Goal: Task Accomplishment & Management: Manage account settings

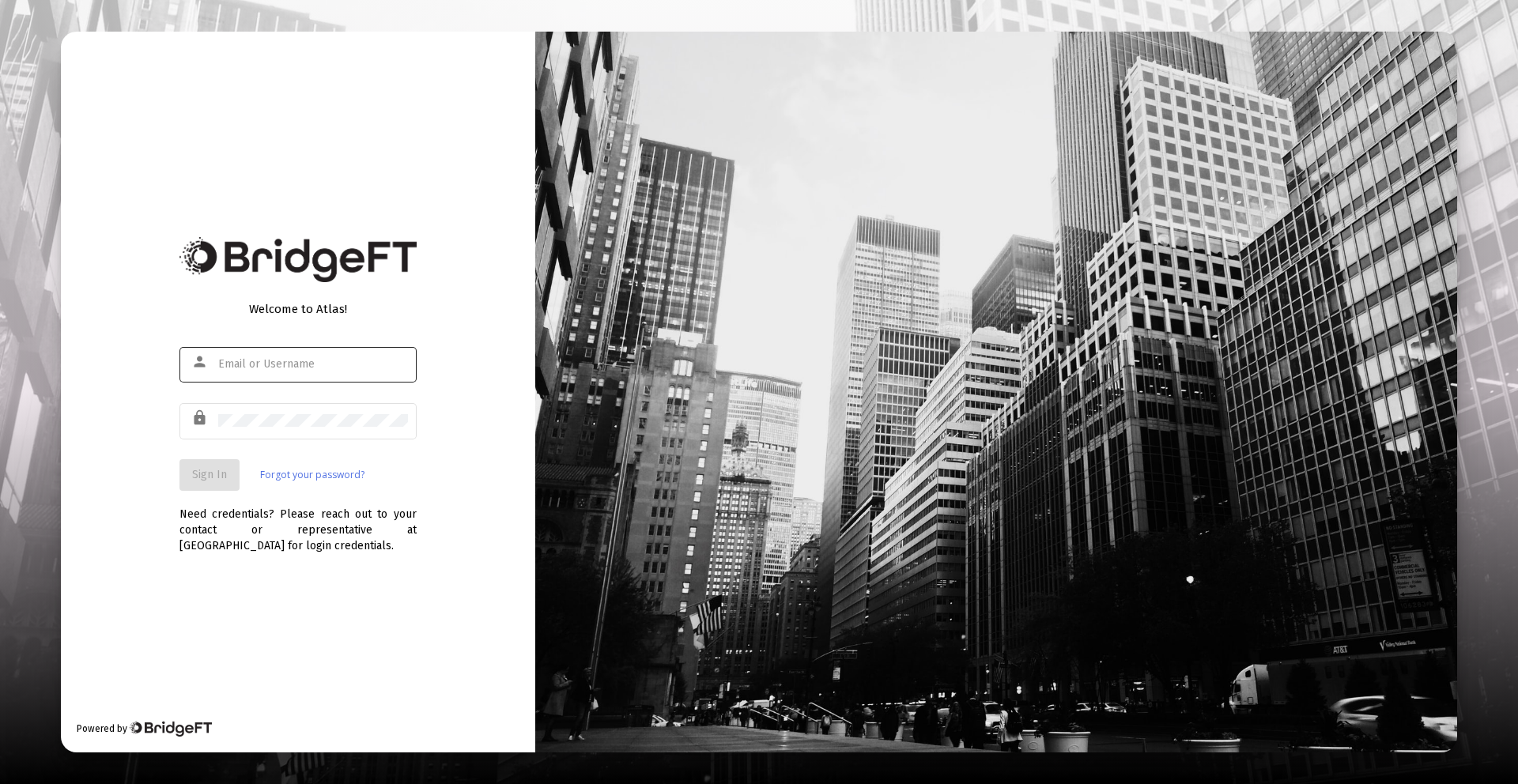
click at [305, 376] on div at bounding box center [313, 364] width 189 height 38
click at [306, 373] on div at bounding box center [313, 364] width 189 height 38
click at [308, 366] on input "text" at bounding box center [313, 364] width 189 height 13
type input "[PERSON_NAME][EMAIL_ADDRESS][DOMAIN_NAME]"
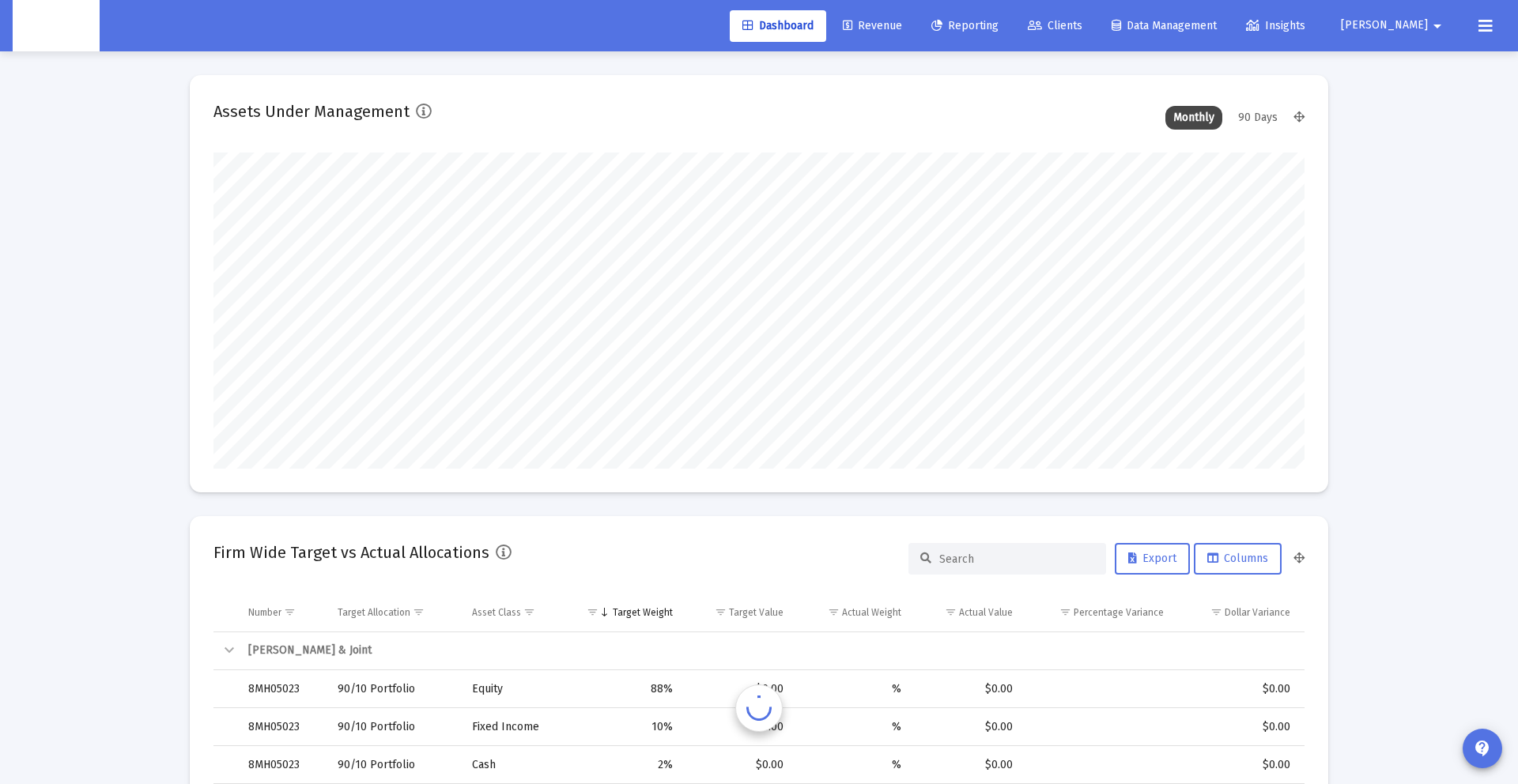
scroll to position [316, 588]
type input "[DATE]"
click at [894, 34] on link "Revenue" at bounding box center [872, 26] width 85 height 32
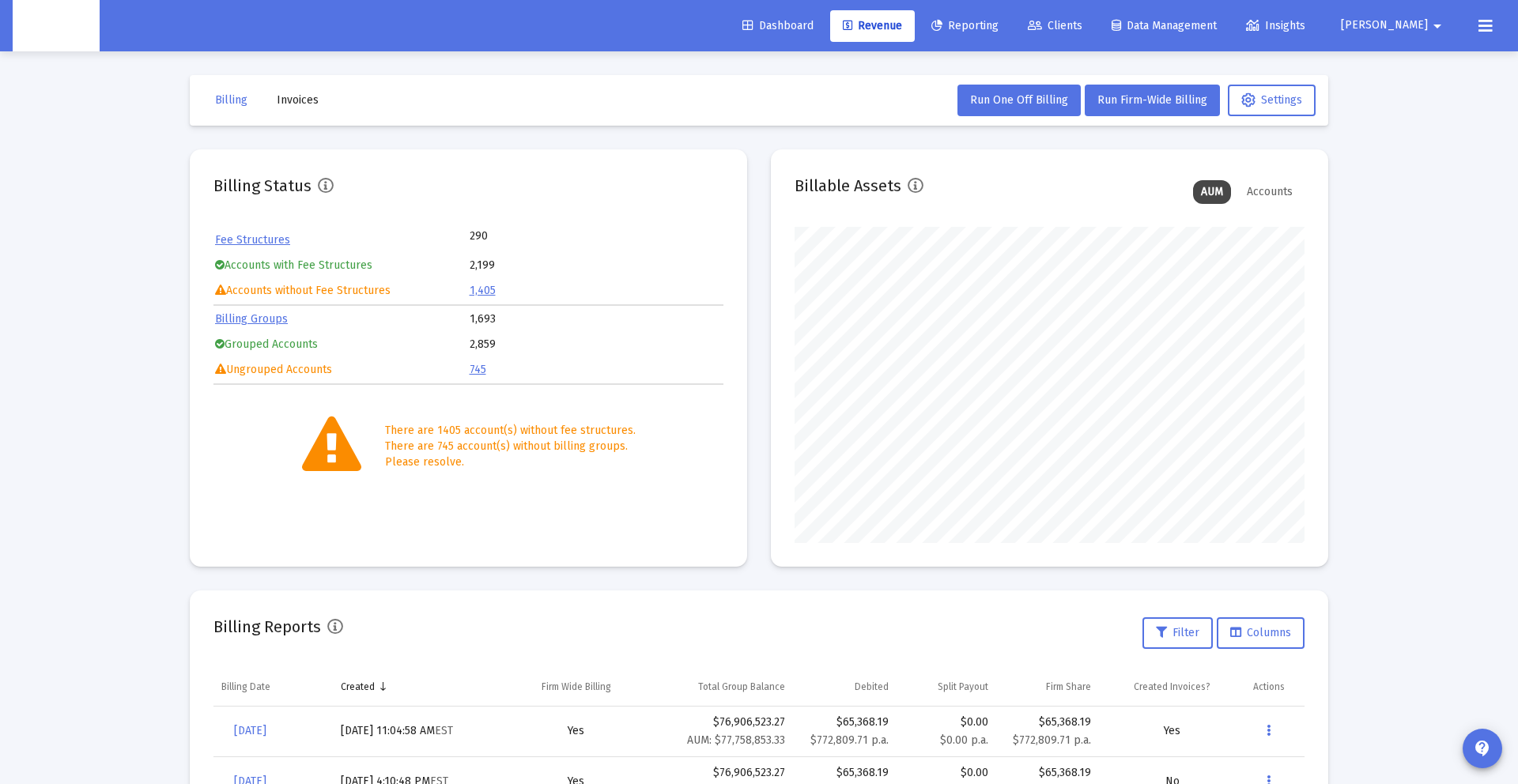
click at [295, 100] on span "Invoices" at bounding box center [297, 100] width 42 height 14
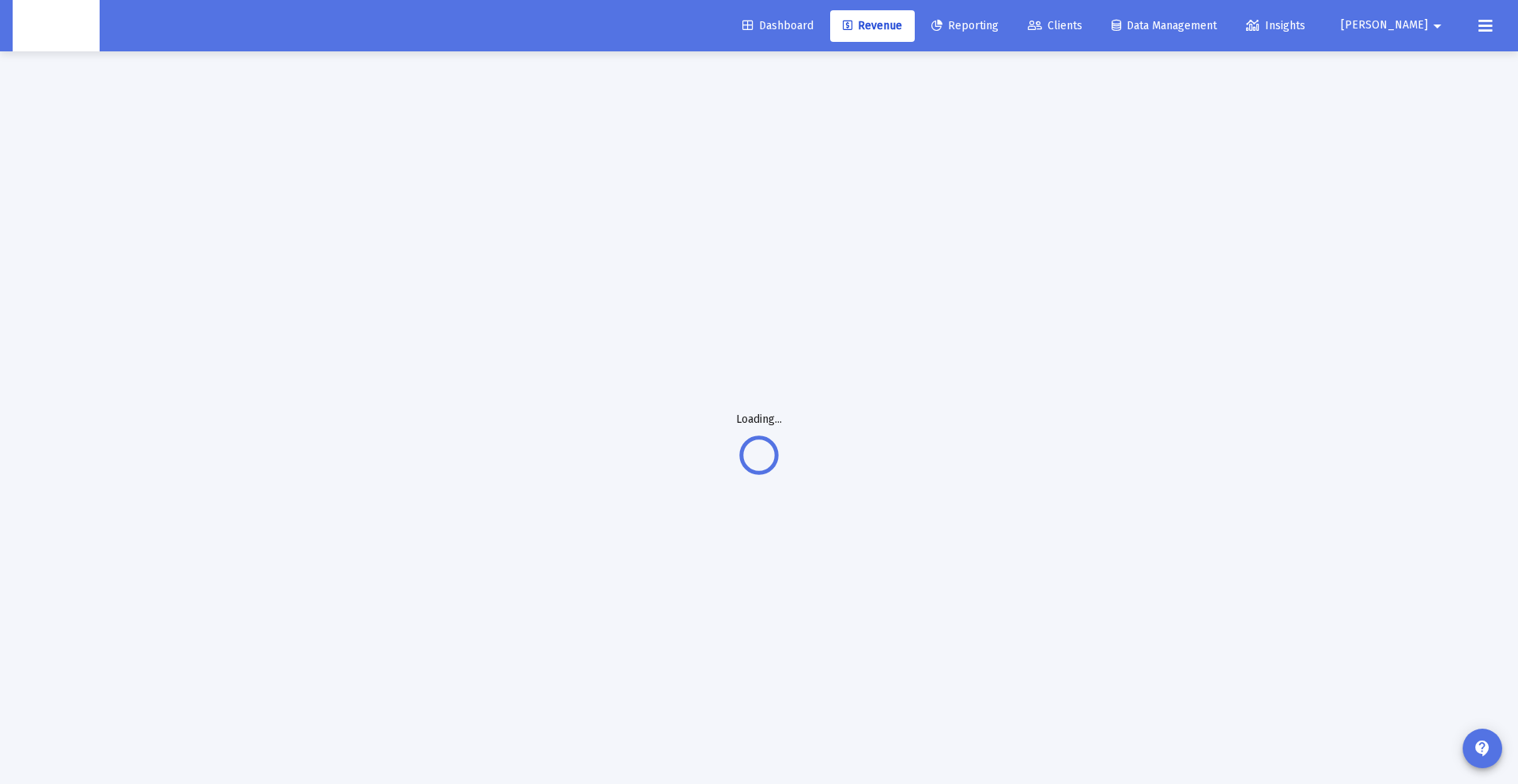
scroll to position [1, 0]
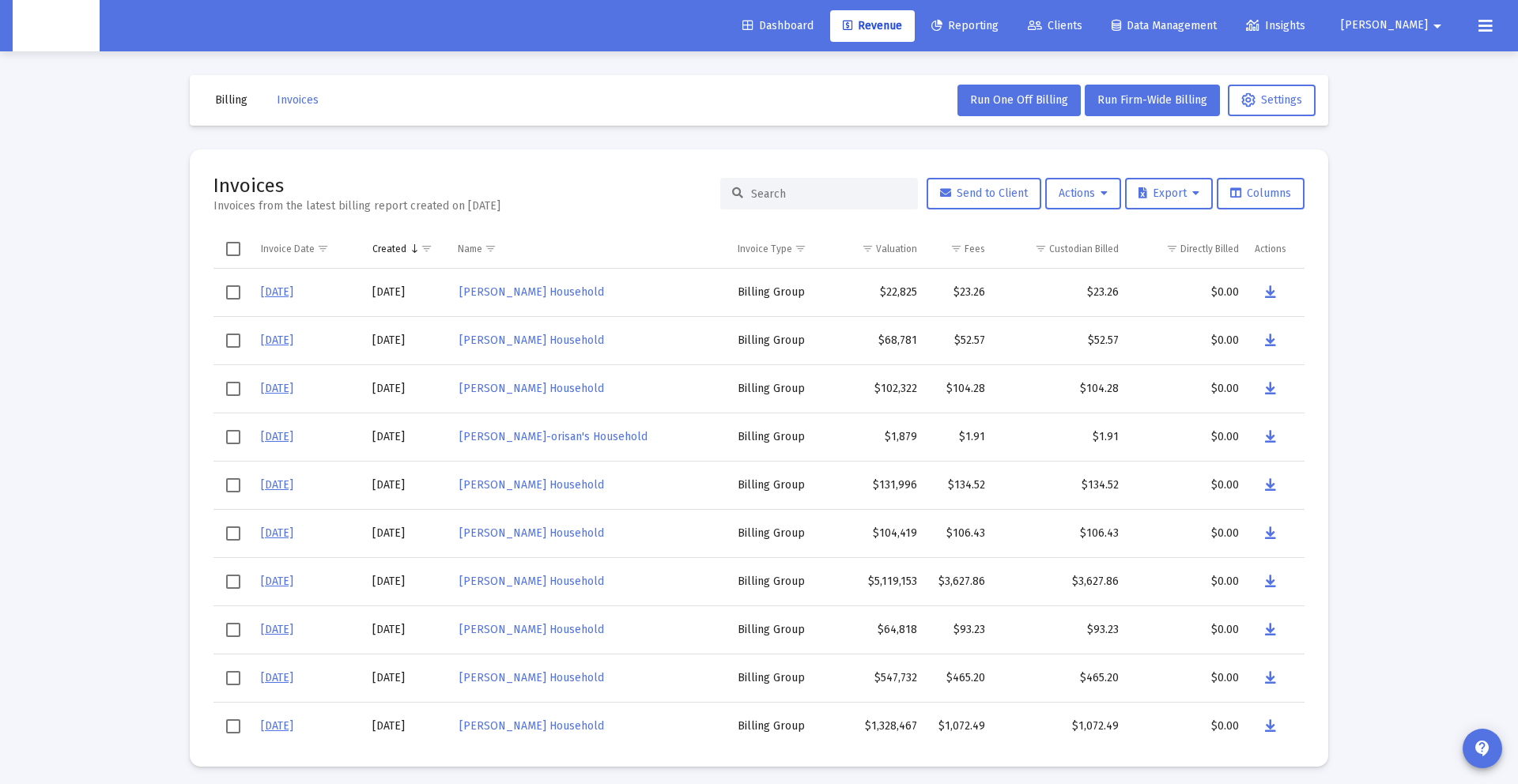
click at [751, 189] on input at bounding box center [828, 193] width 155 height 14
paste input "Charlie Sigler's Household"
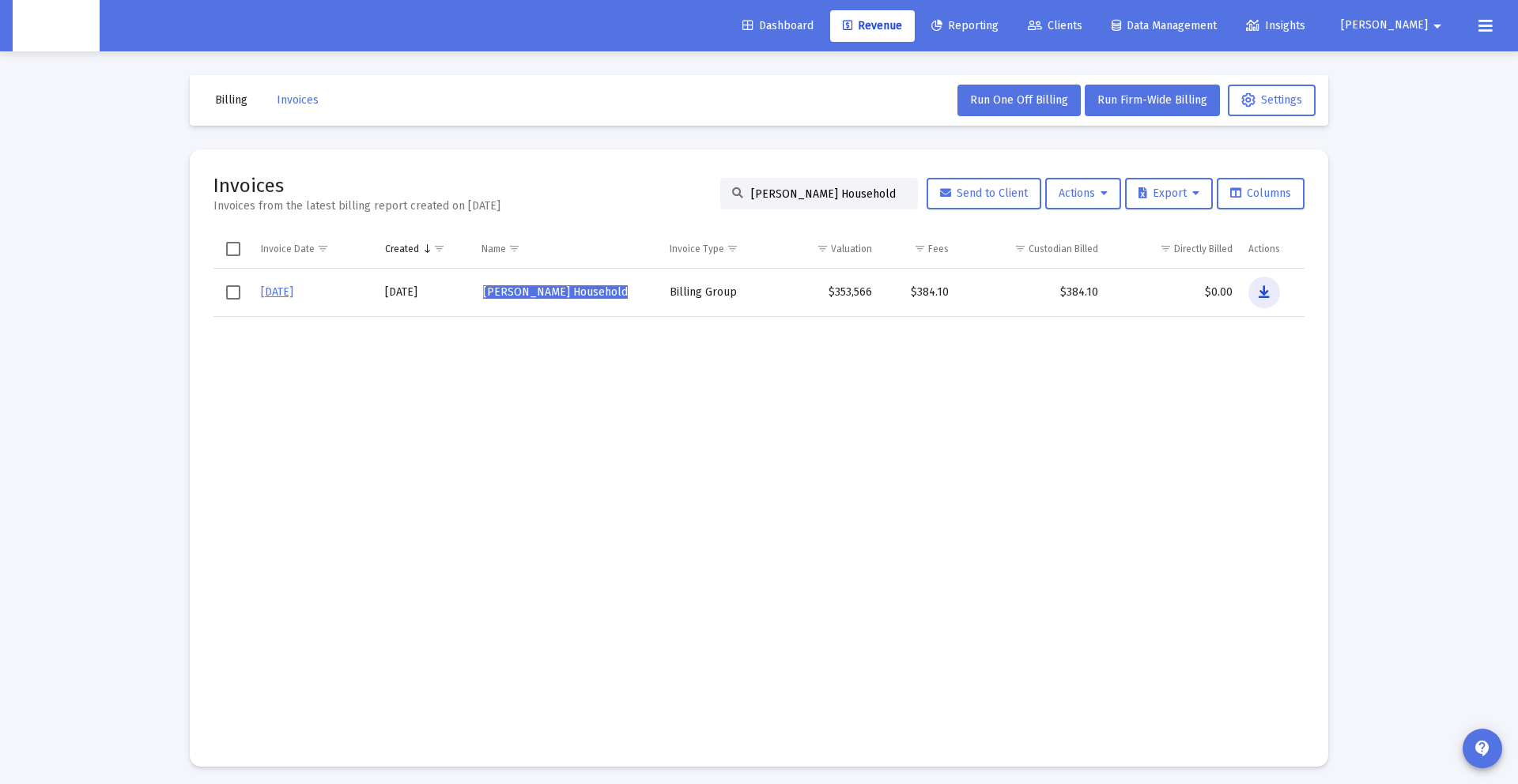
drag, startPoint x: 1260, startPoint y: 285, endPoint x: 1176, endPoint y: 271, distance: 85.2
click at [1261, 285] on icon "Data grid" at bounding box center [1264, 293] width 11 height 19
drag, startPoint x: 886, startPoint y: 194, endPoint x: 349, endPoint y: 176, distance: 537.3
click at [349, 176] on div "Invoices Invoices from the latest billing report created on Sep 2, 2025 Charlie…" at bounding box center [759, 193] width 1091 height 41
paste input "Rachael McKee"
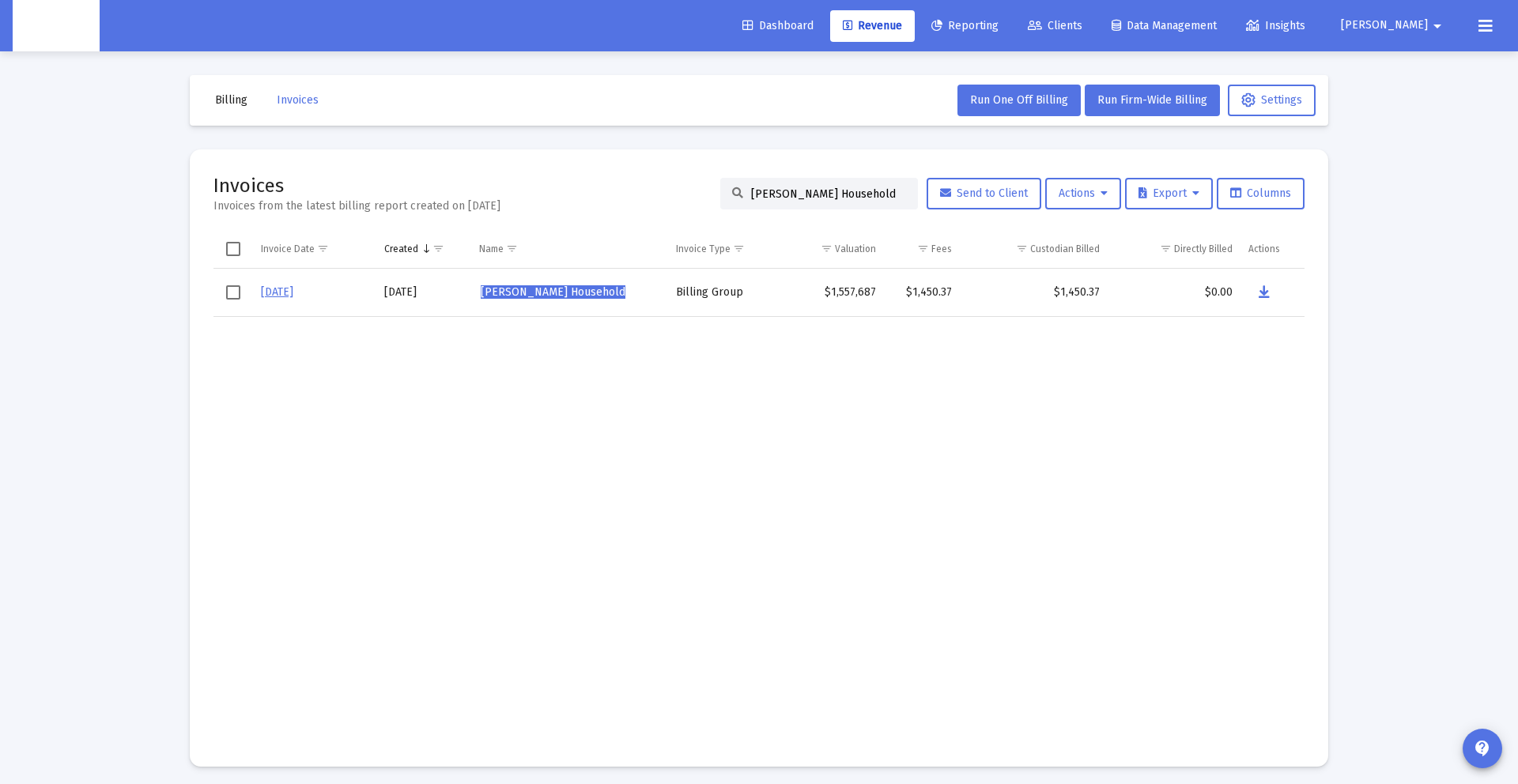
type input "Rachael McKee's Household"
click at [1268, 292] on icon "Data grid" at bounding box center [1264, 293] width 11 height 19
click at [1412, 27] on span "[PERSON_NAME]" at bounding box center [1384, 26] width 87 height 14
click at [1389, 64] on icon at bounding box center [1396, 67] width 14 height 14
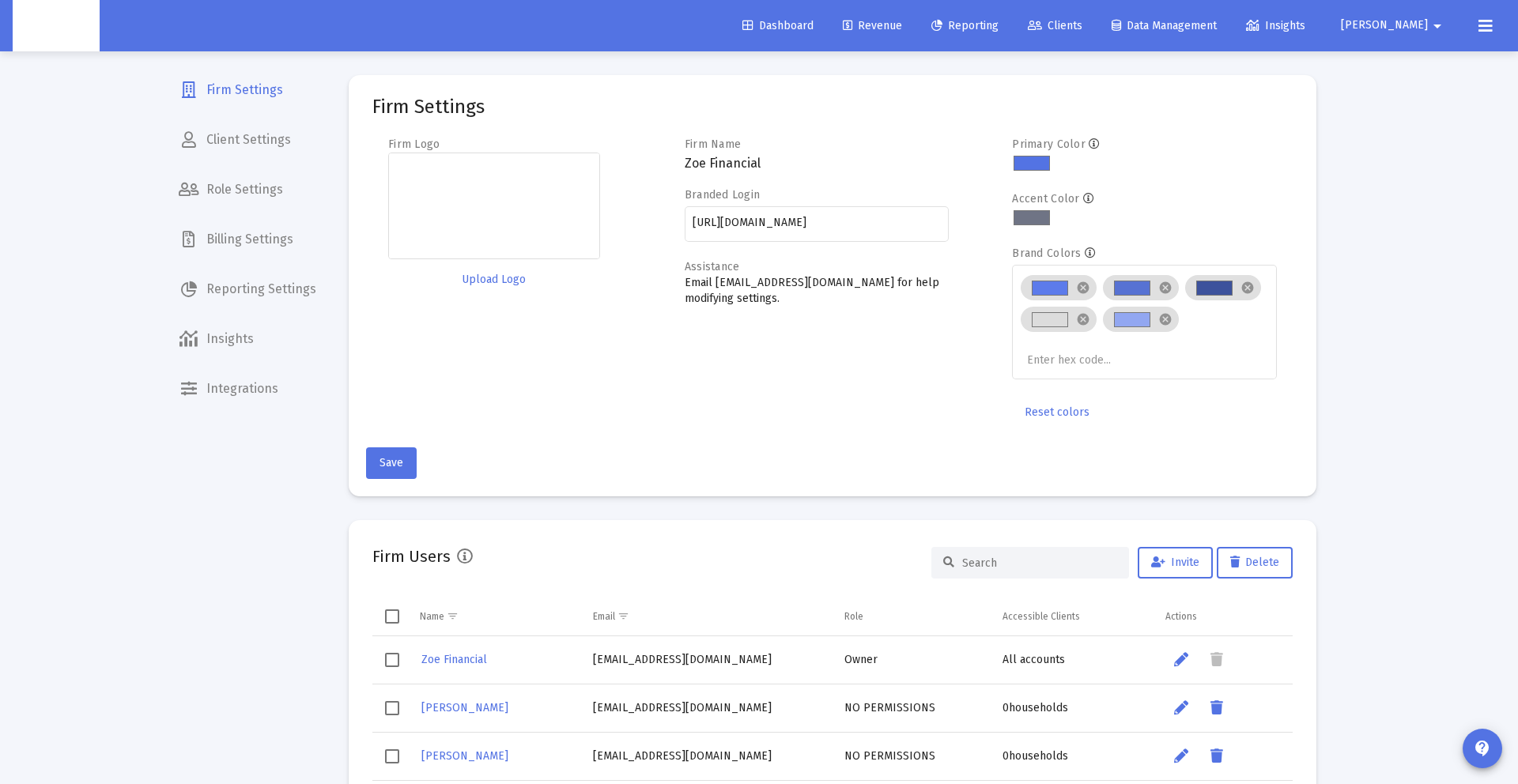
click at [253, 244] on span "Billing Settings" at bounding box center [248, 239] width 163 height 38
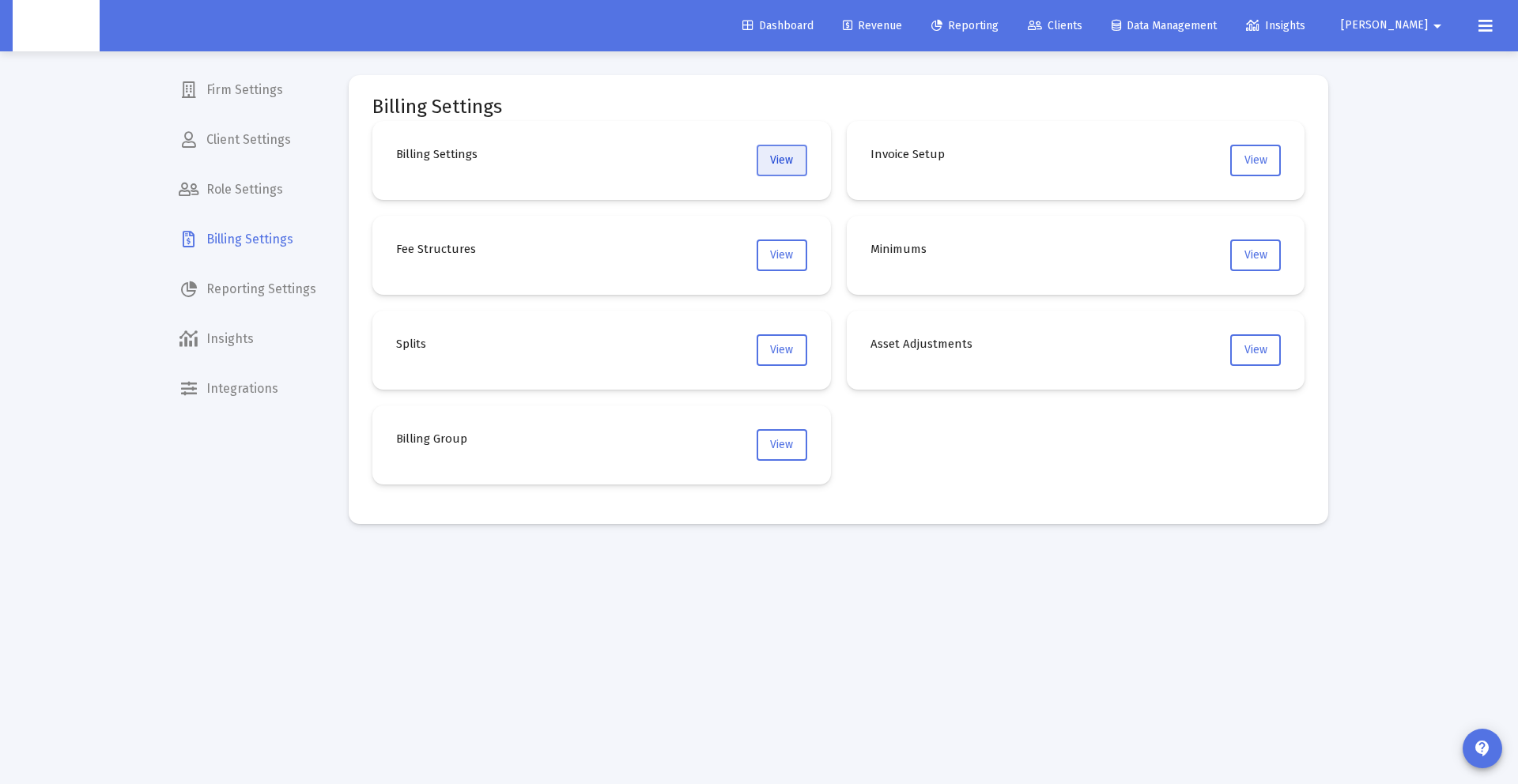
click at [761, 156] on button "View" at bounding box center [781, 161] width 50 height 32
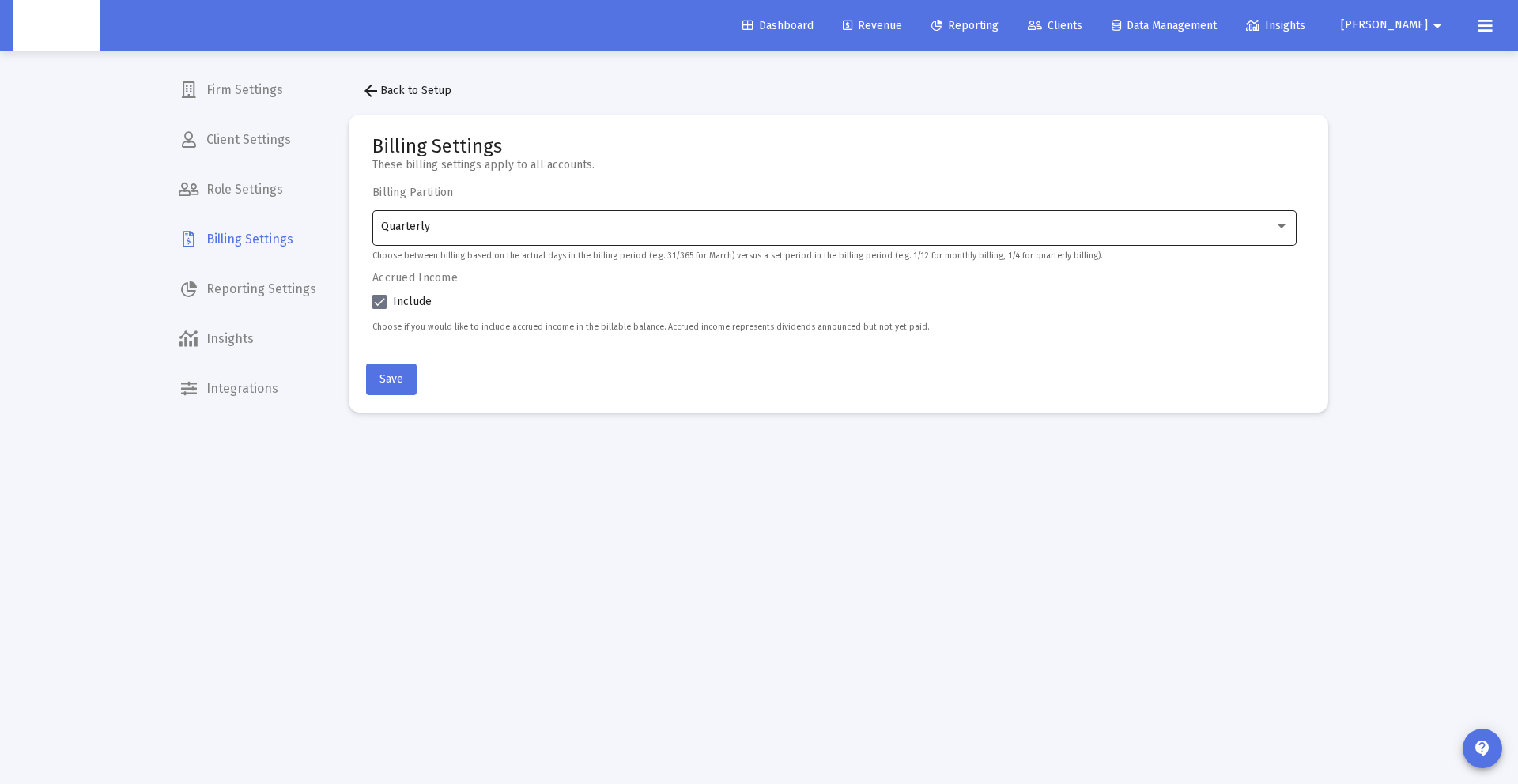
click at [498, 235] on div "Quarterly" at bounding box center [835, 226] width 907 height 38
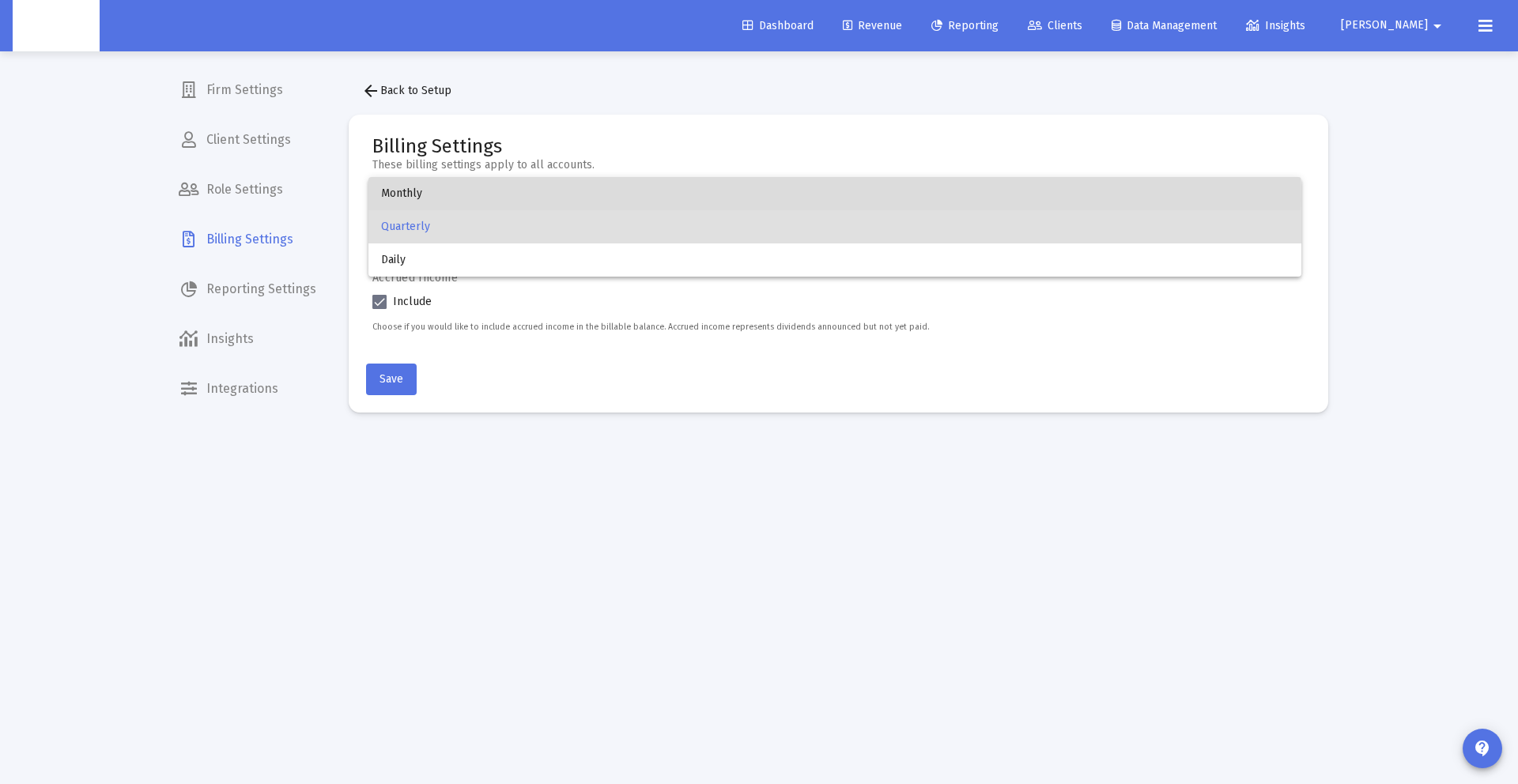
click at [479, 201] on span "Monthly" at bounding box center [835, 194] width 907 height 34
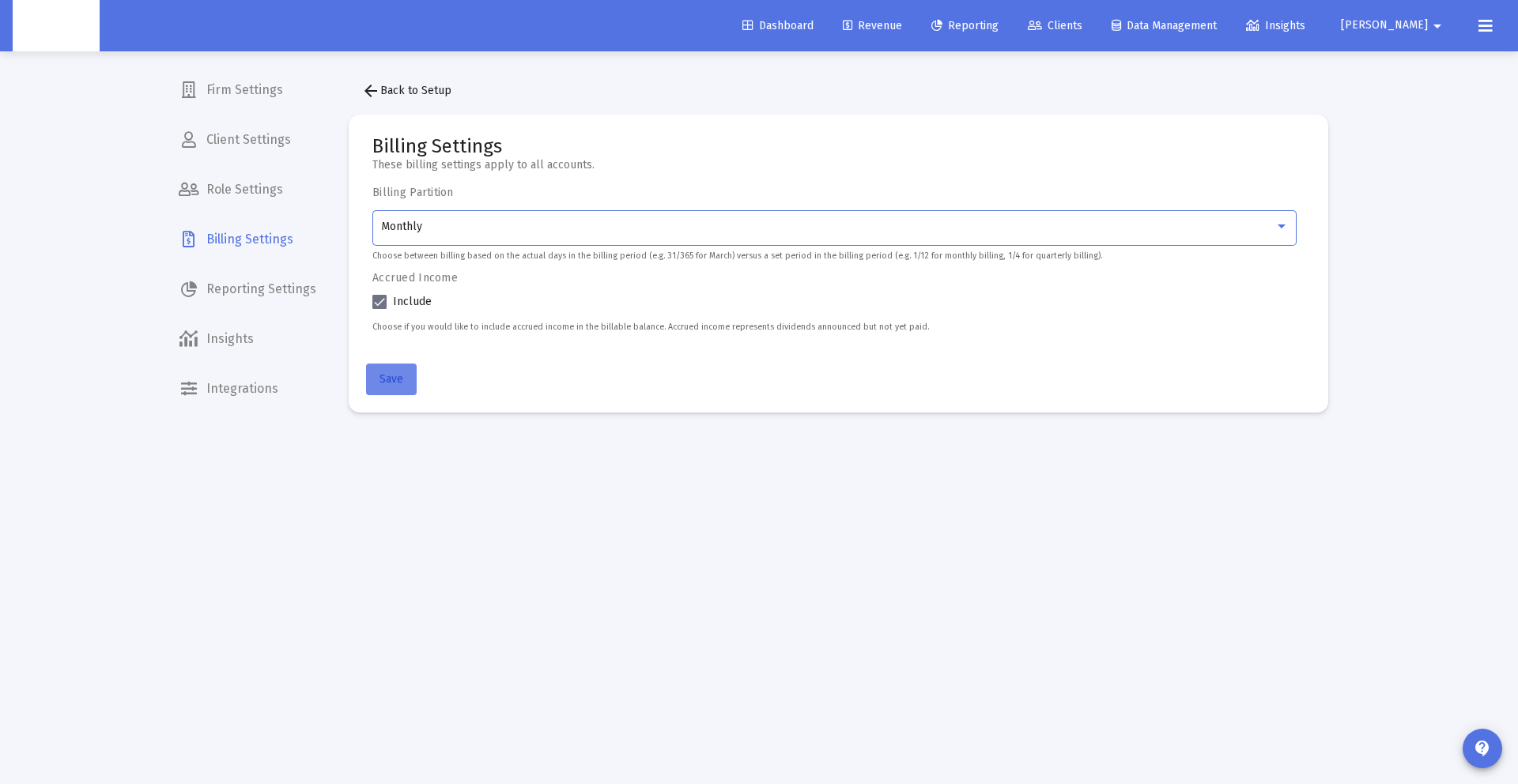
click at [384, 385] on span "Save" at bounding box center [392, 379] width 24 height 14
click at [899, 19] on span "Revenue" at bounding box center [872, 26] width 59 height 14
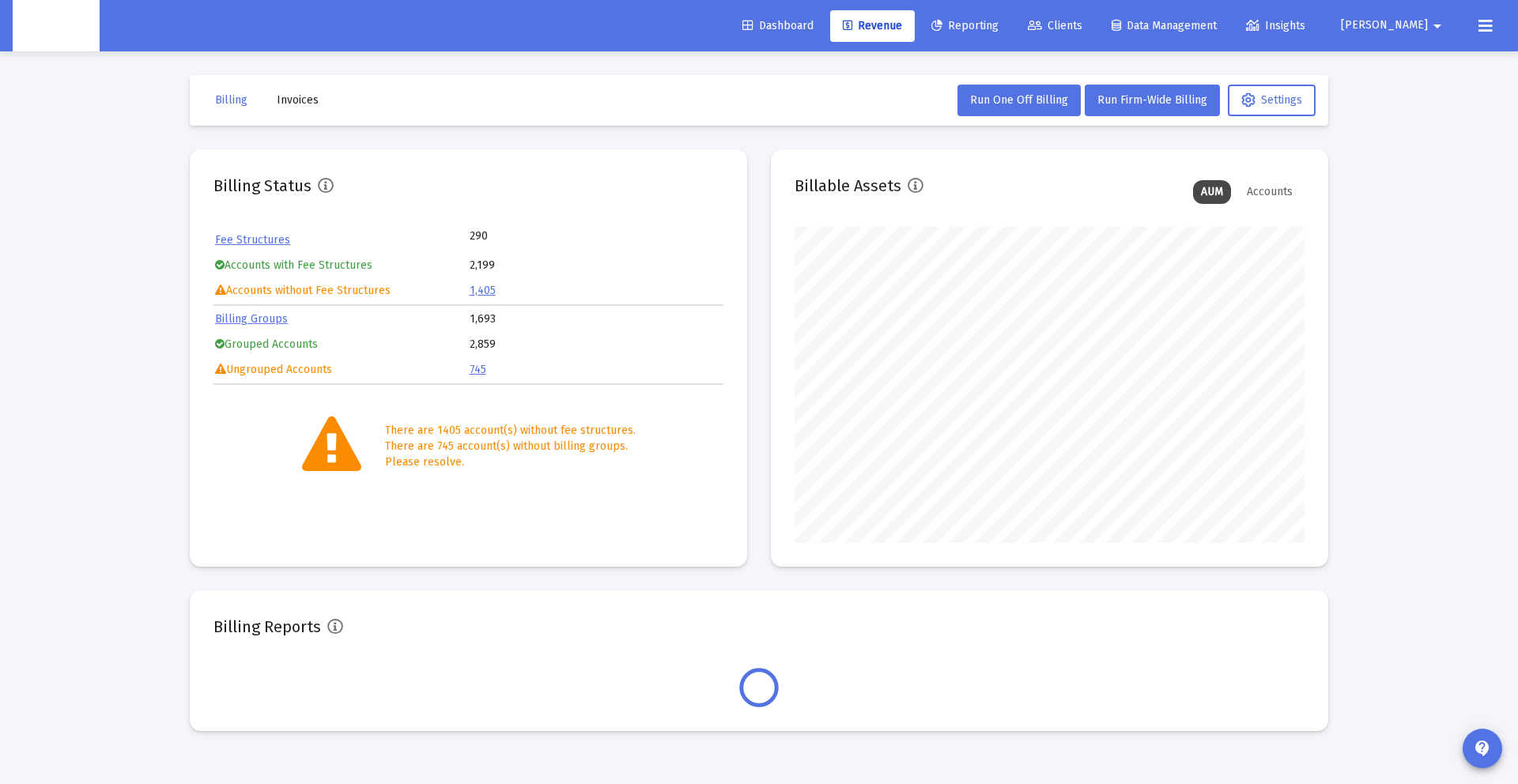
scroll to position [316, 510]
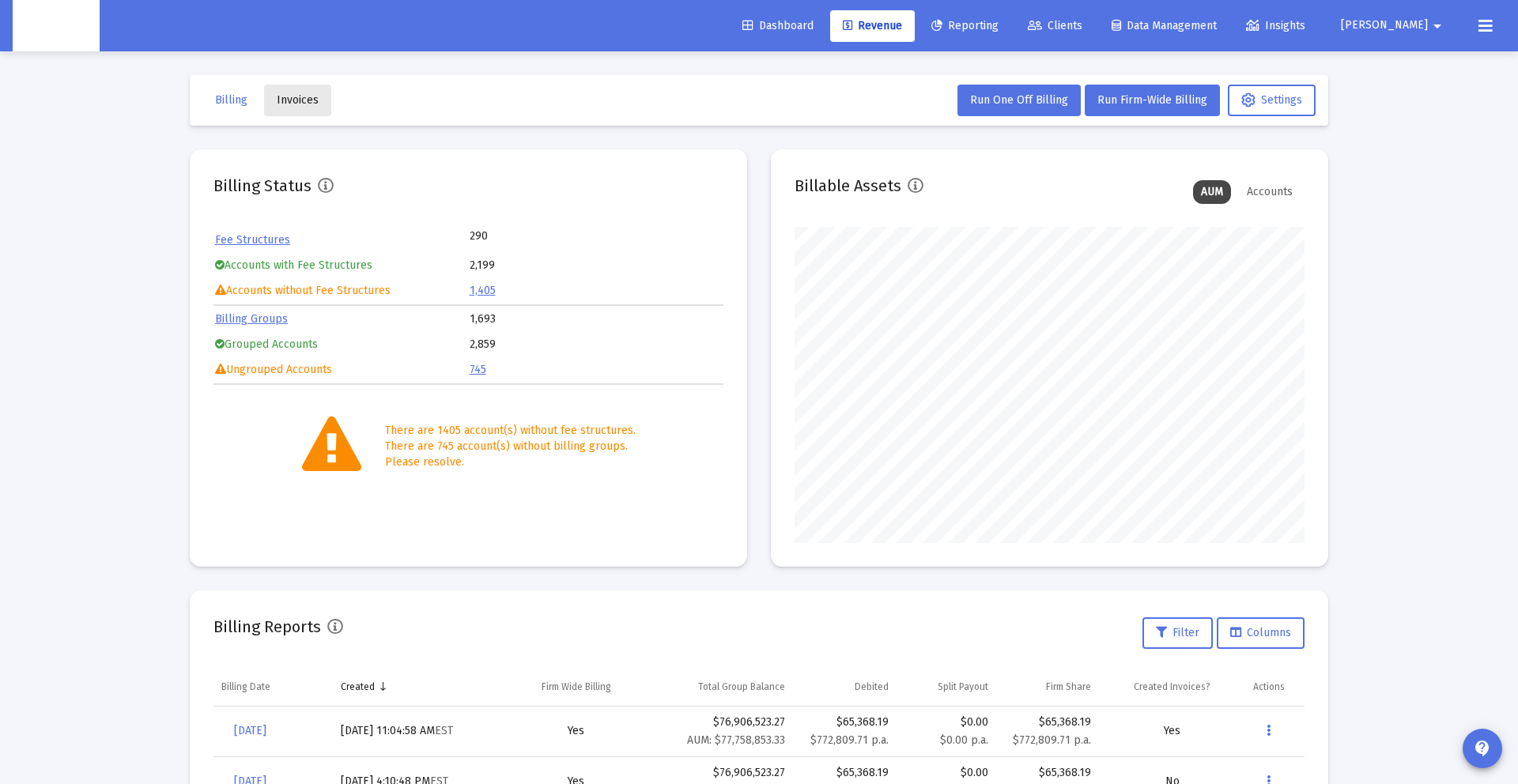
click at [294, 107] on button "Invoices" at bounding box center [297, 101] width 67 height 32
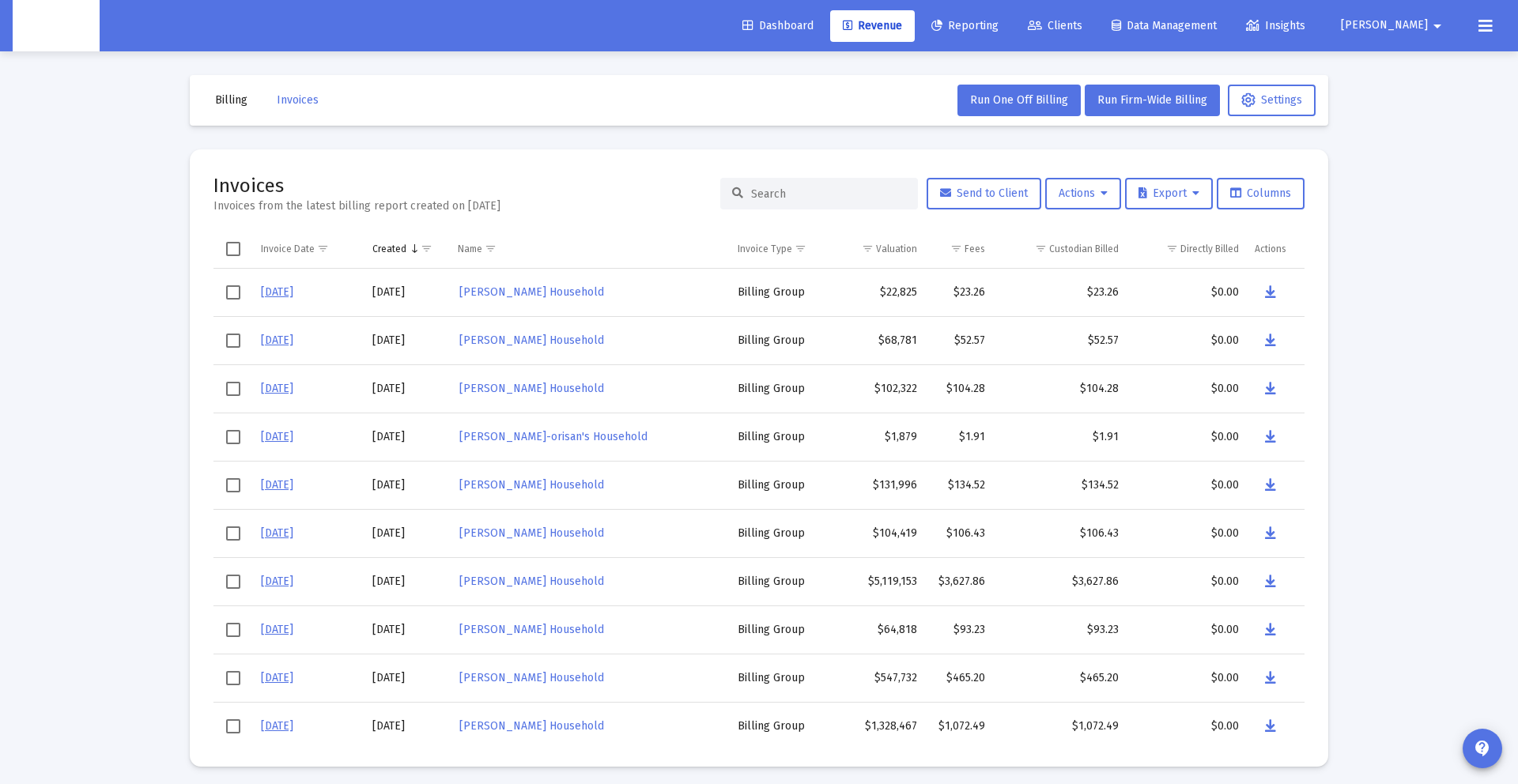
click at [984, 298] on div "$23.26" at bounding box center [958, 293] width 52 height 16
click at [974, 295] on div "$23.26" at bounding box center [958, 293] width 52 height 16
click at [974, 295] on div "$23.26" at bounding box center [958, 293] width 52 height 16
click at [1062, 205] on button "Actions" at bounding box center [1082, 193] width 76 height 32
click at [976, 290] on div at bounding box center [759, 392] width 1518 height 784
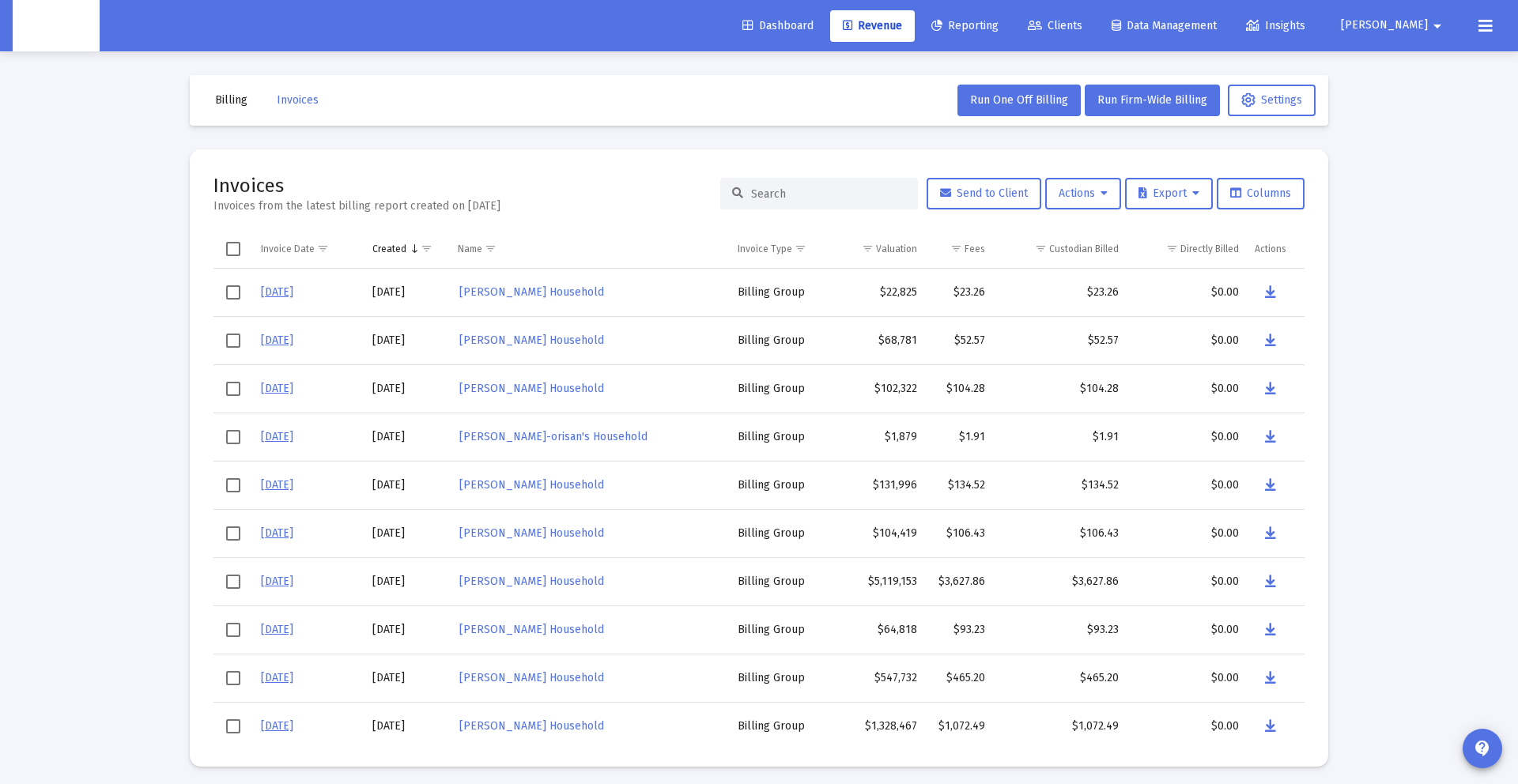
click at [970, 294] on div "$23.26" at bounding box center [958, 293] width 52 height 16
click at [390, 286] on td "9/2/2025" at bounding box center [408, 293] width 86 height 48
drag, startPoint x: 361, startPoint y: 292, endPoint x: 435, endPoint y: 292, distance: 74.0
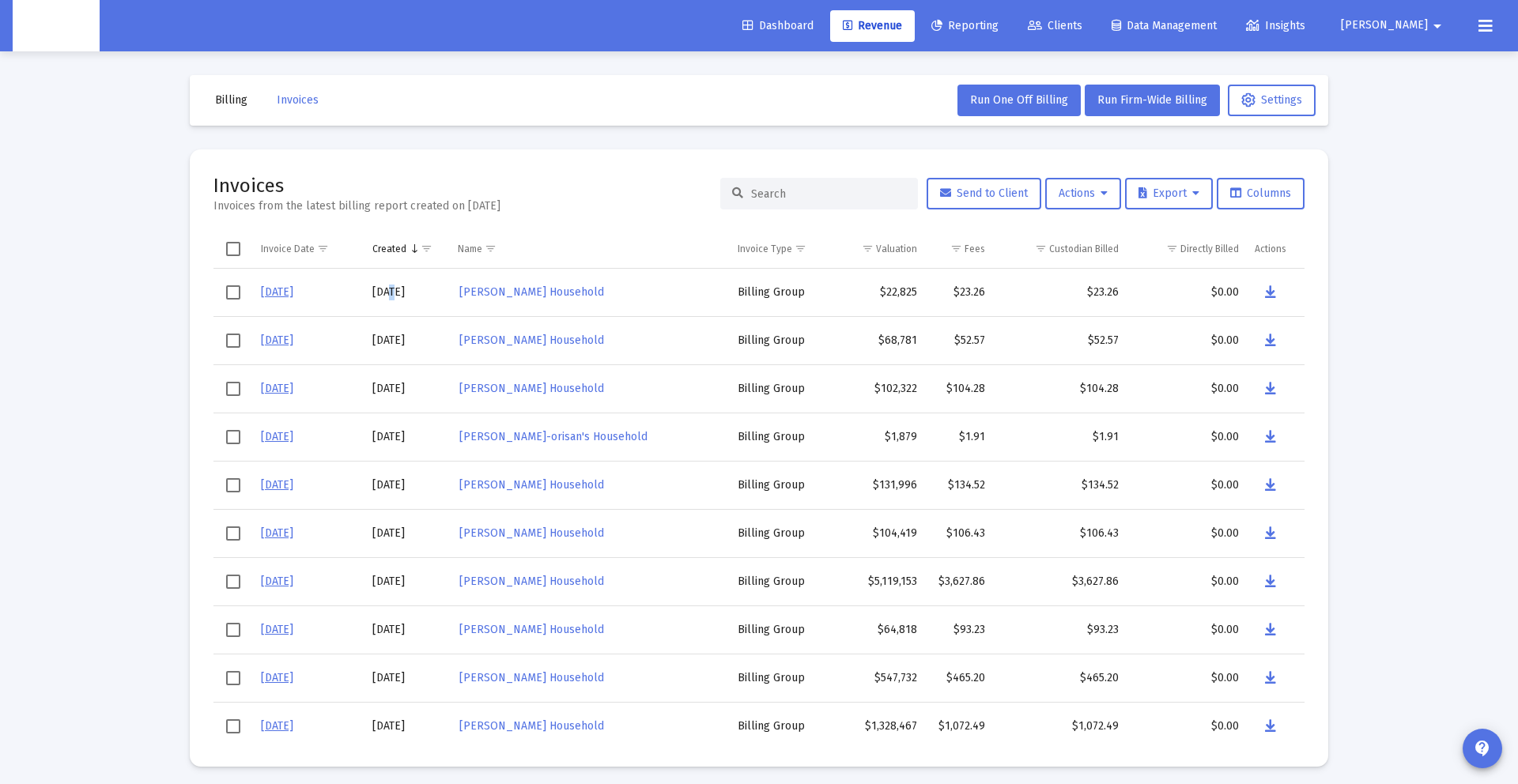
click at [435, 292] on tr "8/31/25 9/2/2025 Kendra Wilborn's Household Billing Group $22,825 $23.26 $23.26…" at bounding box center [759, 293] width 1091 height 48
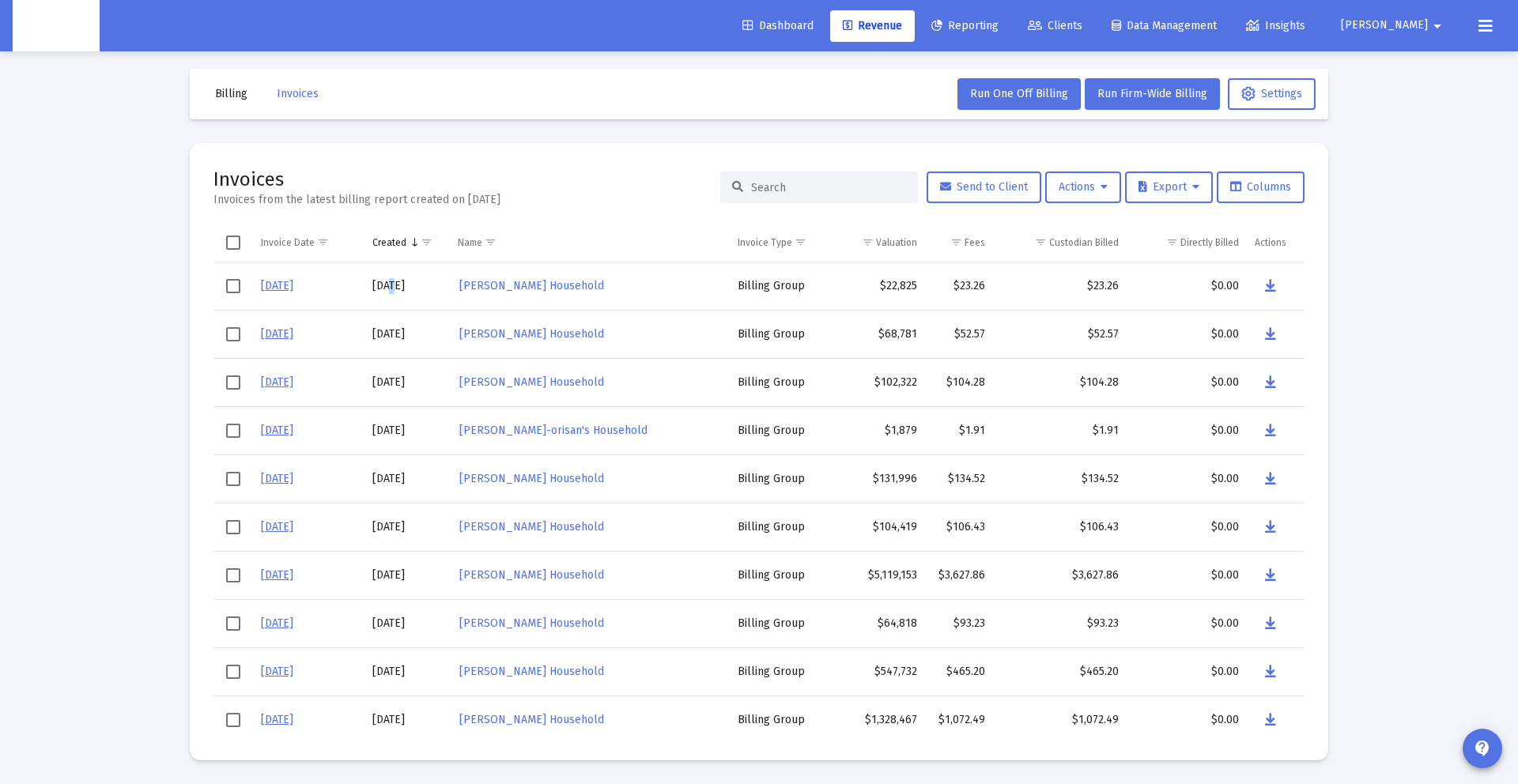
click at [902, 30] on span "Revenue" at bounding box center [872, 26] width 59 height 14
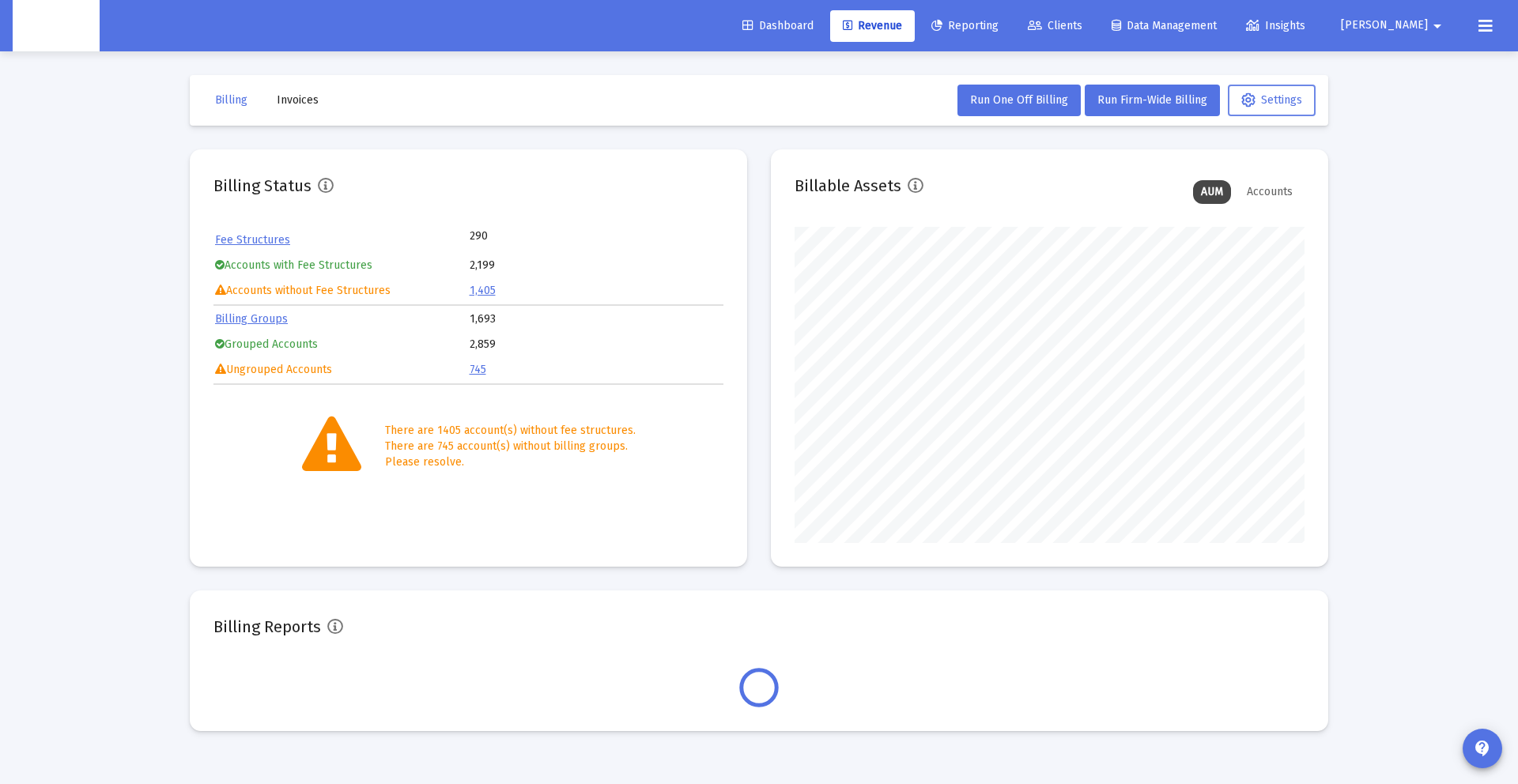
scroll to position [316, 510]
click at [1434, 30] on mat-icon "arrow_drop_down" at bounding box center [1437, 26] width 19 height 32
click at [1422, 65] on span "Settings" at bounding box center [1434, 66] width 46 height 38
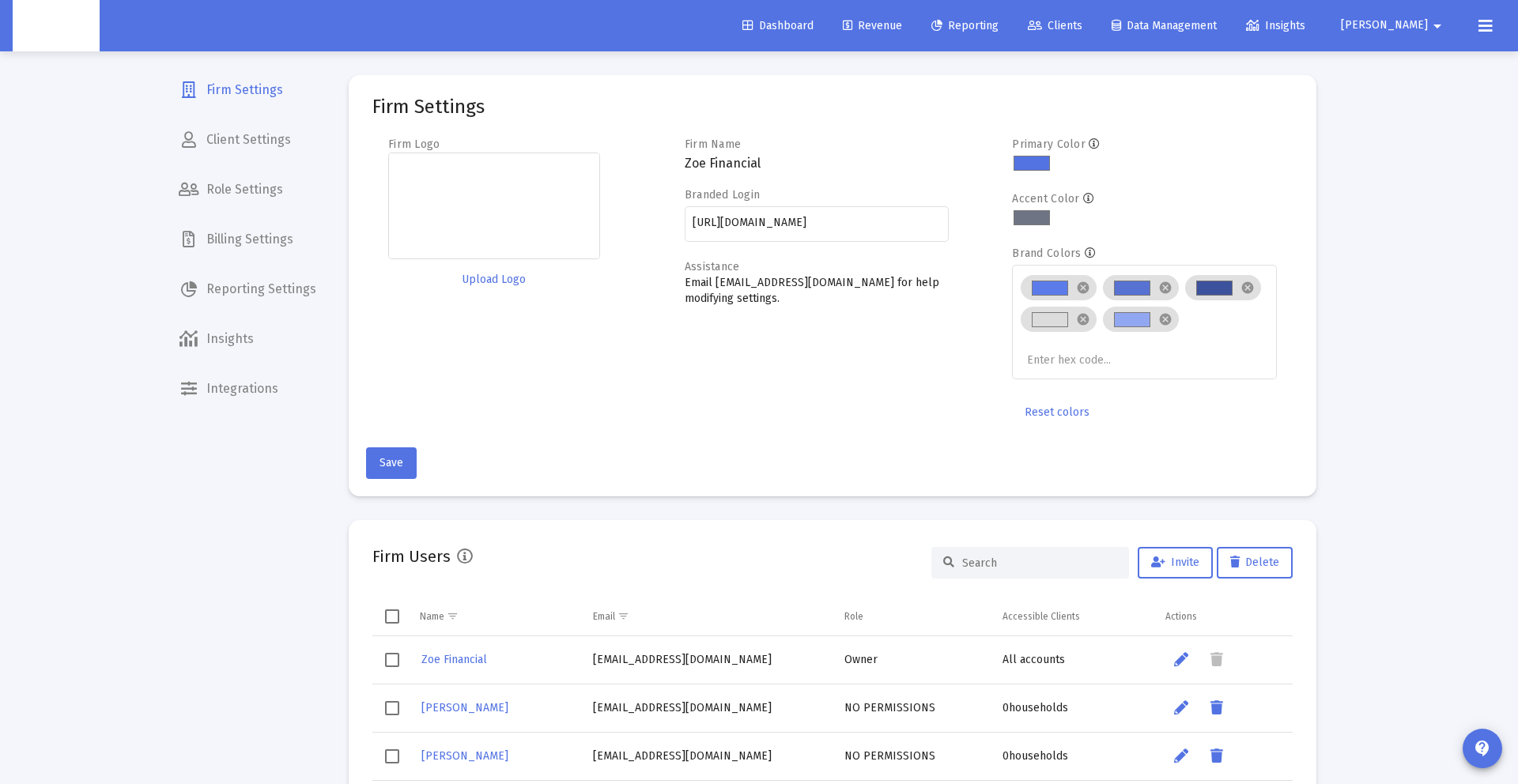
click at [260, 254] on span "Billing Settings" at bounding box center [248, 239] width 163 height 38
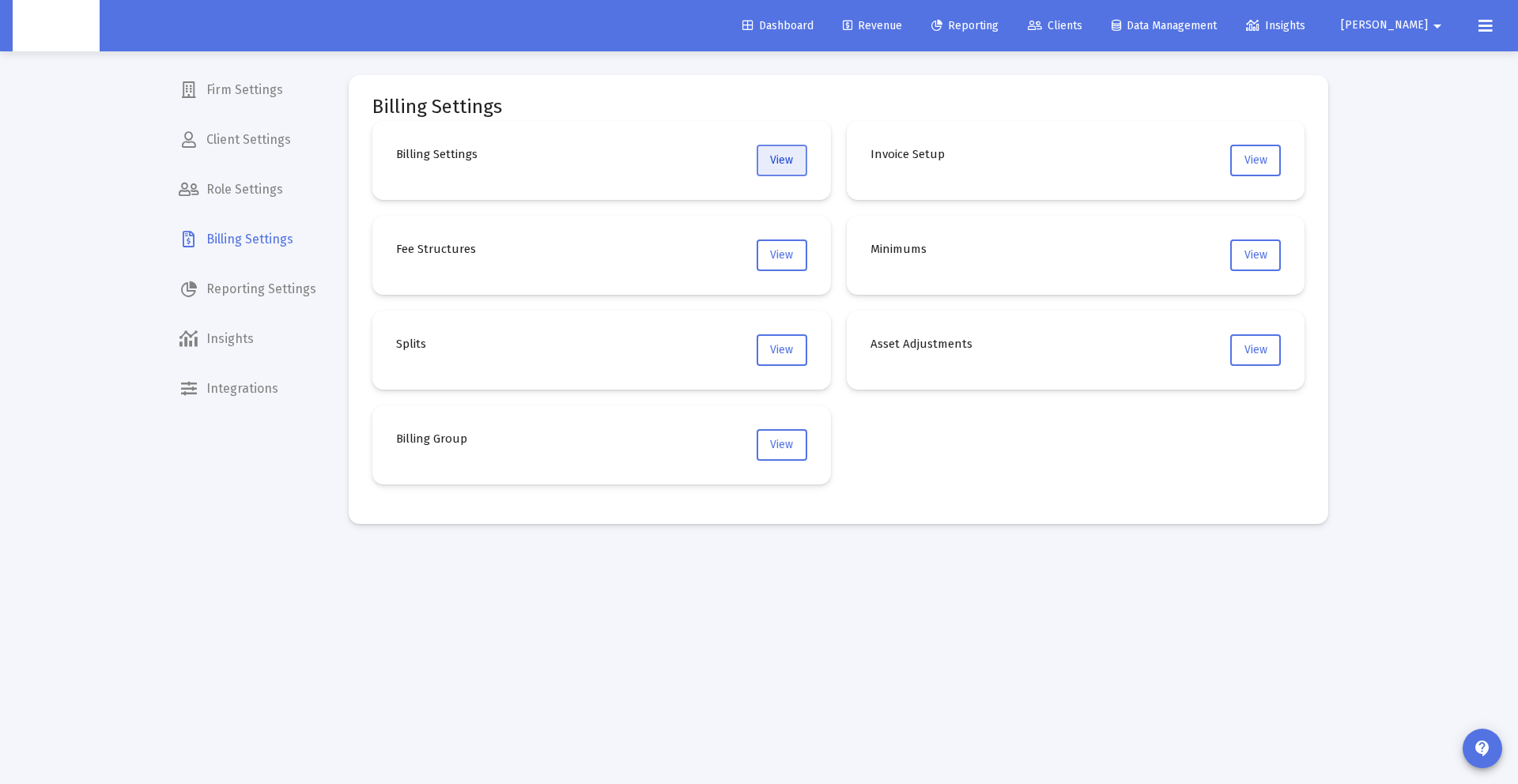
click at [787, 165] on span "View" at bounding box center [781, 160] width 23 height 14
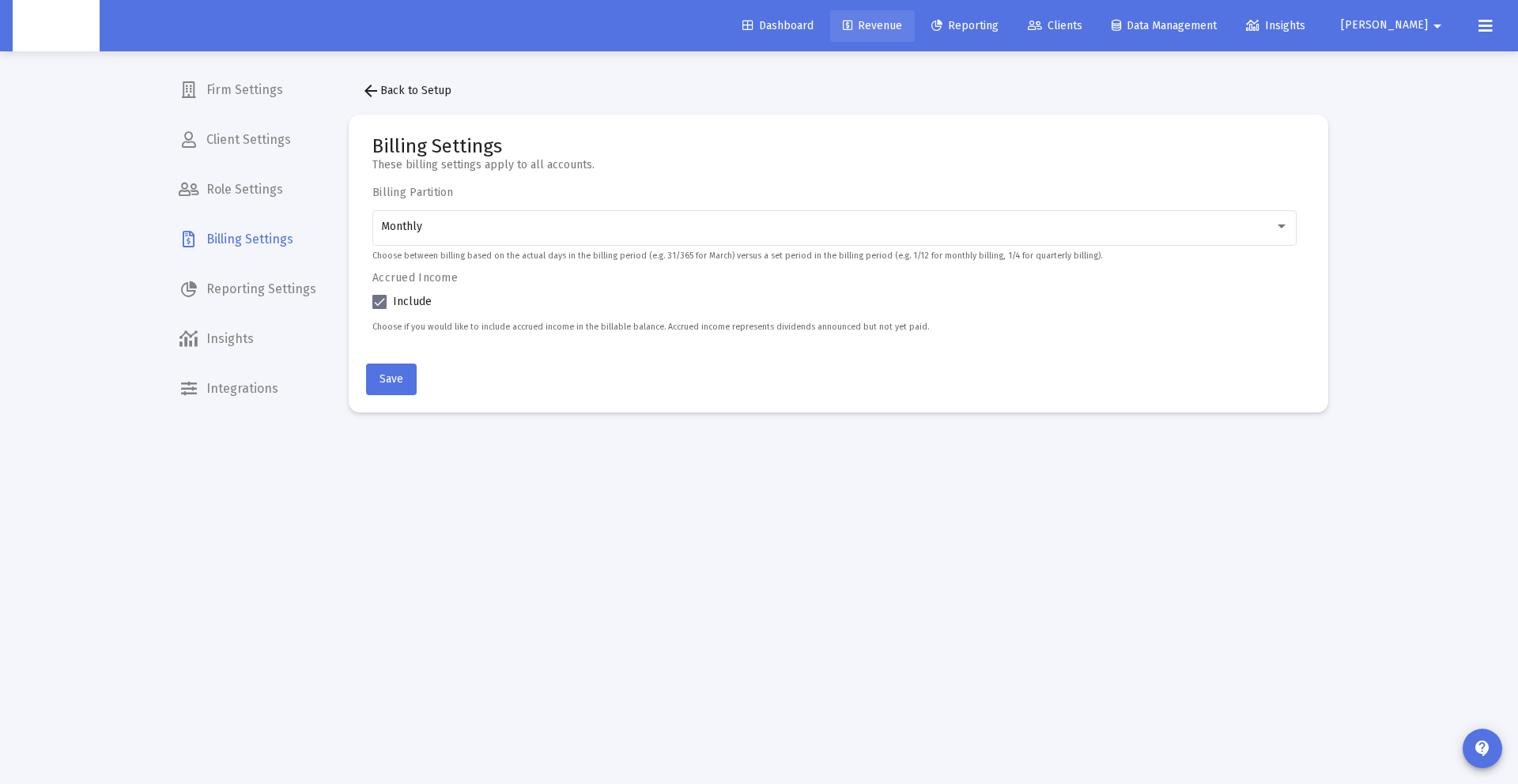
click at [914, 33] on link "Revenue" at bounding box center [872, 26] width 85 height 32
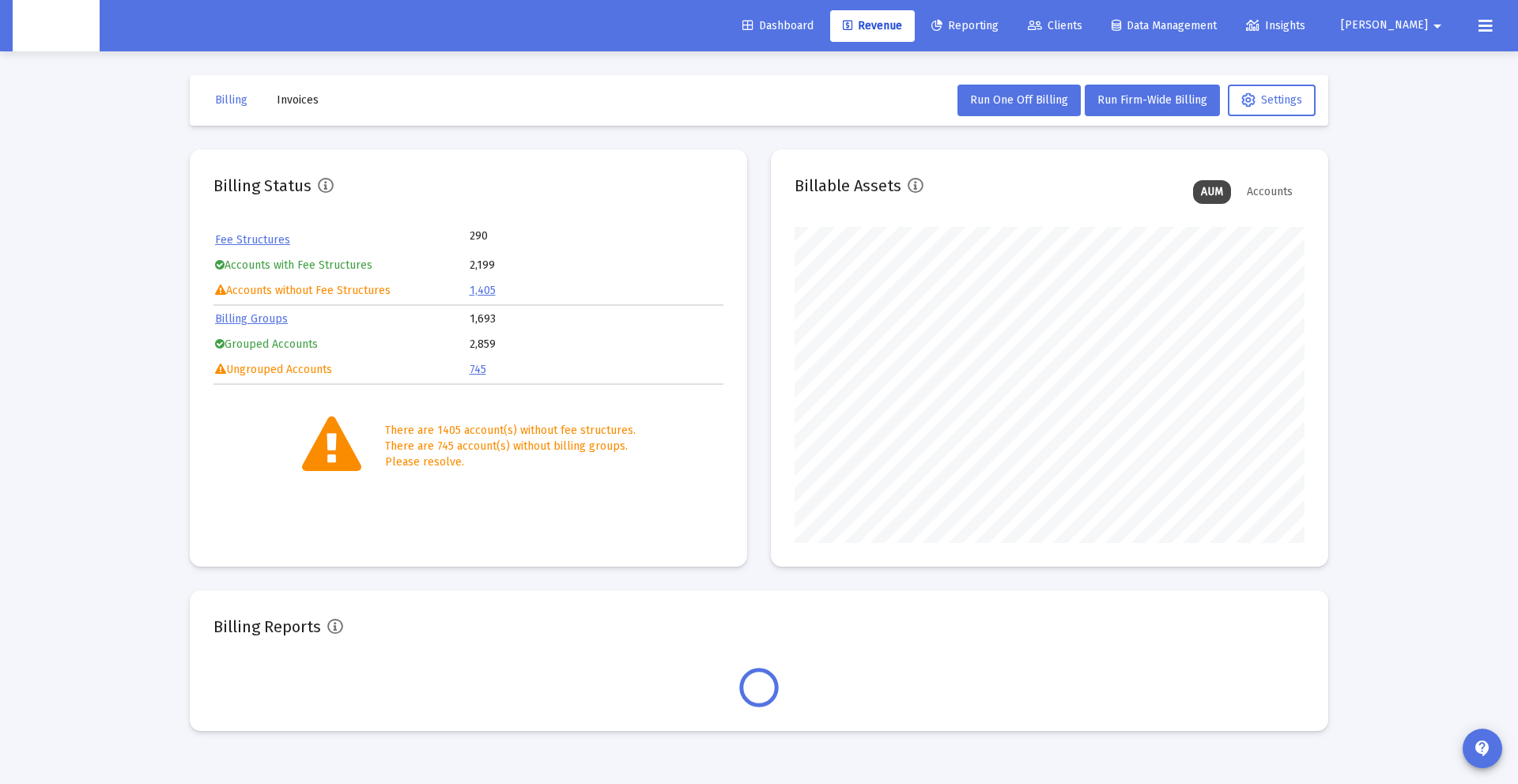
scroll to position [316, 510]
click at [1117, 99] on span "Run Firm-Wide Billing" at bounding box center [1152, 100] width 110 height 14
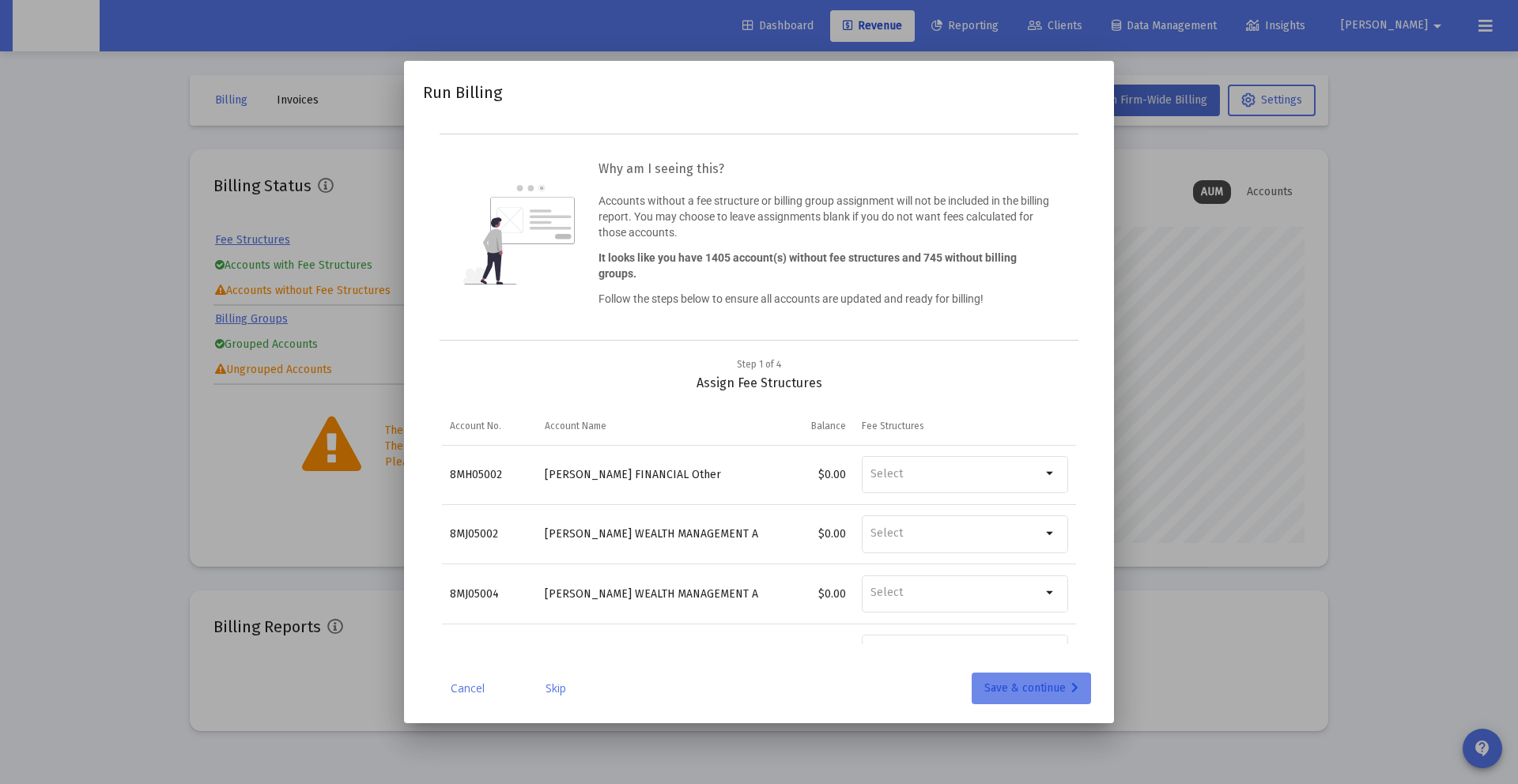
click at [1021, 688] on div "Save & continue" at bounding box center [1031, 689] width 94 height 32
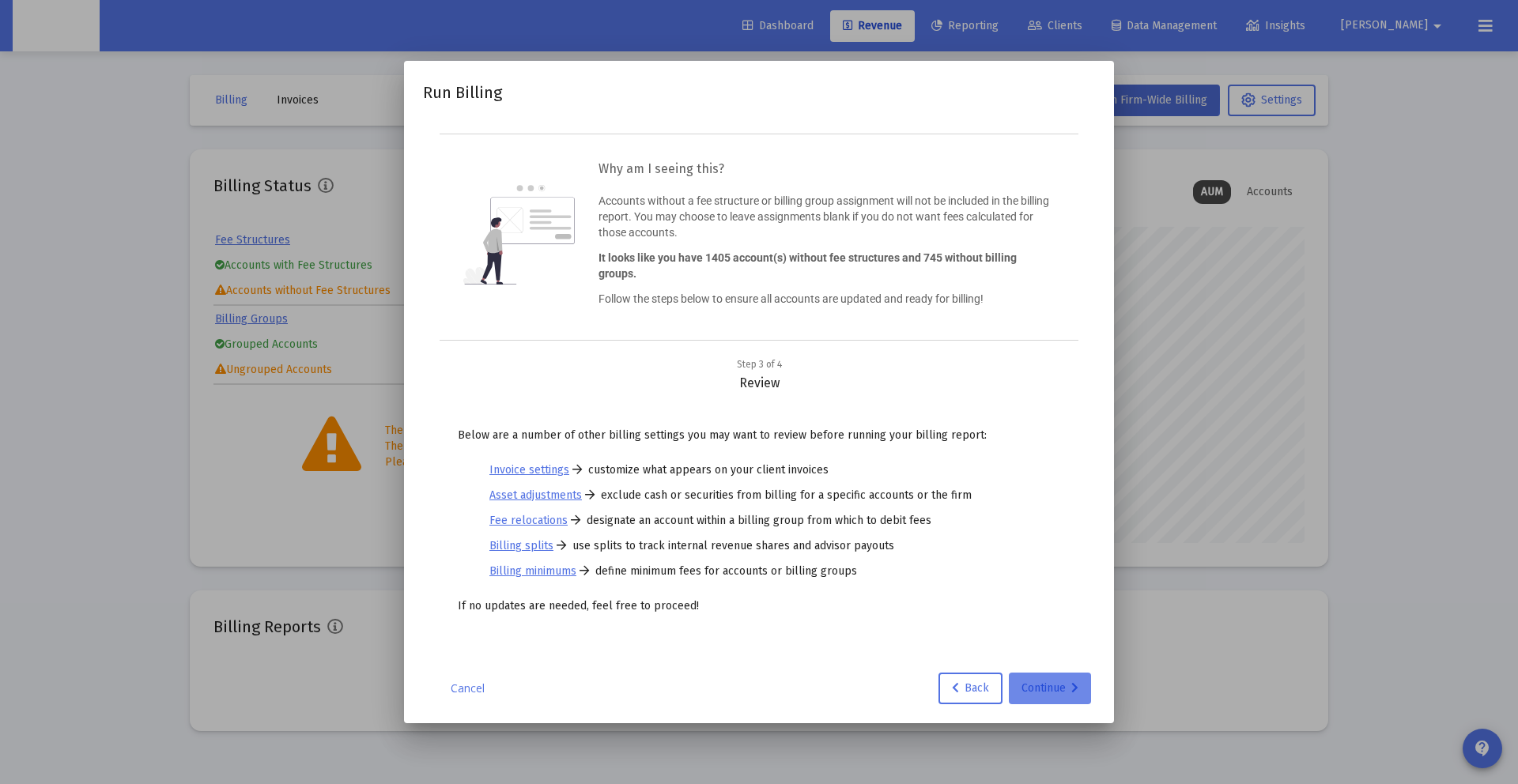
click at [1045, 689] on div "Continue" at bounding box center [1050, 689] width 57 height 32
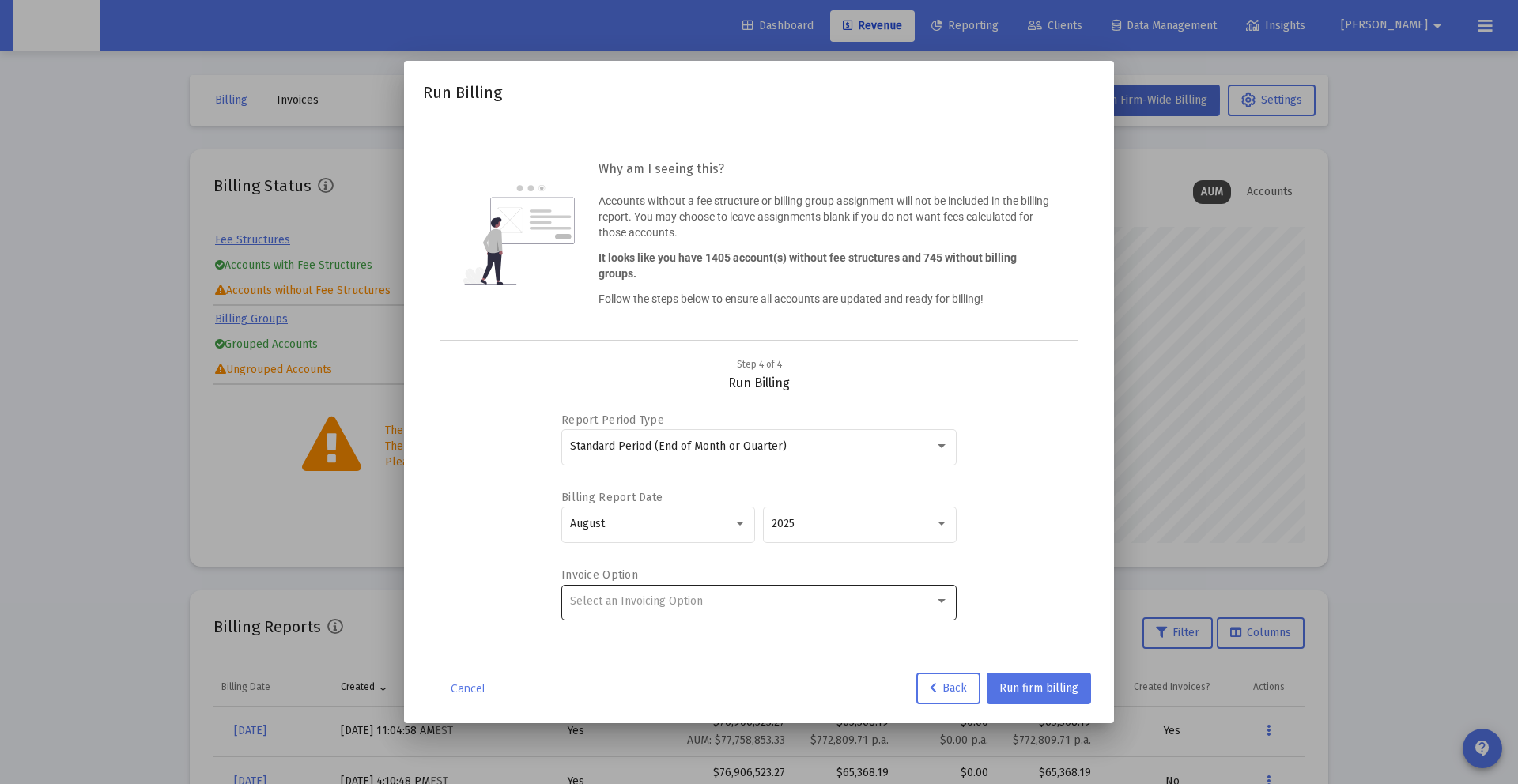
click at [634, 607] on span "Select an Invoicing Option" at bounding box center [636, 601] width 133 height 14
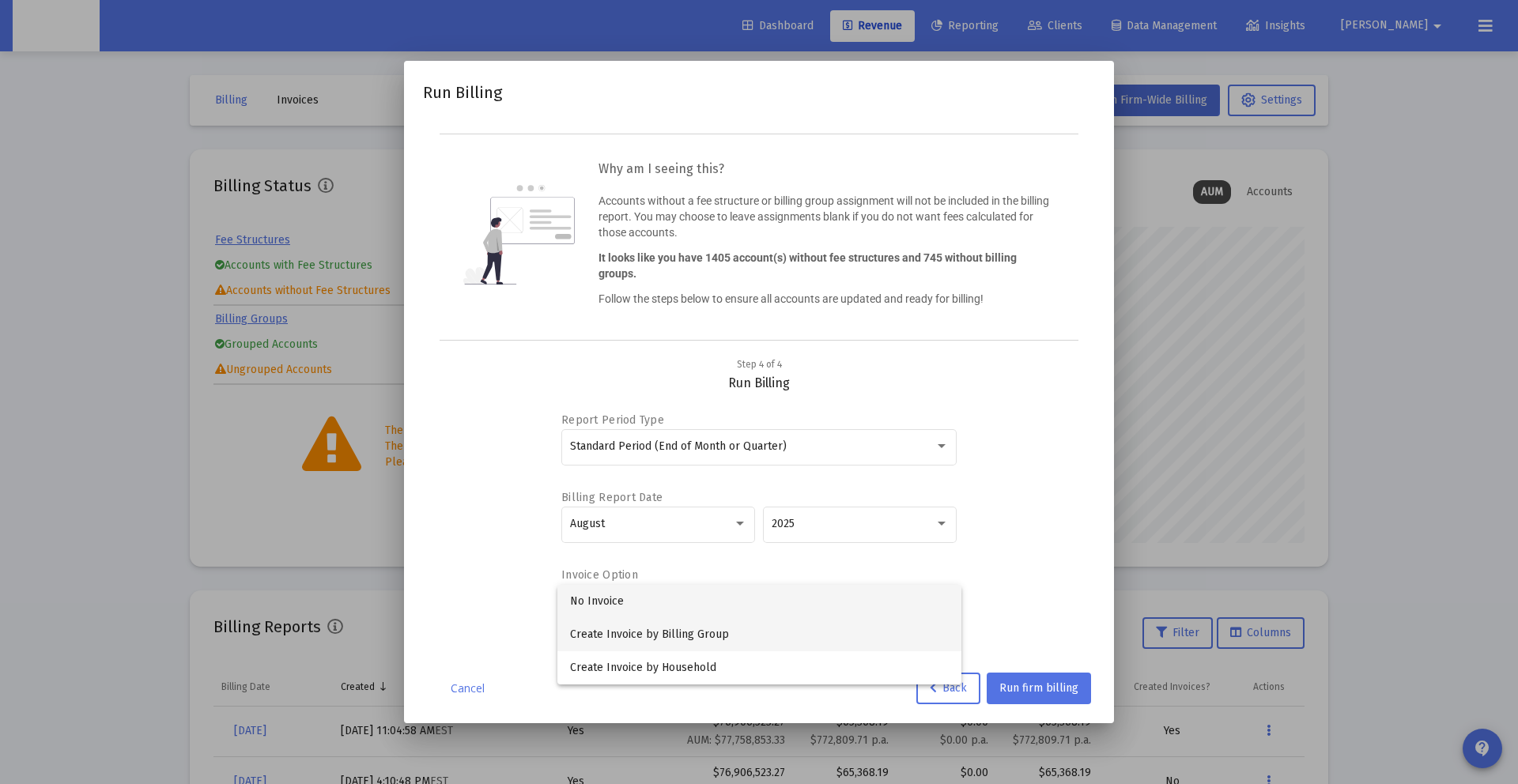
drag, startPoint x: 660, startPoint y: 629, endPoint x: 867, endPoint y: 682, distance: 213.7
click at [660, 629] on span "Create Invoice by Billing Group" at bounding box center [759, 635] width 379 height 34
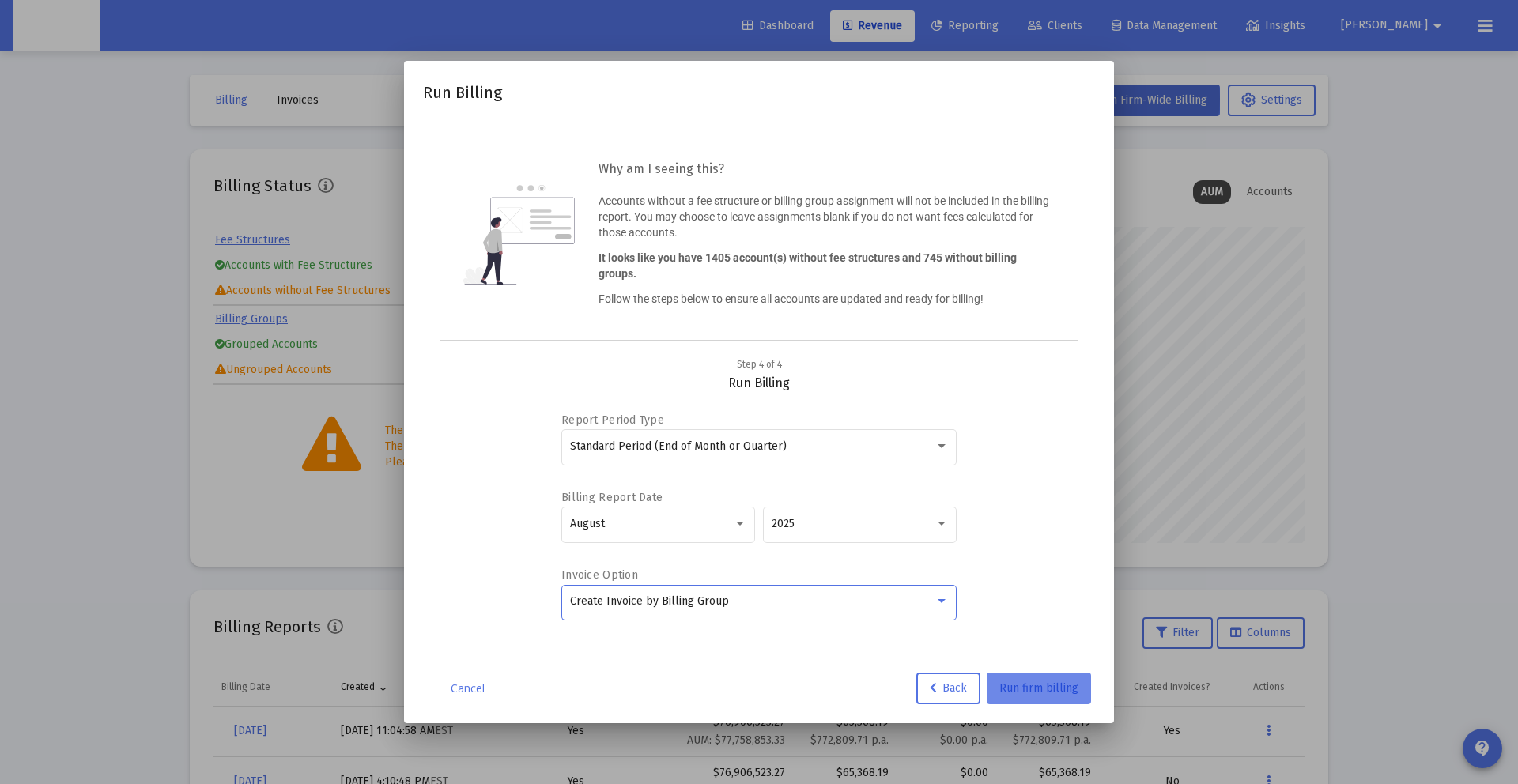
click at [1058, 684] on span "Run firm billing" at bounding box center [1038, 687] width 79 height 14
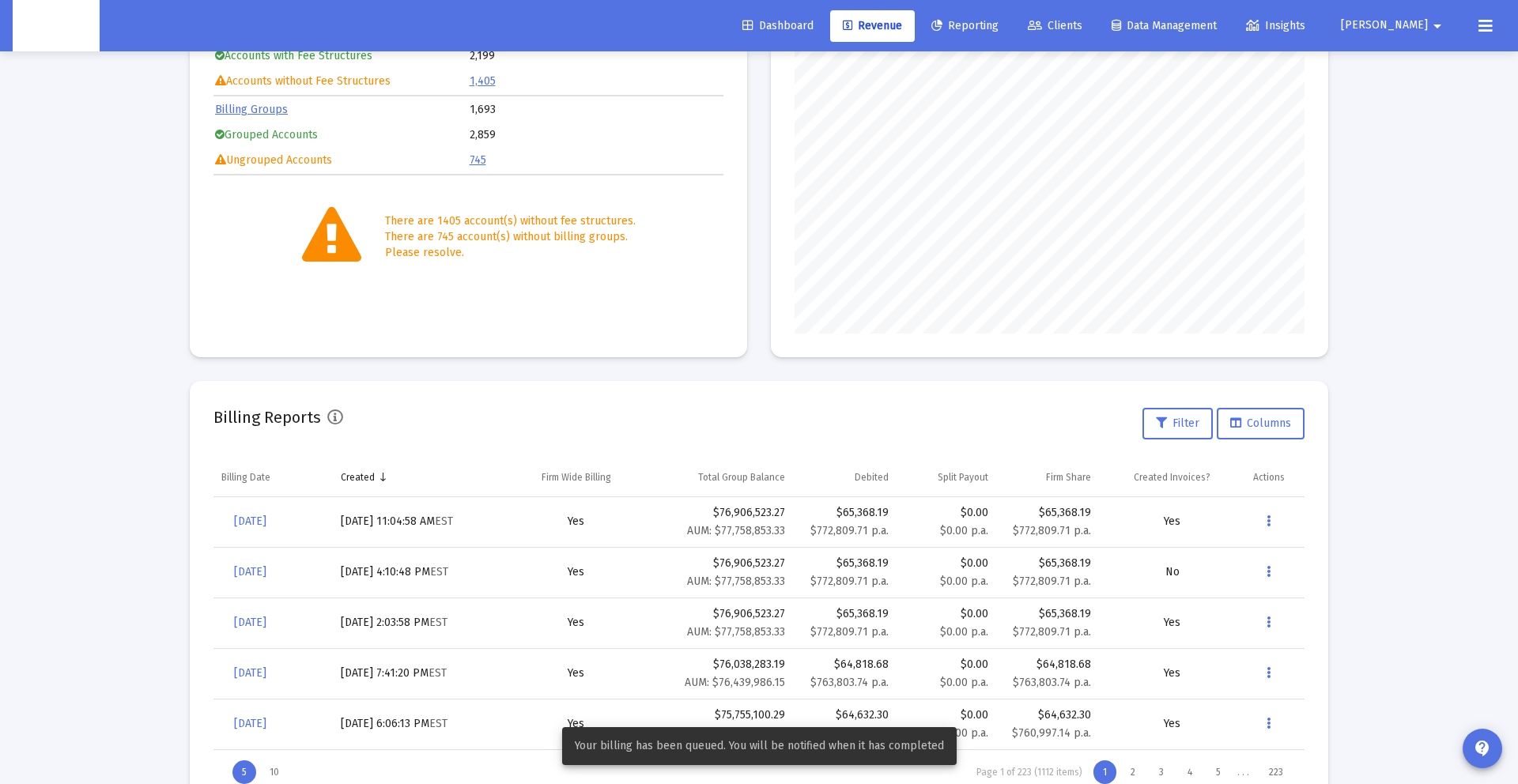
scroll to position [267, 0]
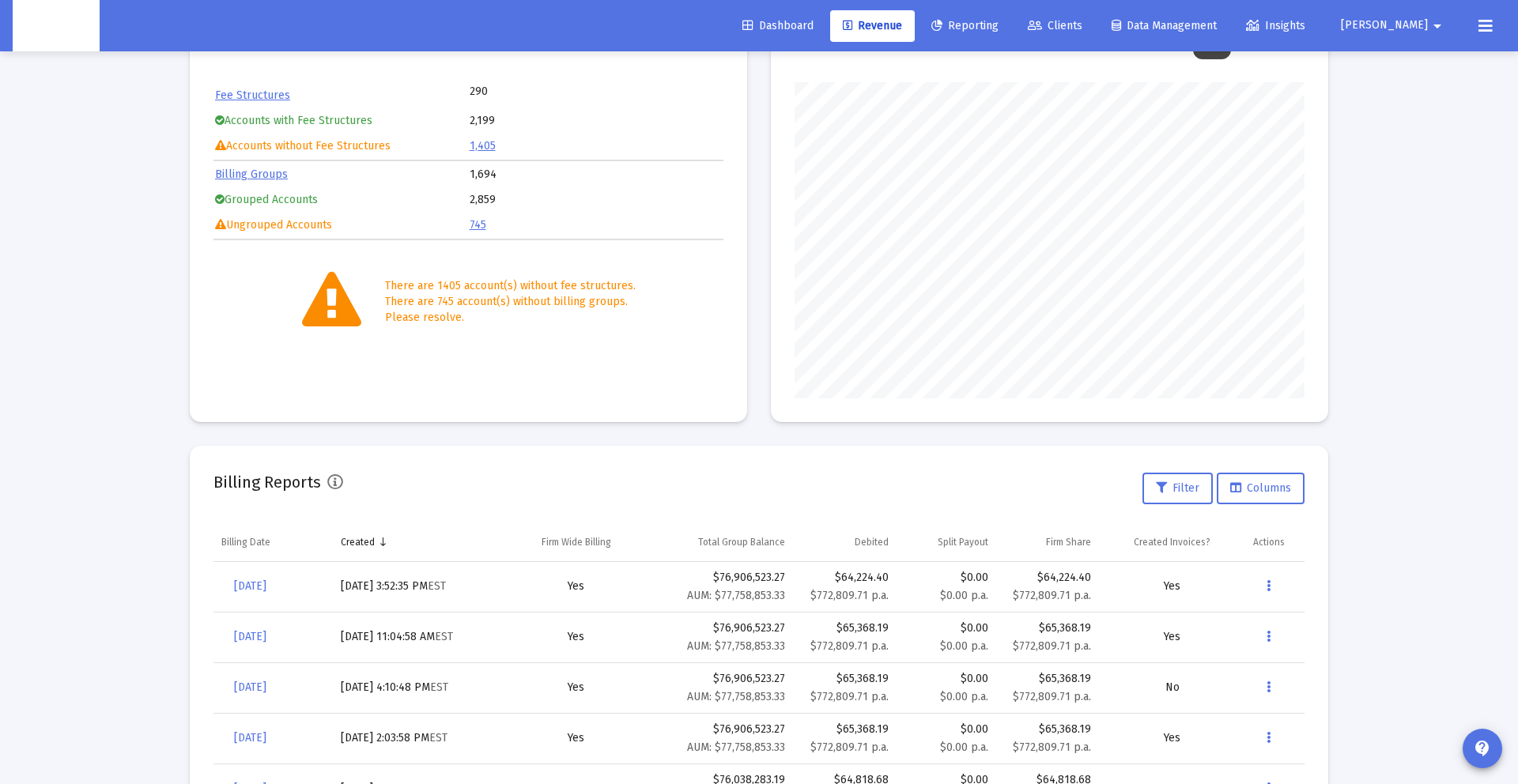
scroll to position [161, 0]
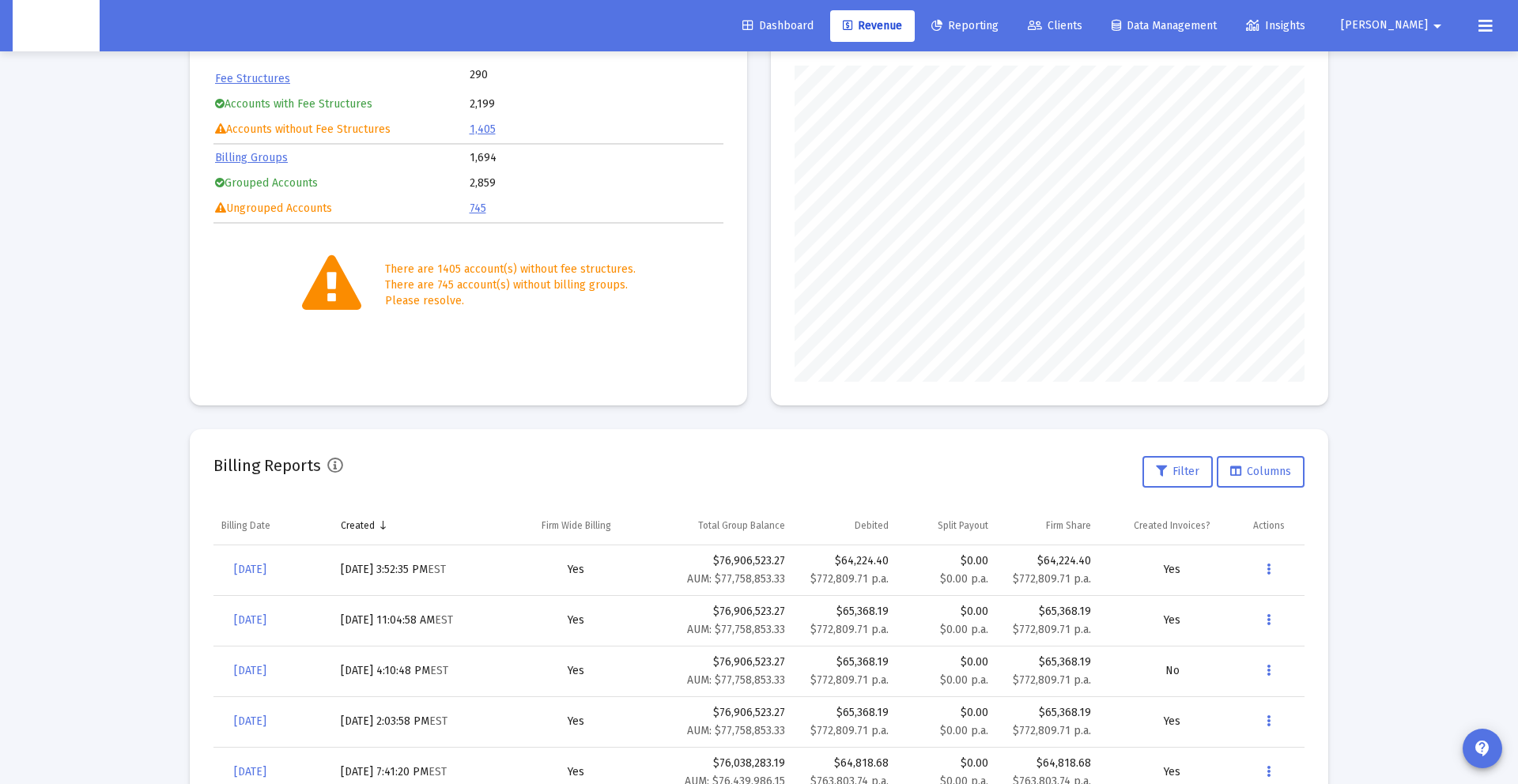
click at [218, 577] on td "[DATE]" at bounding box center [273, 570] width 119 height 50
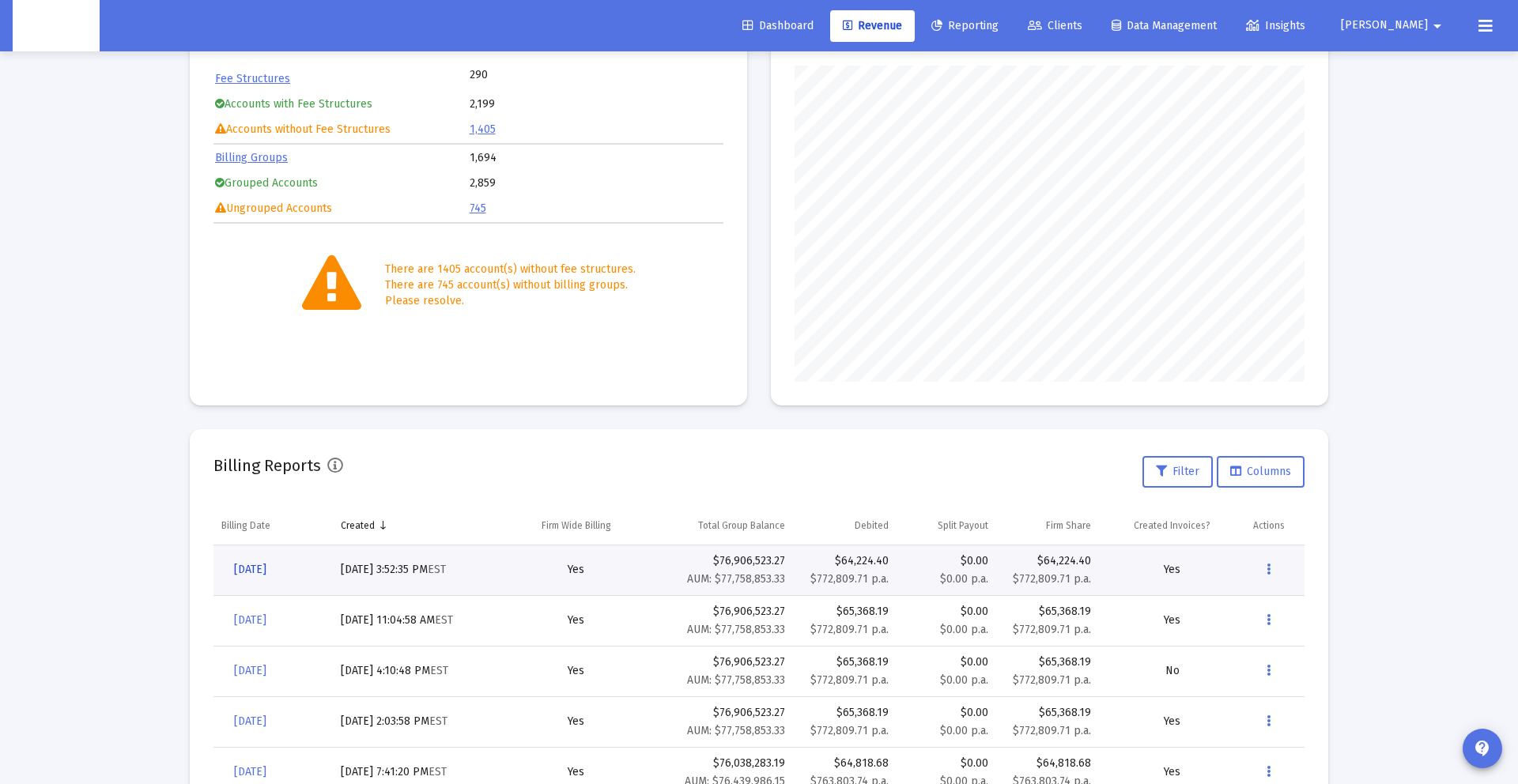
click at [235, 571] on span "[DATE]" at bounding box center [250, 569] width 33 height 14
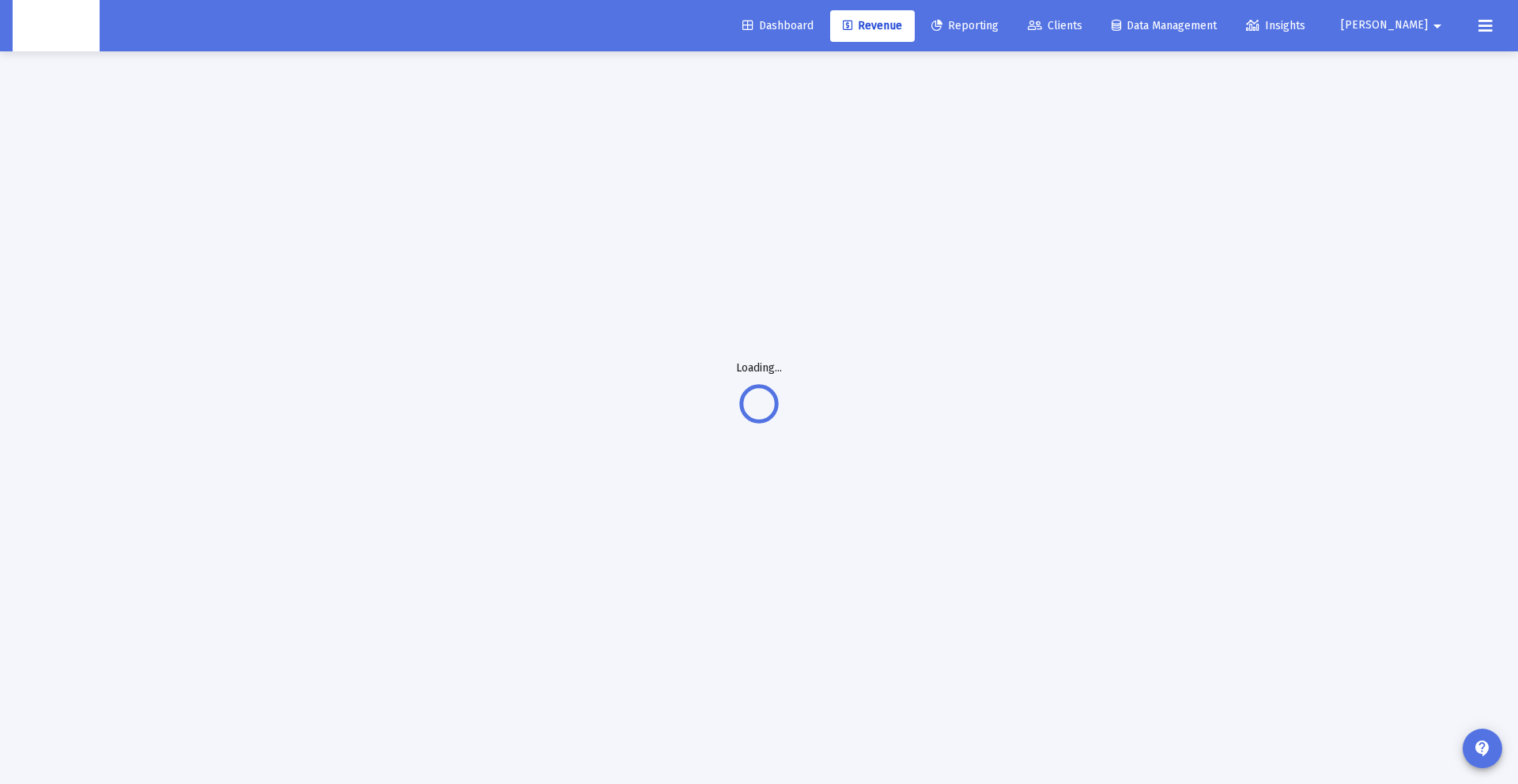
scroll to position [51, 0]
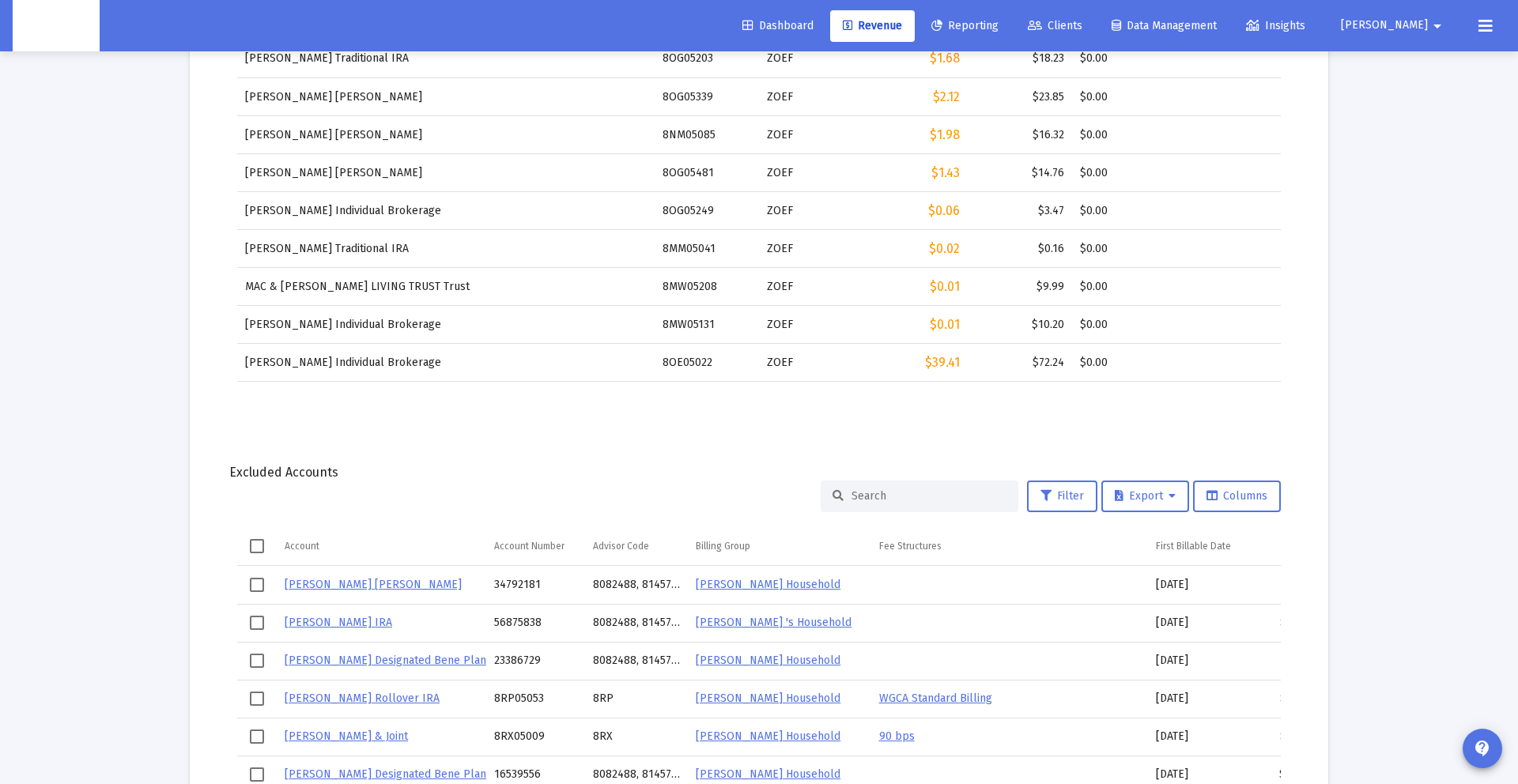
scroll to position [1821, 0]
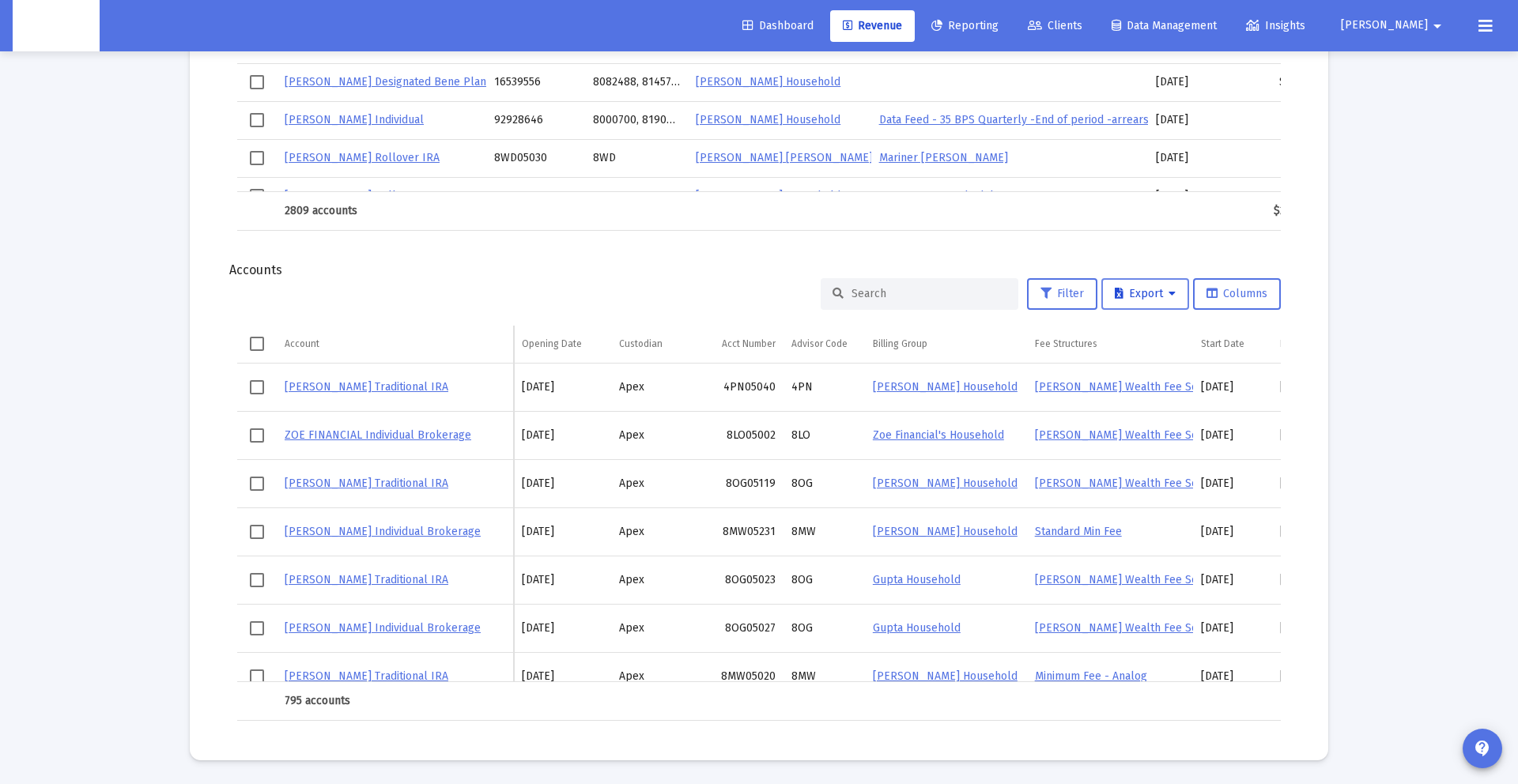
click at [1170, 294] on icon at bounding box center [1172, 294] width 7 height 11
click at [1154, 340] on button "Export All Rows" at bounding box center [1149, 335] width 107 height 38
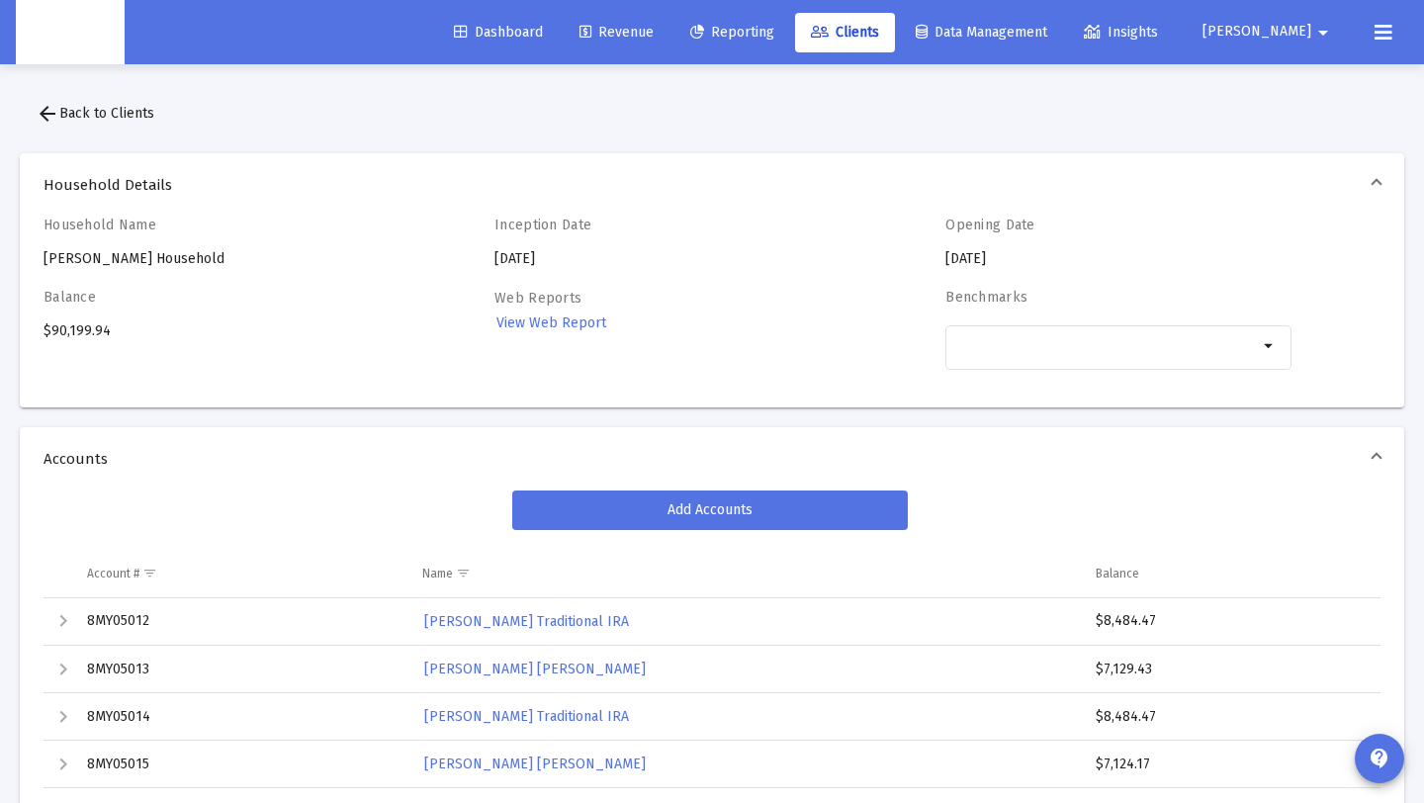
click at [895, 36] on link "Clients" at bounding box center [845, 33] width 100 height 40
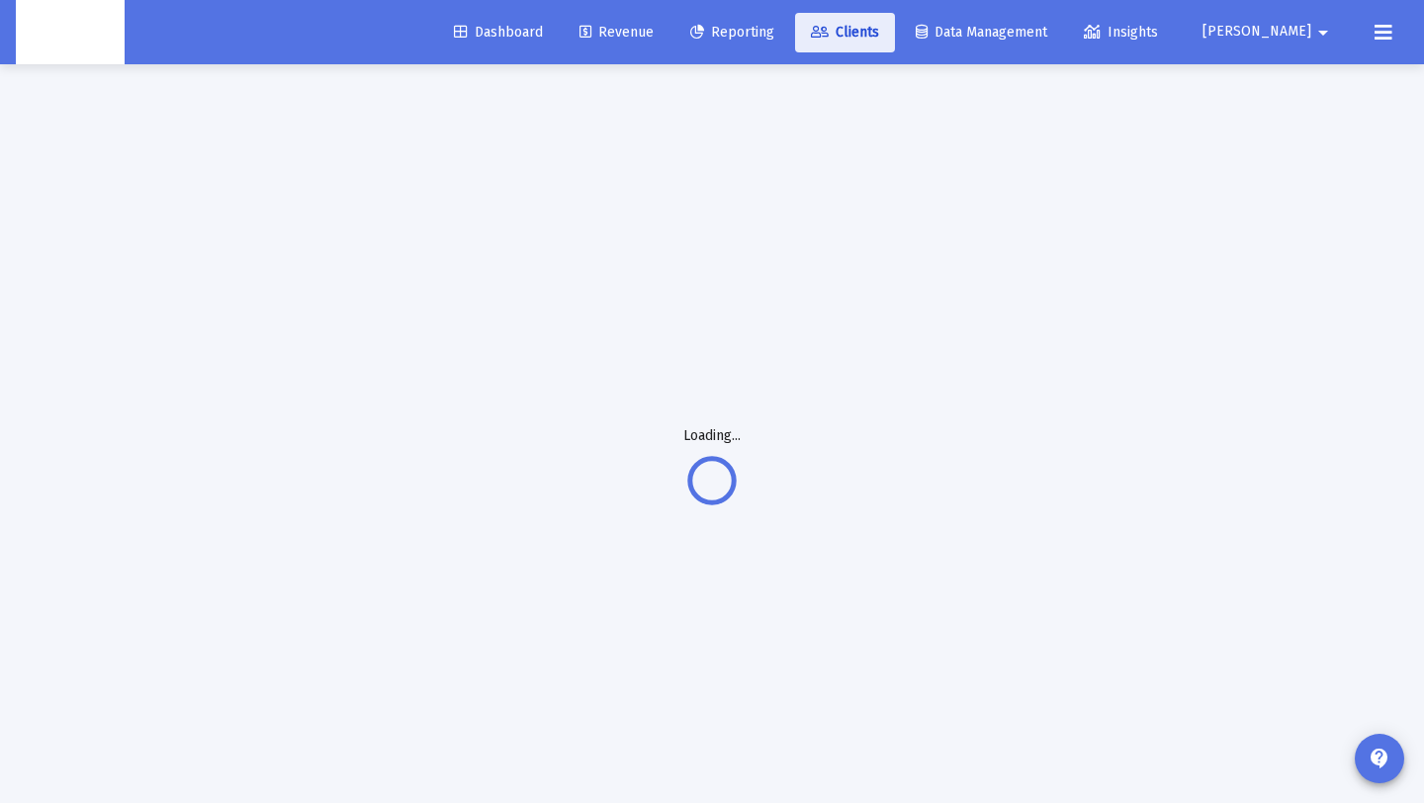
scroll to position [1, 0]
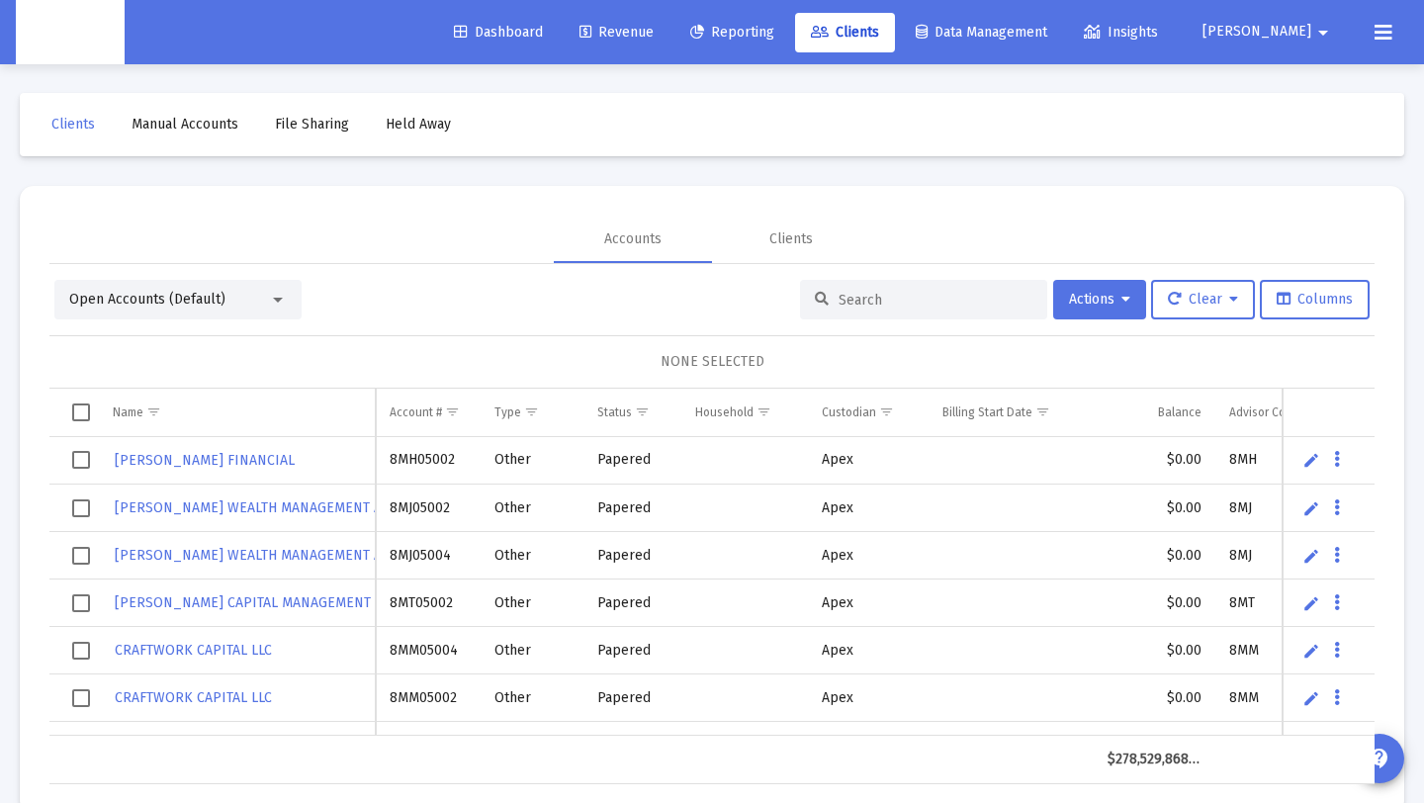
click at [841, 296] on input at bounding box center [936, 300] width 194 height 17
paste input "Chris Ankeny's Household"
type input "Chris Ankeny's Household"
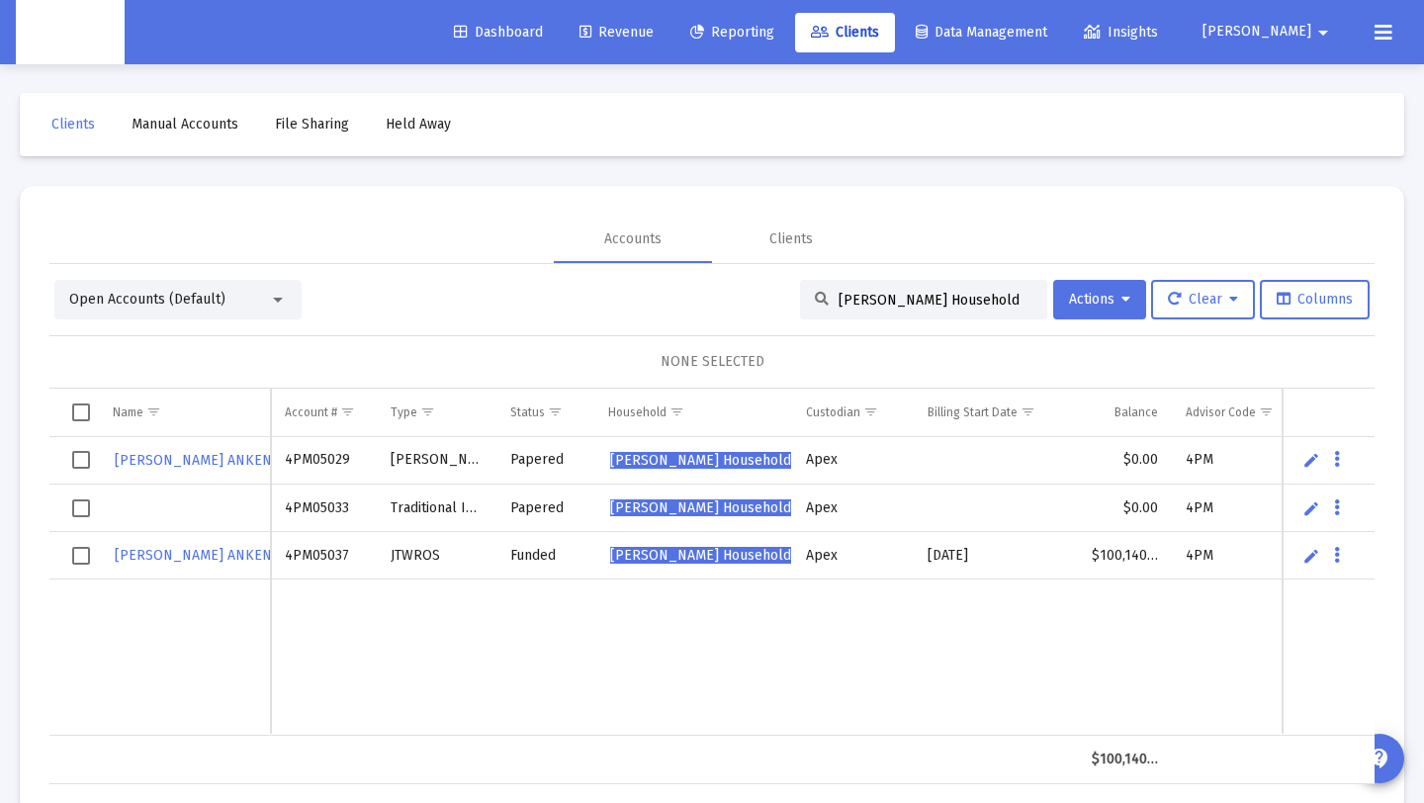
click at [80, 457] on span "Select row" at bounding box center [81, 460] width 18 height 18
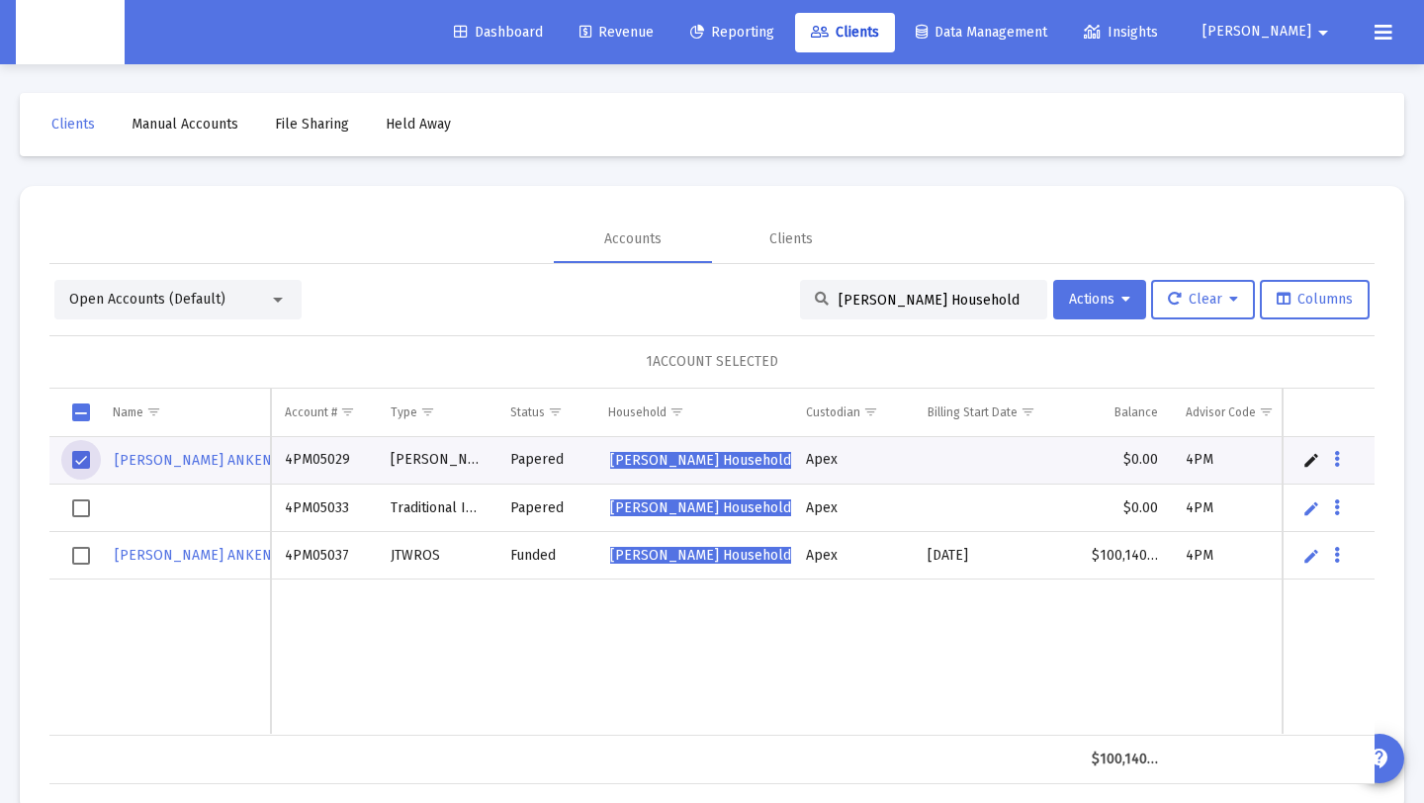
click at [89, 554] on span "Select row" at bounding box center [81, 556] width 18 height 18
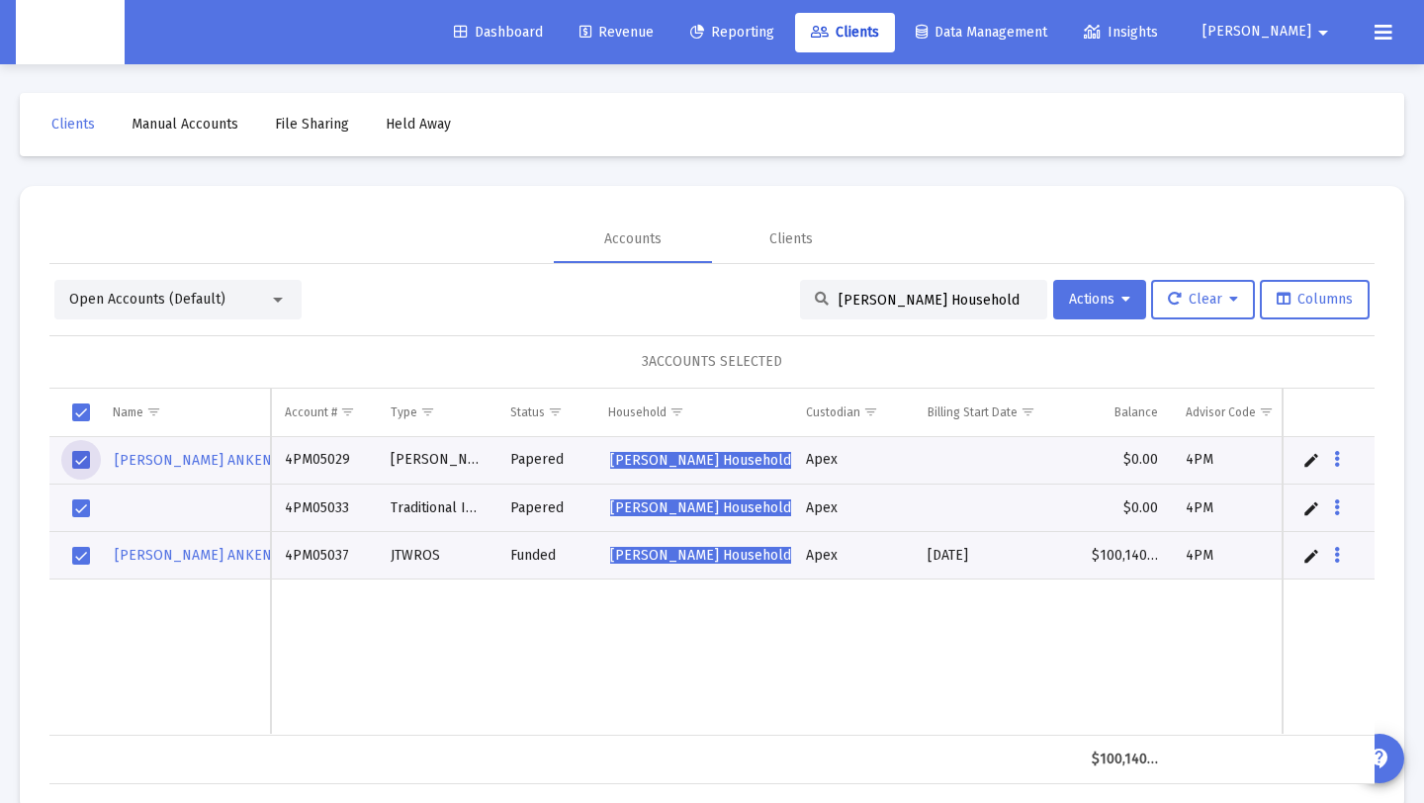
scroll to position [2, 0]
click at [78, 462] on span "Select row" at bounding box center [81, 459] width 18 height 18
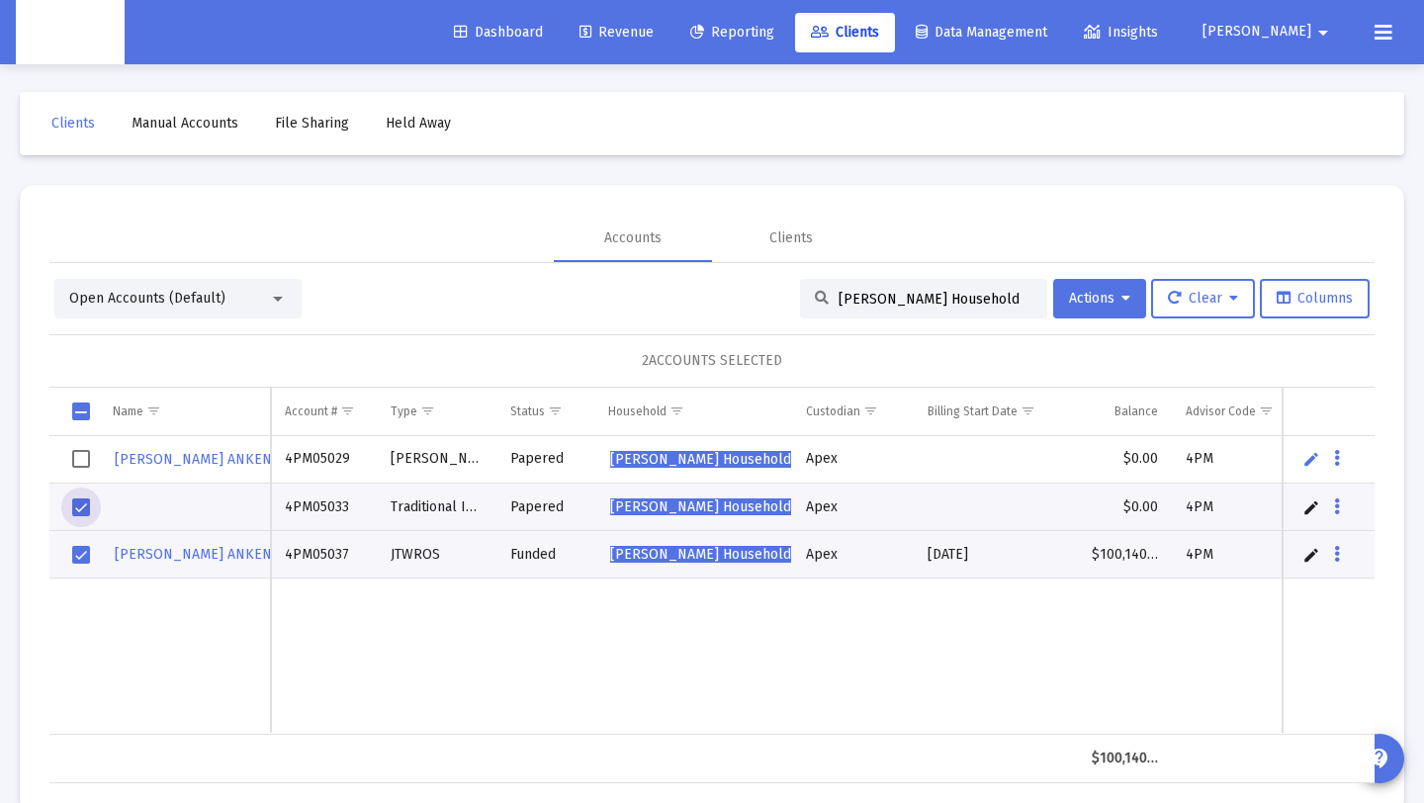
click at [82, 503] on span "Select row" at bounding box center [81, 507] width 18 height 18
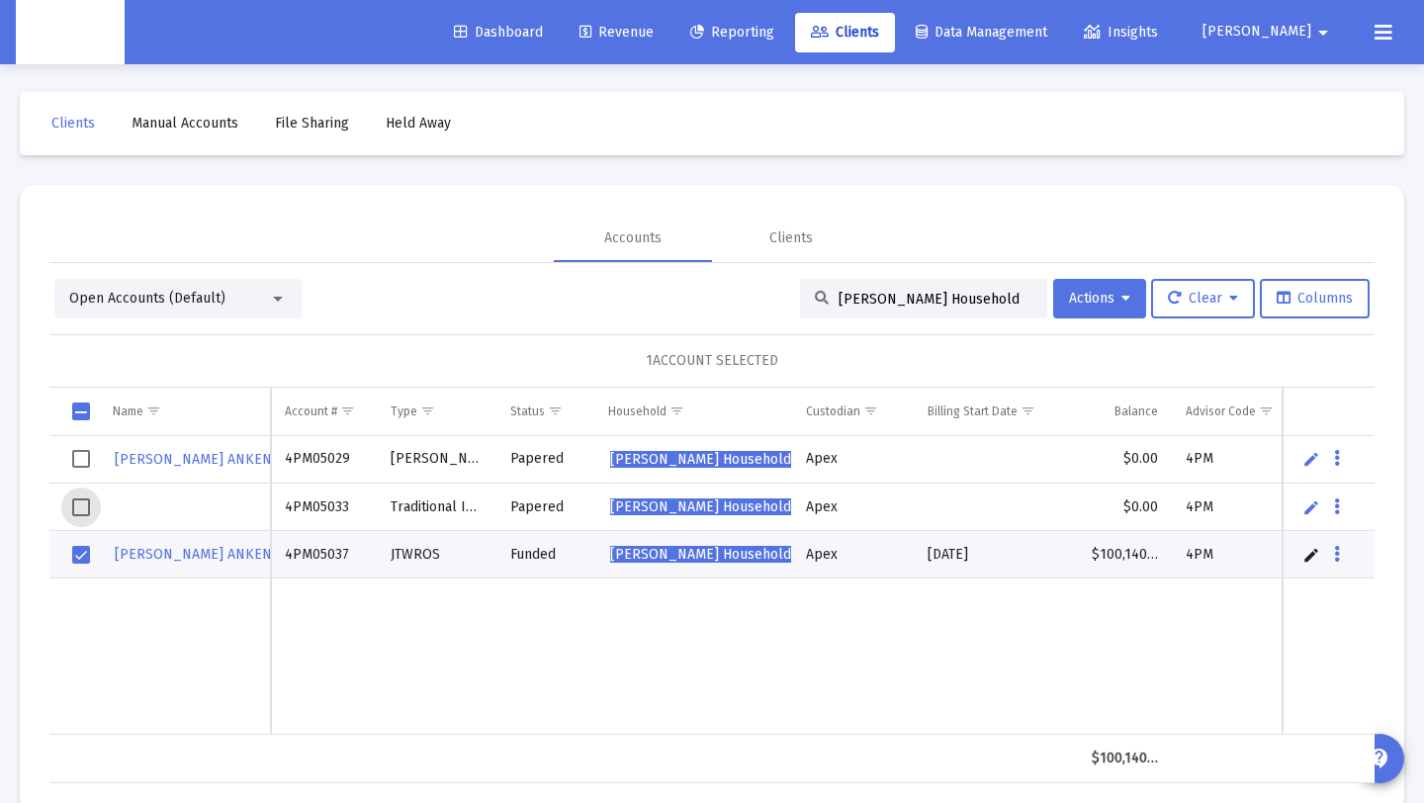
scroll to position [0, 514]
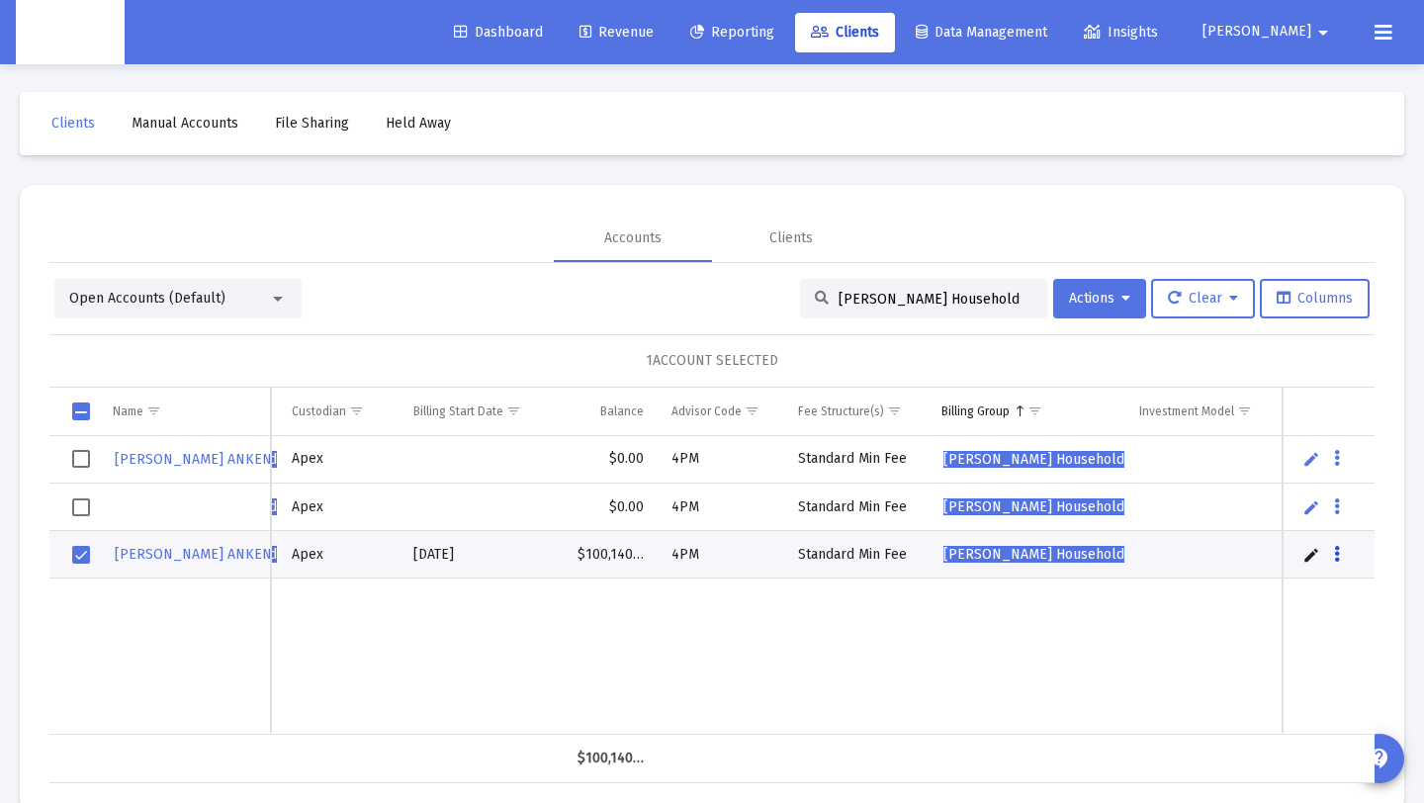
click at [1341, 555] on button "Data grid" at bounding box center [1337, 554] width 18 height 18
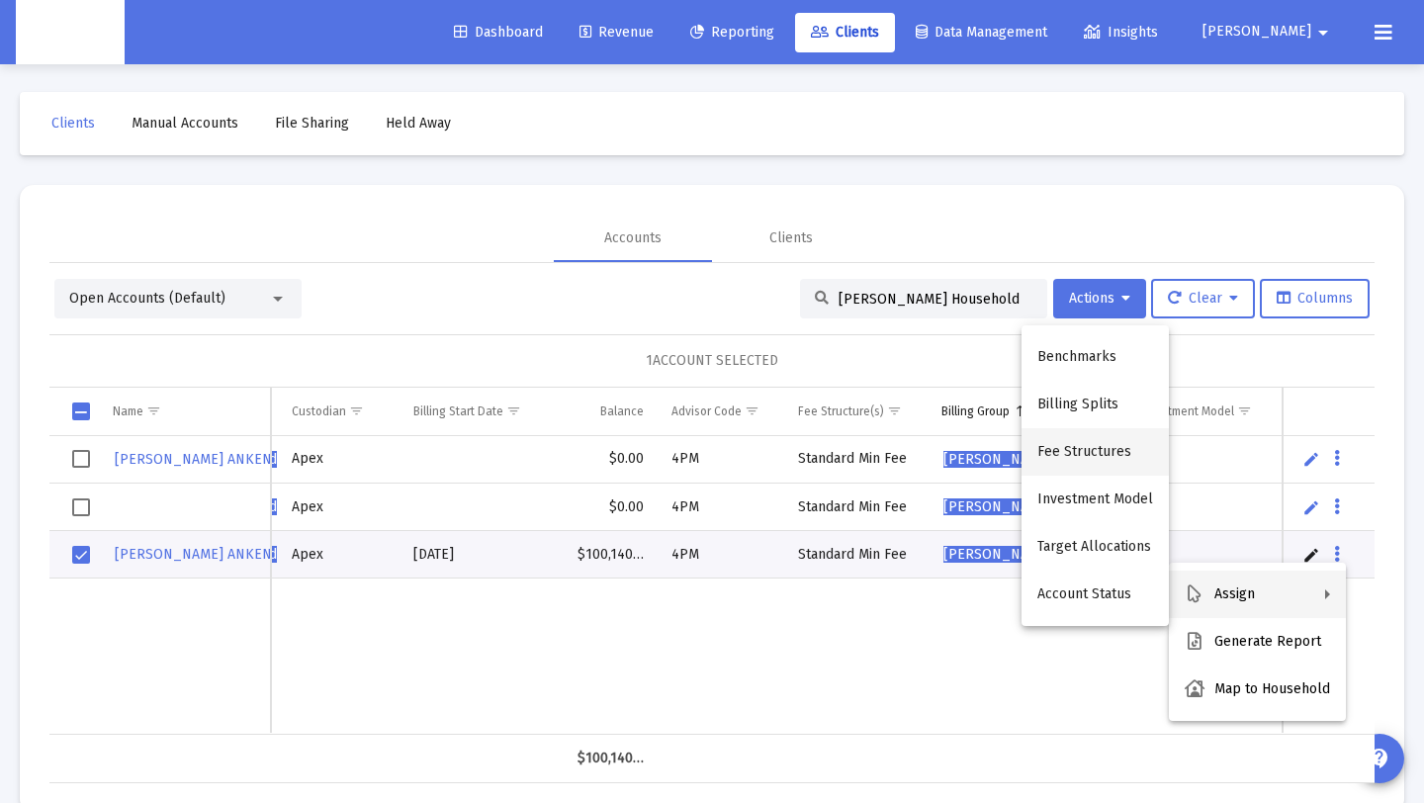
click at [1084, 455] on button "Fee Structures" at bounding box center [1095, 451] width 147 height 47
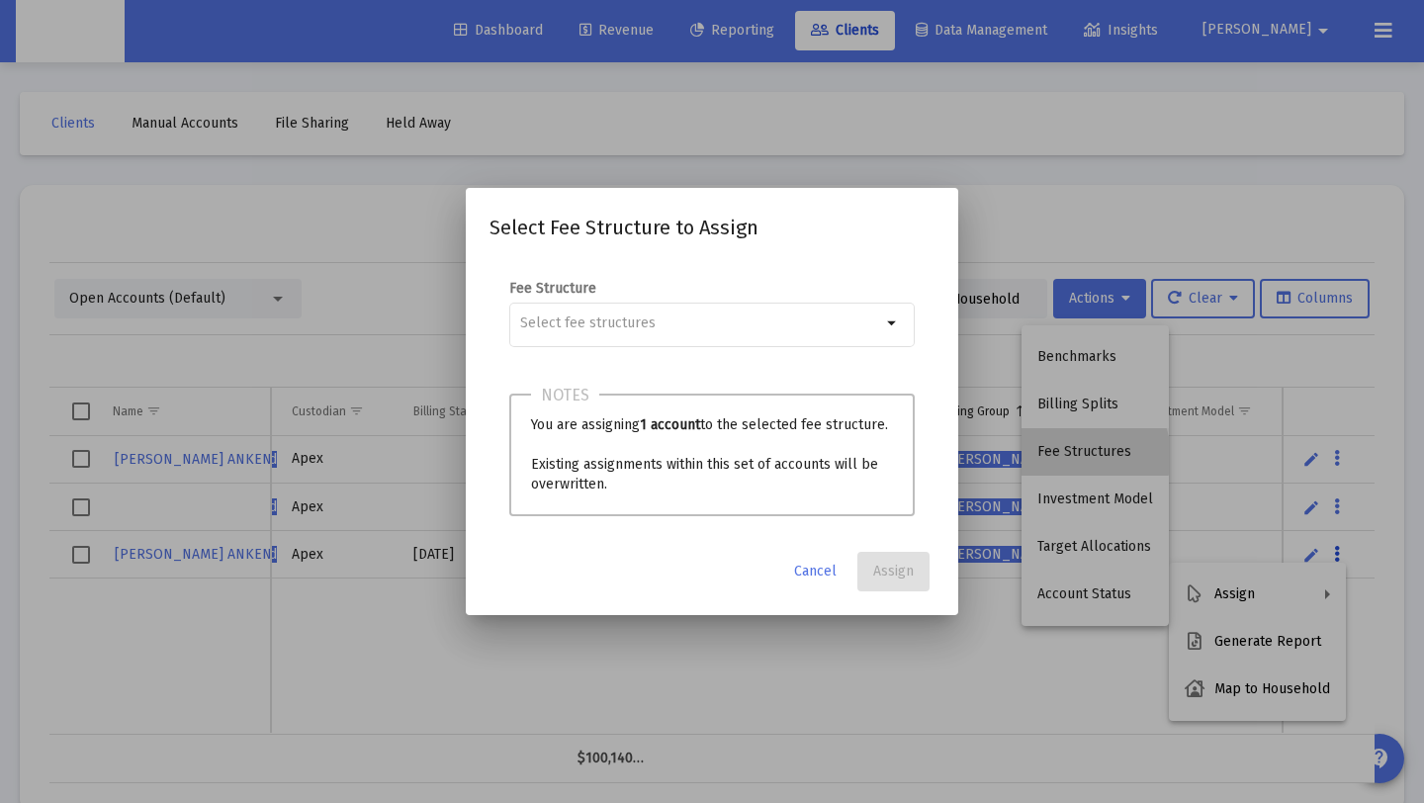
scroll to position [0, 0]
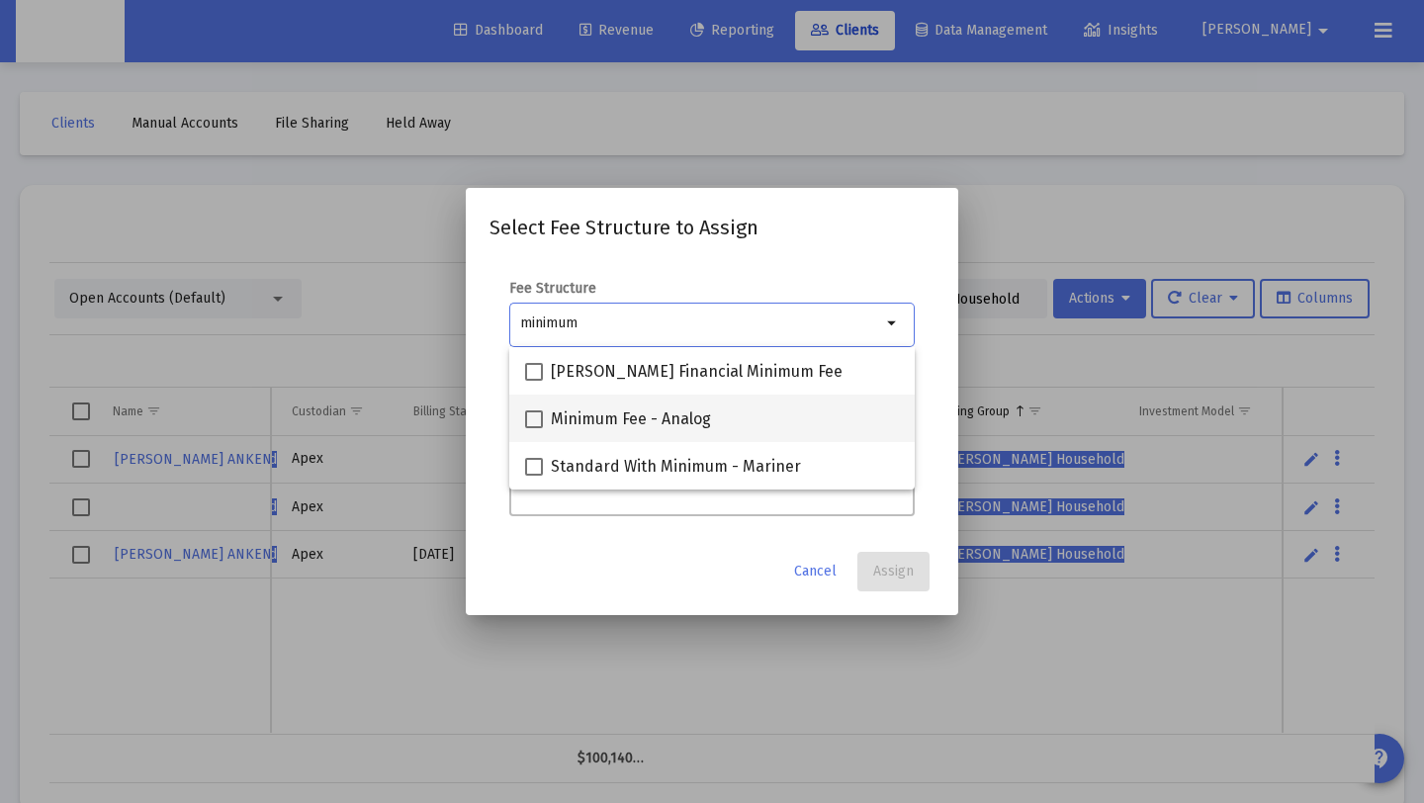
type input "minimum"
click at [706, 400] on mat-checkbox "Minimum Fee - Analog" at bounding box center [618, 418] width 186 height 47
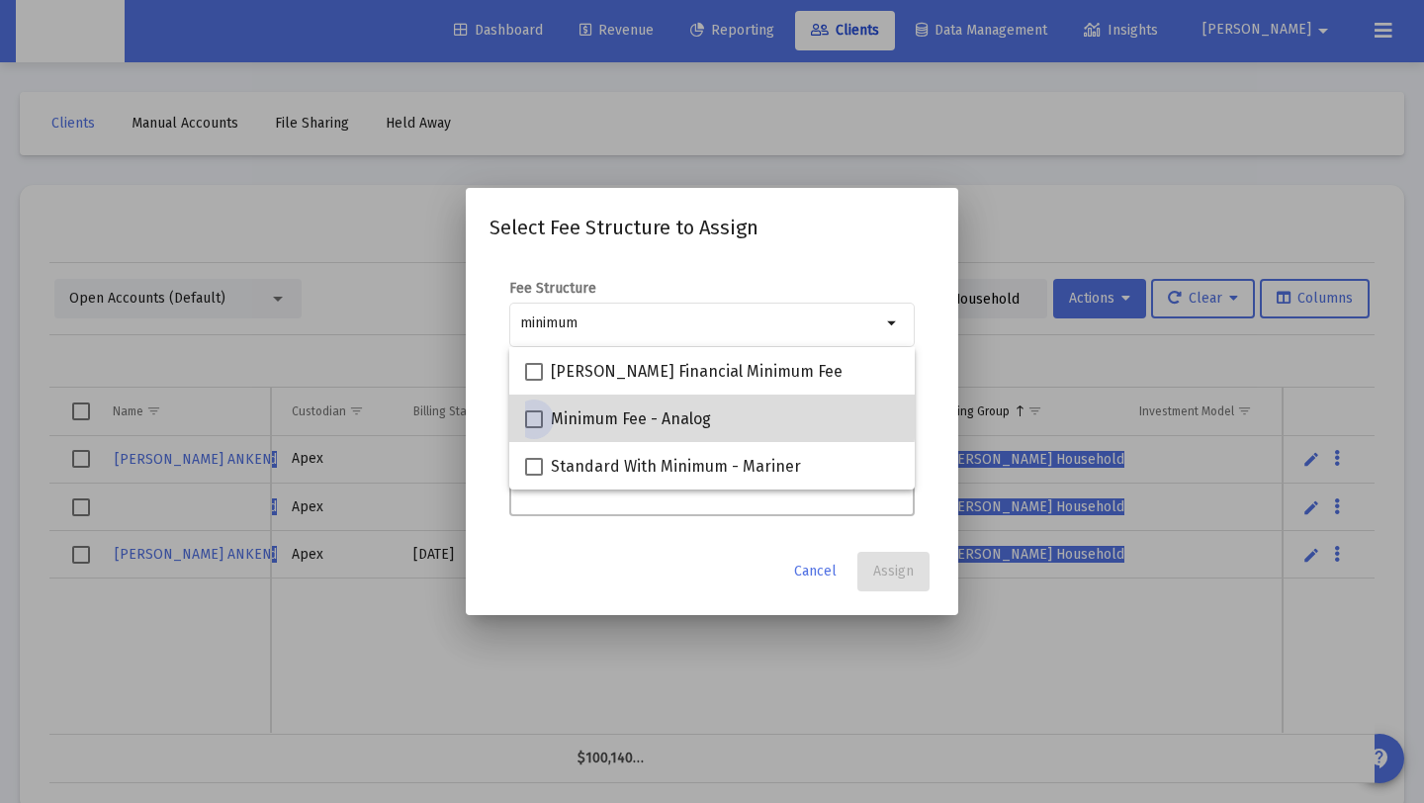
click at [663, 407] on span "Minimum Fee - Analog" at bounding box center [631, 419] width 160 height 24
click at [534, 428] on input "Minimum Fee - Analog" at bounding box center [533, 428] width 1 height 1
checkbox input "true"
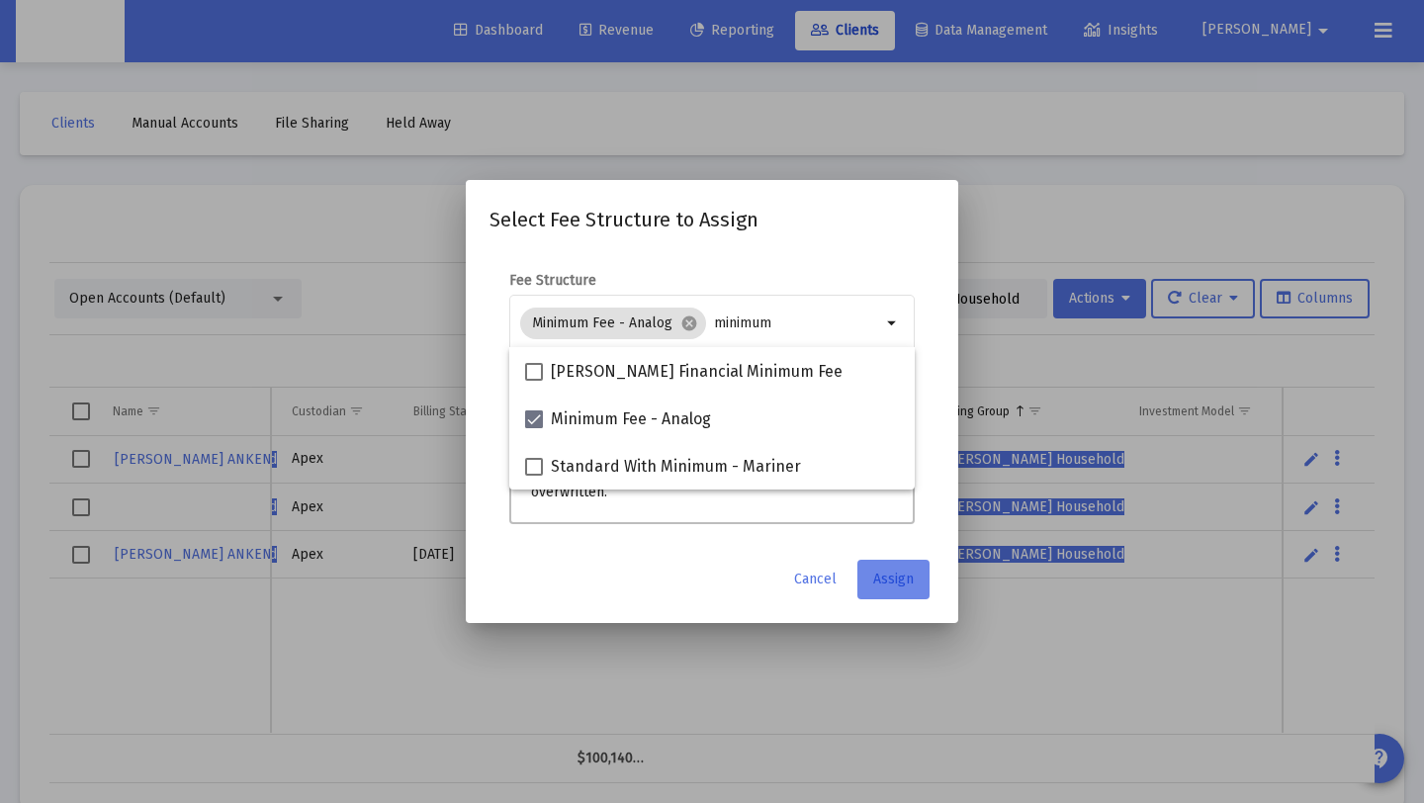
click at [889, 579] on span "Assign" at bounding box center [893, 579] width 41 height 17
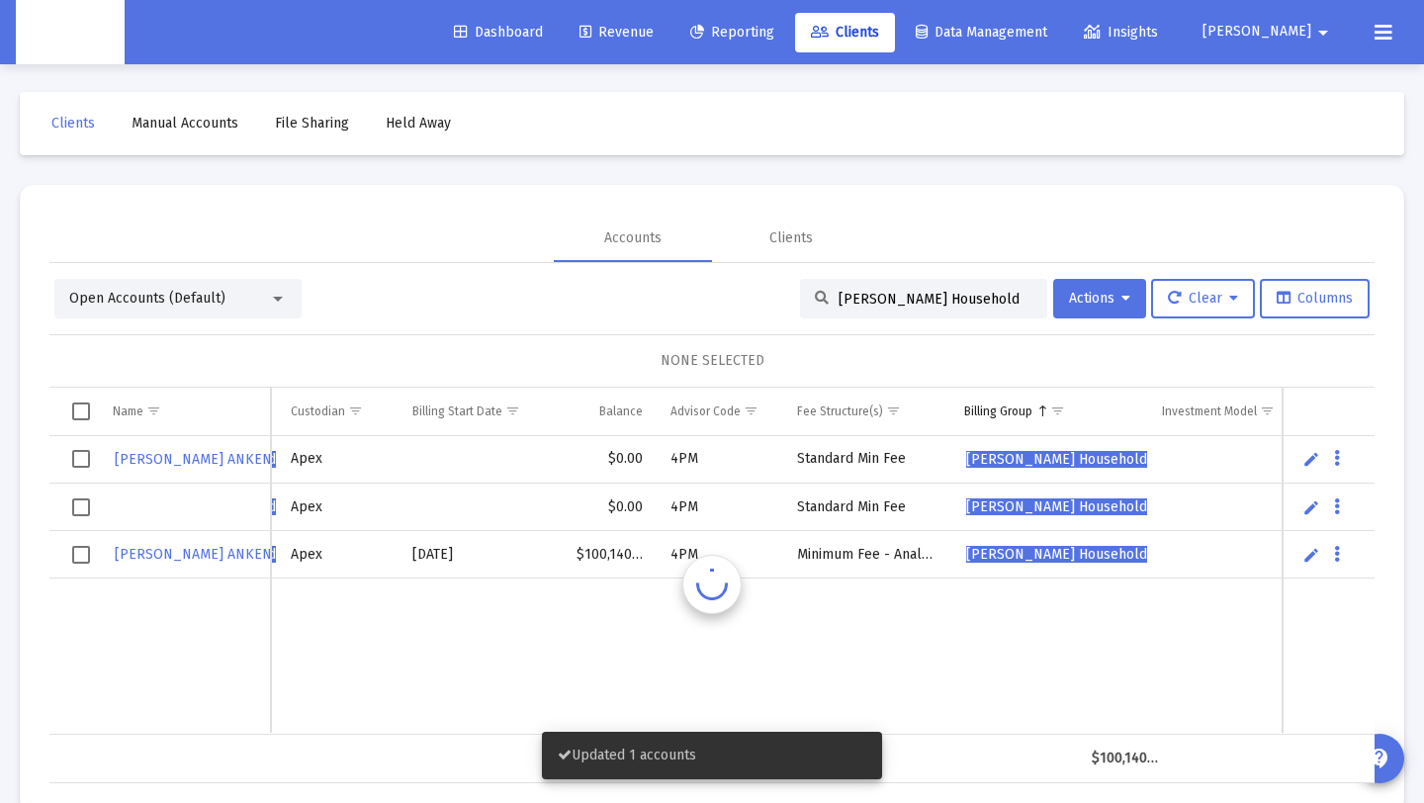
scroll to position [0, 515]
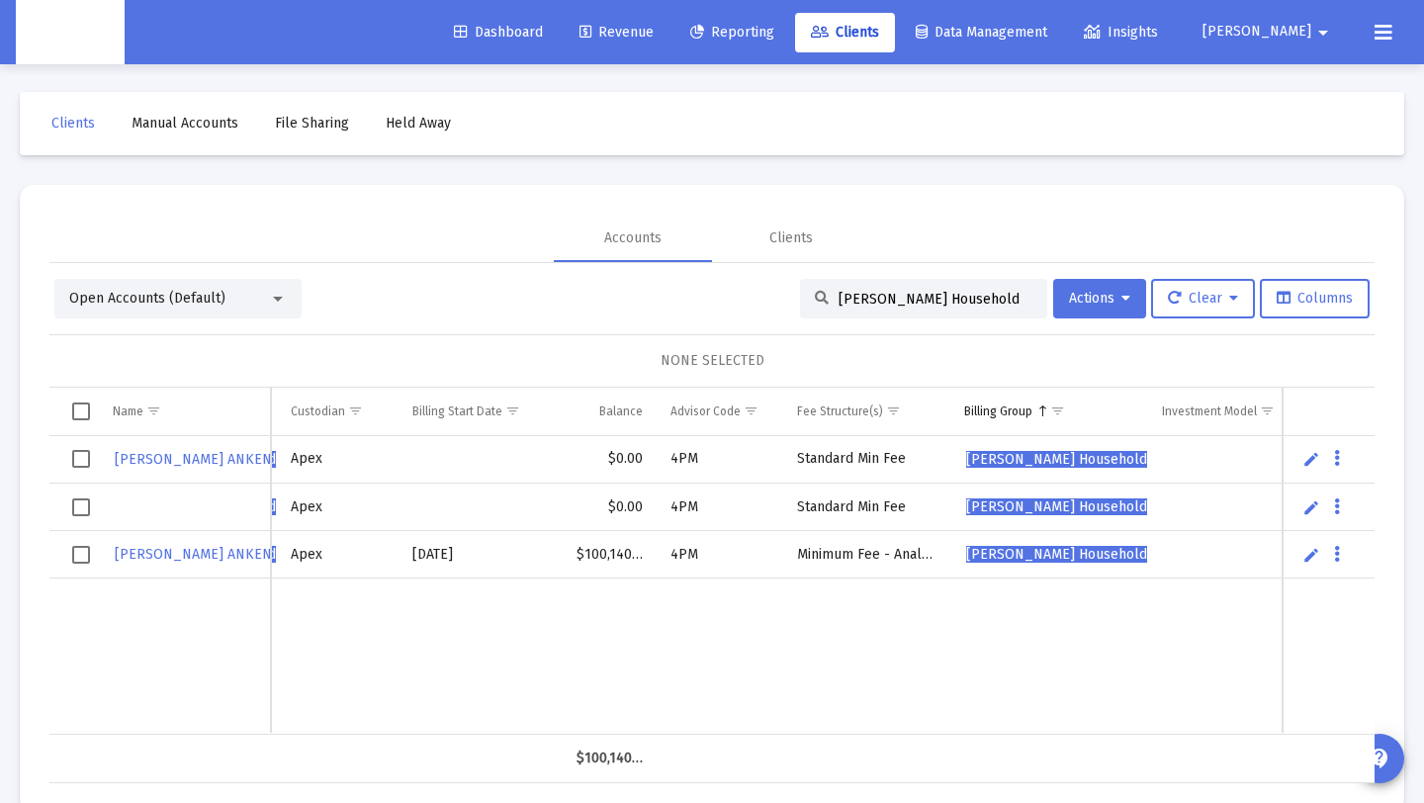
drag, startPoint x: 989, startPoint y: 299, endPoint x: 570, endPoint y: 285, distance: 419.5
click at [570, 285] on div "Open Accounts (Default) Chris Ankeny's Household Actions Clear Columns" at bounding box center [711, 299] width 1315 height 40
paste input "John Fagan"
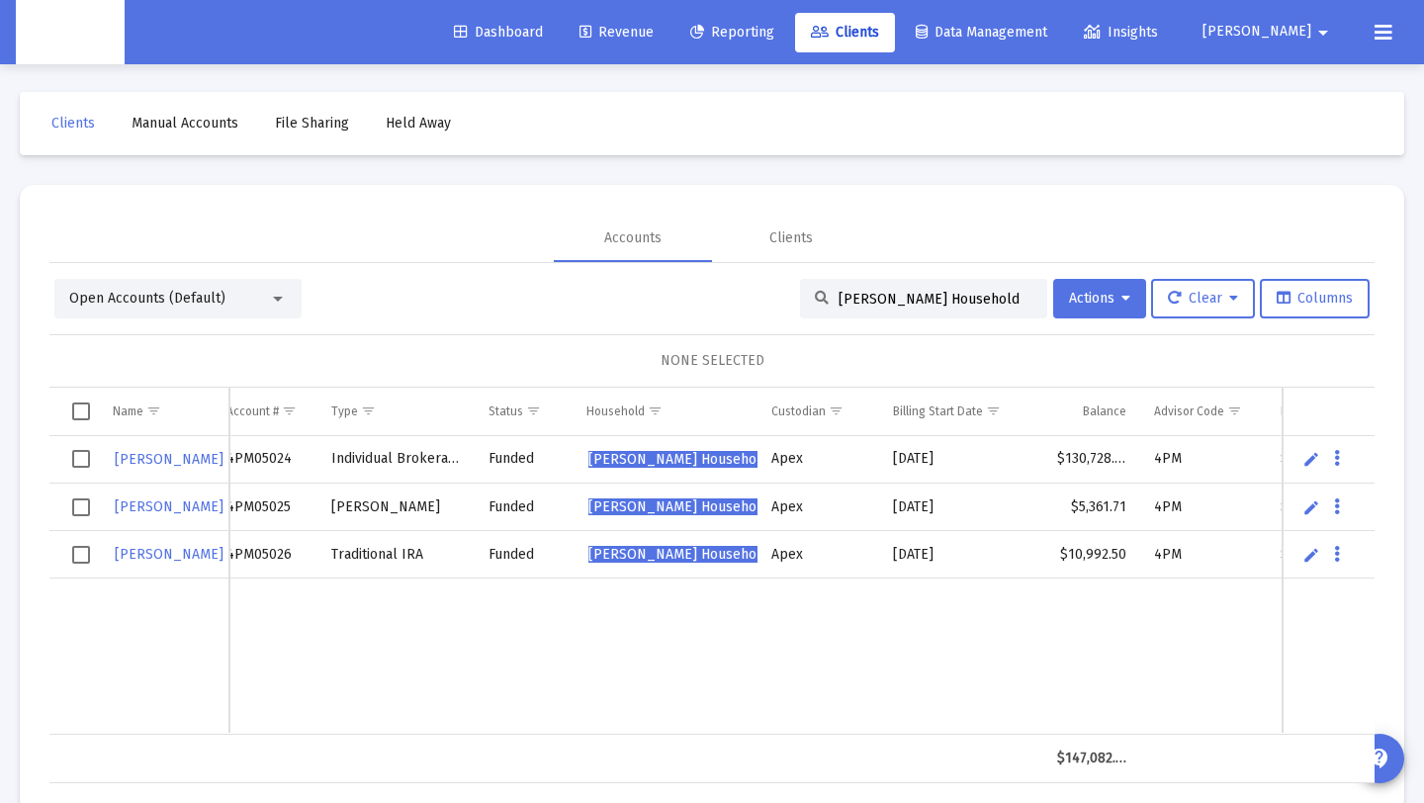
scroll to position [0, 0]
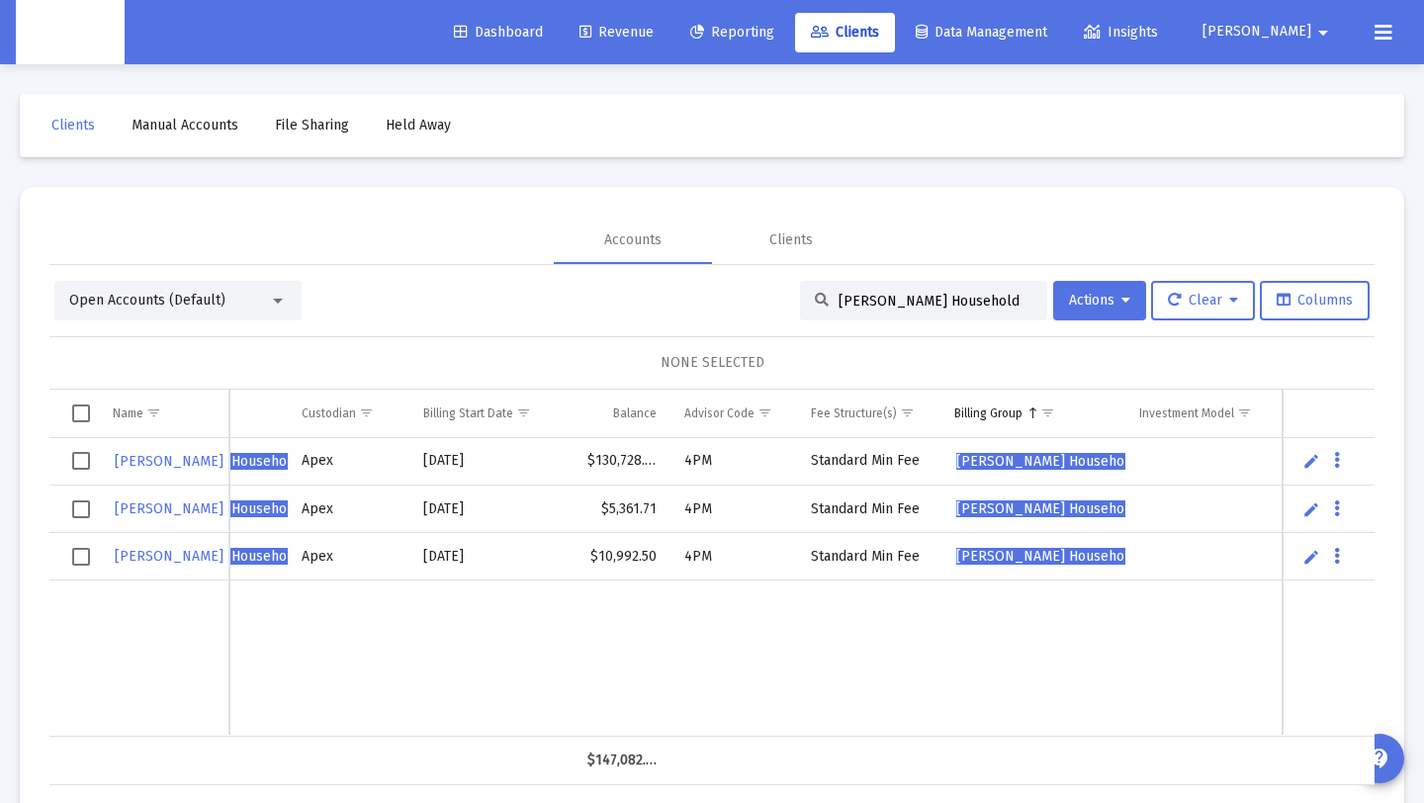
type input "John Fagan's Household"
click at [82, 406] on span "Select all" at bounding box center [81, 413] width 18 height 18
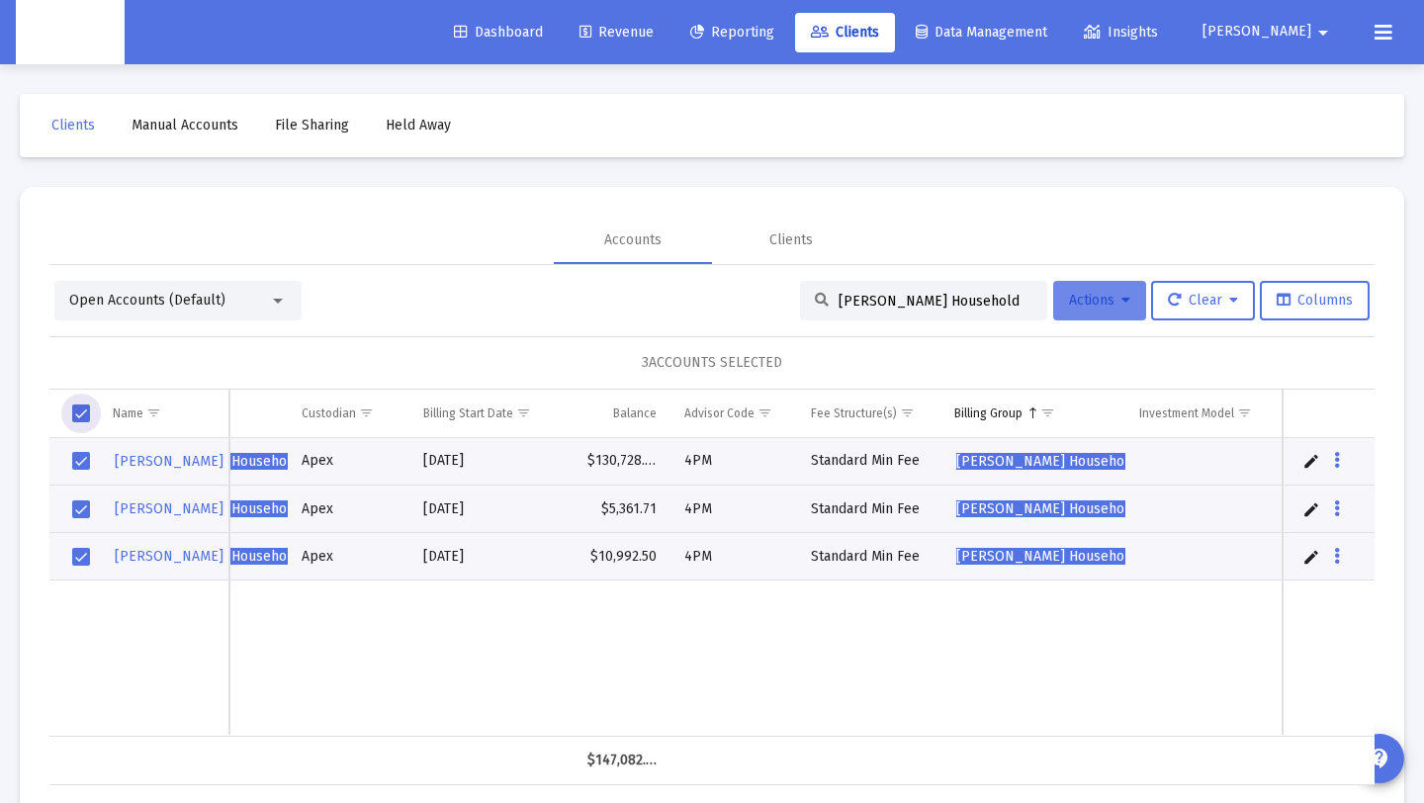
click at [1084, 282] on button "Actions" at bounding box center [1099, 301] width 93 height 40
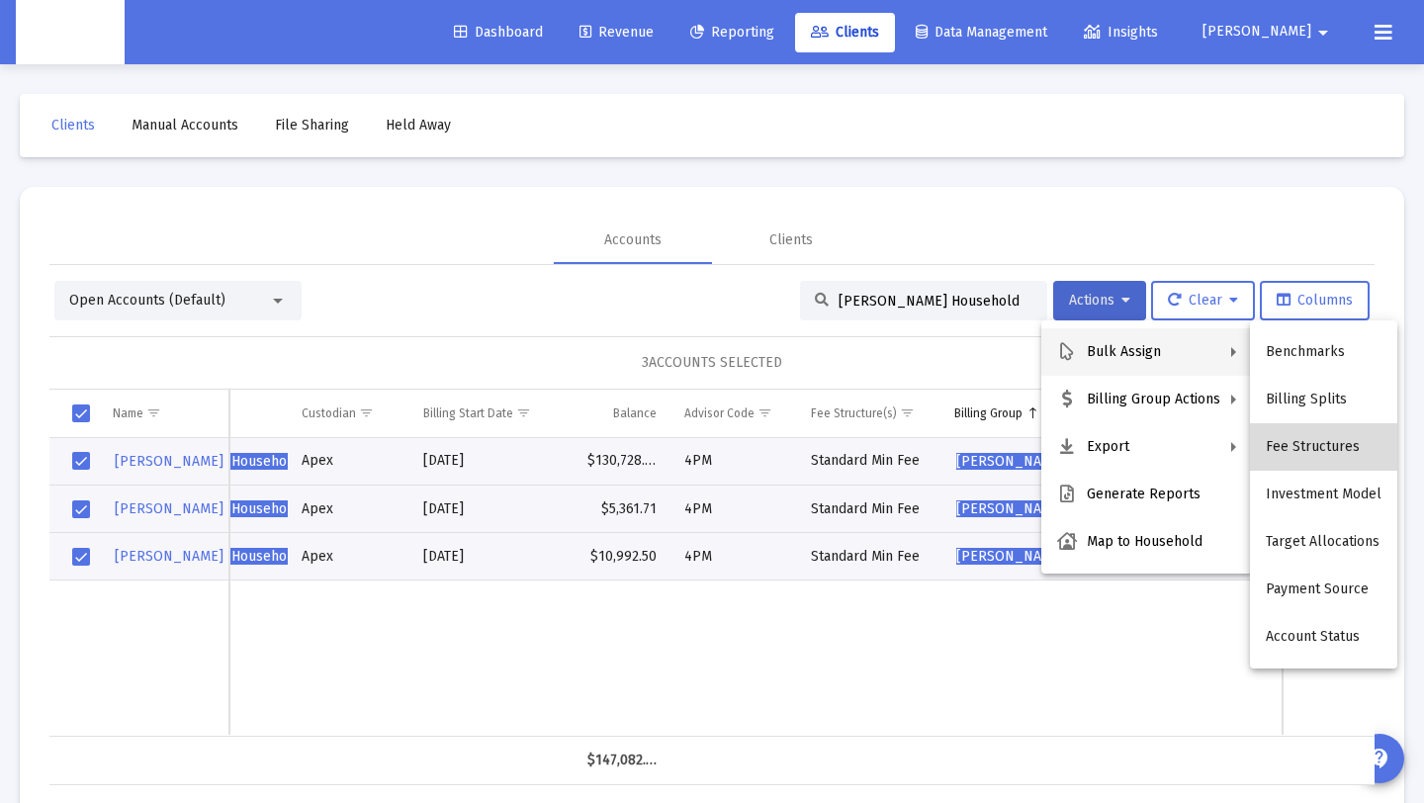
click at [1339, 439] on button "Fee Structures" at bounding box center [1323, 446] width 147 height 47
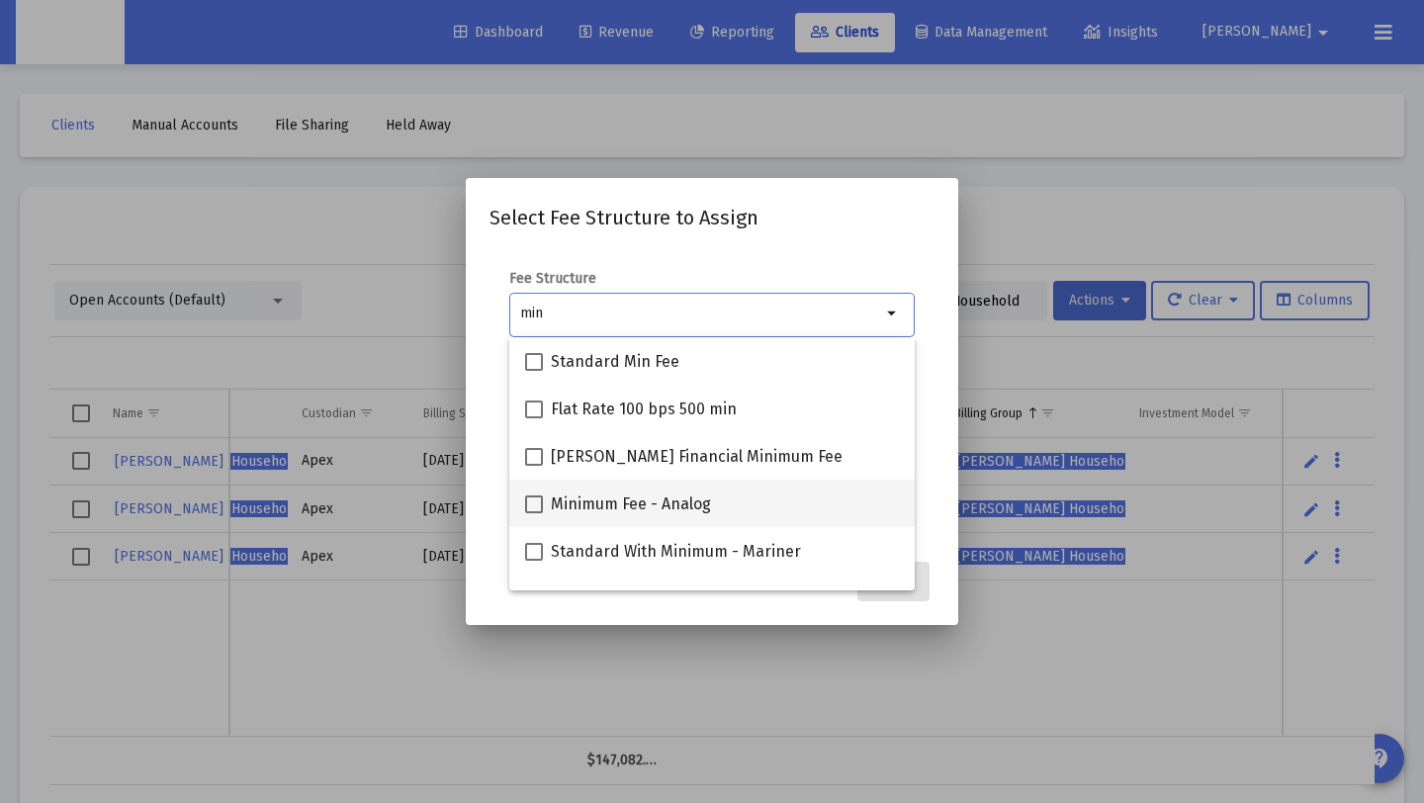
type input "min"
click at [644, 501] on span "Minimum Fee - Analog" at bounding box center [631, 504] width 160 height 24
click at [534, 513] on input "Minimum Fee - Analog" at bounding box center [533, 513] width 1 height 1
checkbox input "true"
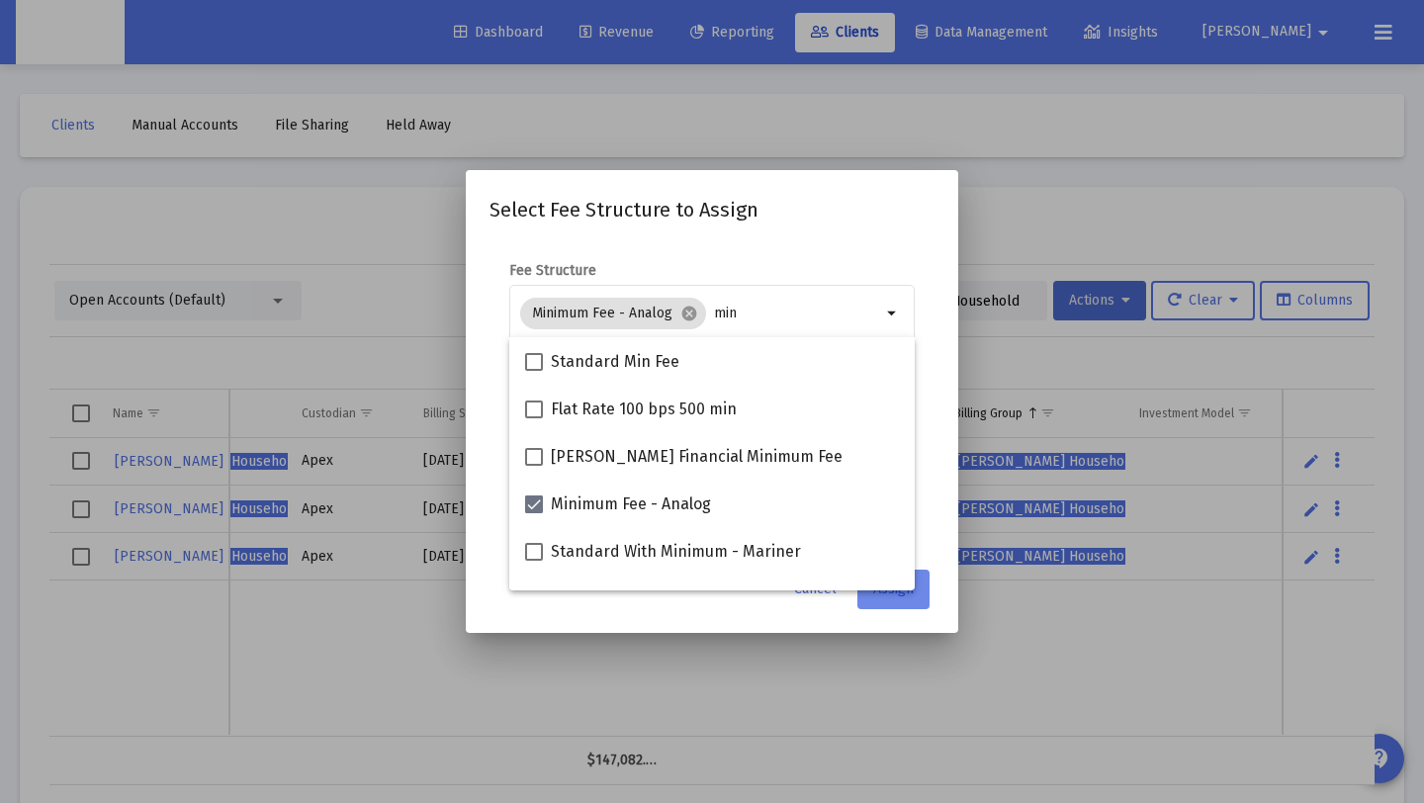
click at [892, 591] on span "Assign" at bounding box center [893, 588] width 41 height 17
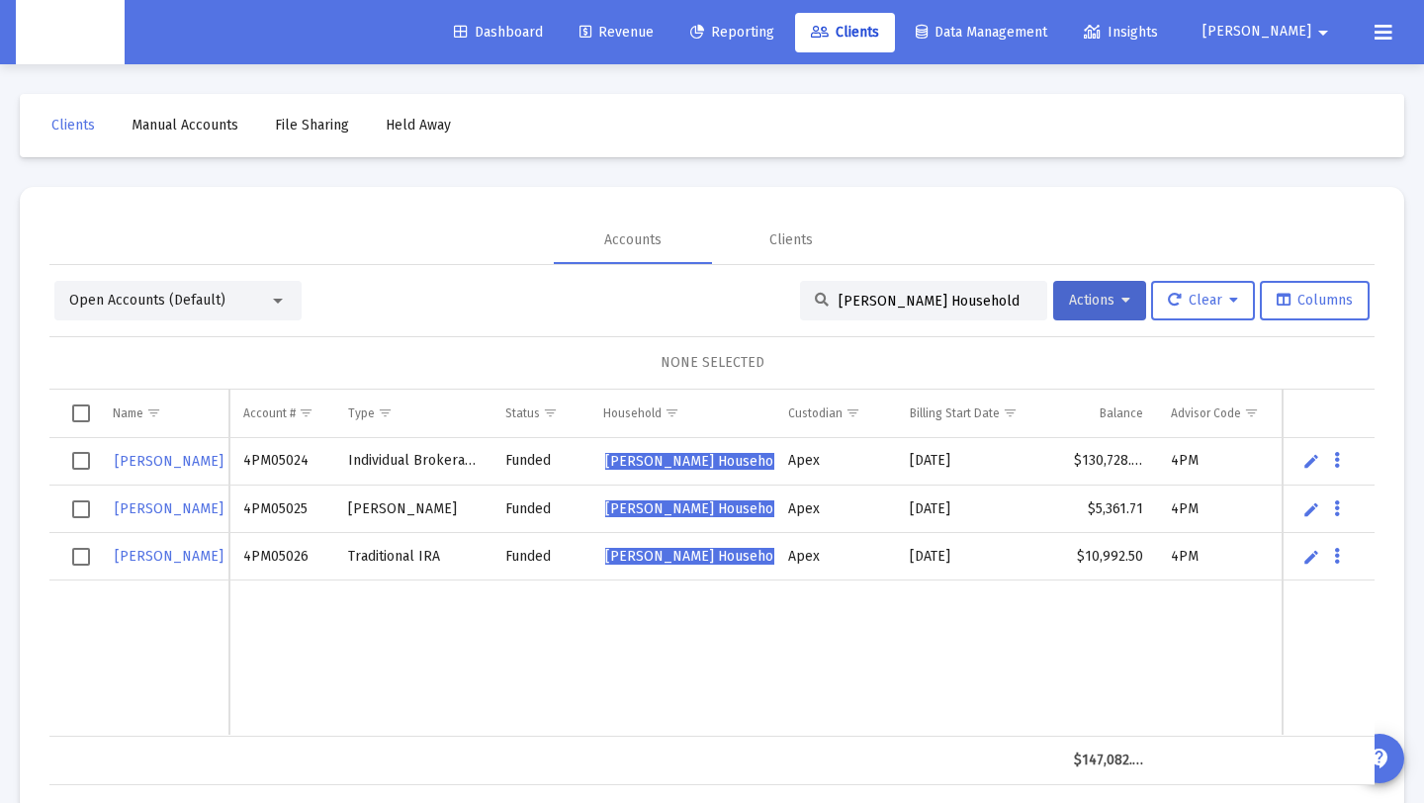
drag, startPoint x: 989, startPoint y: 303, endPoint x: 630, endPoint y: 297, distance: 359.0
click at [630, 297] on div "Open Accounts (Default) John Fagan's Household Actions Clear Columns" at bounding box center [711, 301] width 1315 height 40
paste input "Wayne Jenkel"
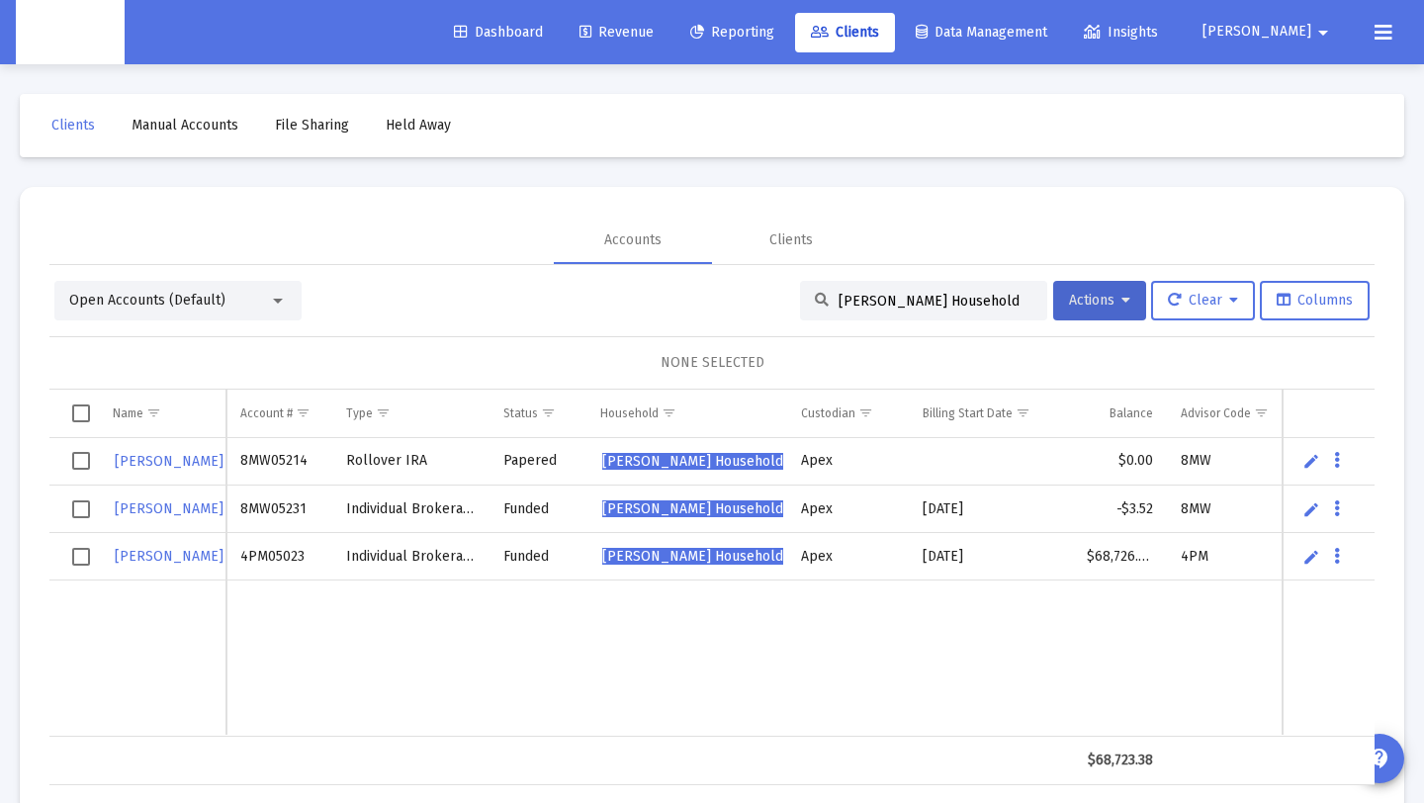
type input "Wayne Jenkel's Household"
click at [78, 554] on span "Select row" at bounding box center [81, 557] width 18 height 18
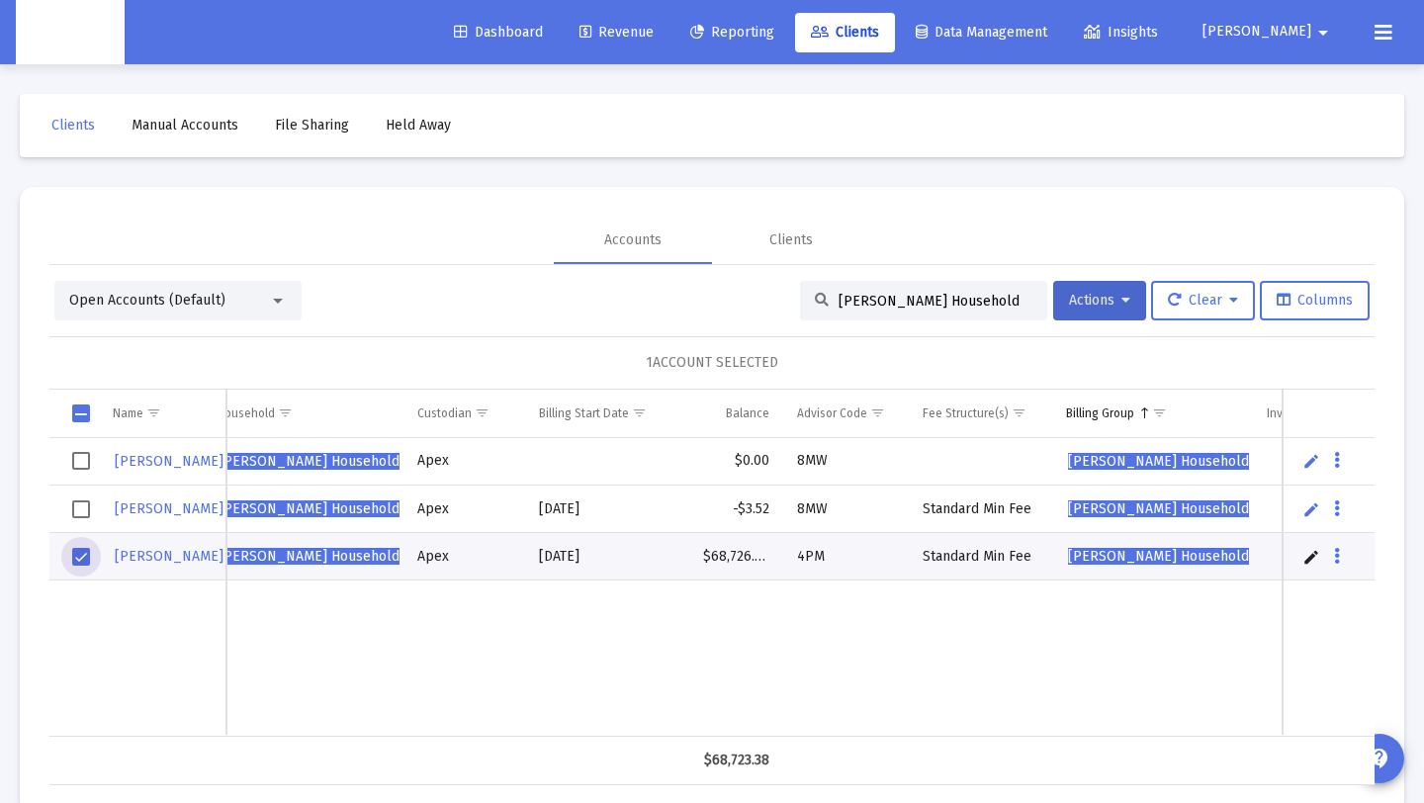
scroll to position [0, 510]
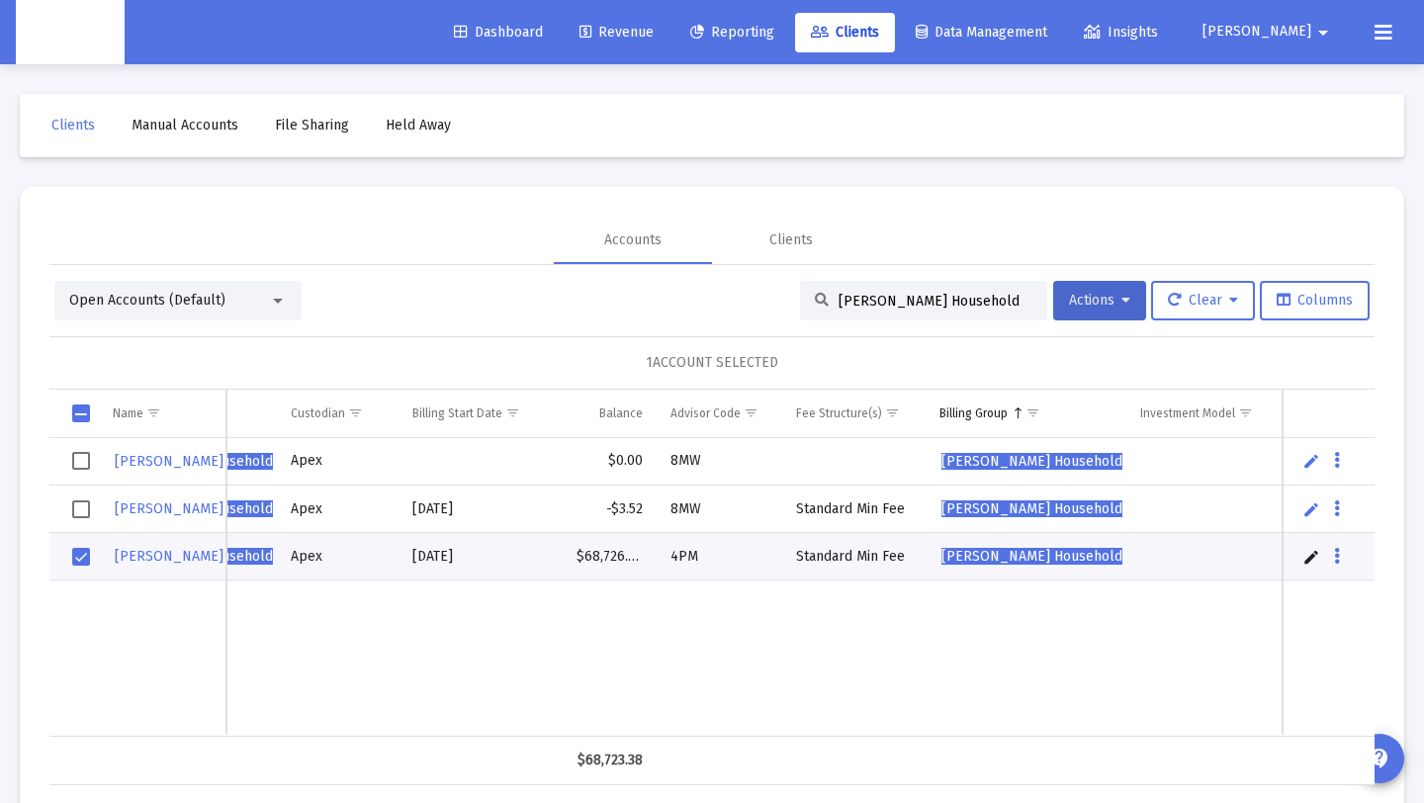
click at [1320, 555] on td "Data grid" at bounding box center [1329, 556] width 92 height 47
click at [1312, 561] on link "Edit" at bounding box center [1311, 557] width 18 height 18
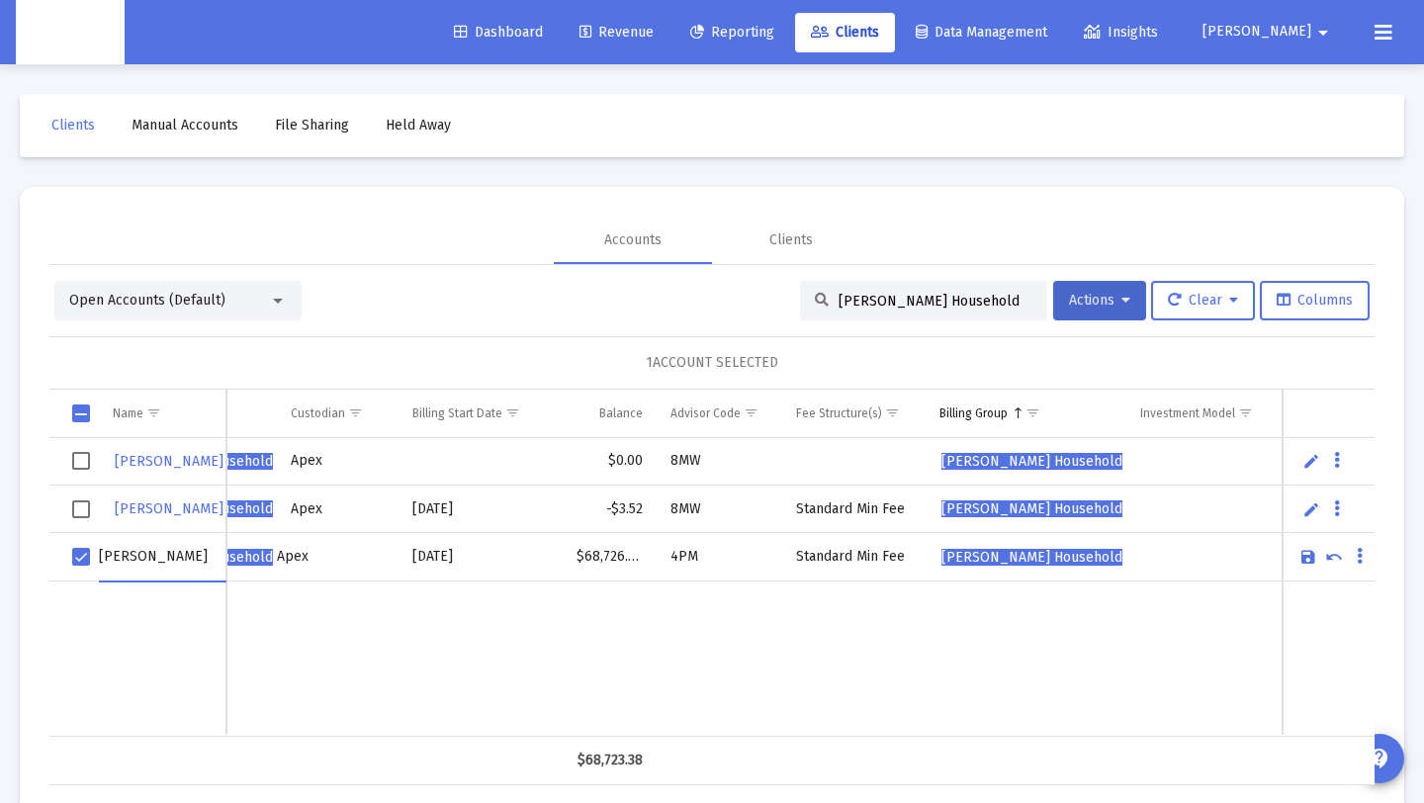
click at [1349, 550] on div "Data grid" at bounding box center [1361, 556] width 25 height 17
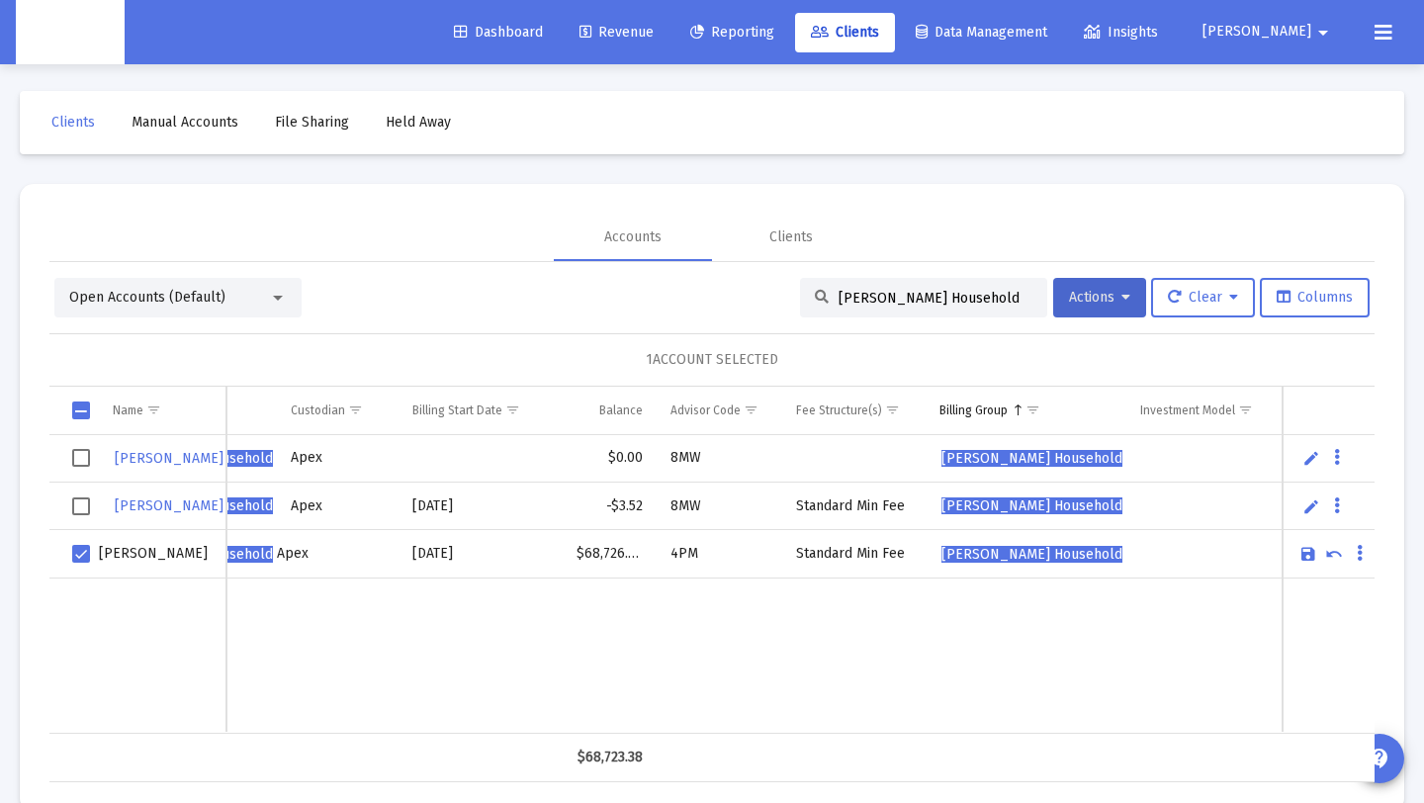
scroll to position [0, 0]
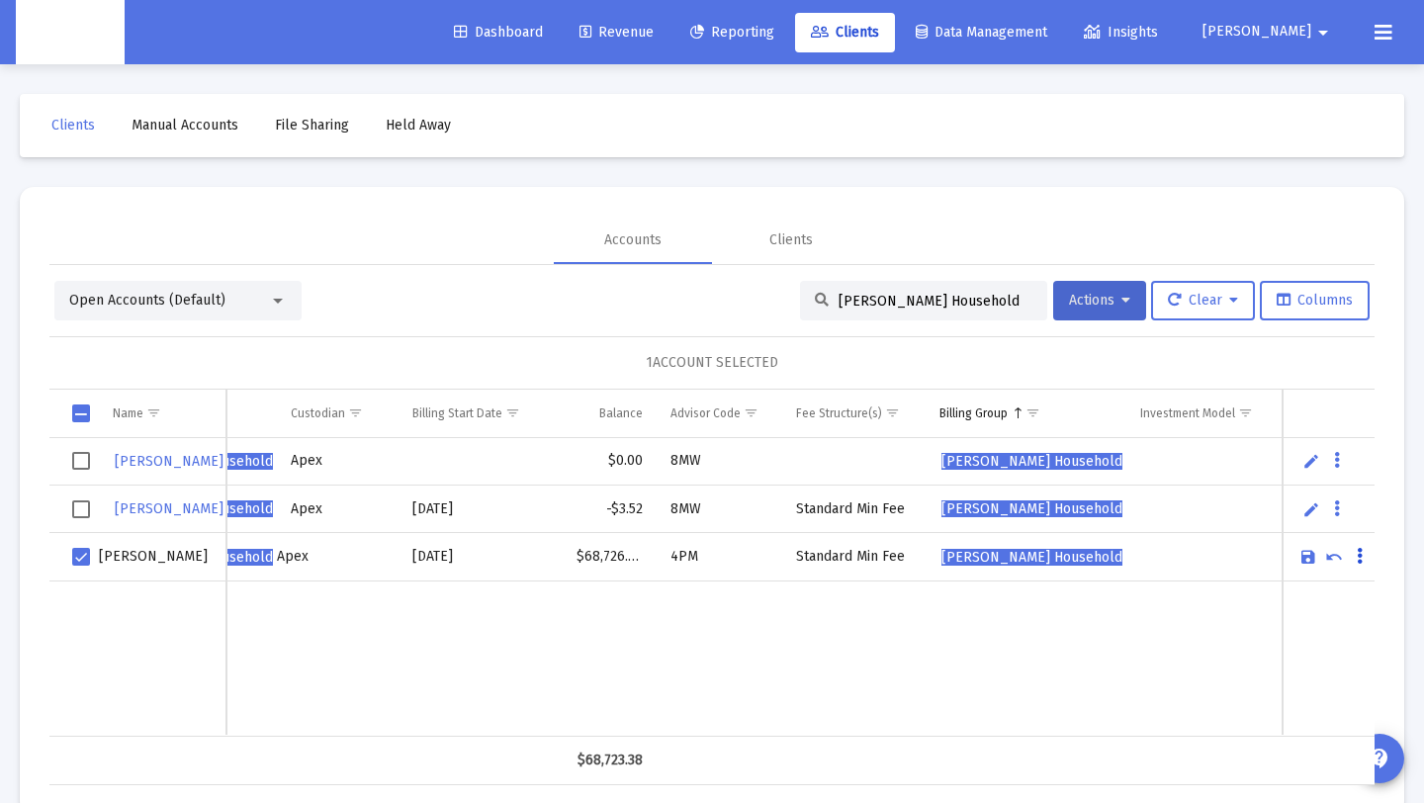
click at [1353, 553] on button "Data grid" at bounding box center [1360, 557] width 18 height 18
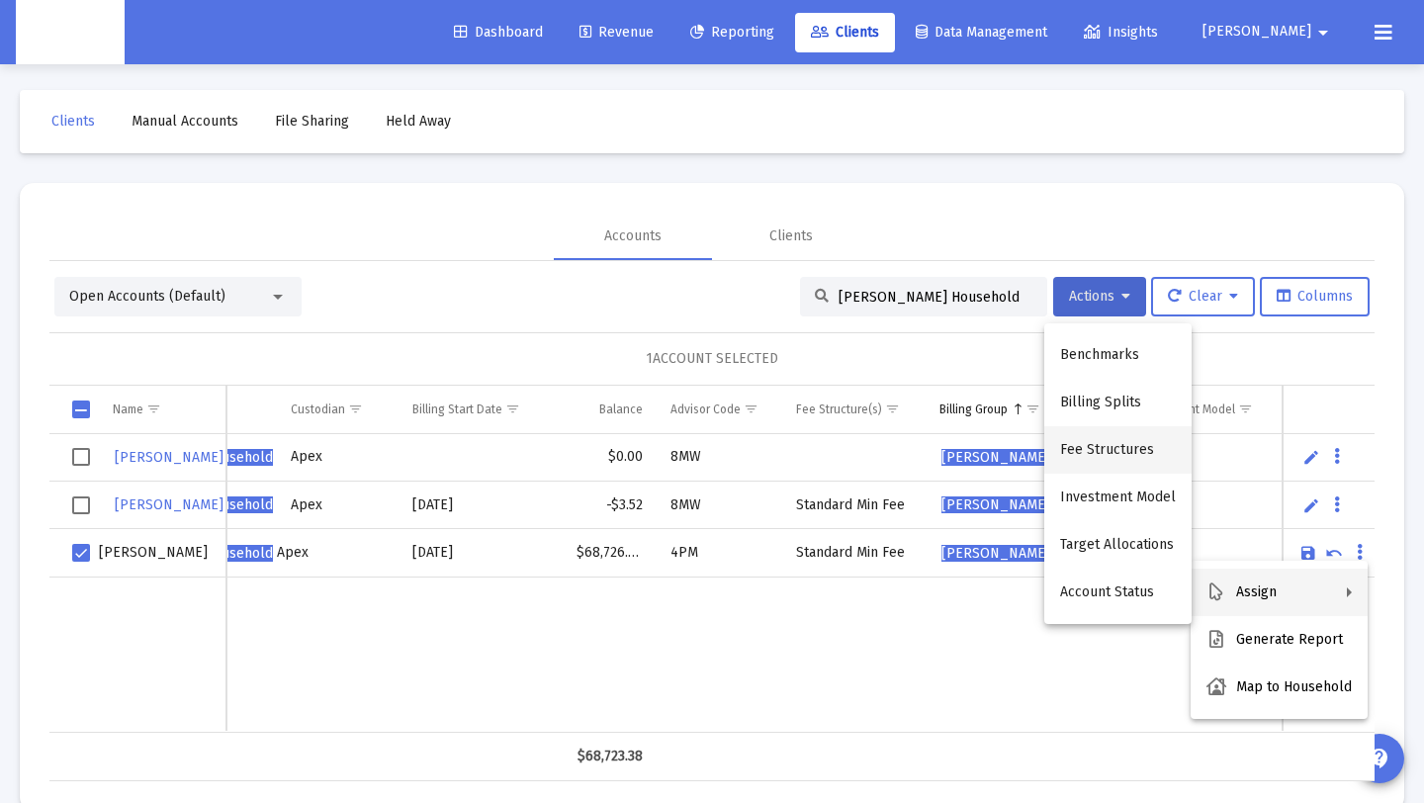
click at [1083, 431] on button "Fee Structures" at bounding box center [1117, 449] width 147 height 47
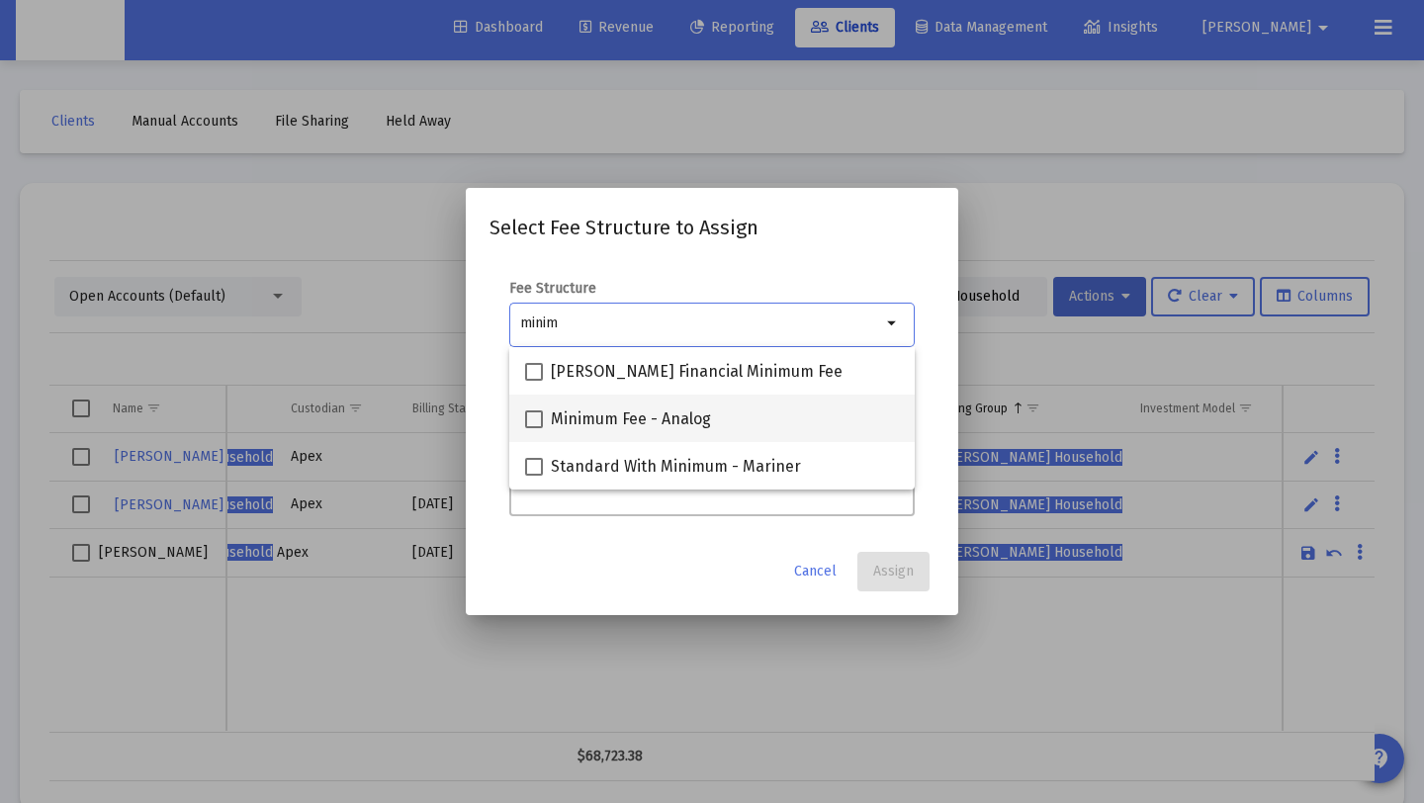
type input "minim"
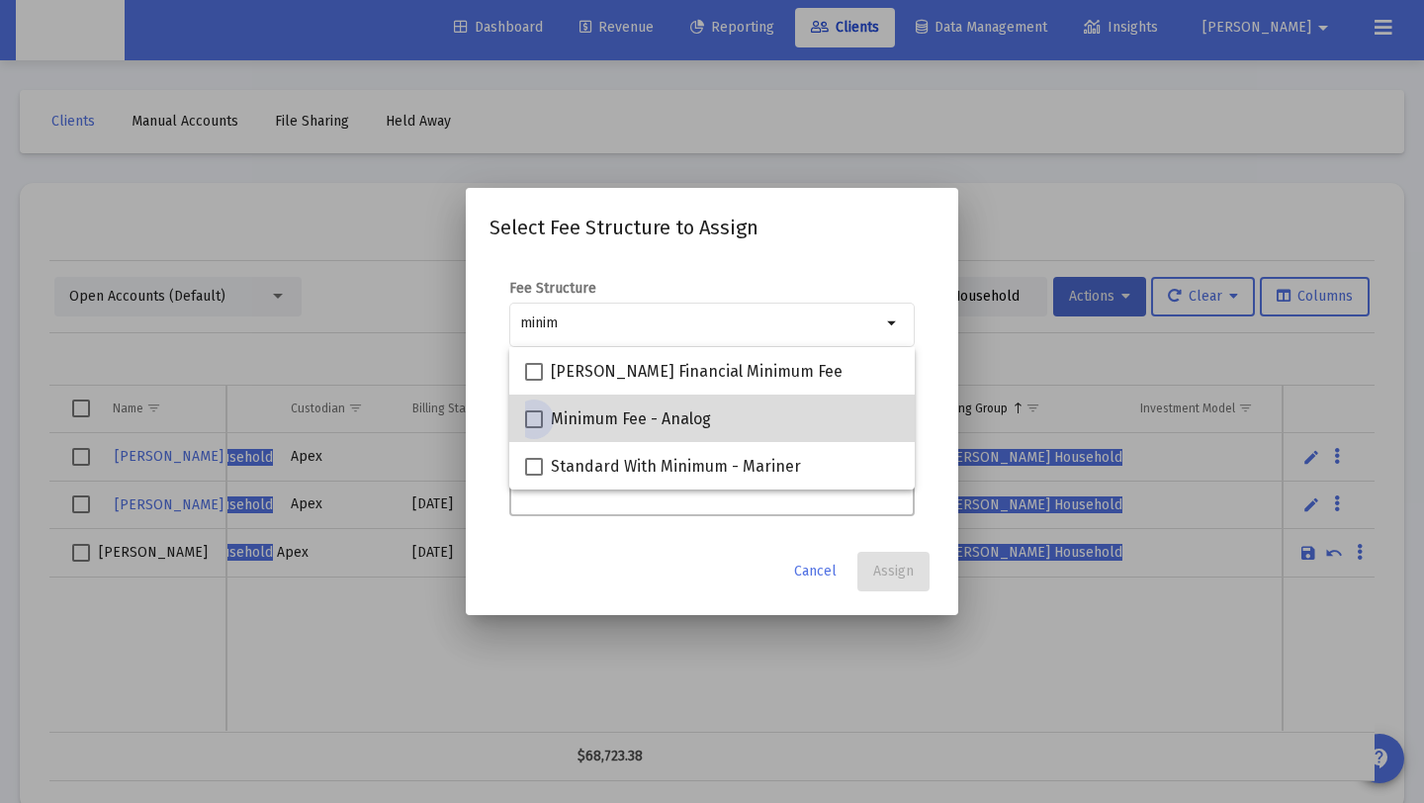
click at [578, 409] on span "Minimum Fee - Analog" at bounding box center [631, 419] width 160 height 24
click at [534, 428] on input "Minimum Fee - Analog" at bounding box center [533, 428] width 1 height 1
checkbox input "true"
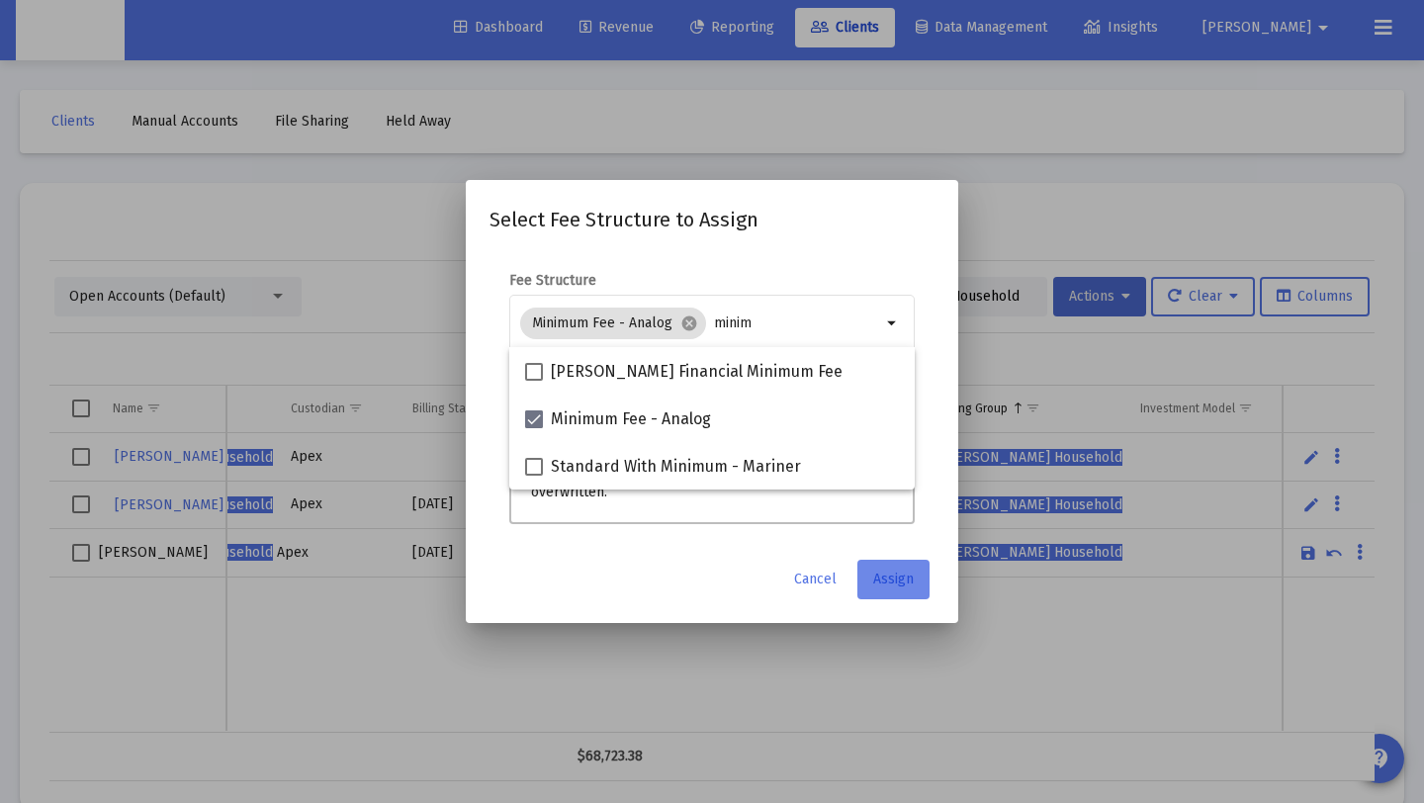
click at [902, 582] on span "Assign" at bounding box center [893, 579] width 41 height 17
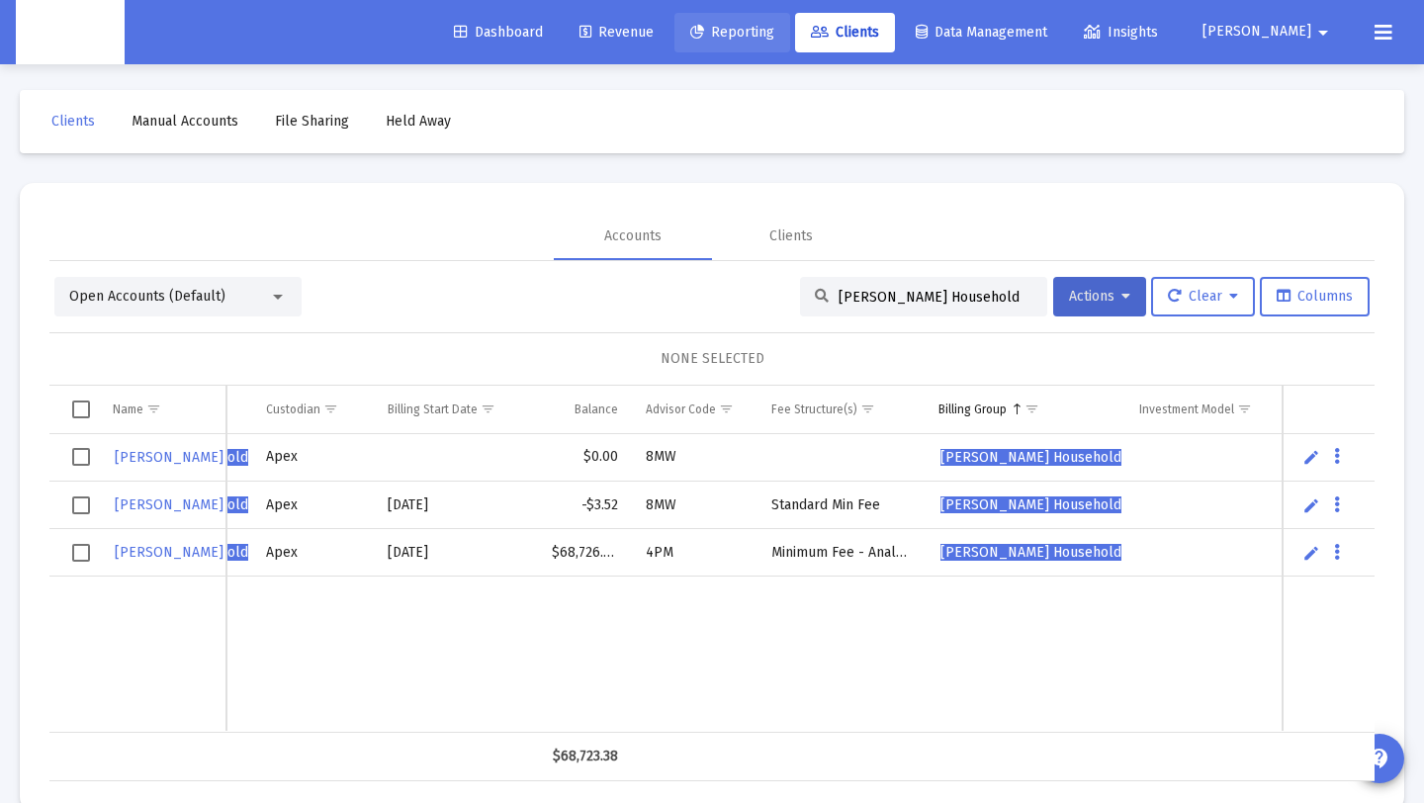
click at [739, 38] on link "Reporting" at bounding box center [732, 33] width 116 height 40
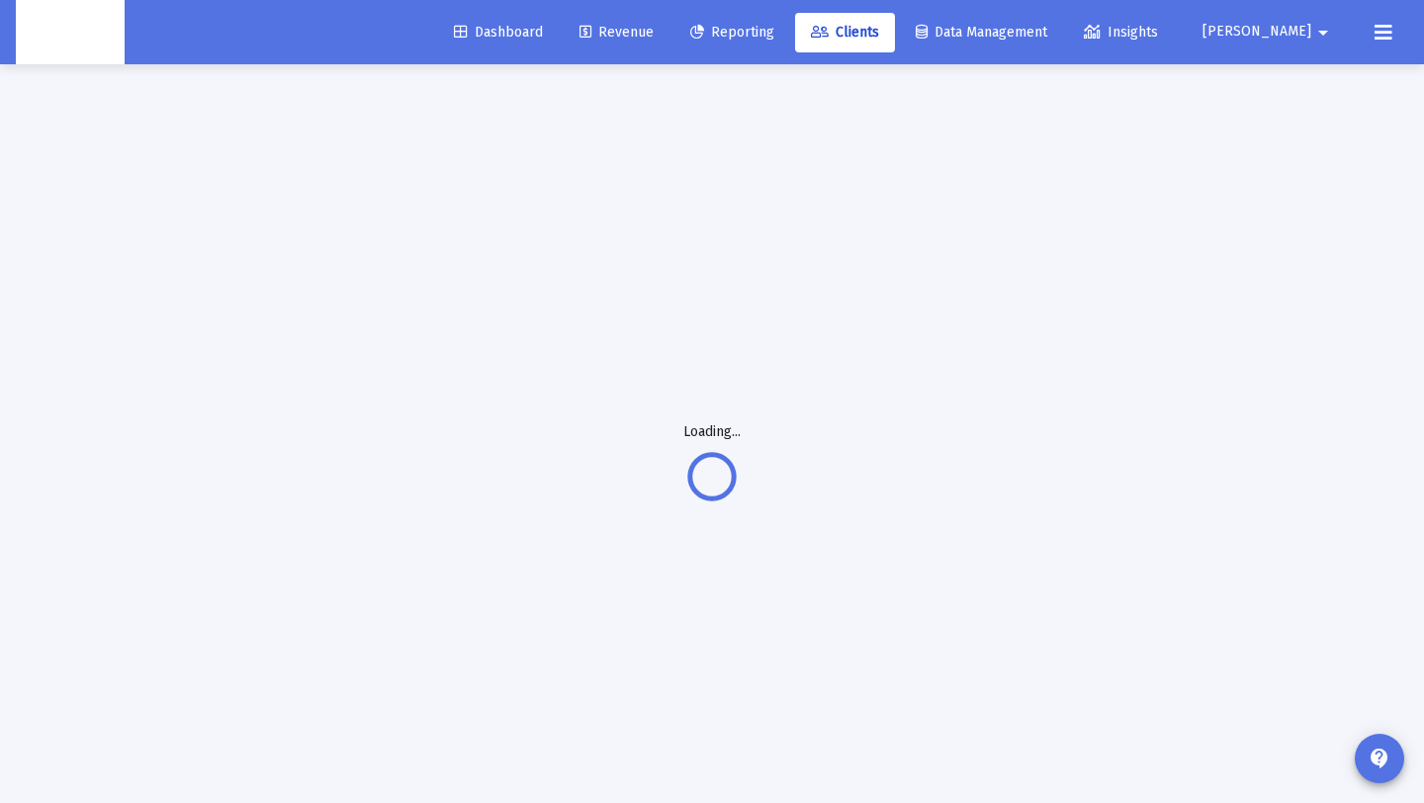
click at [654, 24] on span "Revenue" at bounding box center [616, 32] width 74 height 17
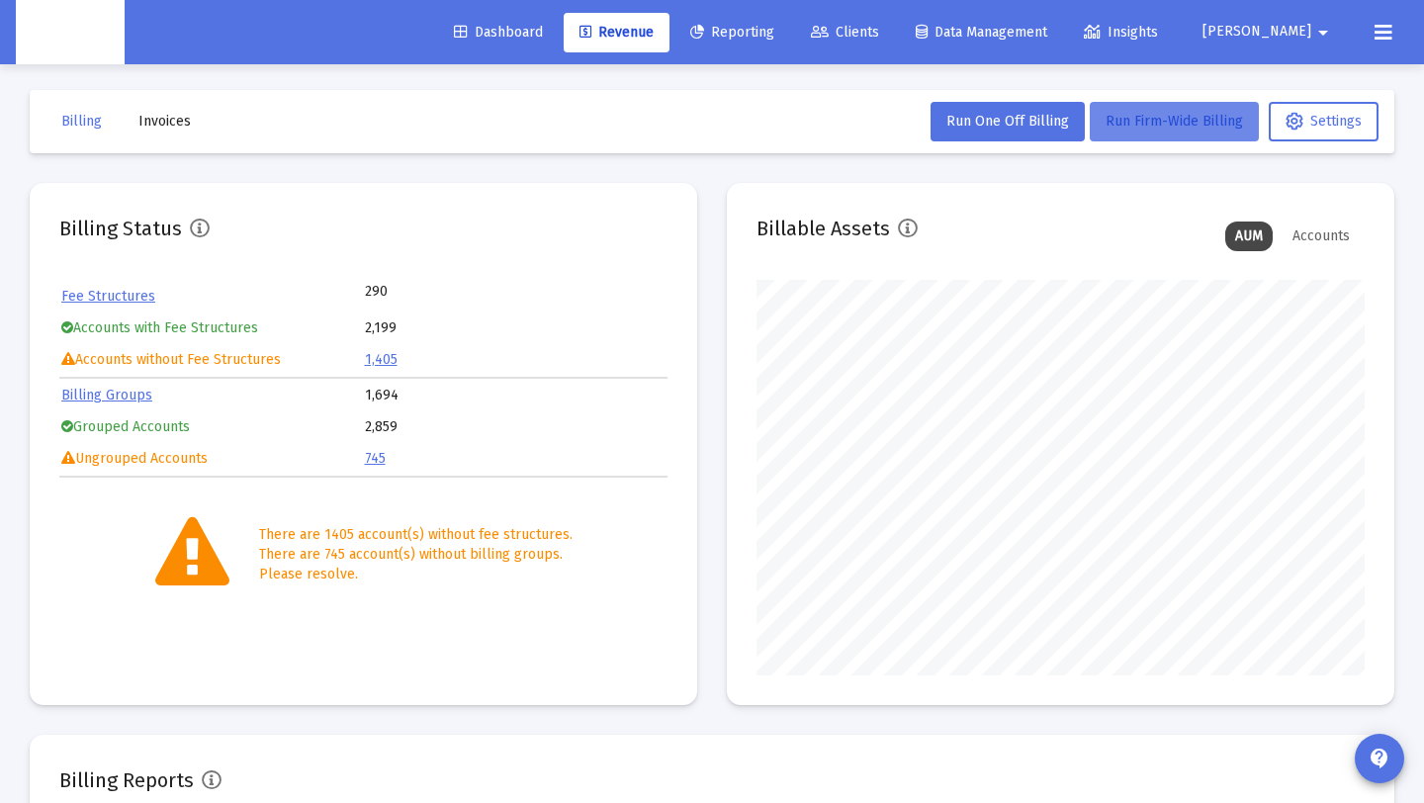
click at [1177, 111] on button "Run Firm-Wide Billing" at bounding box center [1174, 122] width 169 height 40
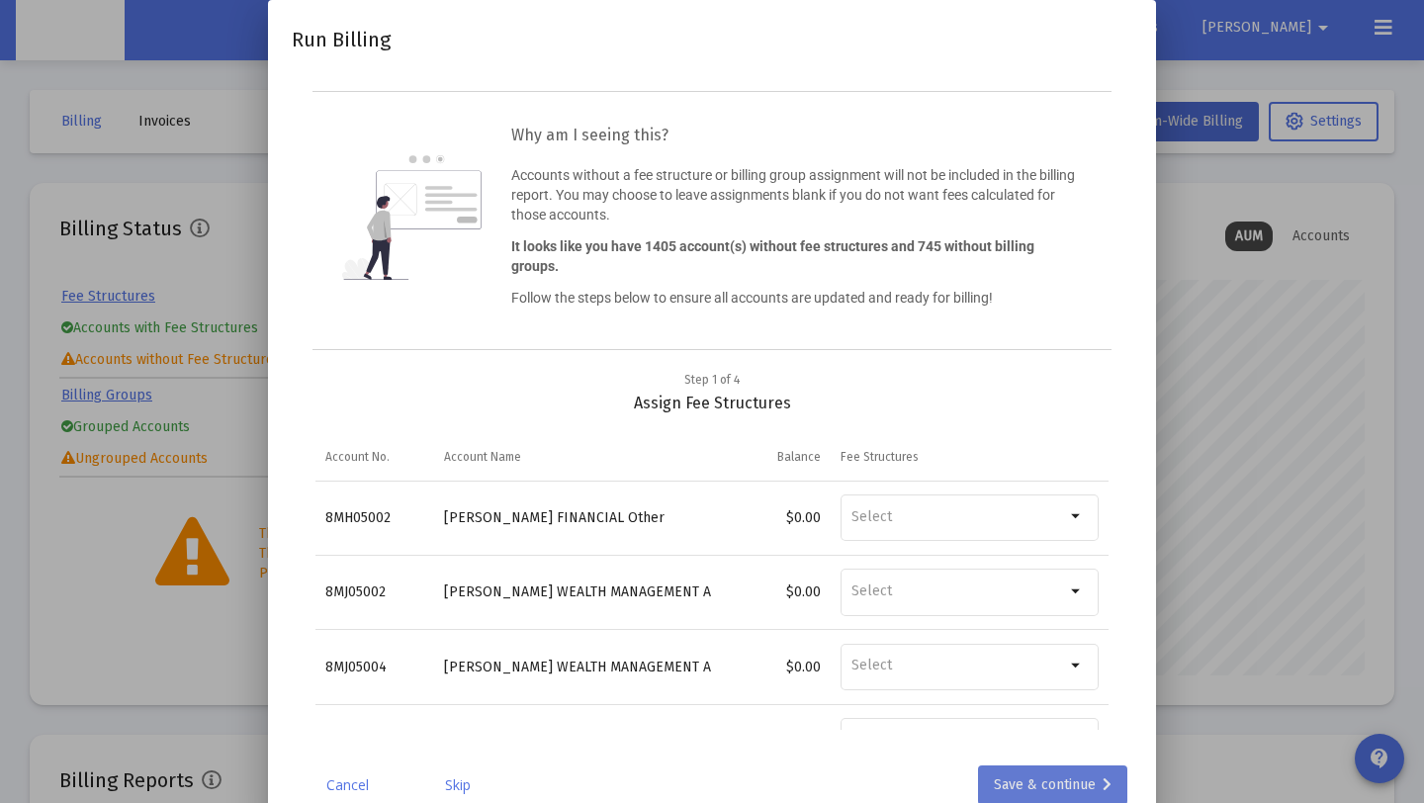
click at [1015, 767] on div "Save & continue" at bounding box center [1053, 785] width 118 height 40
click at [1071, 784] on div "Save & continue" at bounding box center [1053, 785] width 118 height 40
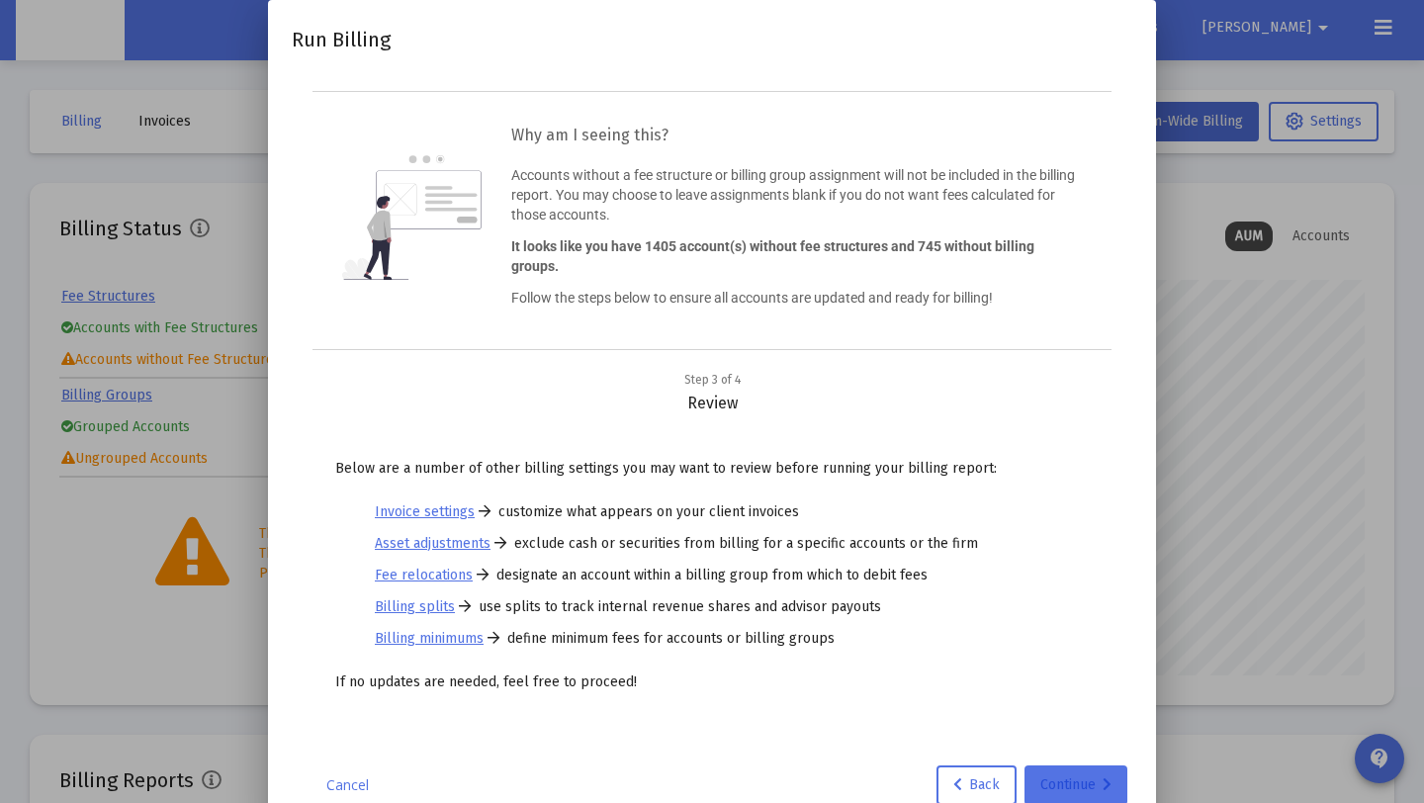
drag, startPoint x: 1090, startPoint y: 775, endPoint x: 950, endPoint y: 569, distance: 249.3
click at [1090, 775] on div "Continue" at bounding box center [1075, 785] width 71 height 40
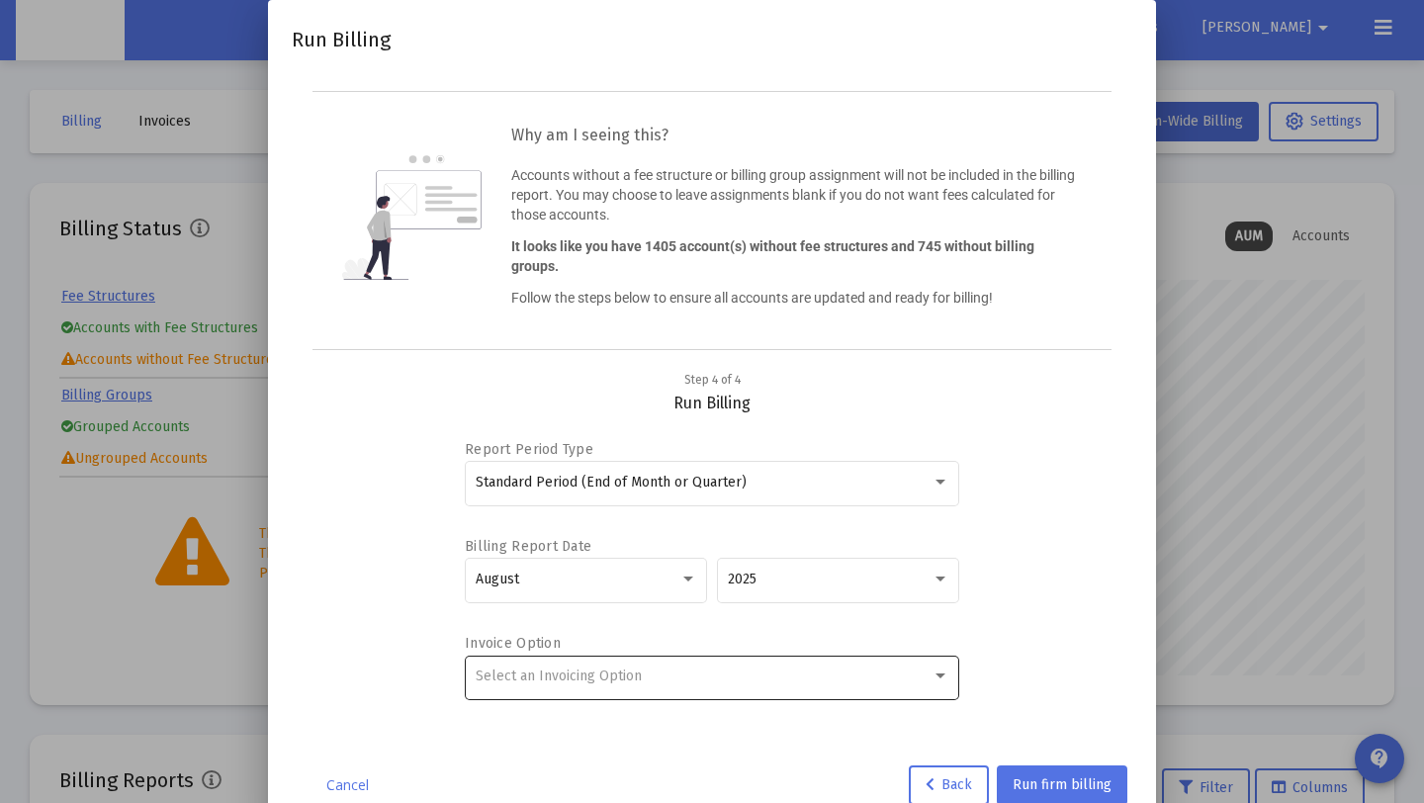
click at [743, 666] on div "Select an Invoicing Option" at bounding box center [713, 676] width 474 height 48
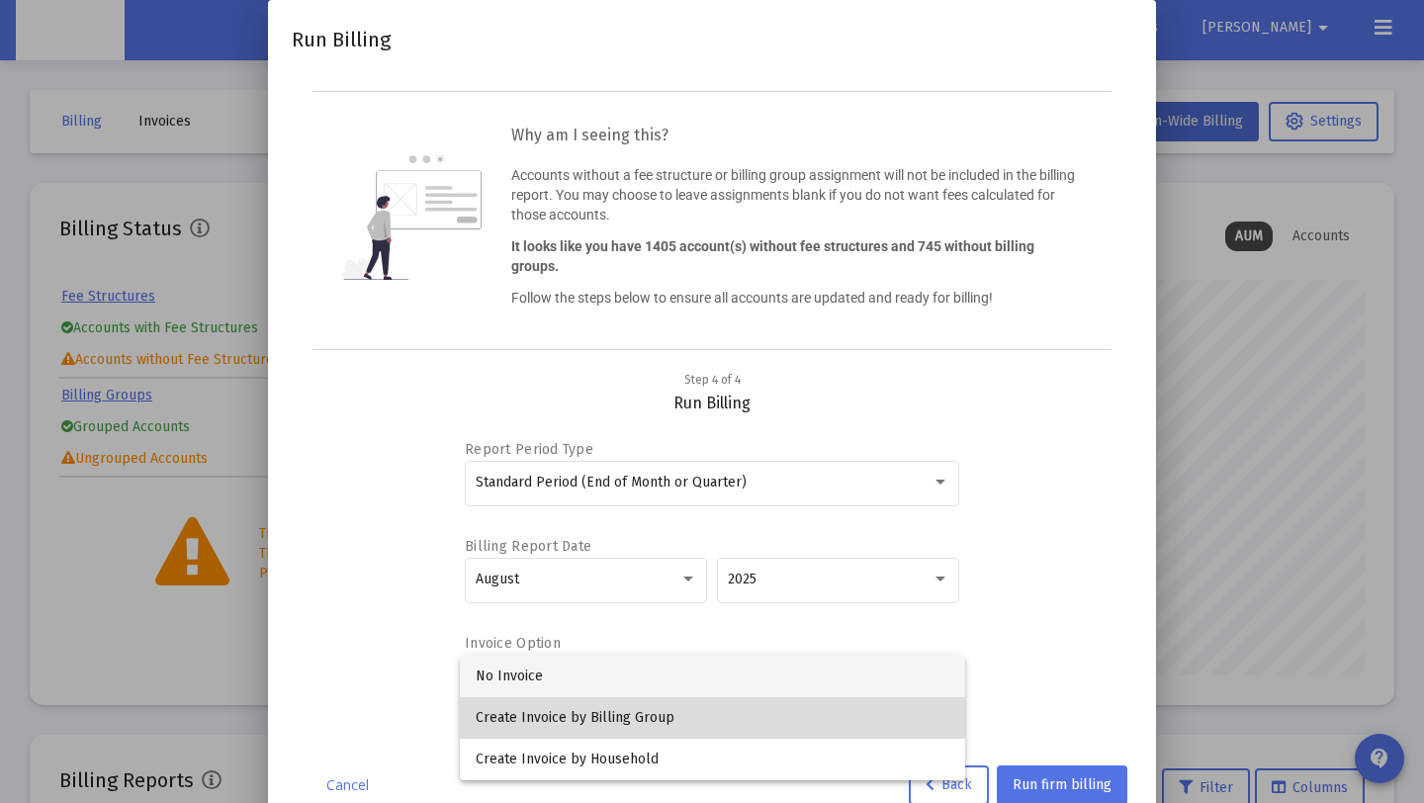
click at [706, 713] on span "Create Invoice by Billing Group" at bounding box center [713, 718] width 474 height 42
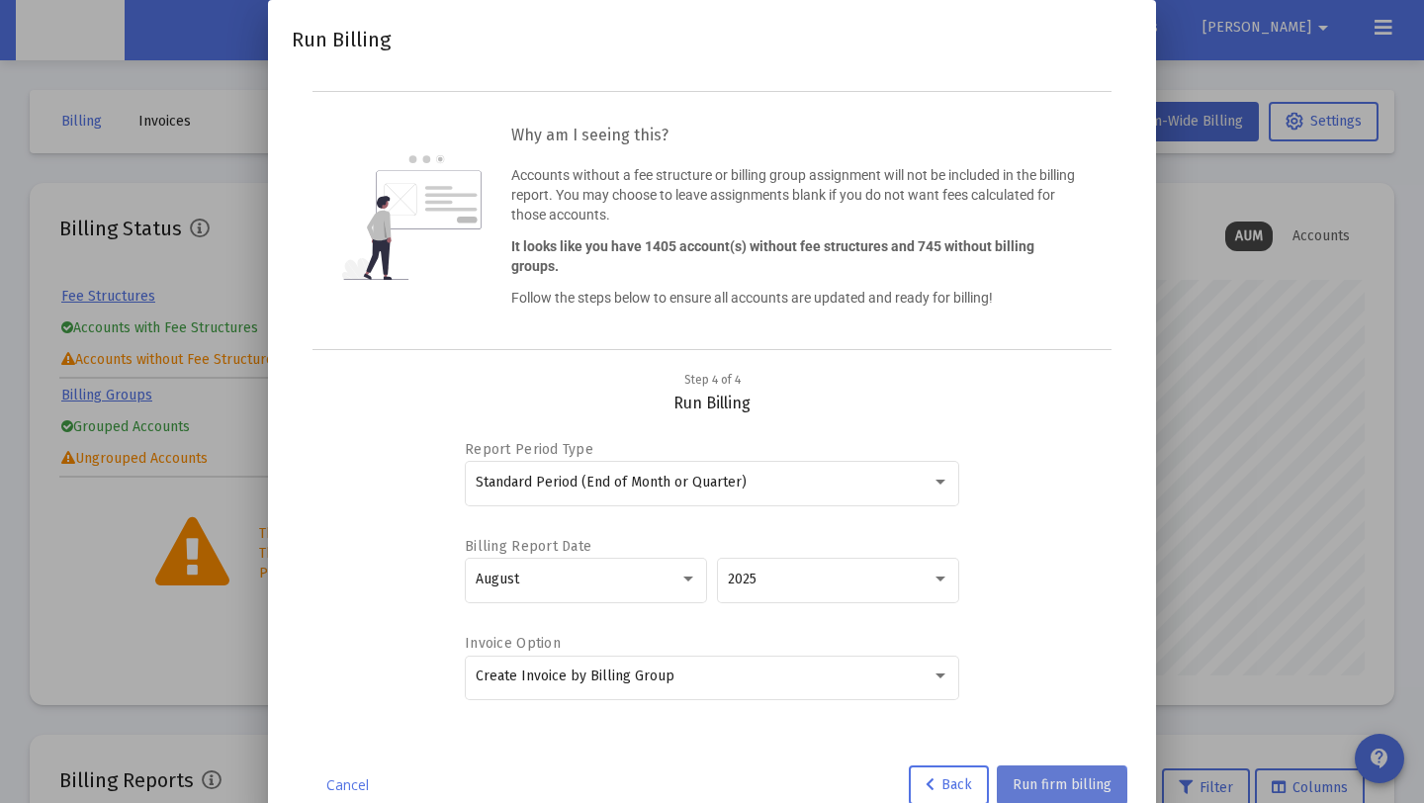
click at [1057, 794] on button "Run firm billing" at bounding box center [1062, 785] width 131 height 40
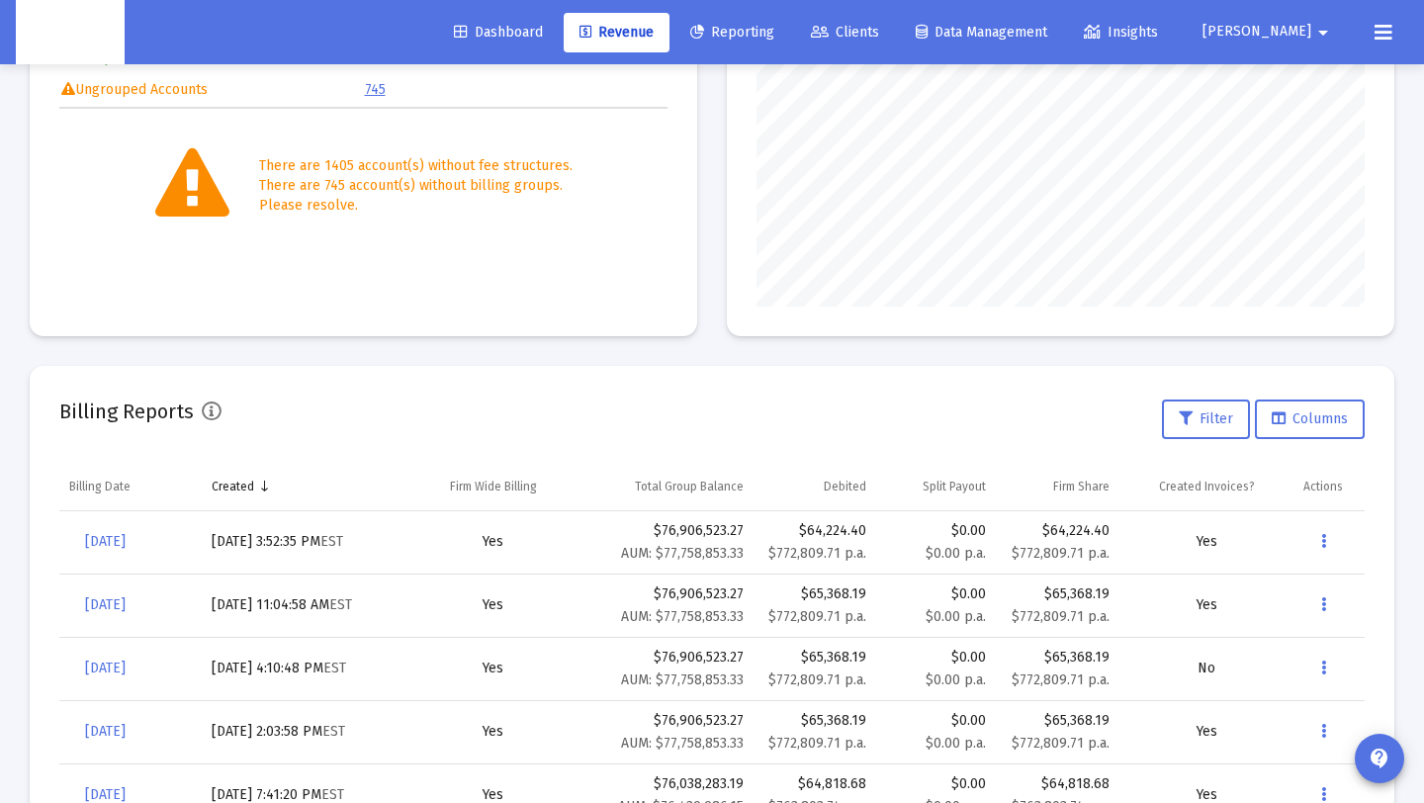
scroll to position [377, 0]
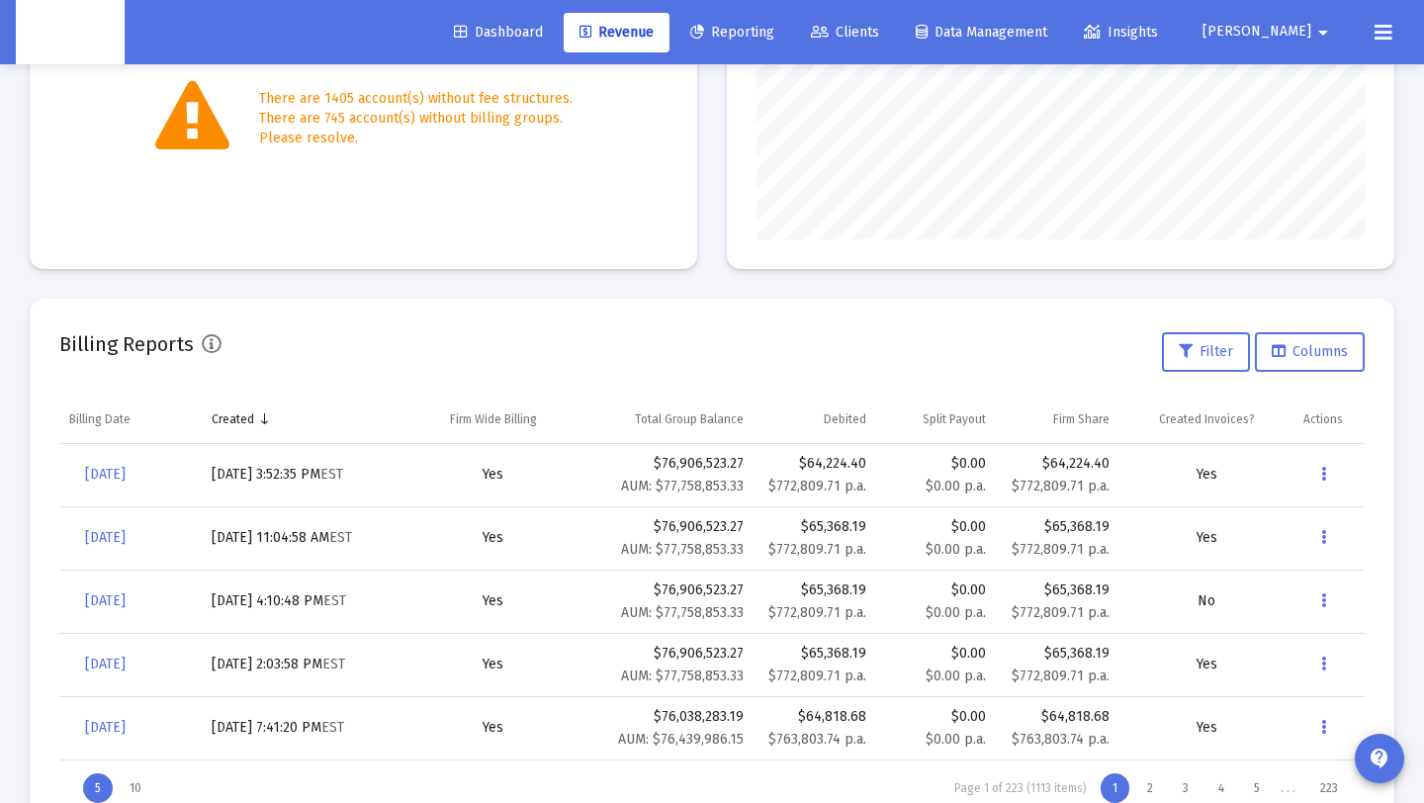
scroll to position [511, 0]
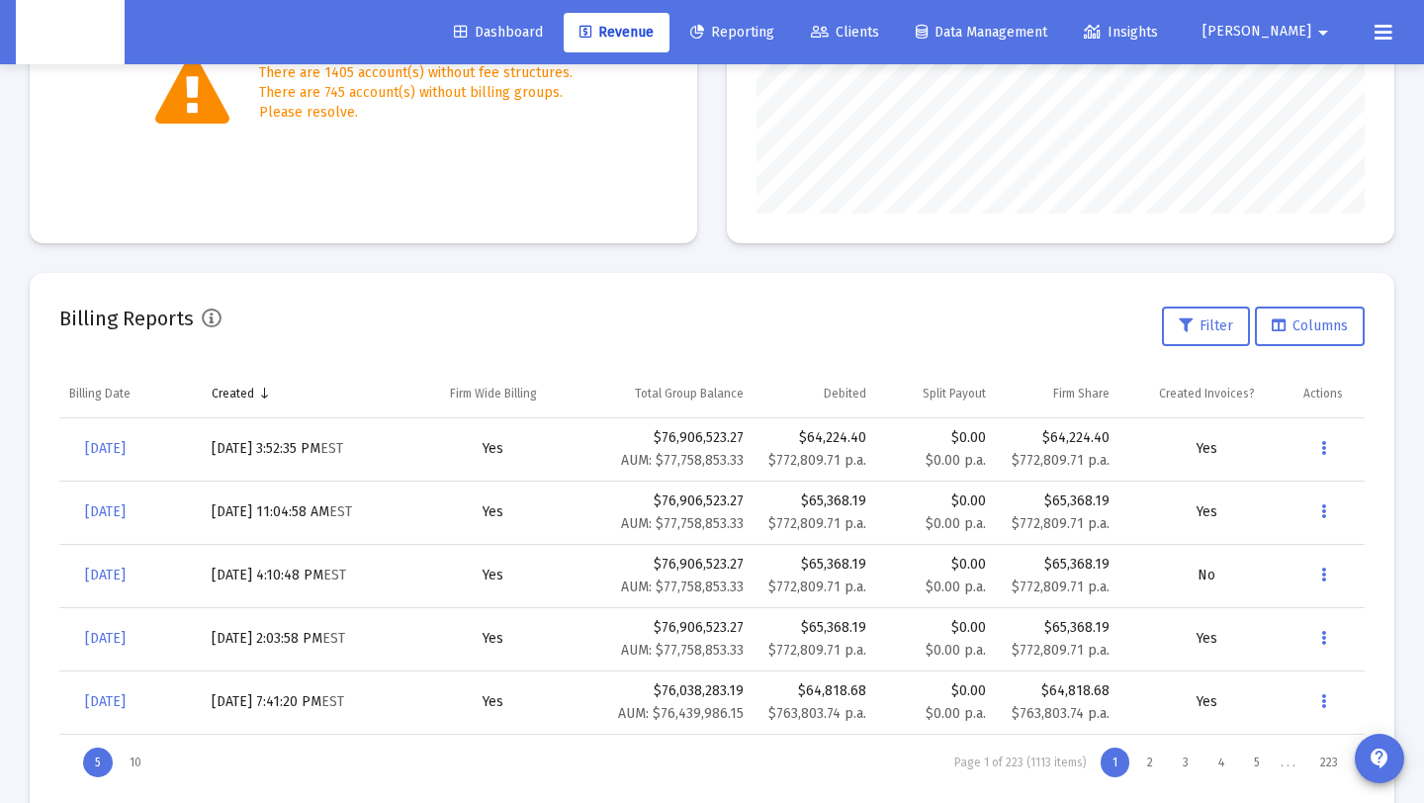
scroll to position [511, 0]
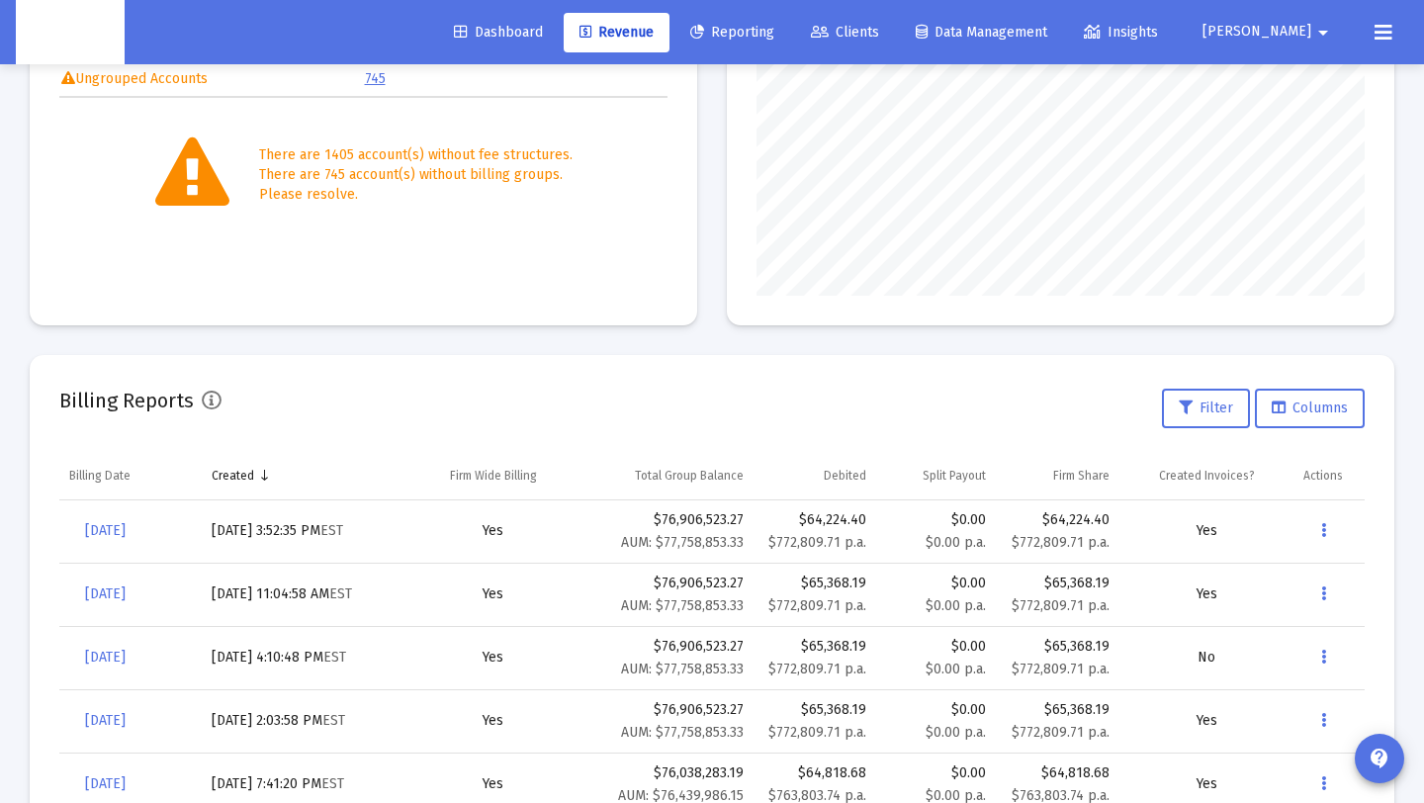
scroll to position [385, 0]
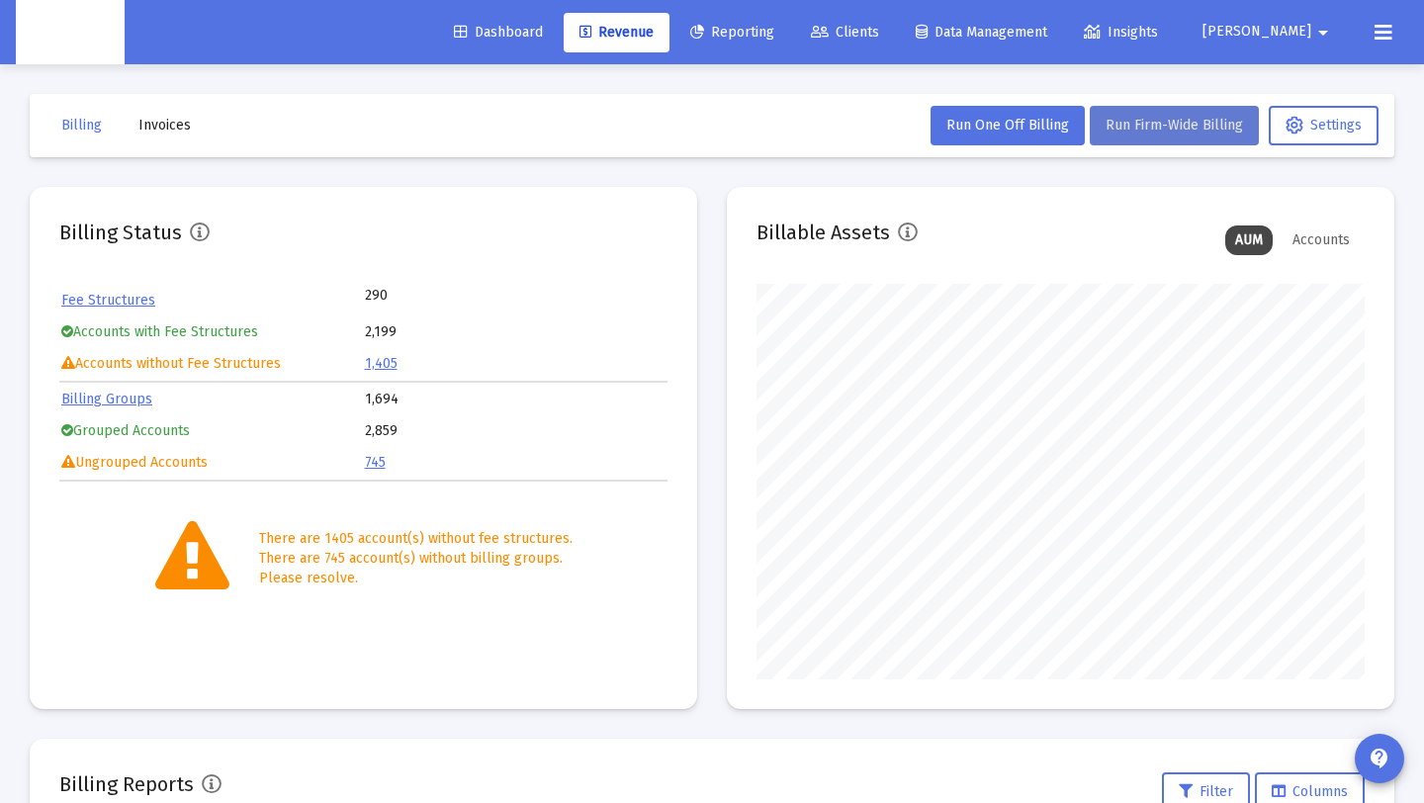
click at [1205, 133] on button "Run Firm-Wide Billing" at bounding box center [1174, 126] width 169 height 40
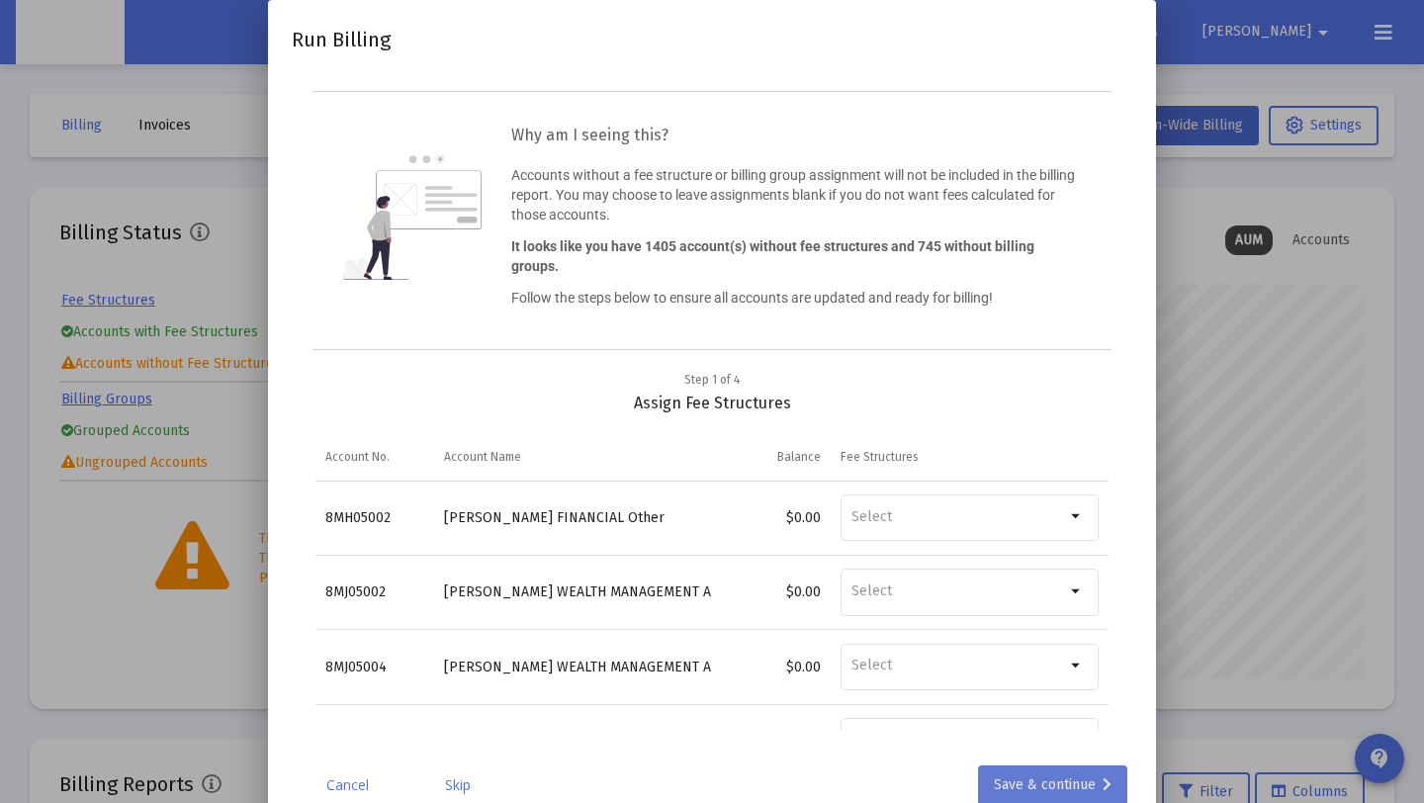
click at [1029, 788] on div "Save & continue" at bounding box center [1053, 785] width 118 height 40
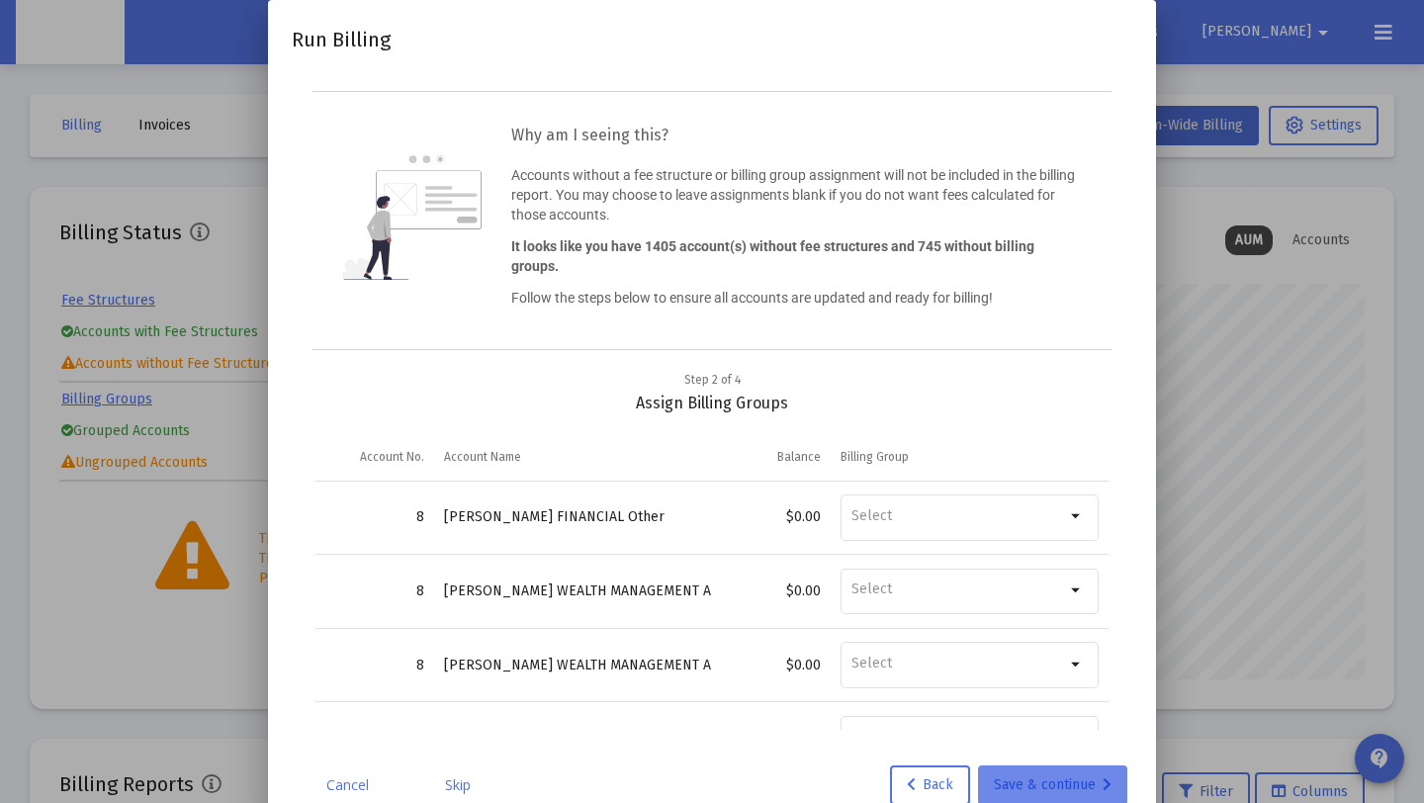
click at [1073, 791] on div "Save & continue" at bounding box center [1053, 785] width 118 height 40
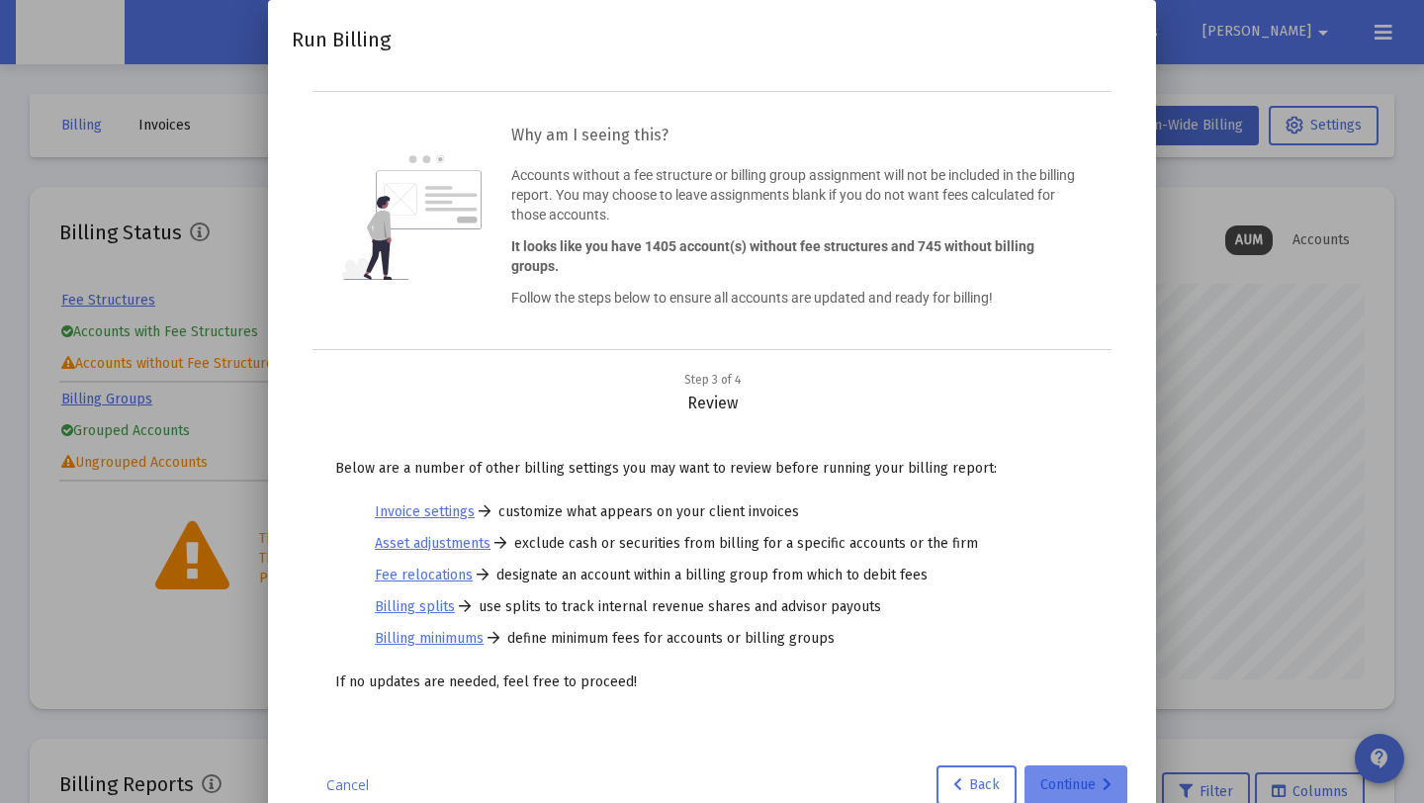
click at [1106, 775] on div "Continue" at bounding box center [1075, 785] width 71 height 40
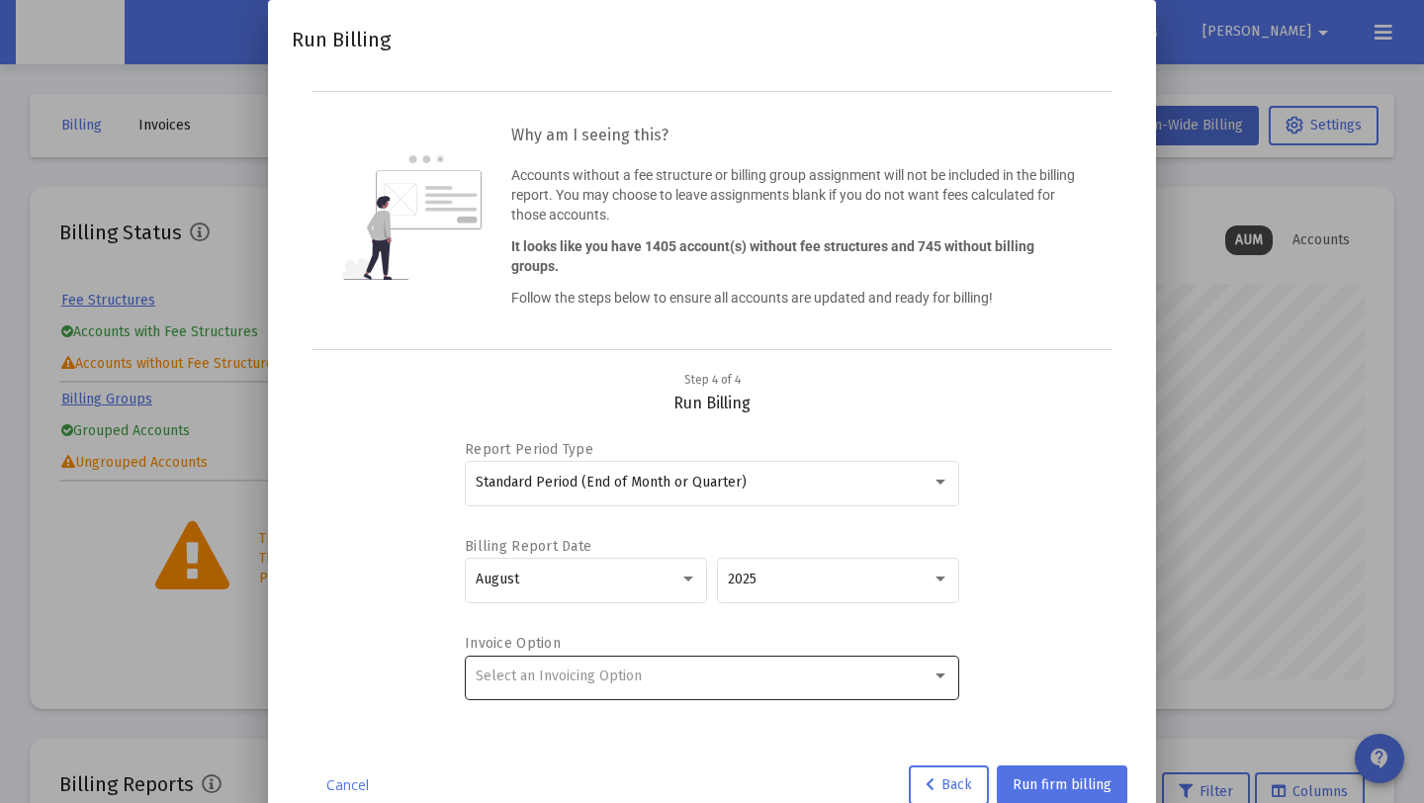
click at [755, 694] on div "Select an Invoicing Option" at bounding box center [713, 676] width 474 height 48
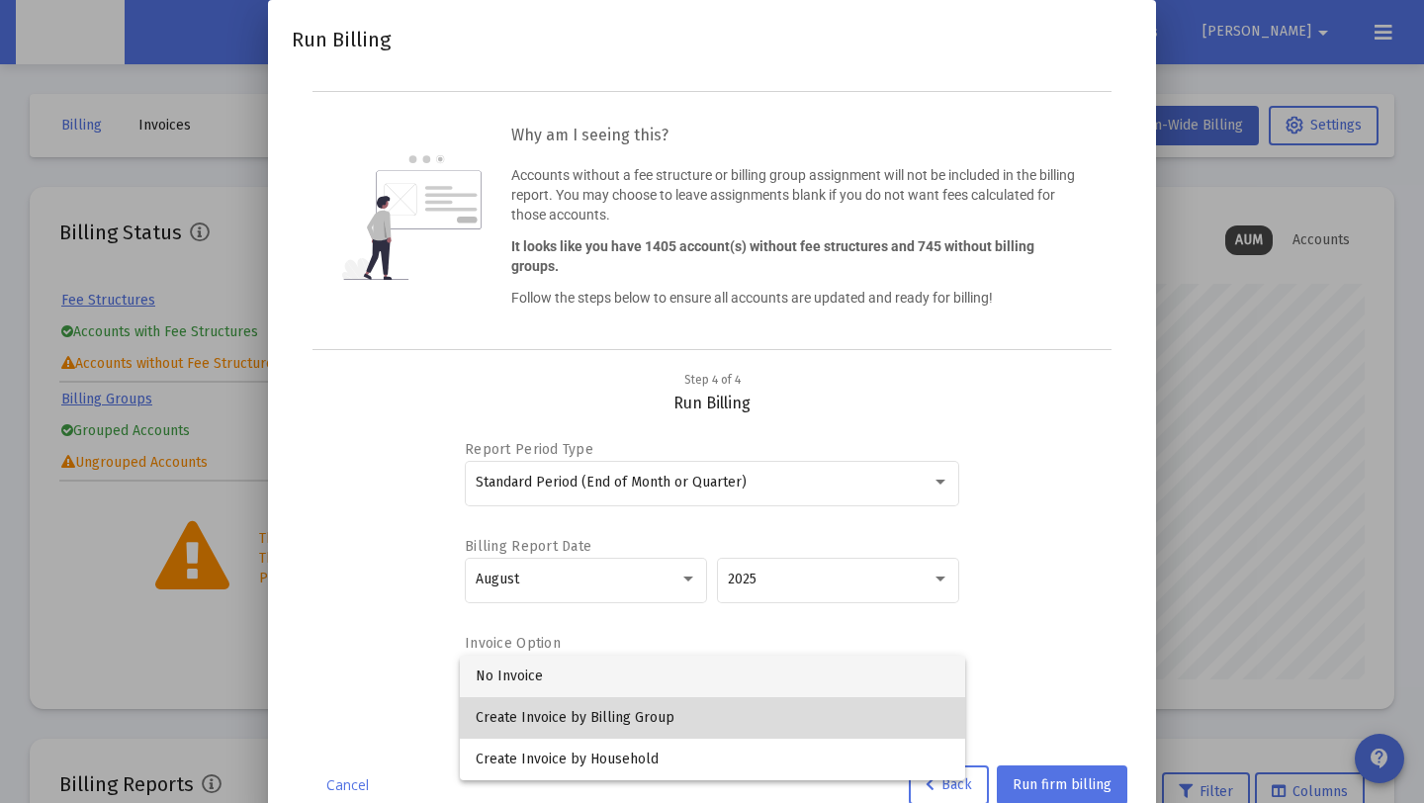
drag, startPoint x: 726, startPoint y: 711, endPoint x: 963, endPoint y: 740, distance: 239.1
click at [726, 711] on span "Create Invoice by Billing Group" at bounding box center [713, 718] width 474 height 42
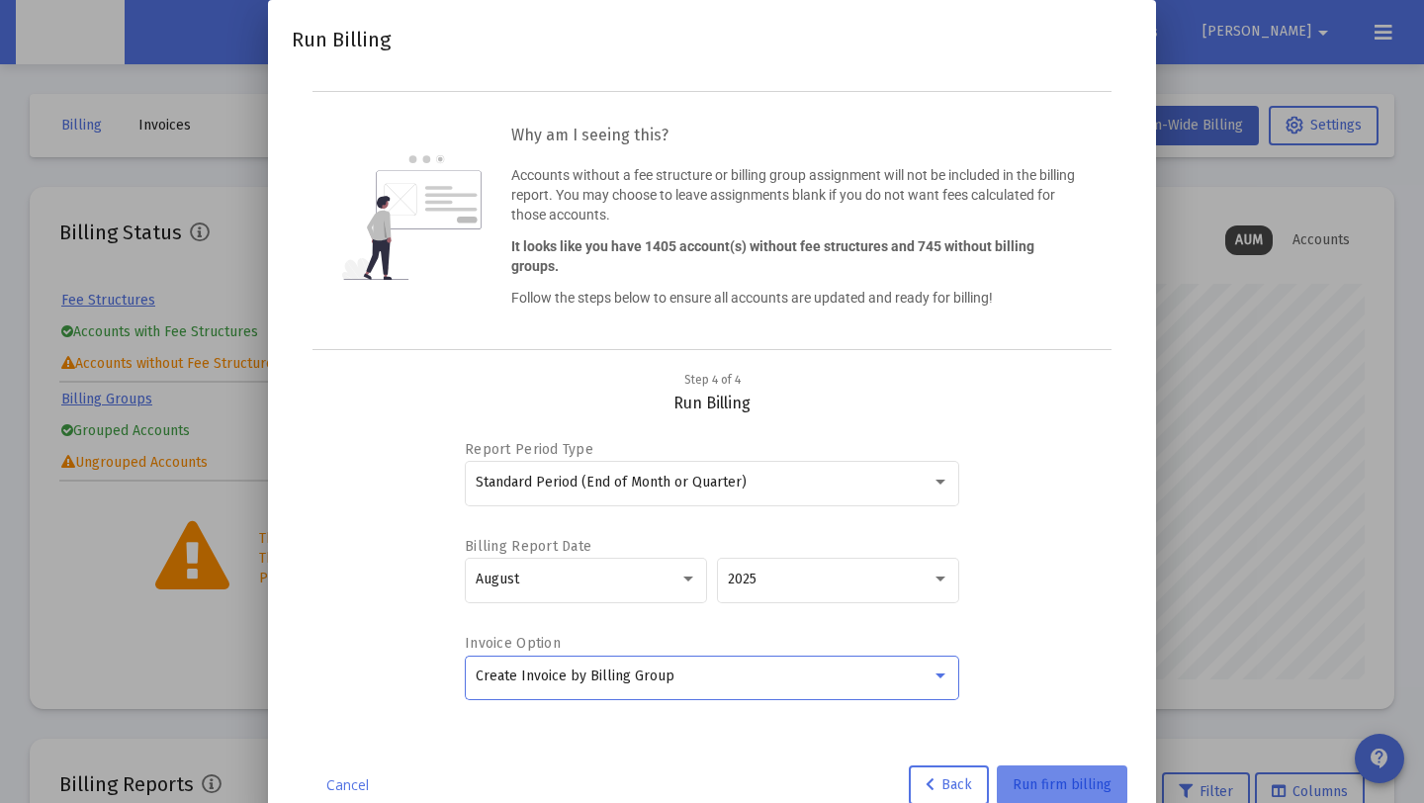
click at [1068, 768] on button "Run firm billing" at bounding box center [1062, 785] width 131 height 40
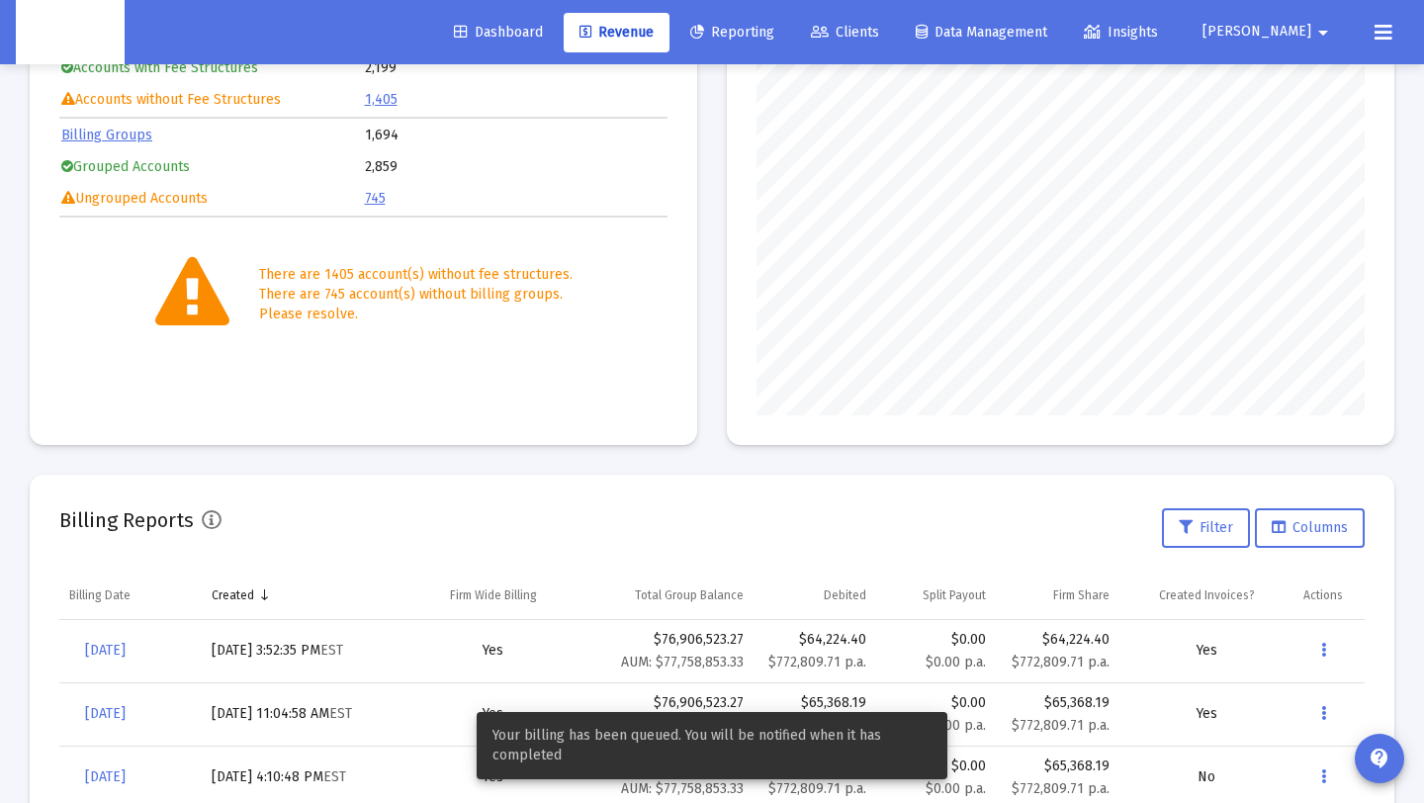
scroll to position [268, 0]
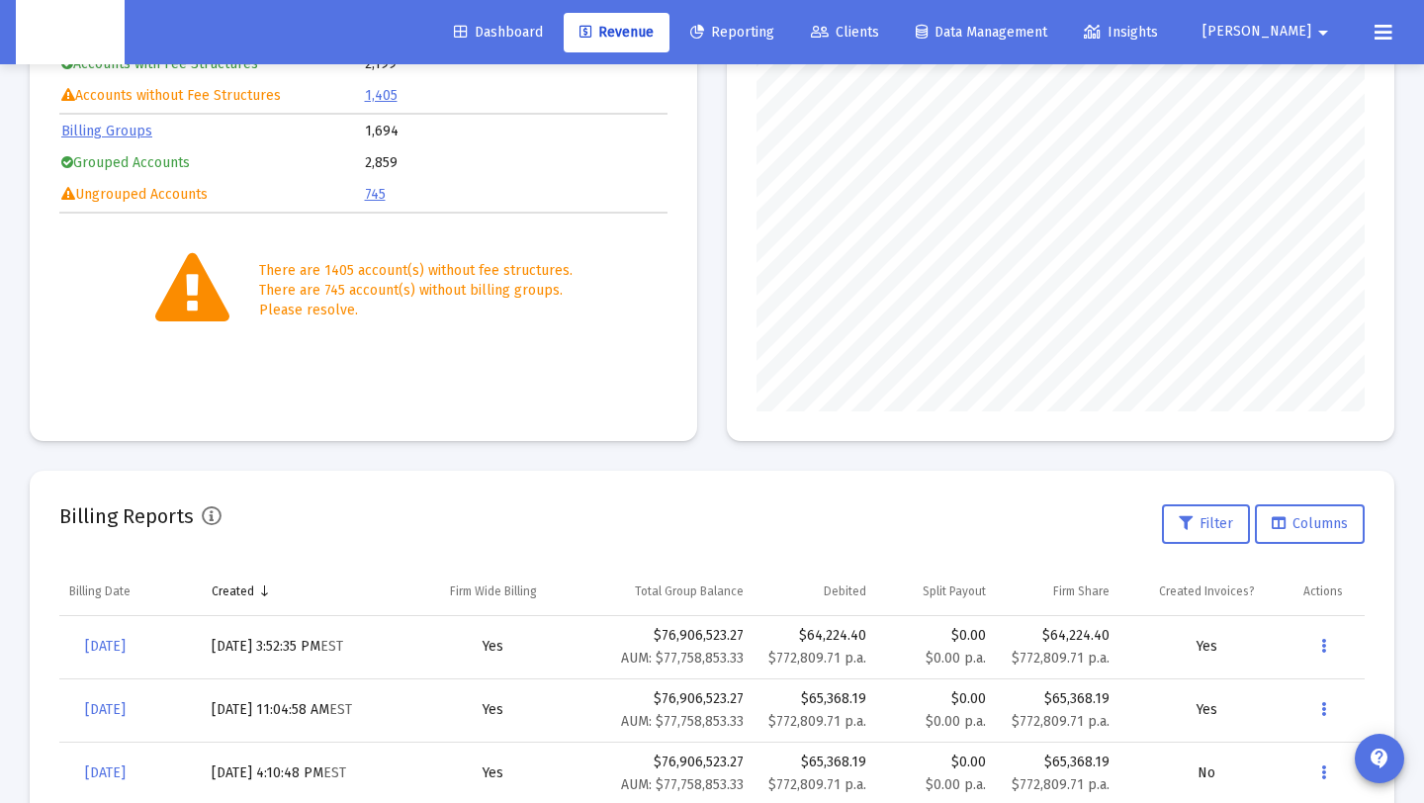
click at [1384, 36] on icon at bounding box center [1384, 33] width 18 height 24
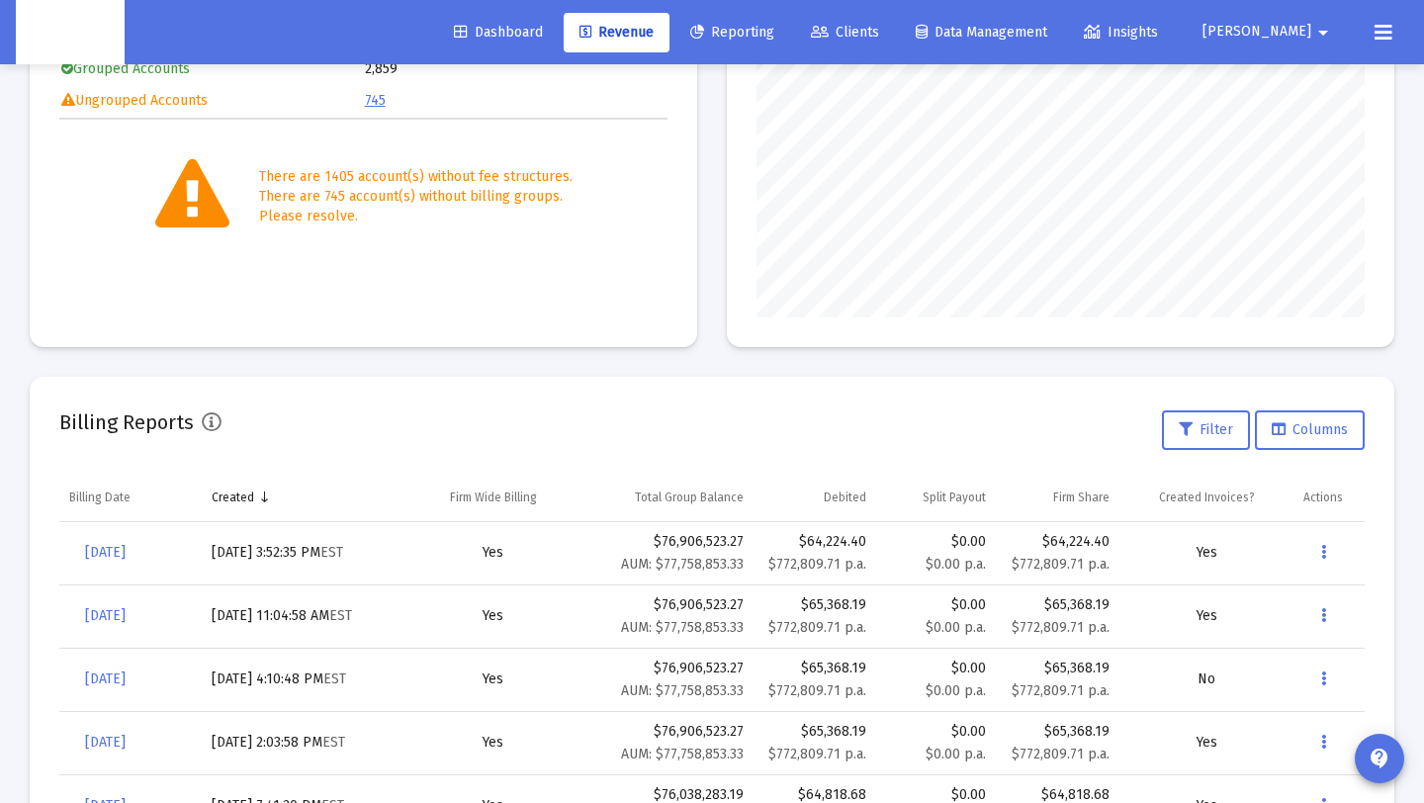
scroll to position [367, 0]
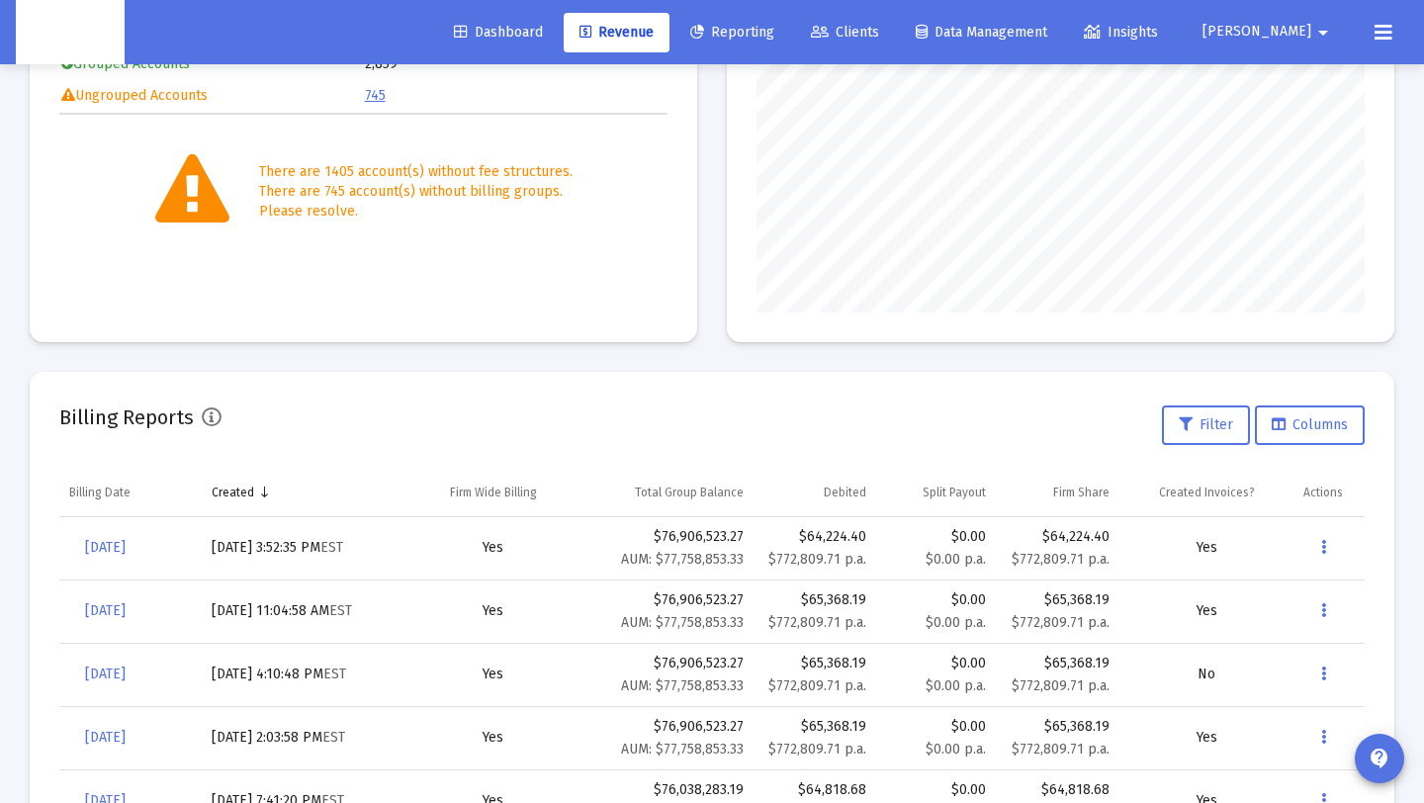
click at [1379, 32] on icon at bounding box center [1384, 33] width 18 height 24
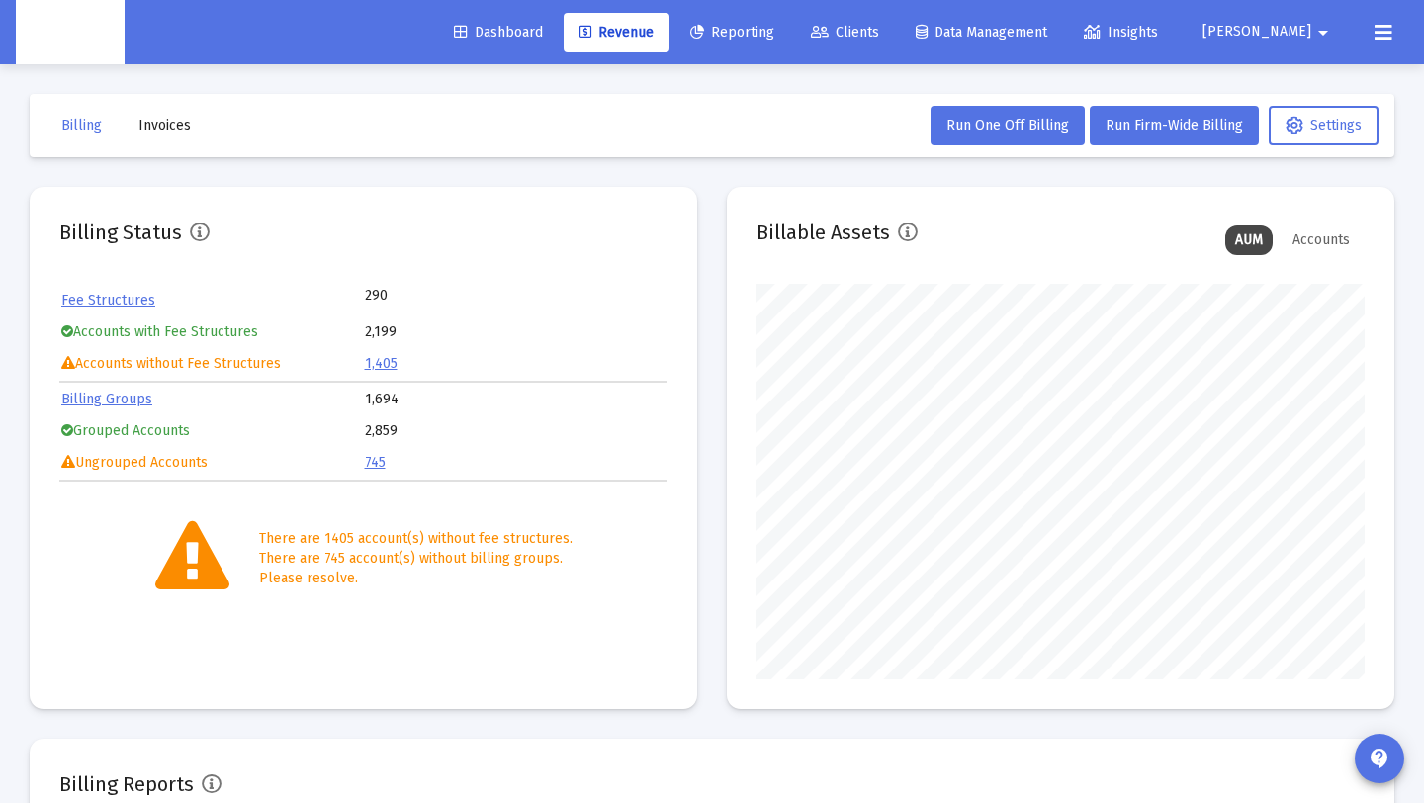
scroll to position [396, 608]
click at [1388, 33] on icon at bounding box center [1384, 33] width 18 height 24
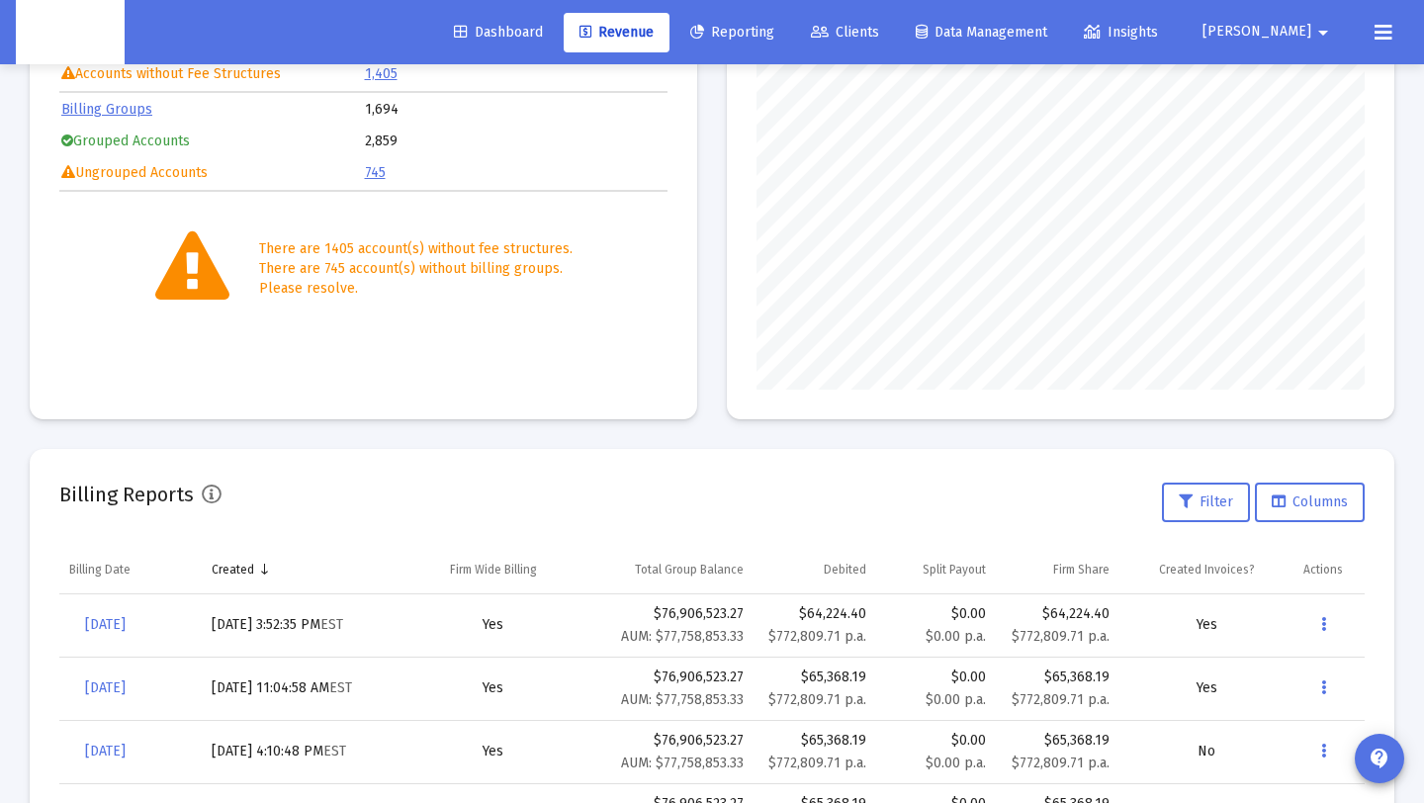
scroll to position [297, 0]
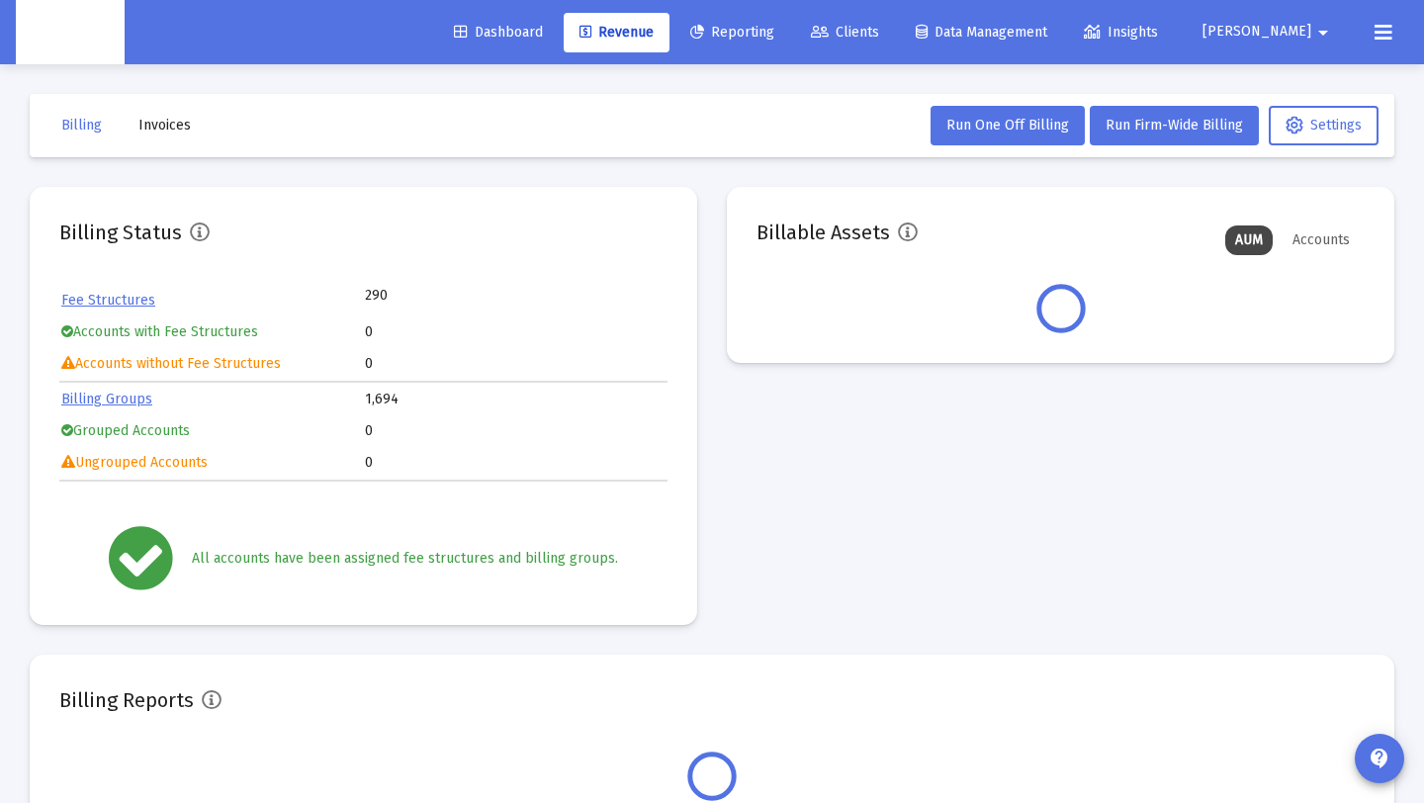
click at [1342, 37] on button "[PERSON_NAME] arrow_drop_down" at bounding box center [1269, 32] width 180 height 40
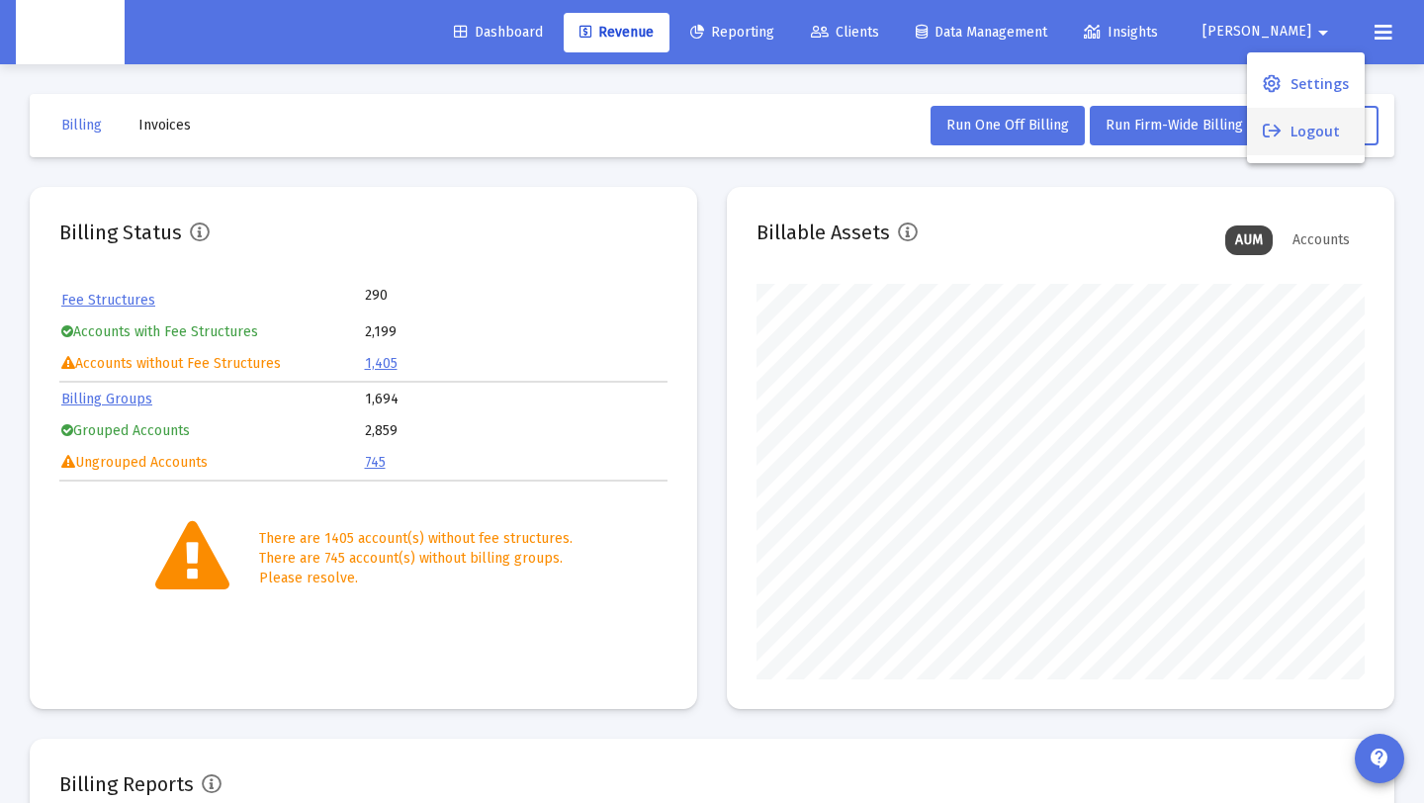
scroll to position [396, 608]
click at [1315, 127] on button "Logout" at bounding box center [1306, 131] width 118 height 47
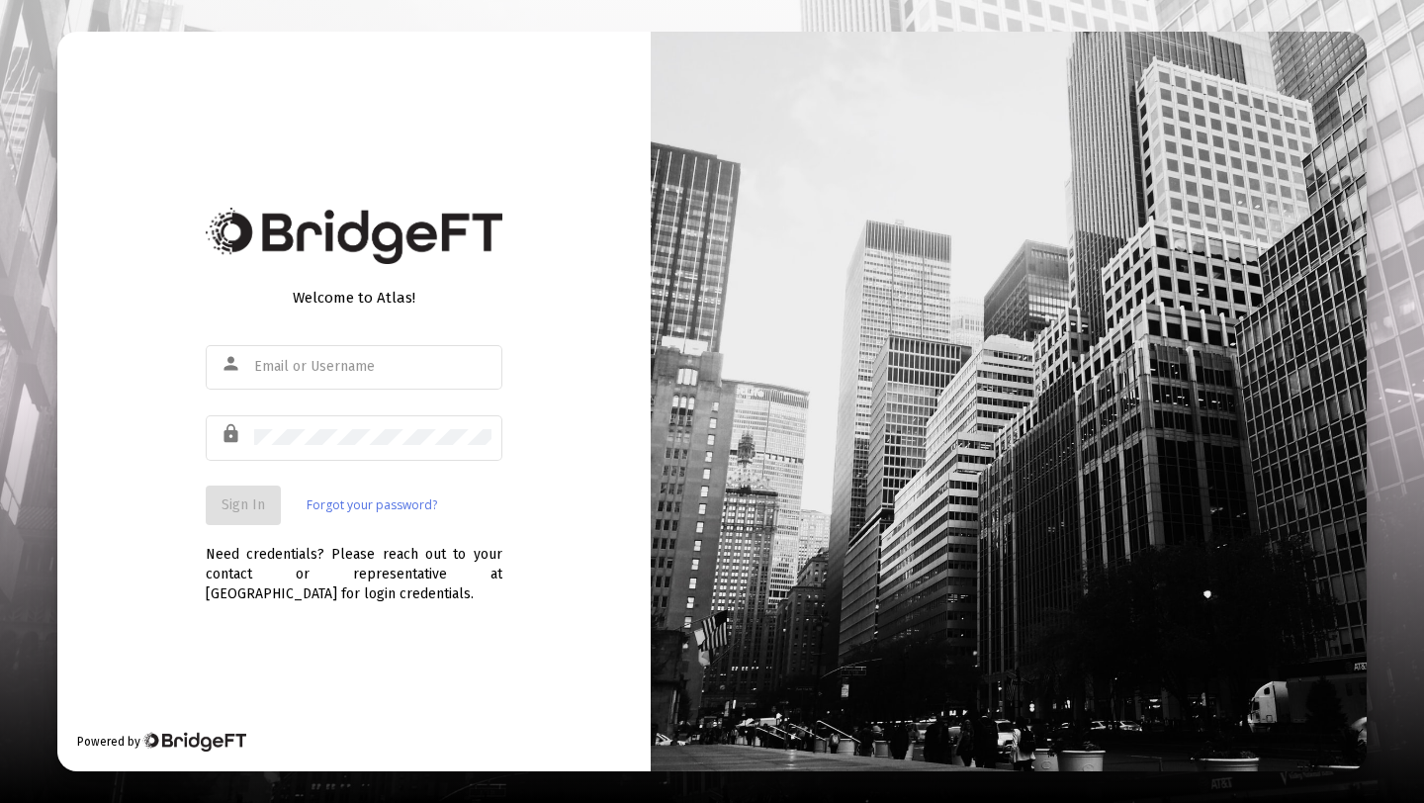
type input "danna@zoefin.com"
click at [268, 495] on button "Sign In" at bounding box center [243, 506] width 75 height 40
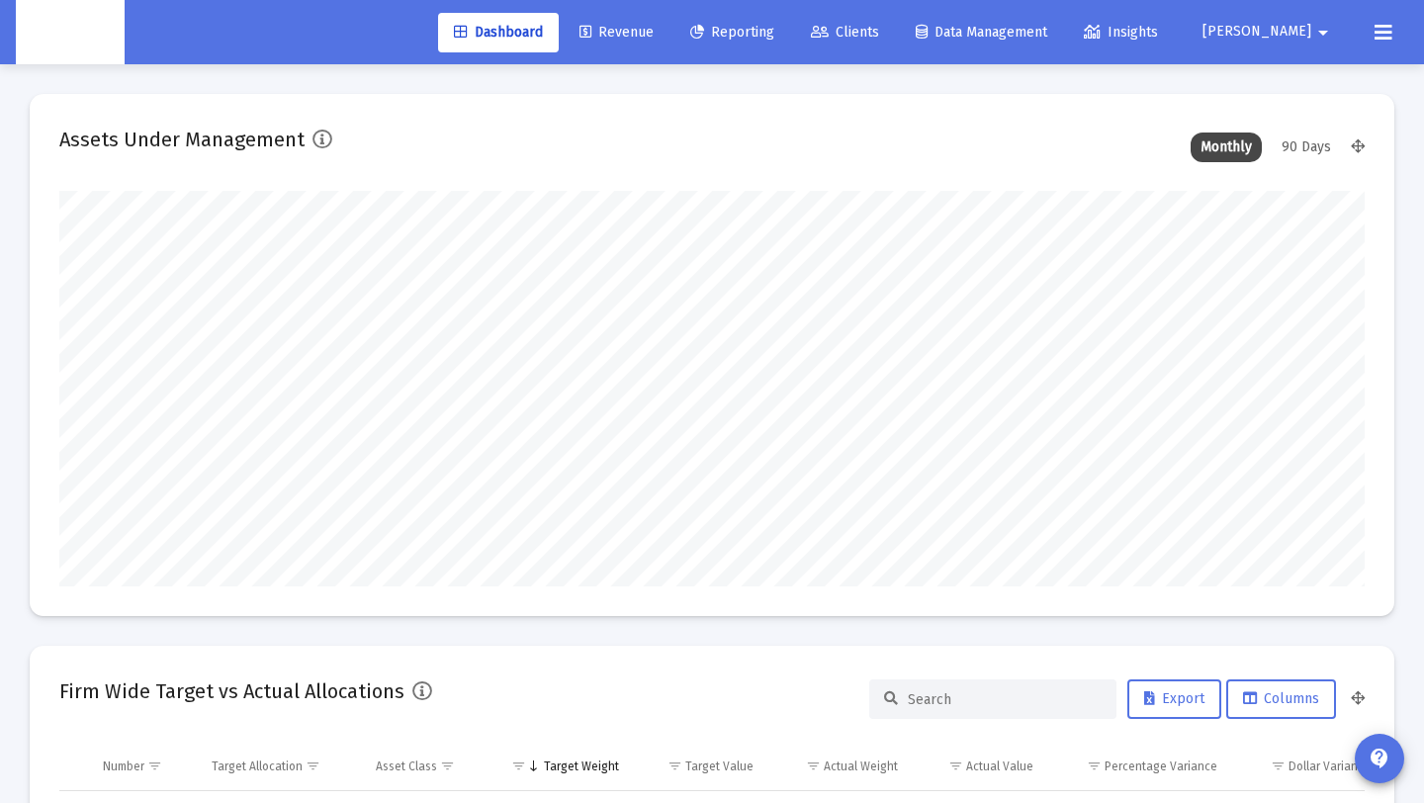
scroll to position [396, 702]
type input "2025-08-29"
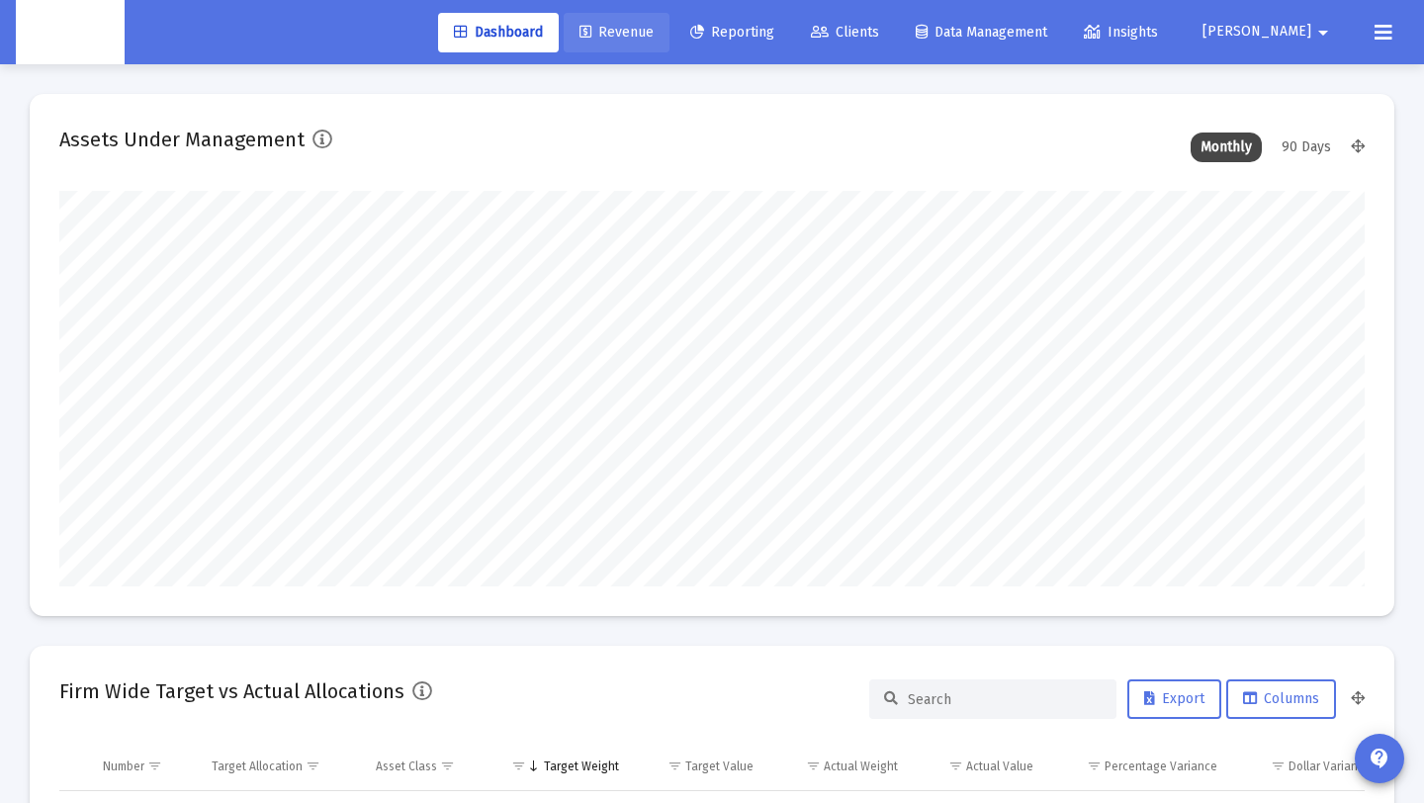
click at [654, 28] on span "Revenue" at bounding box center [616, 32] width 74 height 17
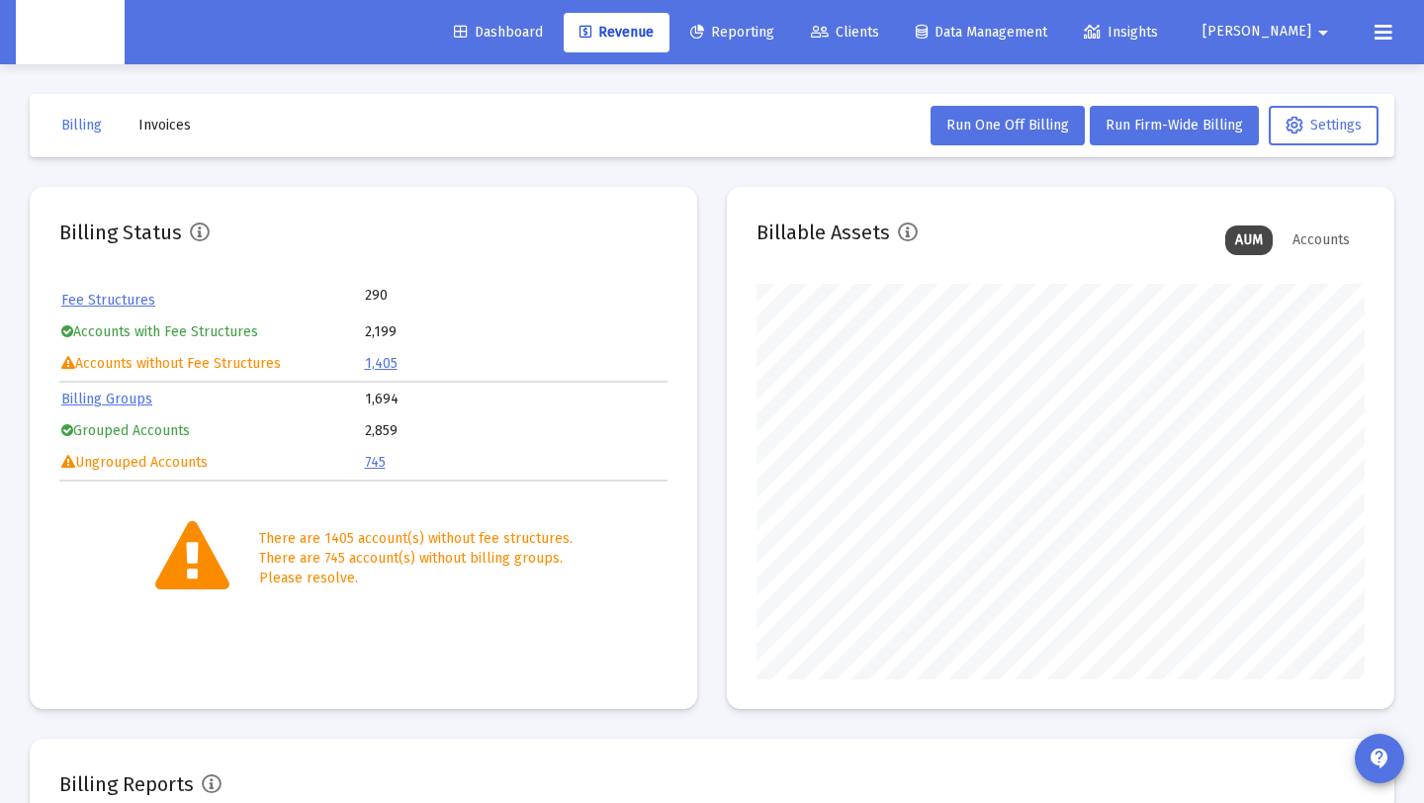
scroll to position [396, 608]
click at [1390, 20] on button at bounding box center [1384, 33] width 40 height 40
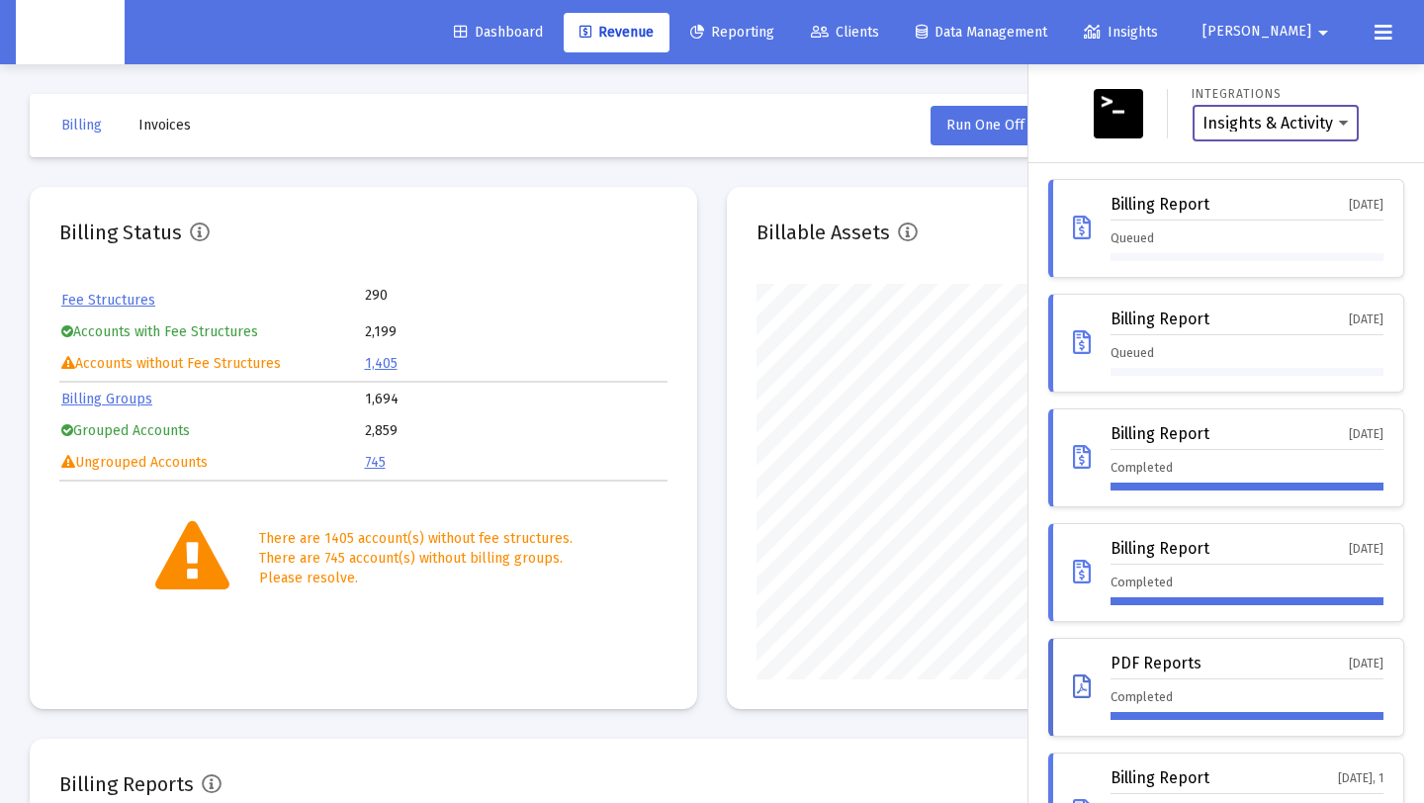
scroll to position [2, 0]
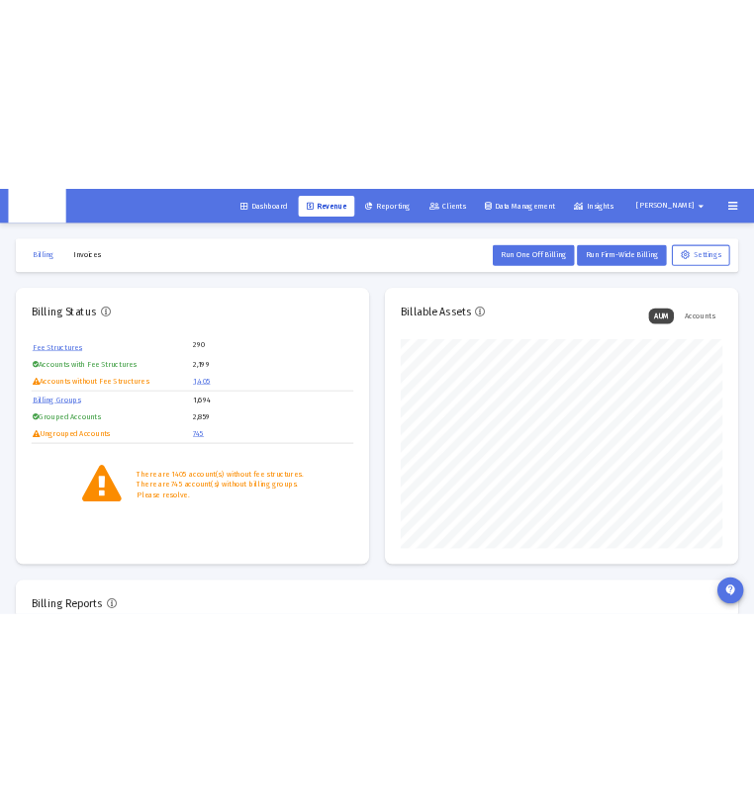
scroll to position [396, 608]
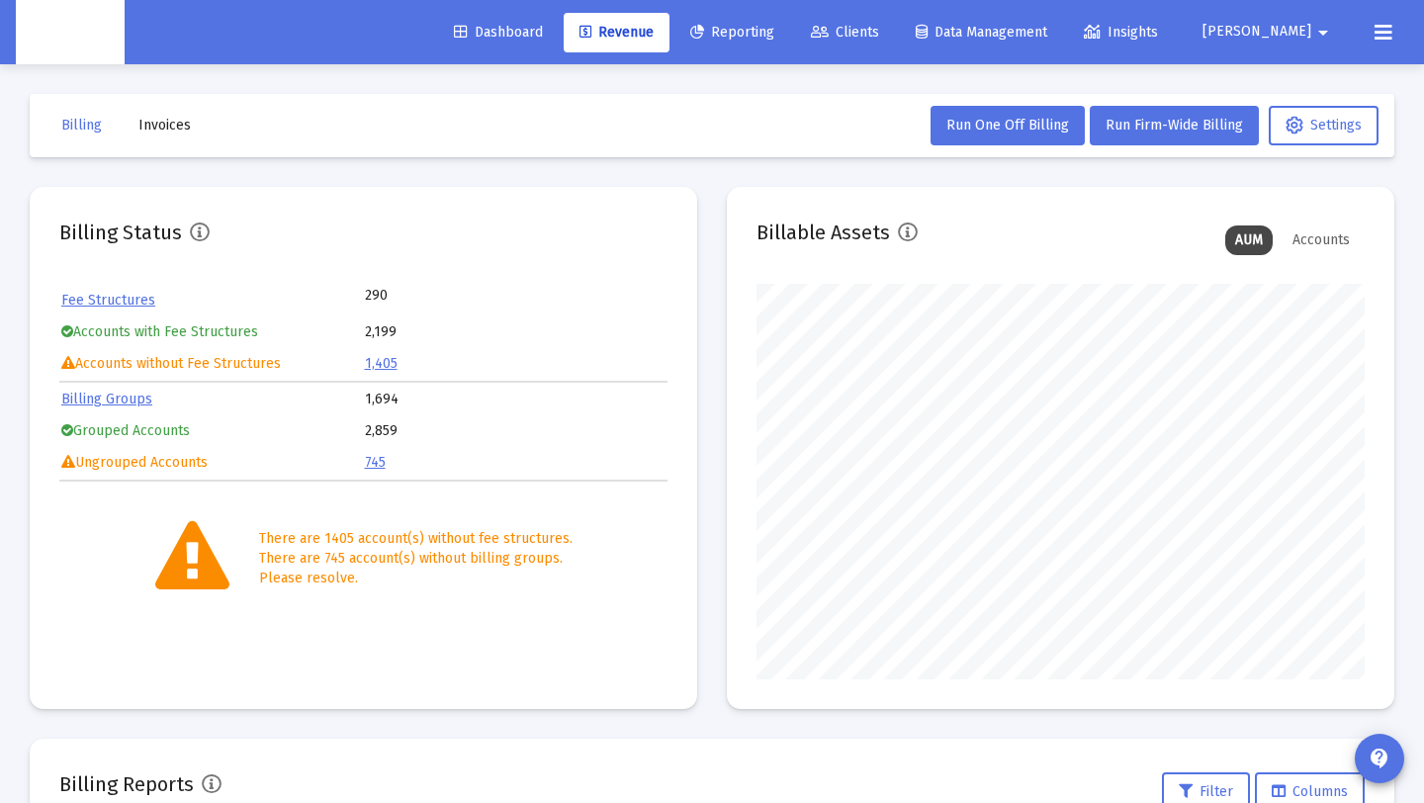
click at [1360, 28] on div "Dashboard Revenue Reporting Clients Data Management Insights [PERSON_NAME] arro…" at bounding box center [712, 32] width 1392 height 64
click at [1378, 42] on icon at bounding box center [1384, 33] width 18 height 24
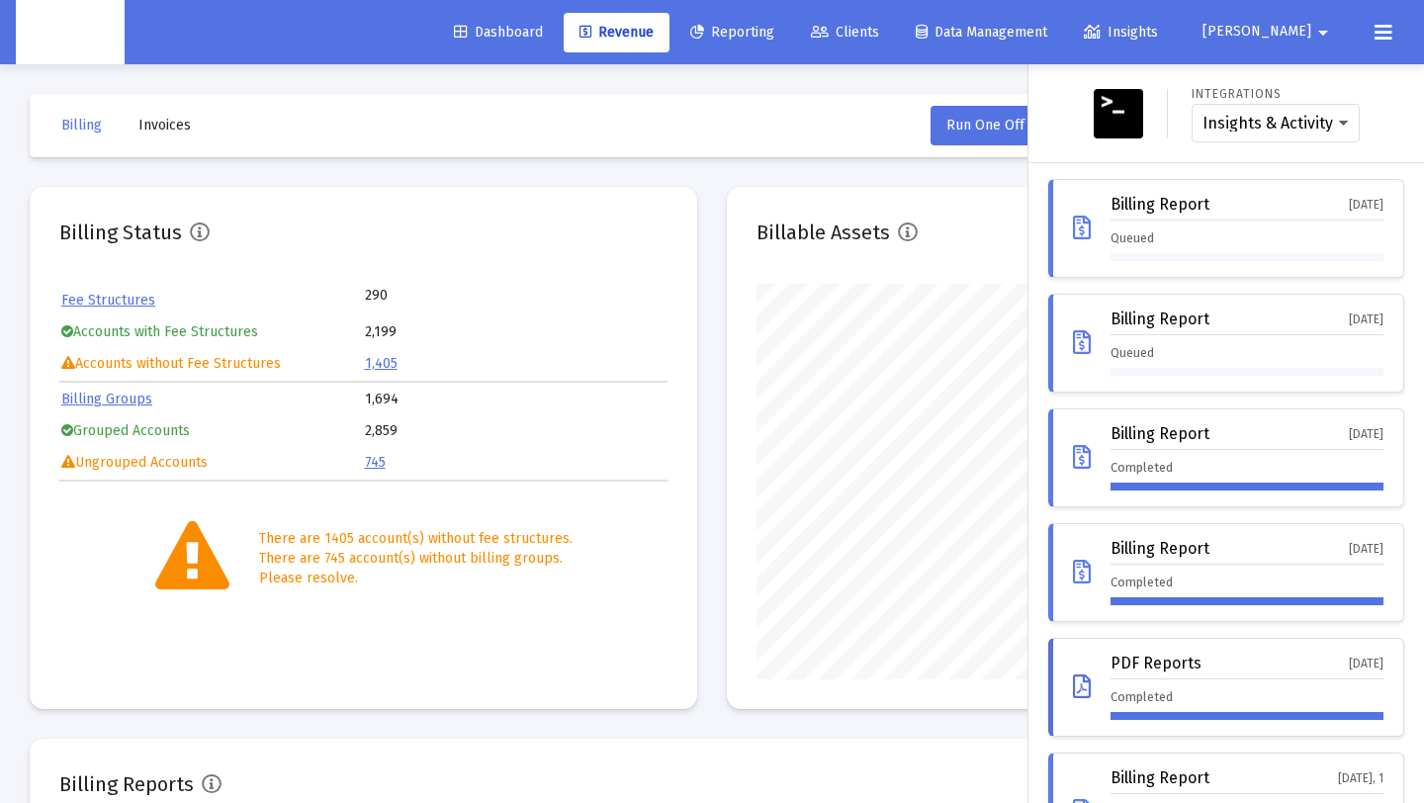
click at [1288, 221] on div "Billing Report [DATE] Queued" at bounding box center [1247, 228] width 273 height 65
click at [686, 156] on div at bounding box center [712, 401] width 1424 height 803
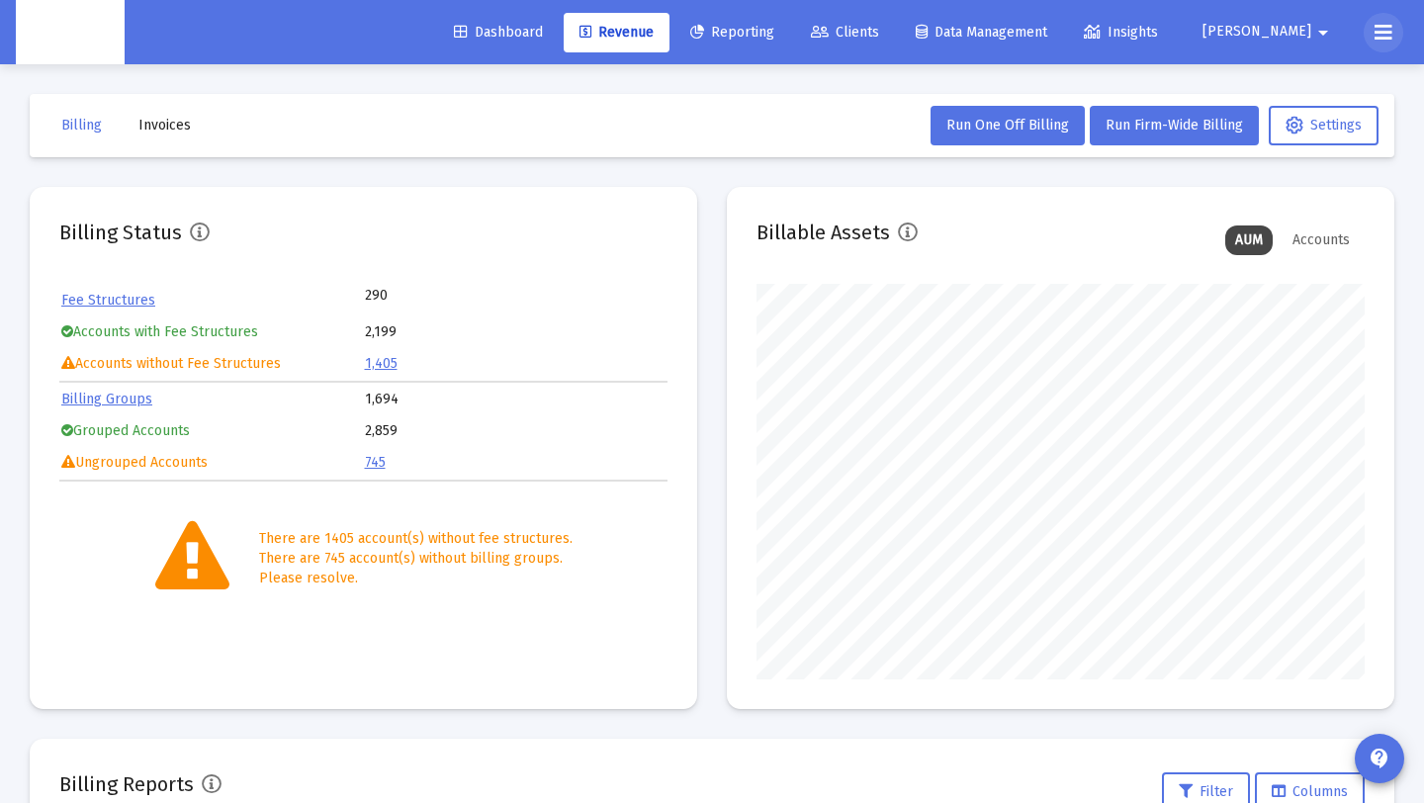
click at [1384, 35] on icon at bounding box center [1384, 33] width 18 height 24
click at [1382, 48] on button at bounding box center [1384, 33] width 40 height 40
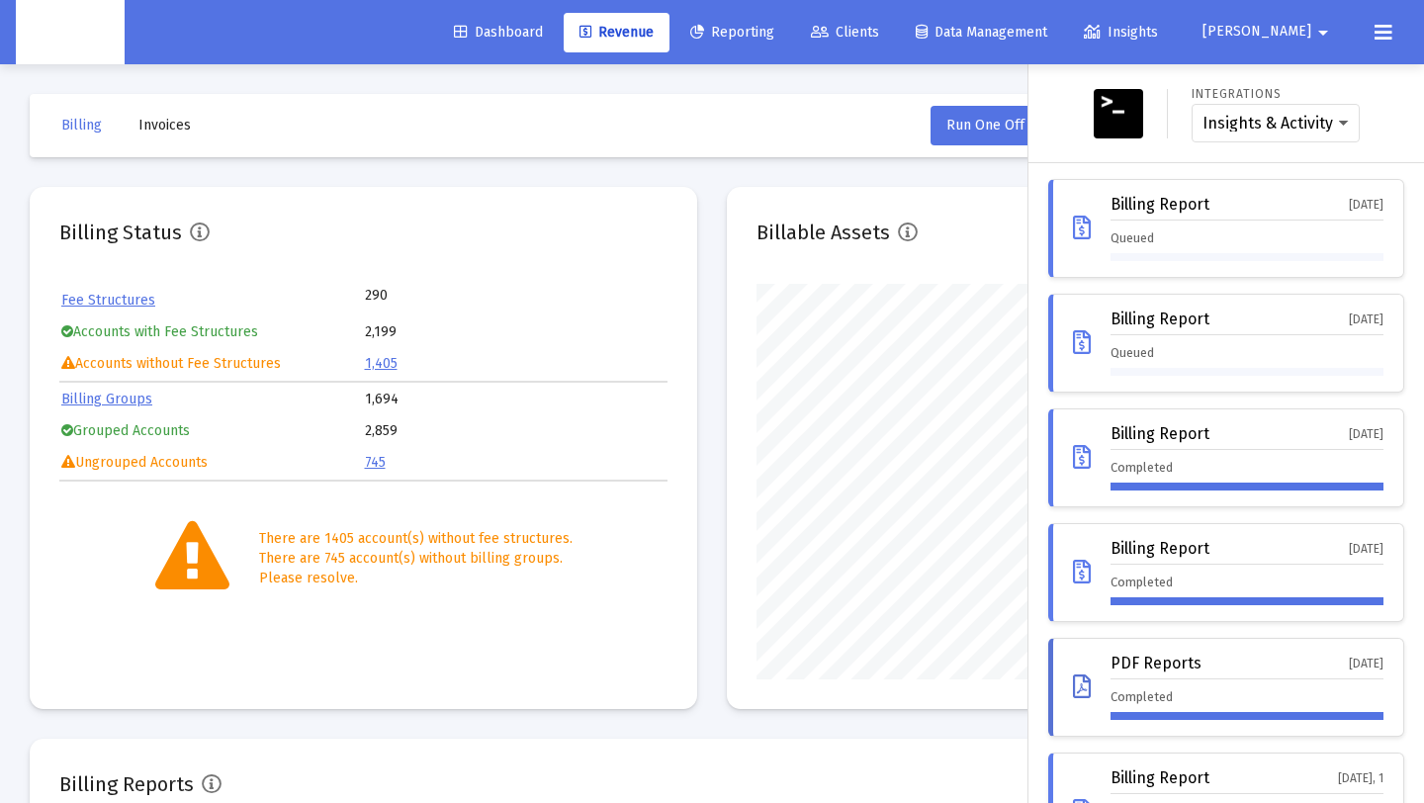
click at [1275, 217] on div "Billing Report Sep 2, 2025" at bounding box center [1247, 208] width 273 height 25
click at [1275, 214] on div "Billing Report Sep 2, 2025" at bounding box center [1247, 208] width 273 height 25
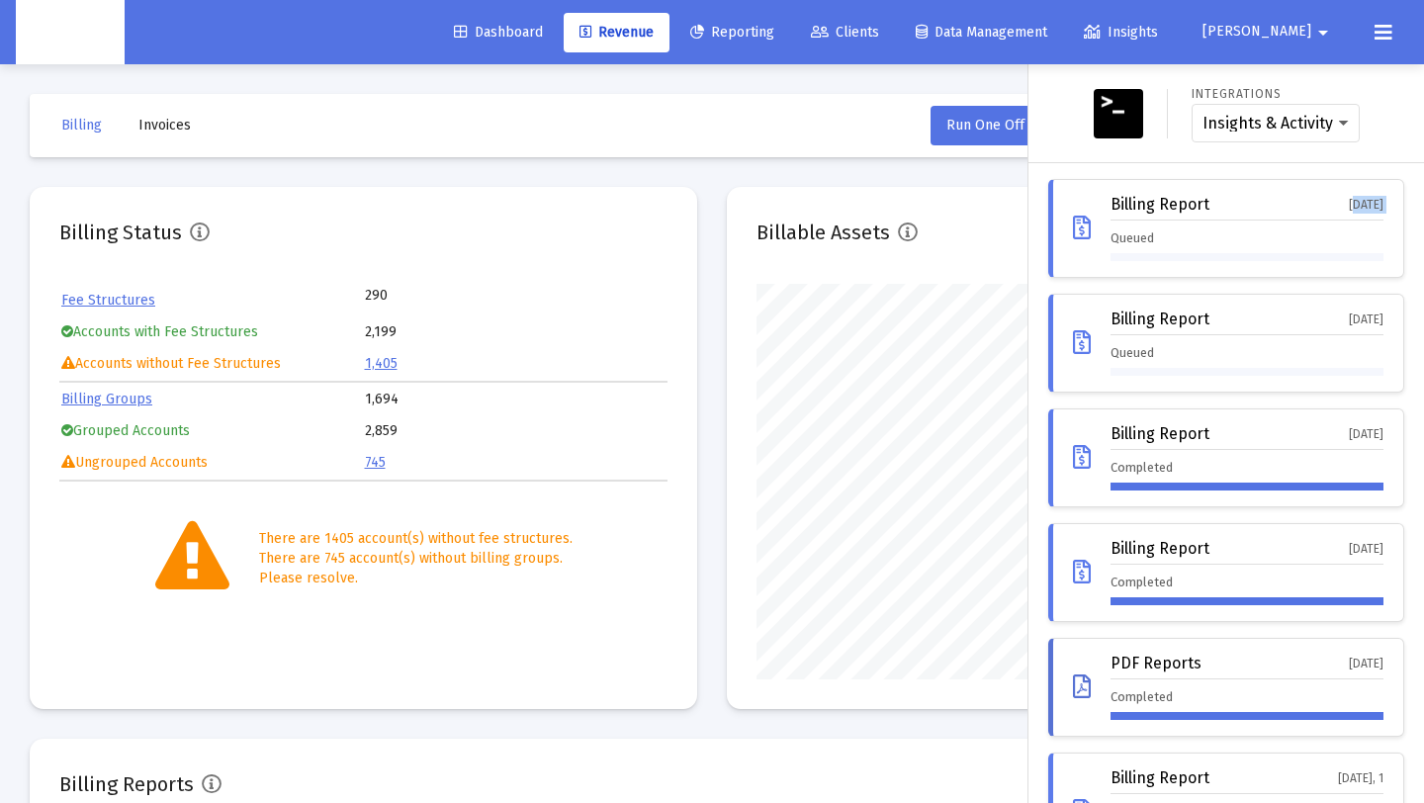
click at [1275, 214] on div "Billing Report Sep 2, 2025" at bounding box center [1247, 208] width 273 height 25
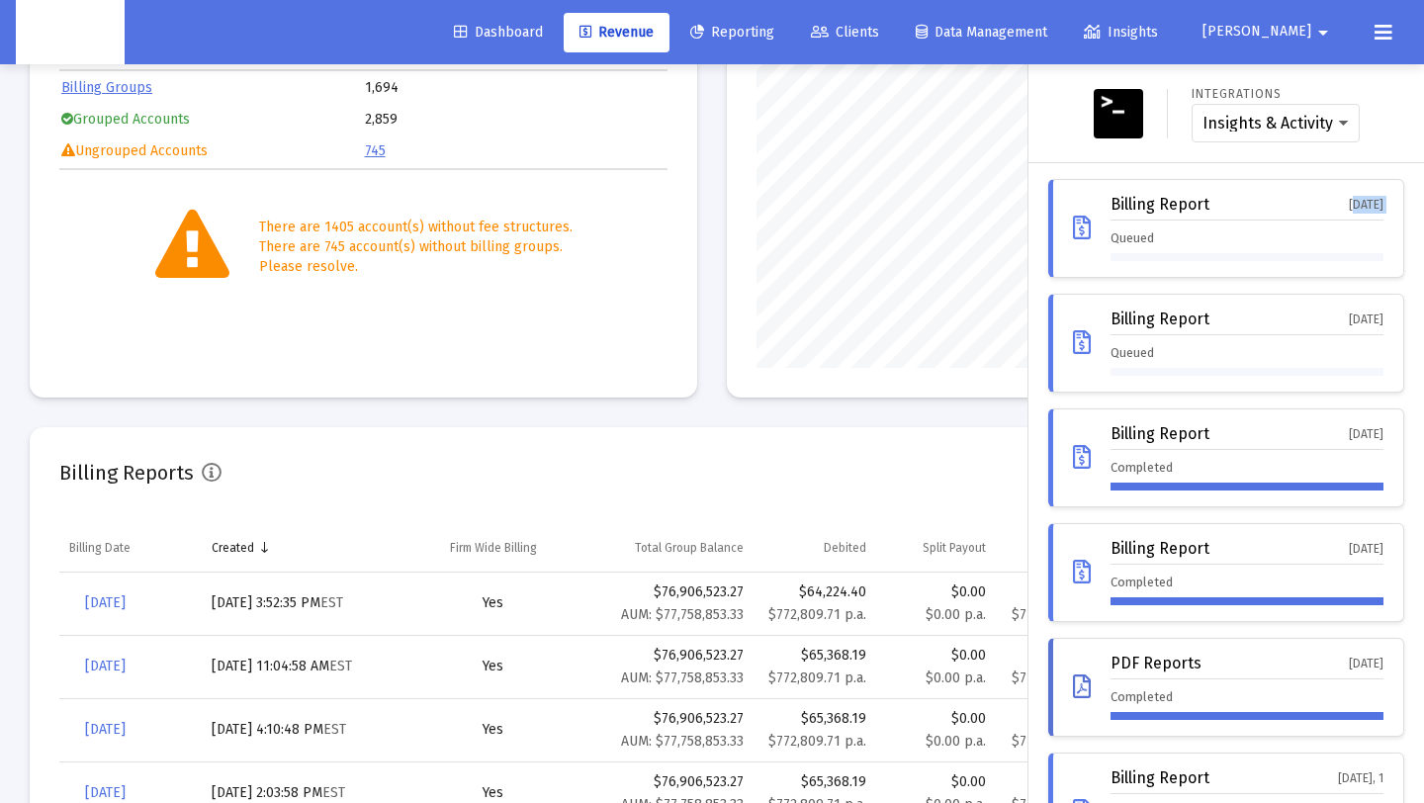
scroll to position [315, 0]
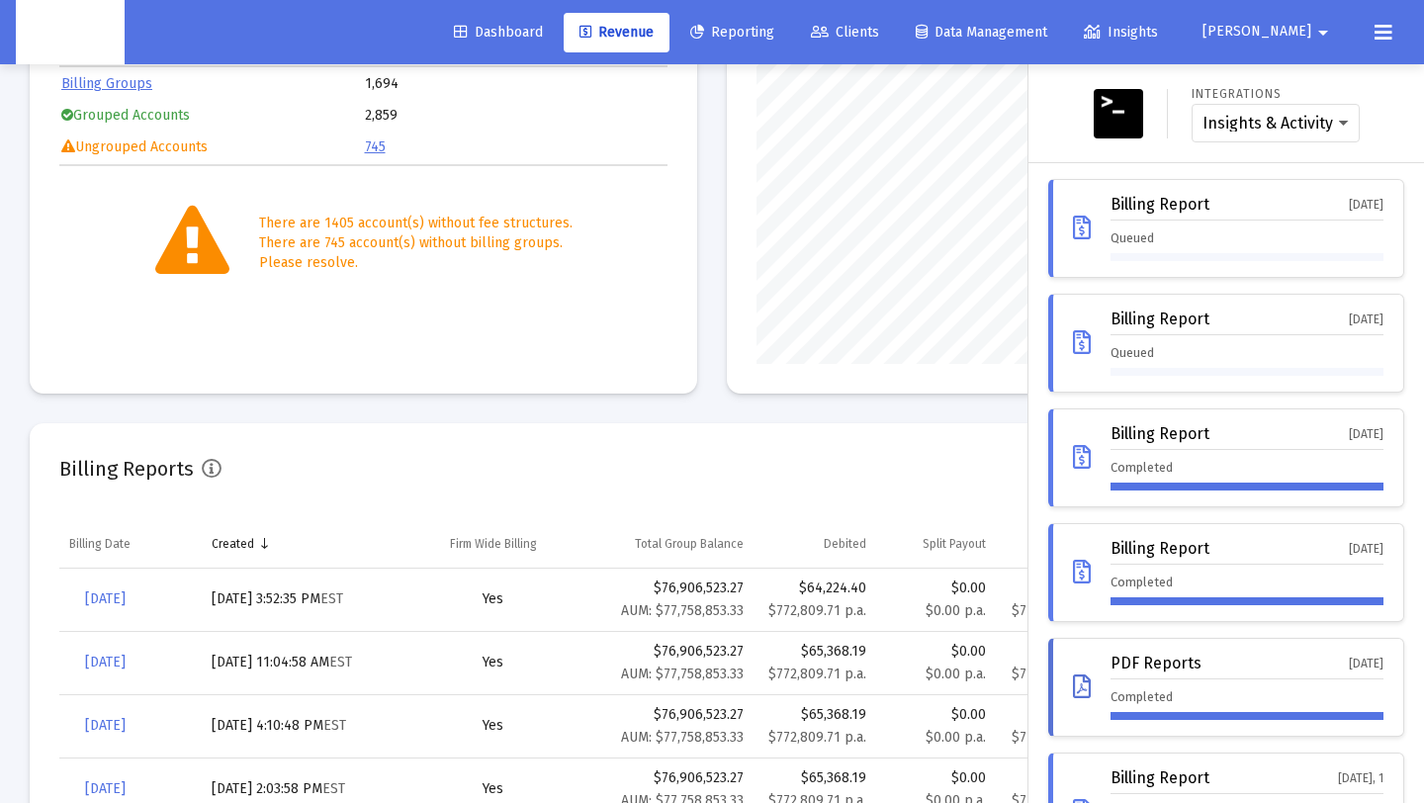
click at [332, 637] on div at bounding box center [712, 401] width 1424 height 803
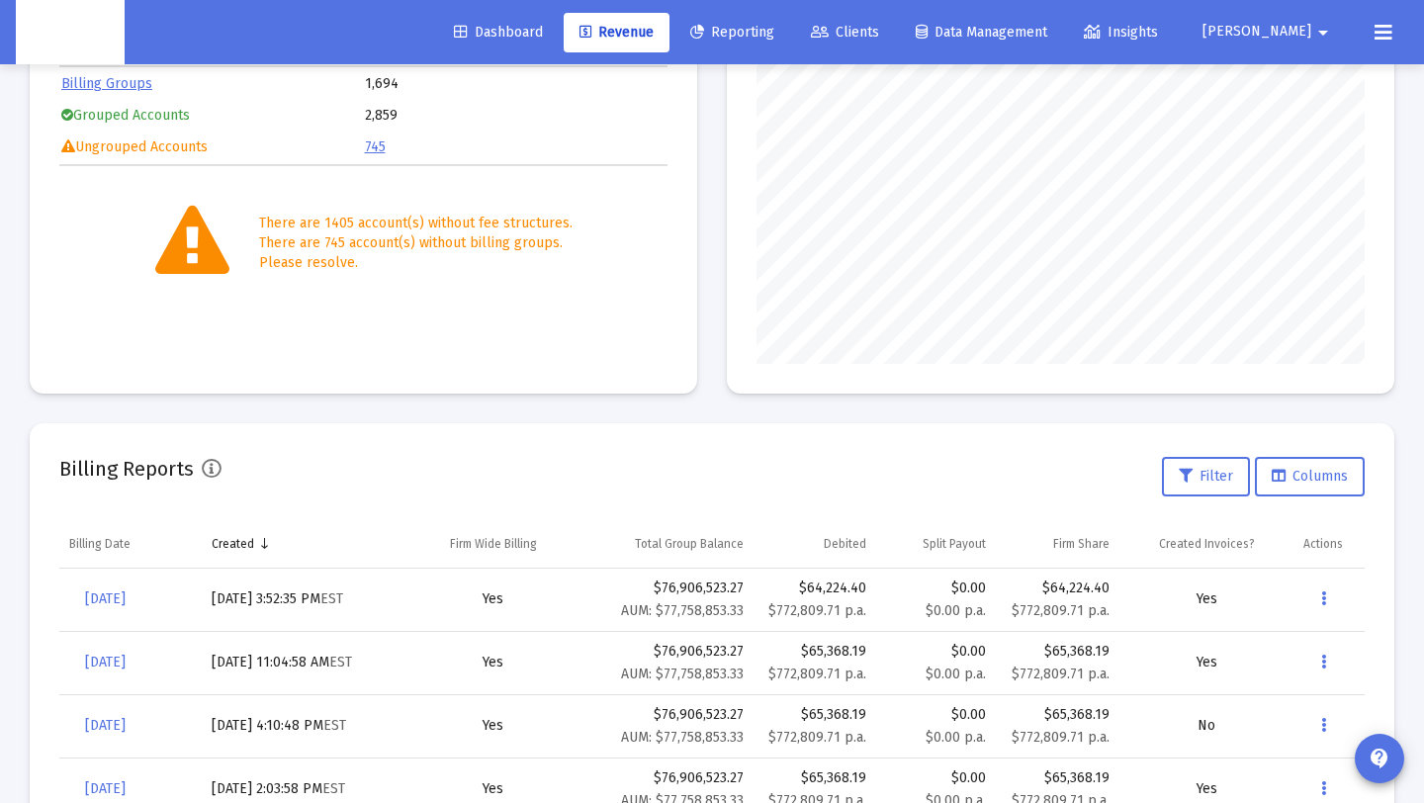
click at [325, 618] on div at bounding box center [712, 401] width 1424 height 803
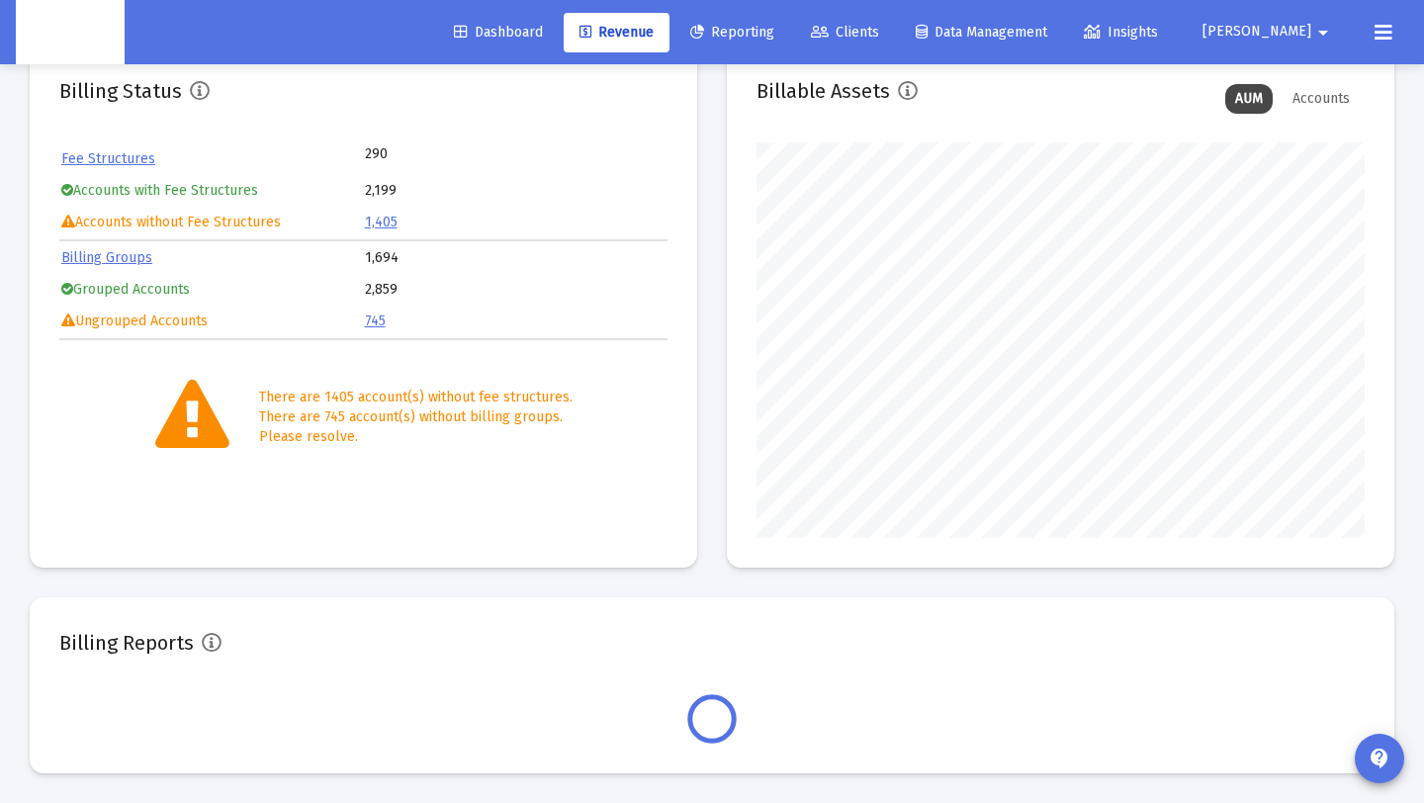
scroll to position [396, 608]
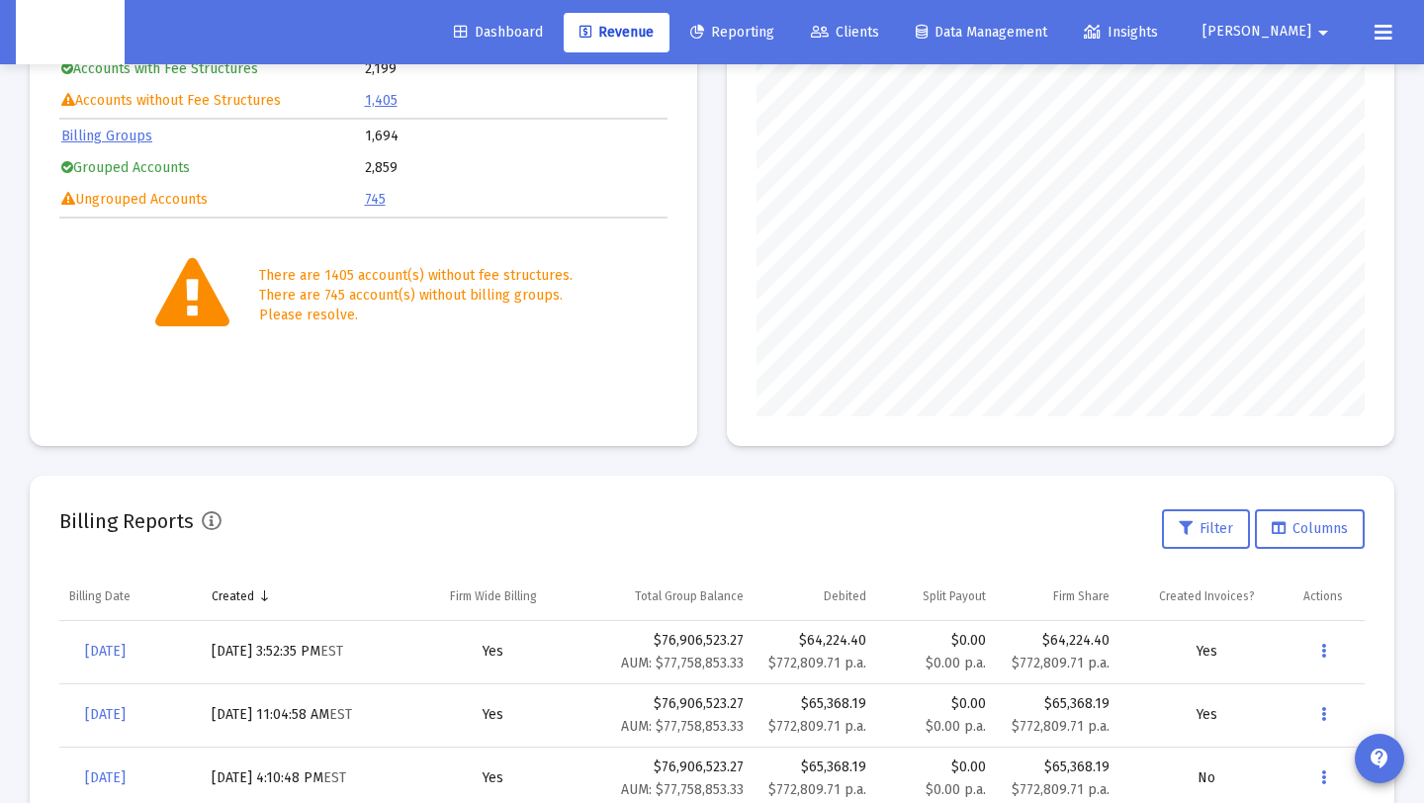
scroll to position [265, 0]
click at [1381, 37] on icon at bounding box center [1384, 33] width 18 height 24
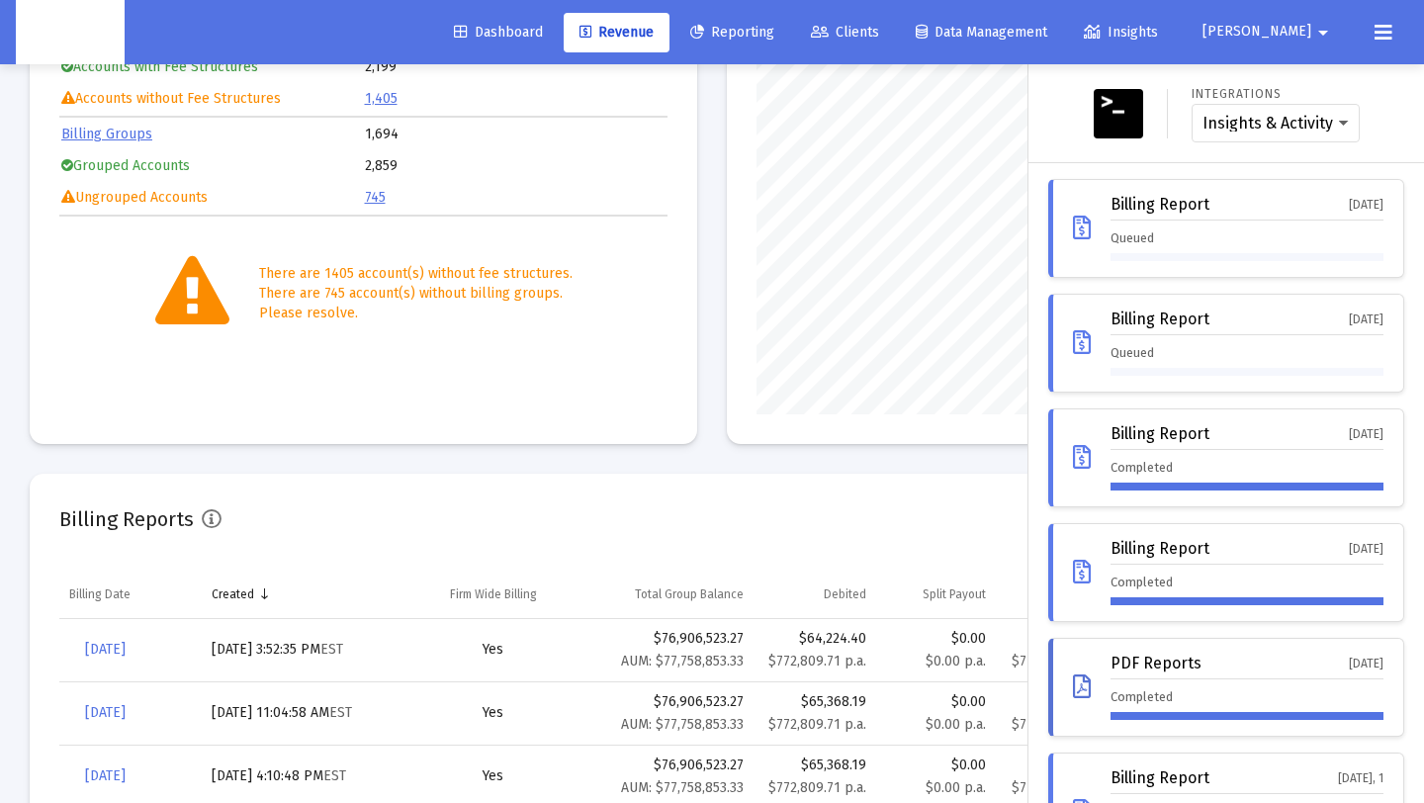
click at [1253, 227] on div "Billing Report Sep 2, 2025 Queued" at bounding box center [1247, 228] width 273 height 65
click at [1304, 182] on div "Billing Report Sep 2, 2025 Queued" at bounding box center [1226, 228] width 356 height 99
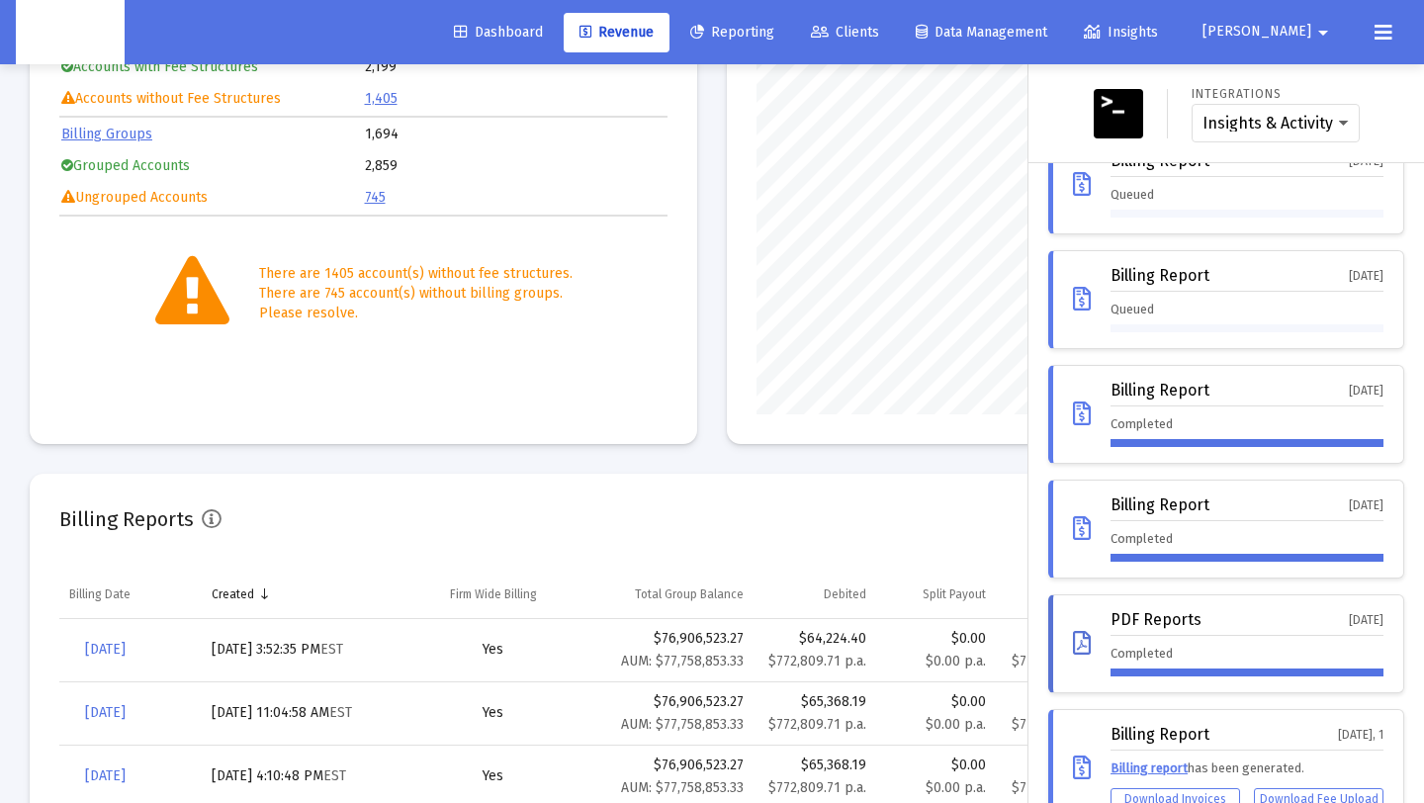
scroll to position [45, 0]
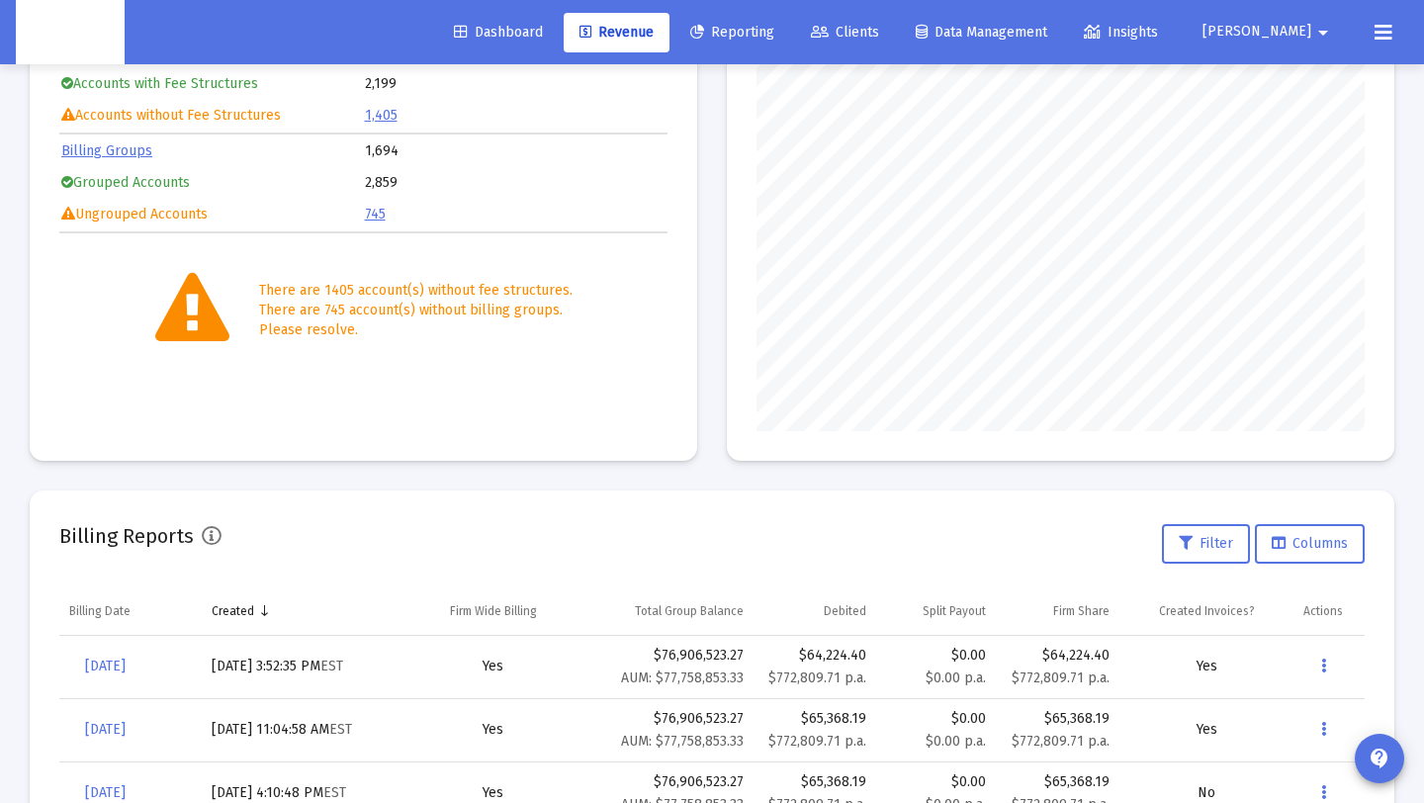
scroll to position [250, 0]
click at [1366, 30] on button at bounding box center [1384, 33] width 40 height 40
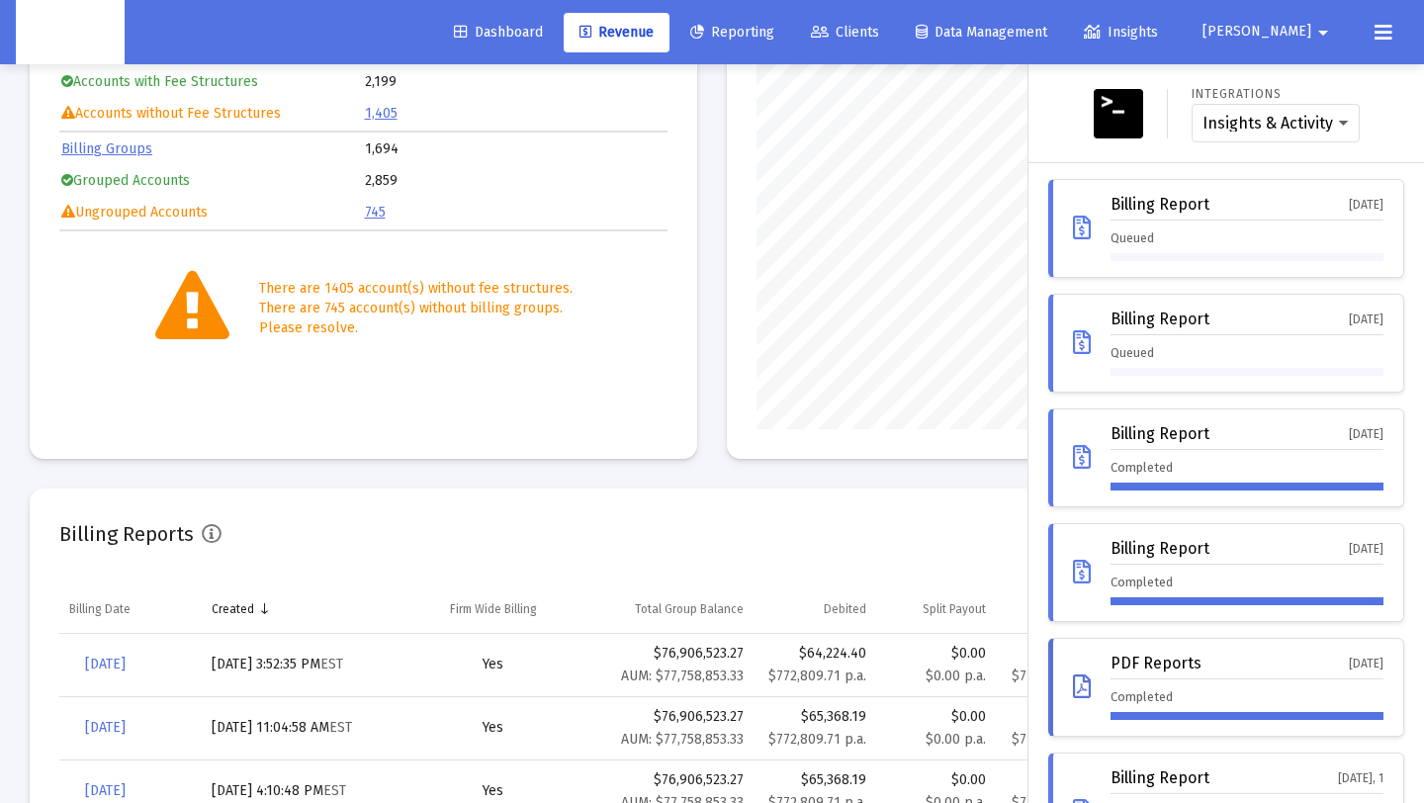
click at [1349, 201] on div "[DATE]" at bounding box center [1366, 205] width 35 height 18
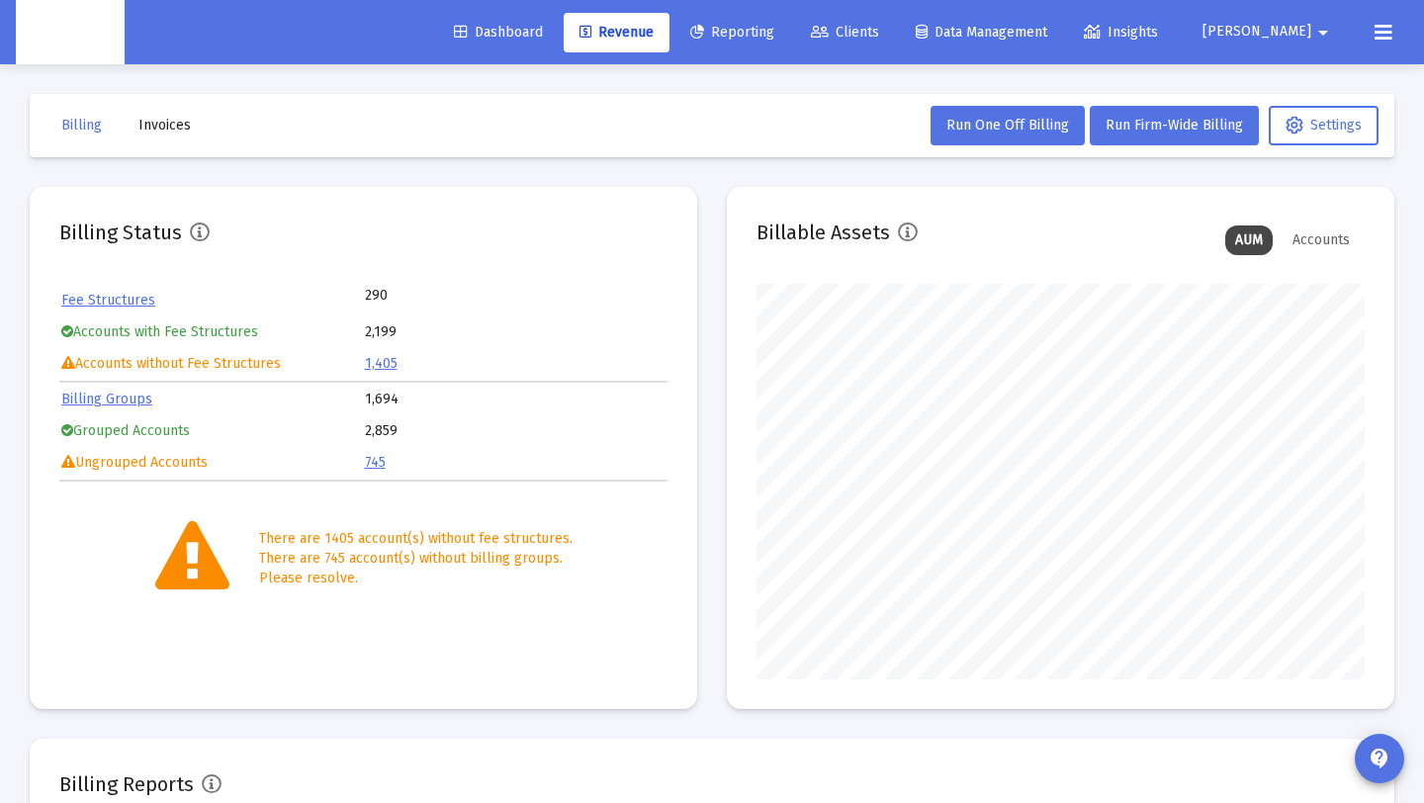
scroll to position [396, 608]
click at [1378, 32] on icon at bounding box center [1384, 33] width 18 height 24
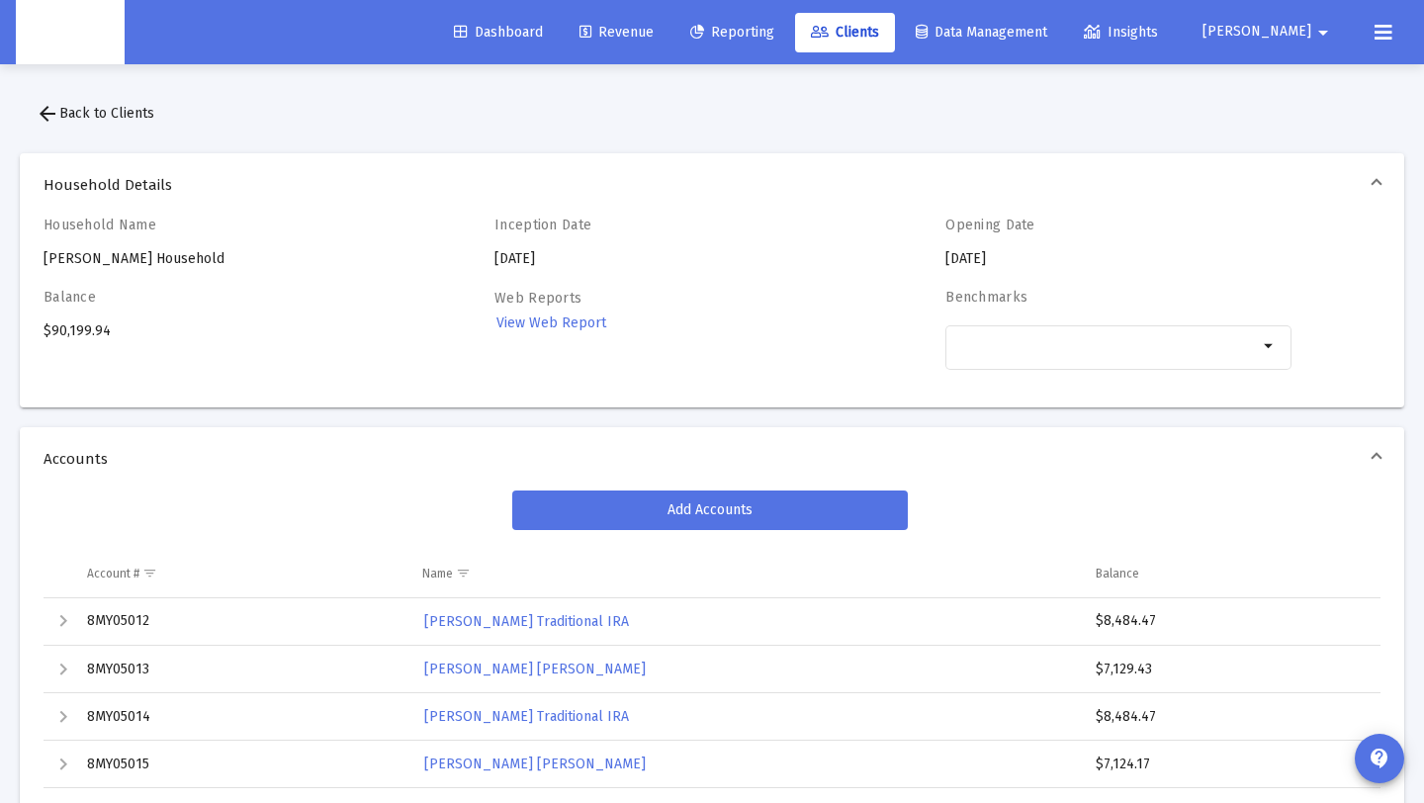
drag, startPoint x: 673, startPoint y: 53, endPoint x: 676, endPoint y: 34, distance: 20.0
click at [673, 52] on div "Dashboard Revenue Reporting Clients Data Management Insights [PERSON_NAME] arro…" at bounding box center [712, 32] width 1392 height 64
click at [654, 34] on span "Revenue" at bounding box center [616, 32] width 74 height 17
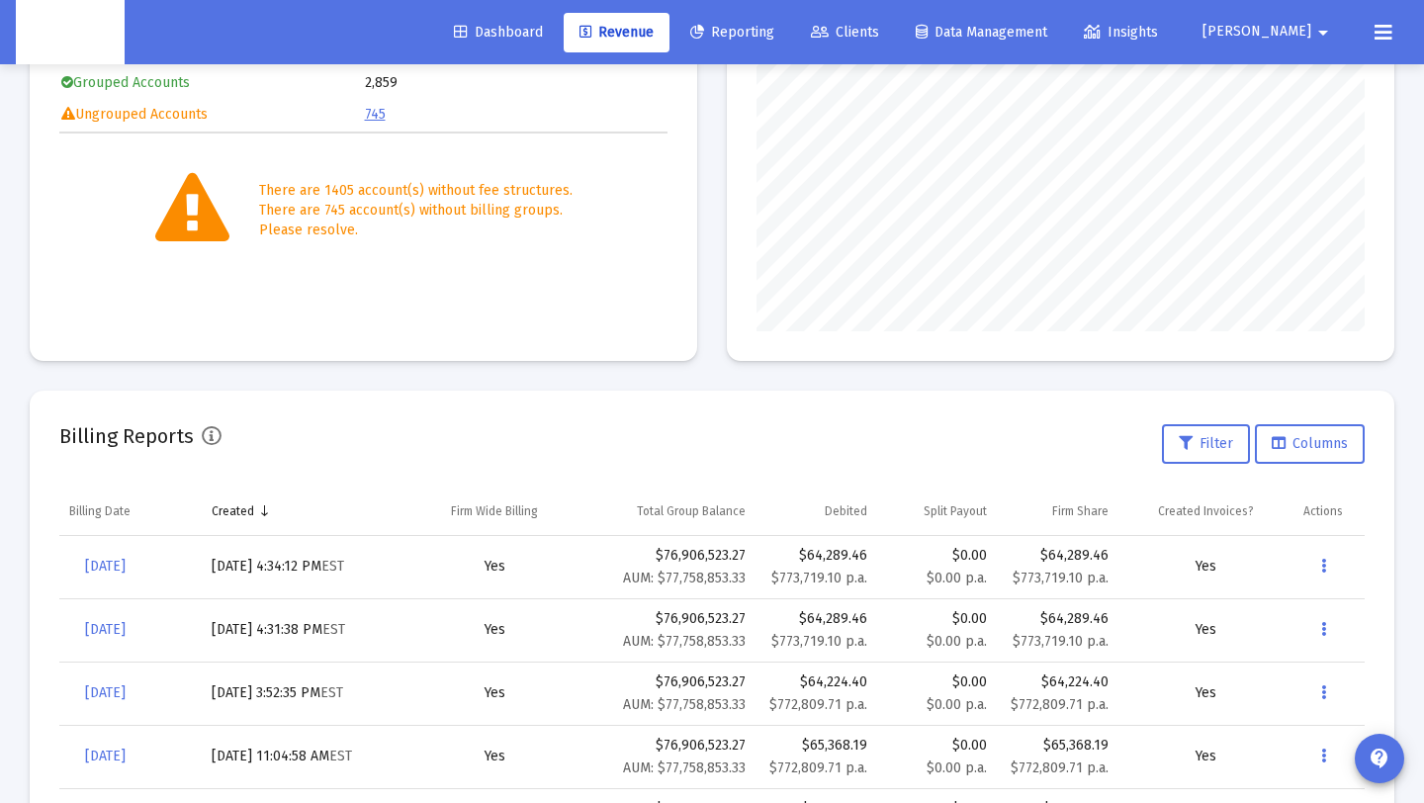
scroll to position [355, 0]
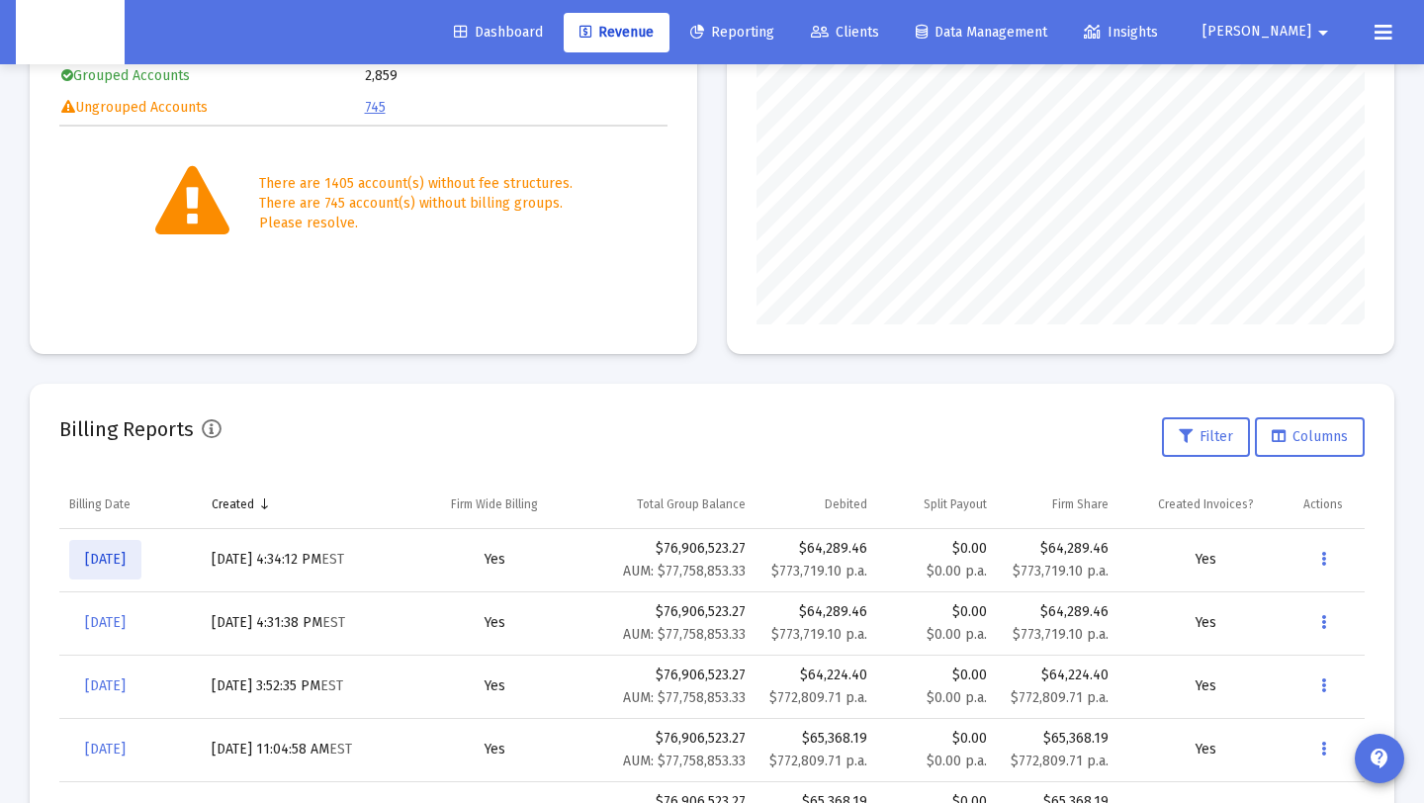
click at [84, 549] on link "[DATE]" at bounding box center [105, 560] width 72 height 40
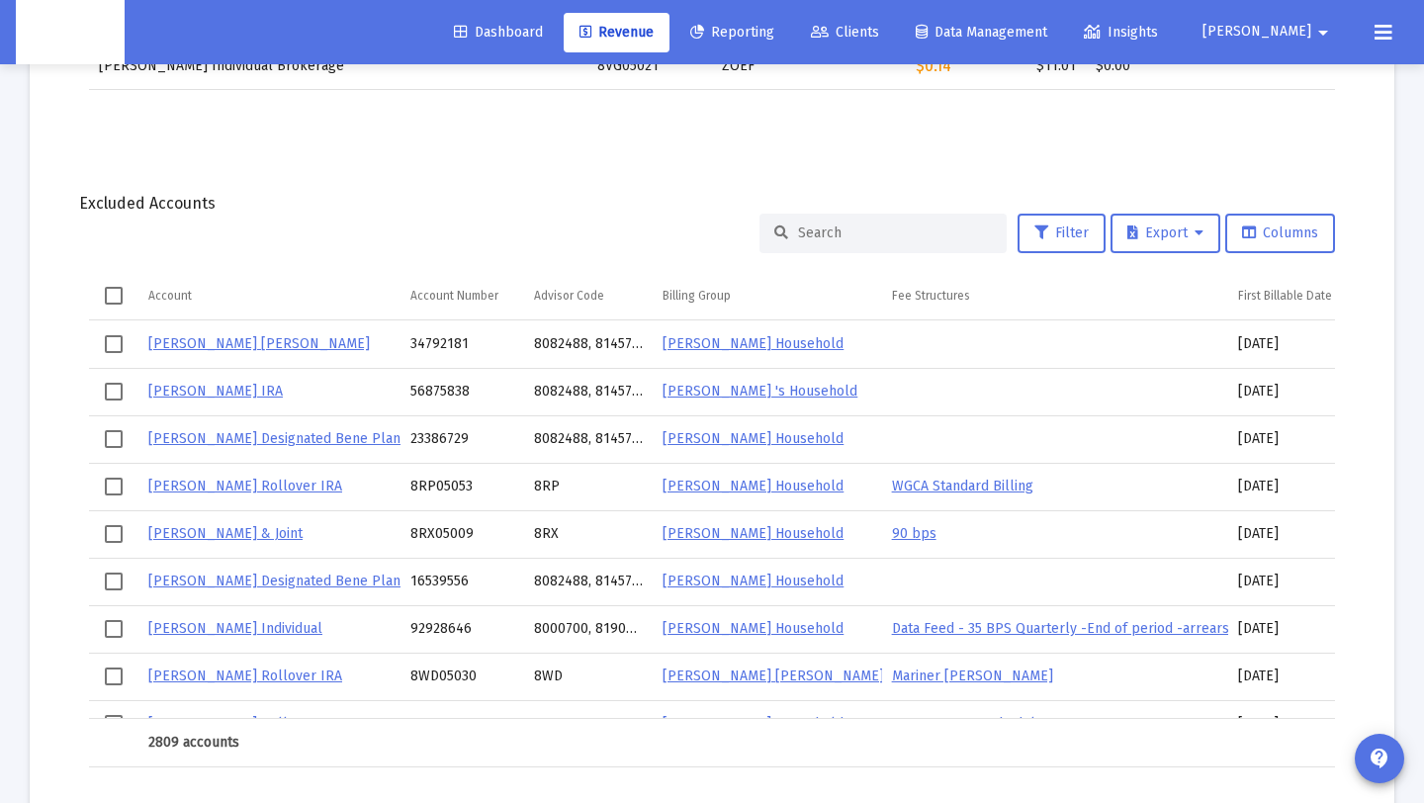
scroll to position [2455, 0]
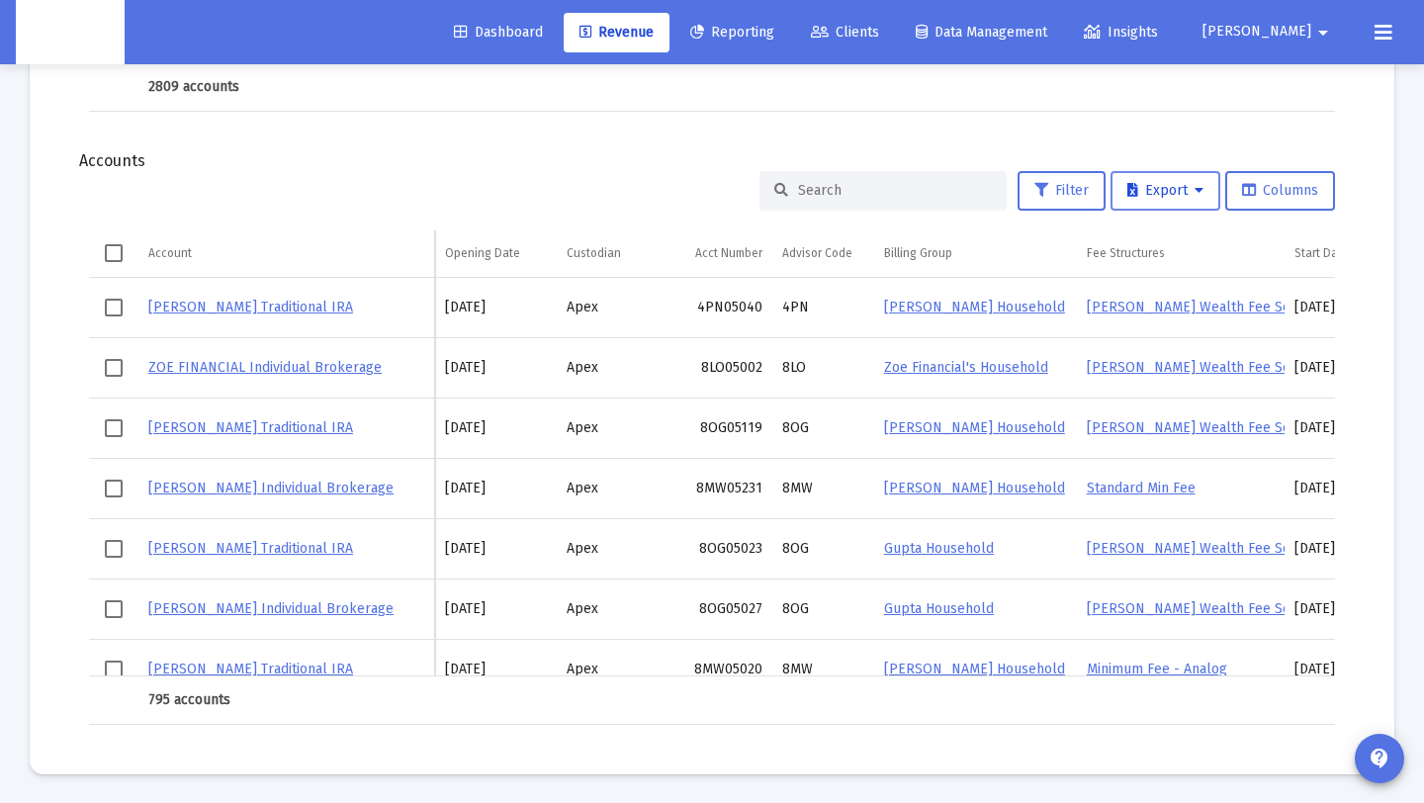
click at [1140, 199] on button "Export" at bounding box center [1166, 191] width 110 height 40
click at [1135, 237] on button "Export All Rows" at bounding box center [1171, 241] width 134 height 47
